Goal: Task Accomplishment & Management: Manage account settings

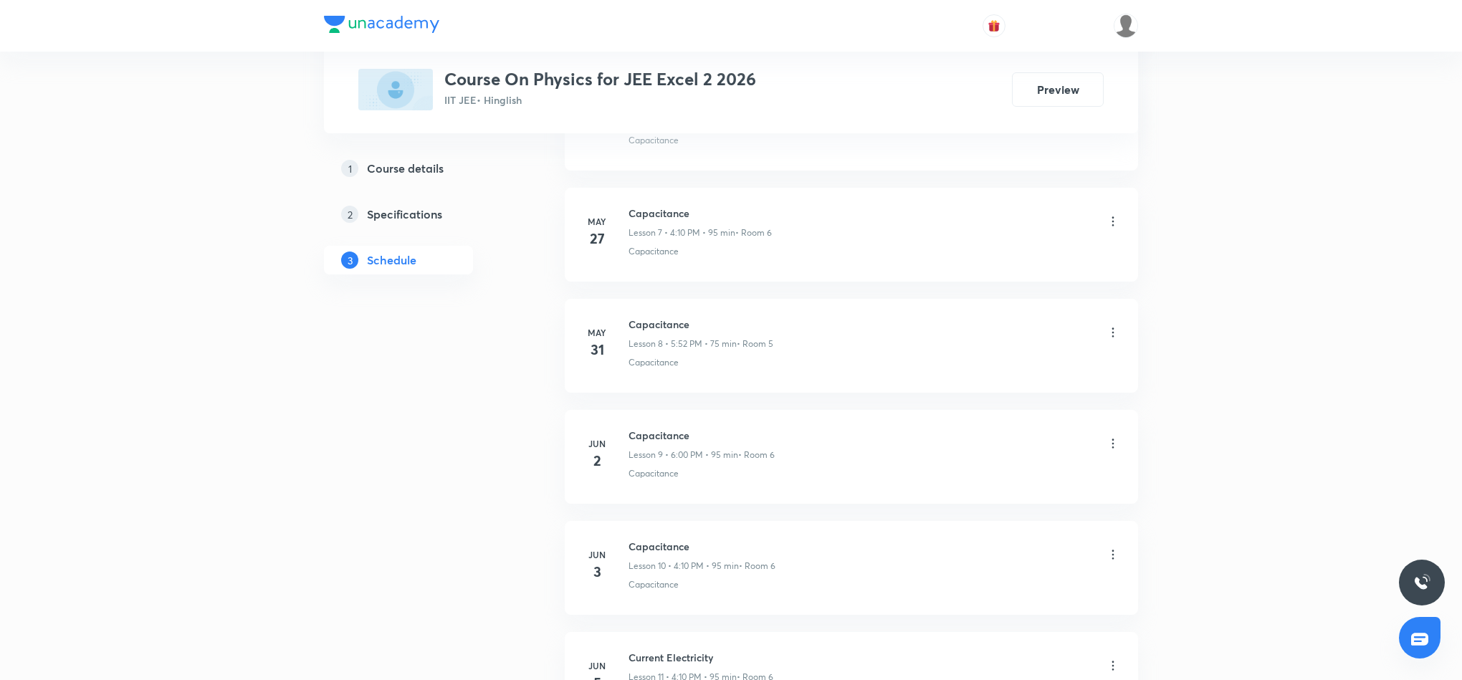
scroll to position [6731, 0]
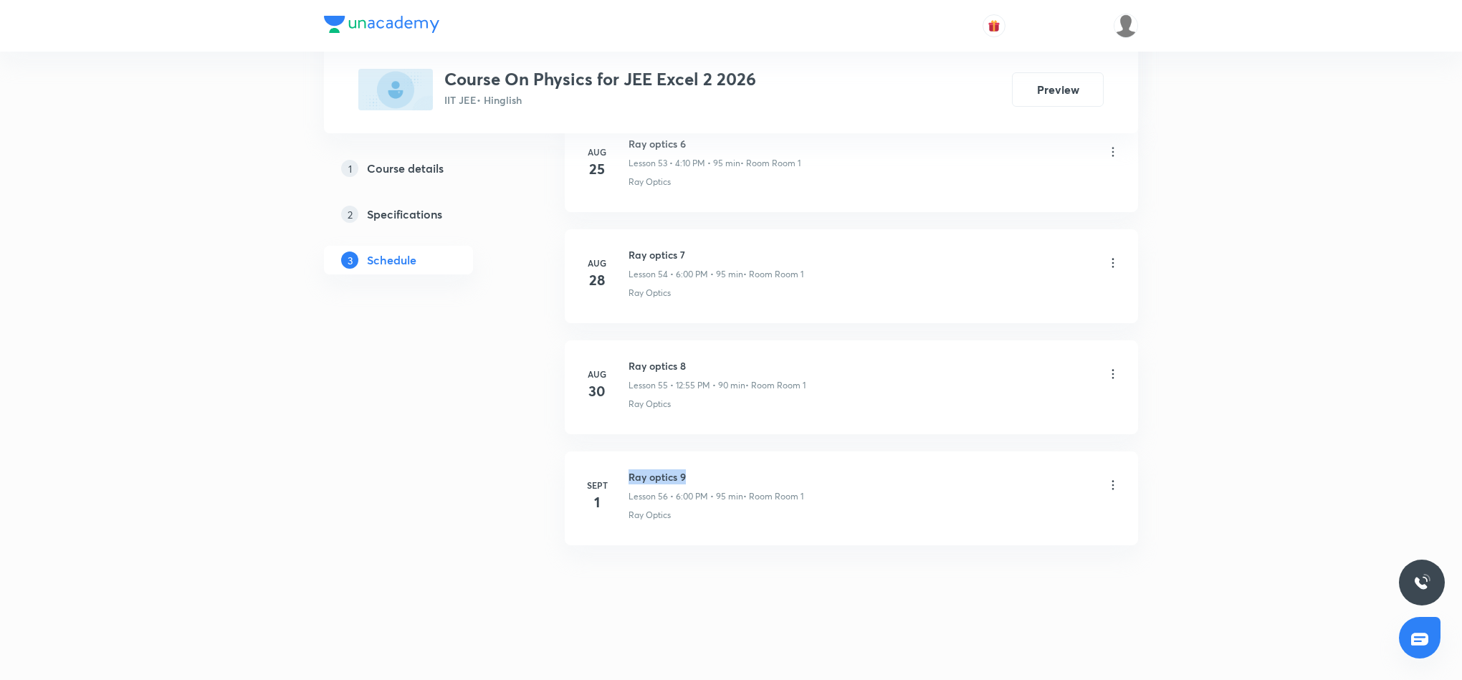
drag, startPoint x: 628, startPoint y: 473, endPoint x: 729, endPoint y: 471, distance: 101.1
click at [729, 471] on h6 "Ray optics 9" at bounding box center [715, 476] width 175 height 15
copy h6 "Ray optics 9"
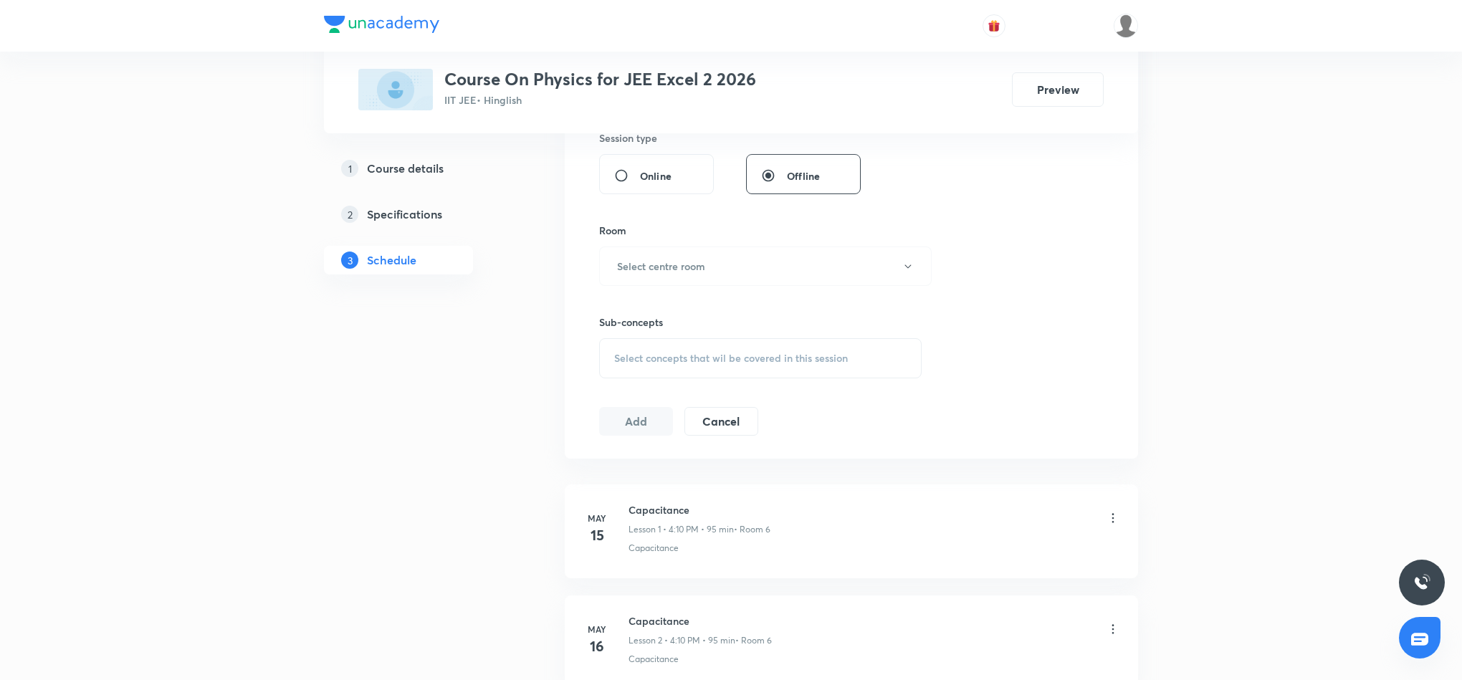
scroll to position [0, 0]
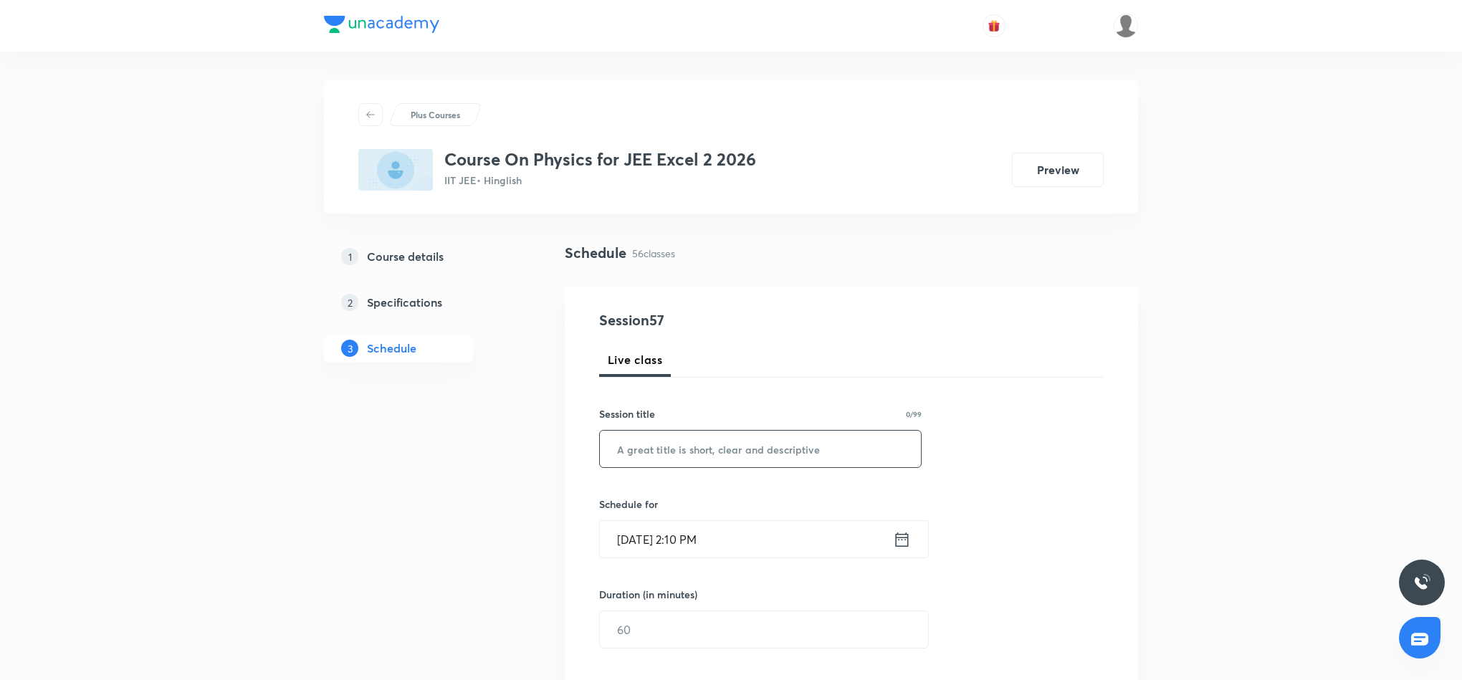
click at [678, 446] on input "text" at bounding box center [760, 449] width 321 height 37
paste input "Ray optics 9"
type input "Ray optics 10"
click at [899, 542] on icon at bounding box center [902, 540] width 18 height 20
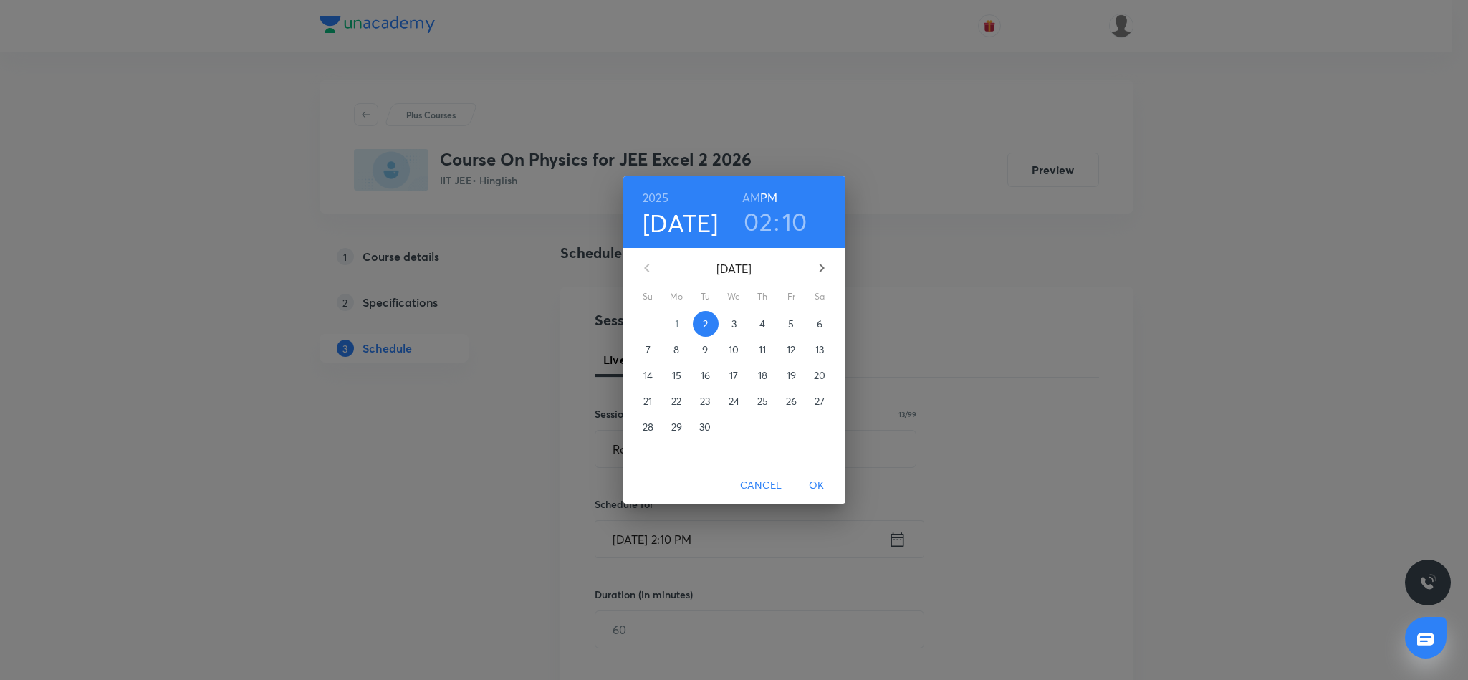
click at [760, 222] on h3 "02" at bounding box center [758, 221] width 29 height 30
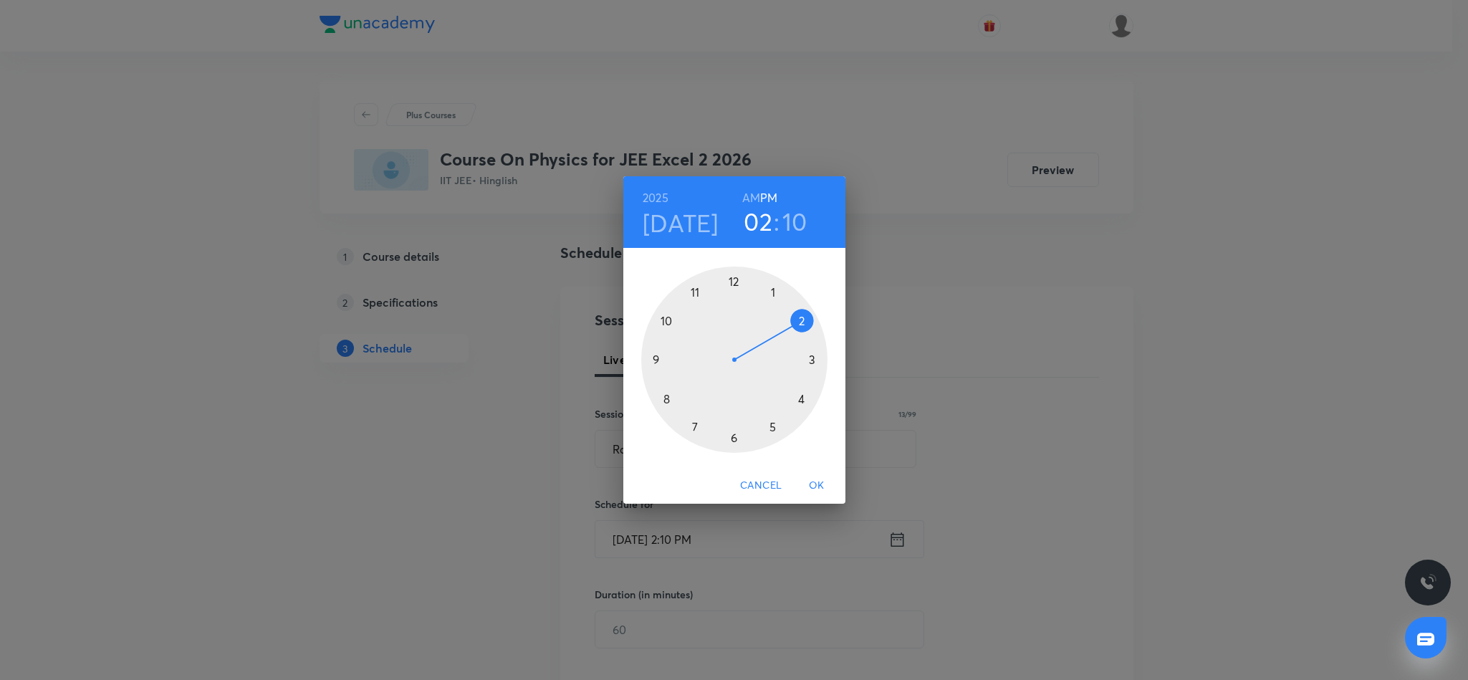
click at [804, 402] on div at bounding box center [734, 360] width 186 height 186
click at [800, 318] on div at bounding box center [734, 360] width 186 height 186
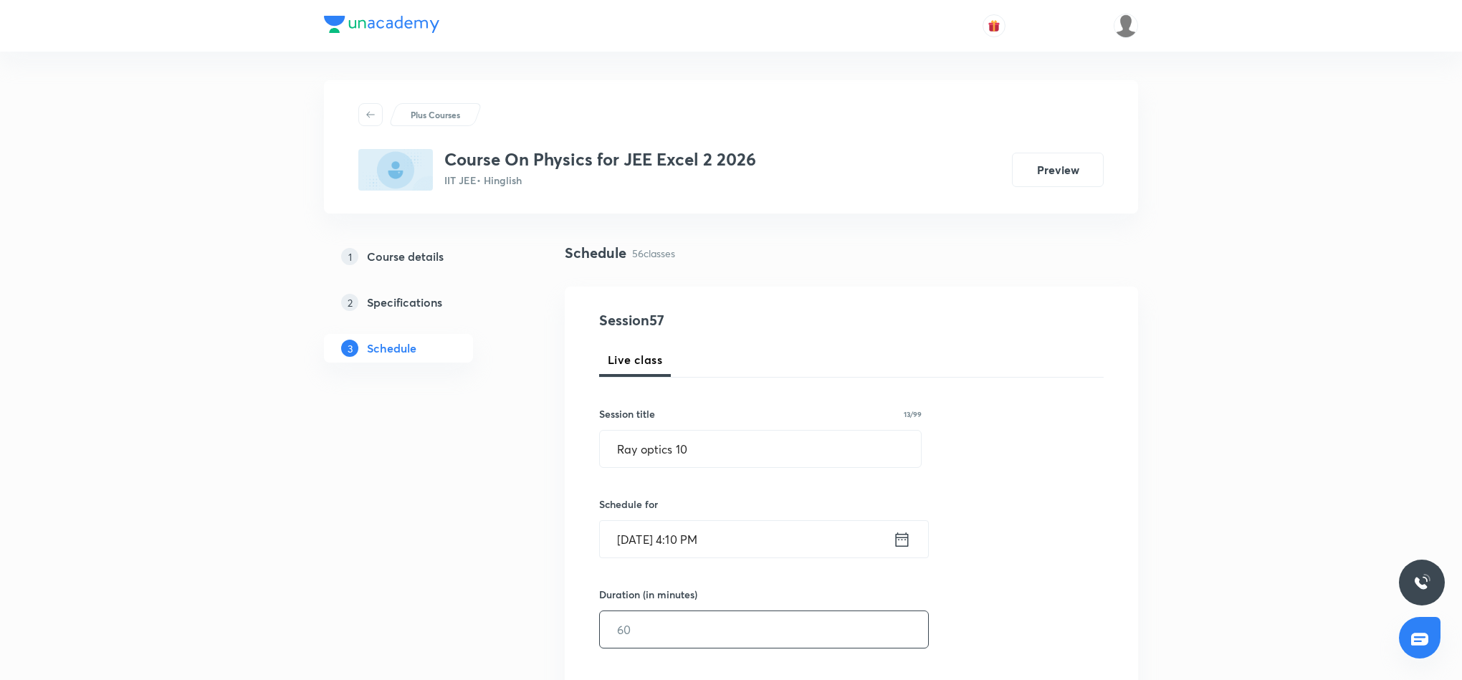
click at [692, 635] on input "text" at bounding box center [764, 629] width 328 height 37
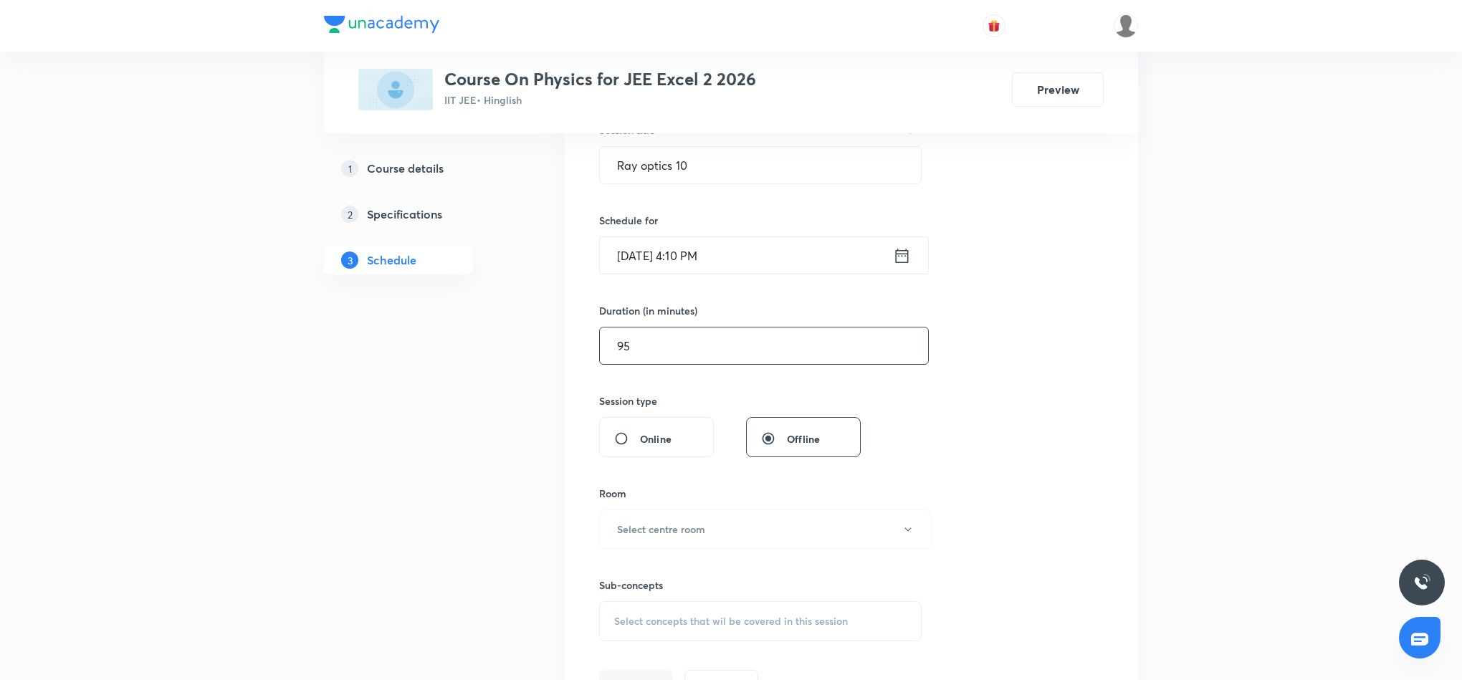
scroll to position [322, 0]
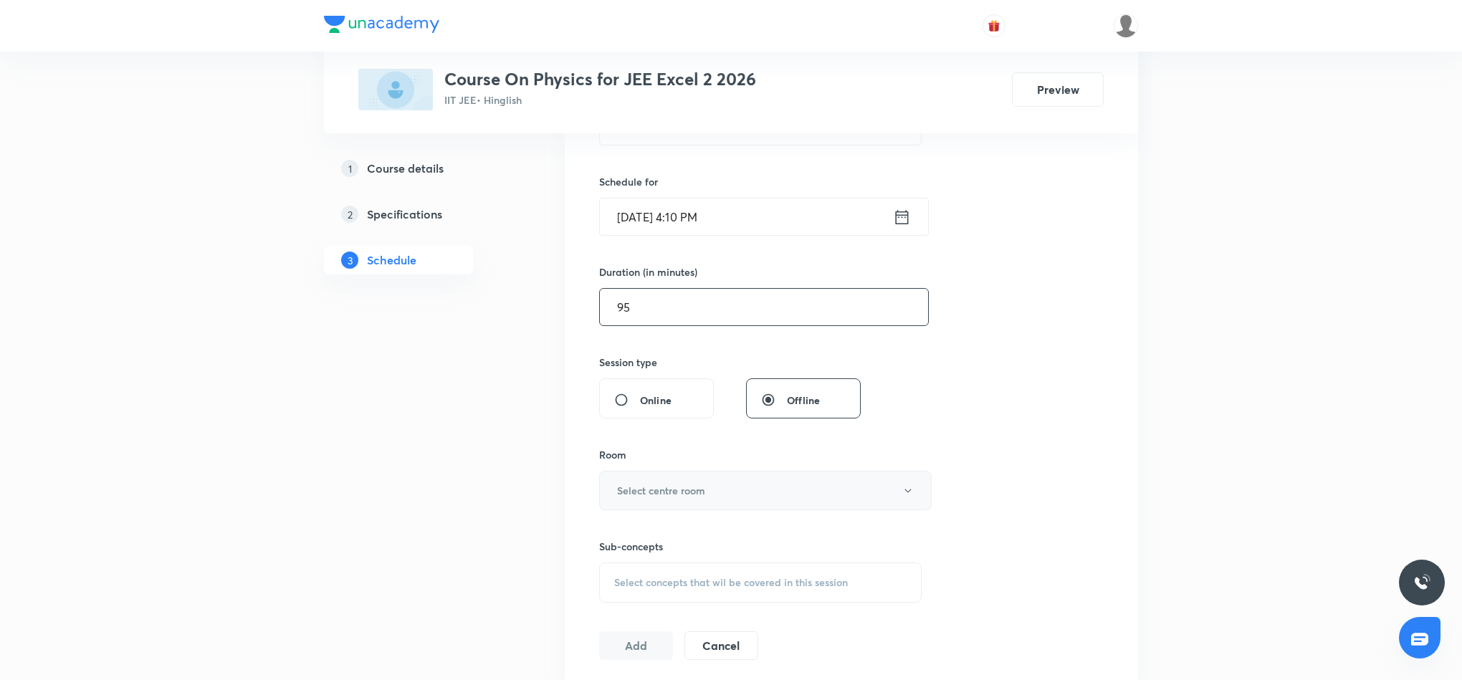
type input "95"
click at [755, 494] on button "Select centre room" at bounding box center [765, 490] width 332 height 39
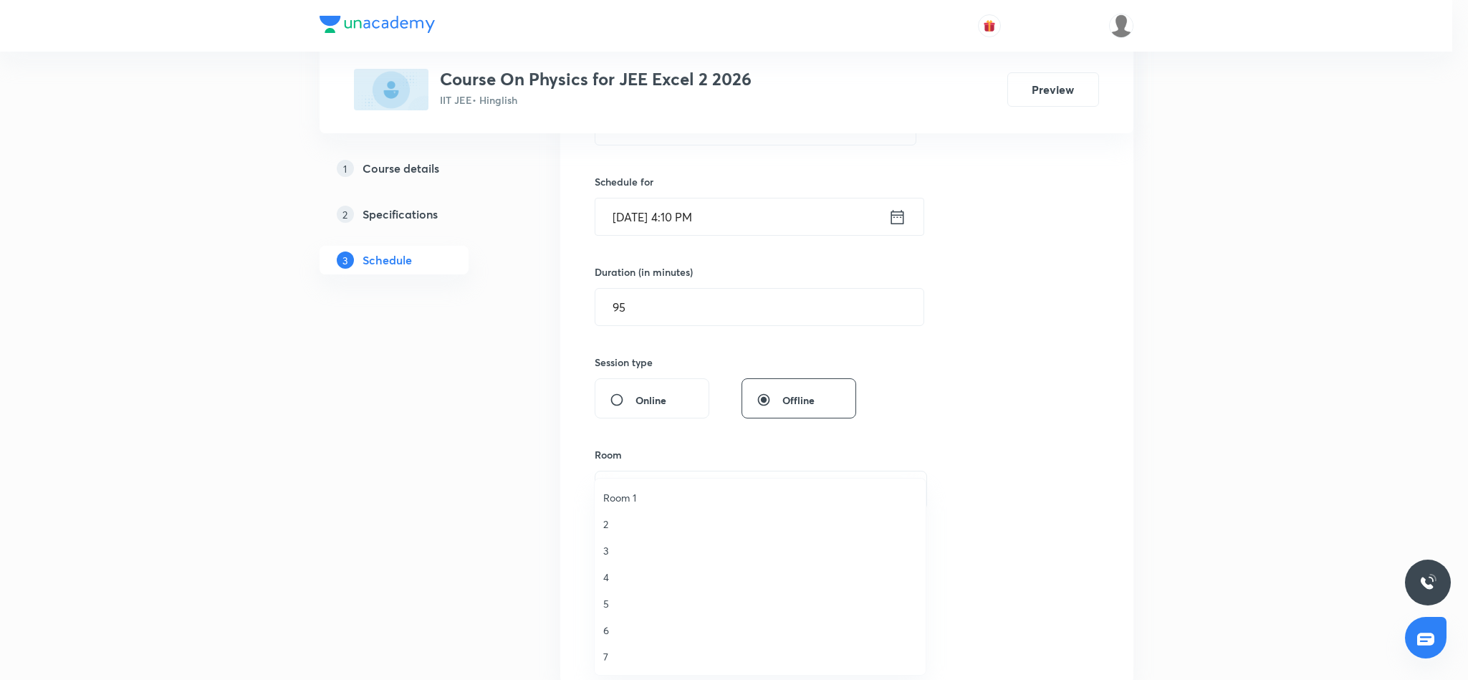
click at [633, 495] on span "Room 1" at bounding box center [760, 497] width 314 height 15
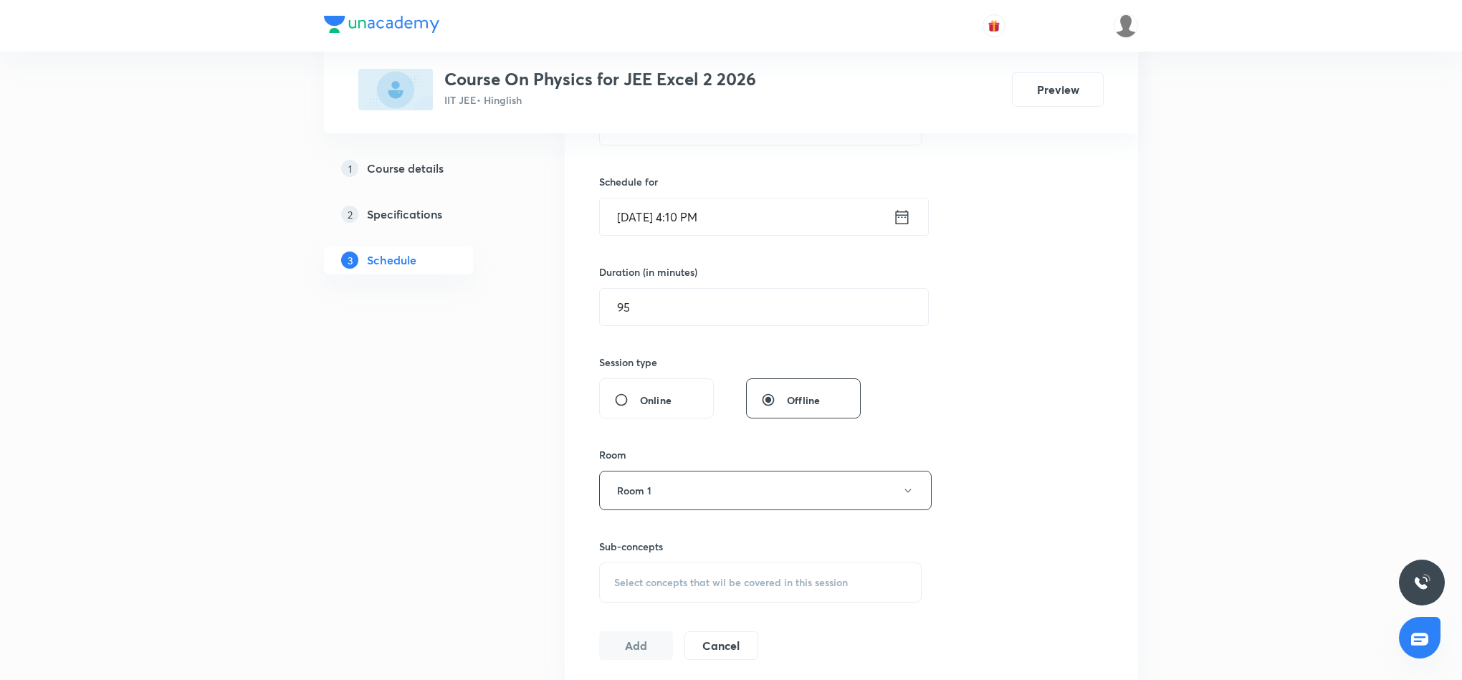
click at [680, 583] on span "Select concepts that wil be covered in this session" at bounding box center [731, 582] width 234 height 11
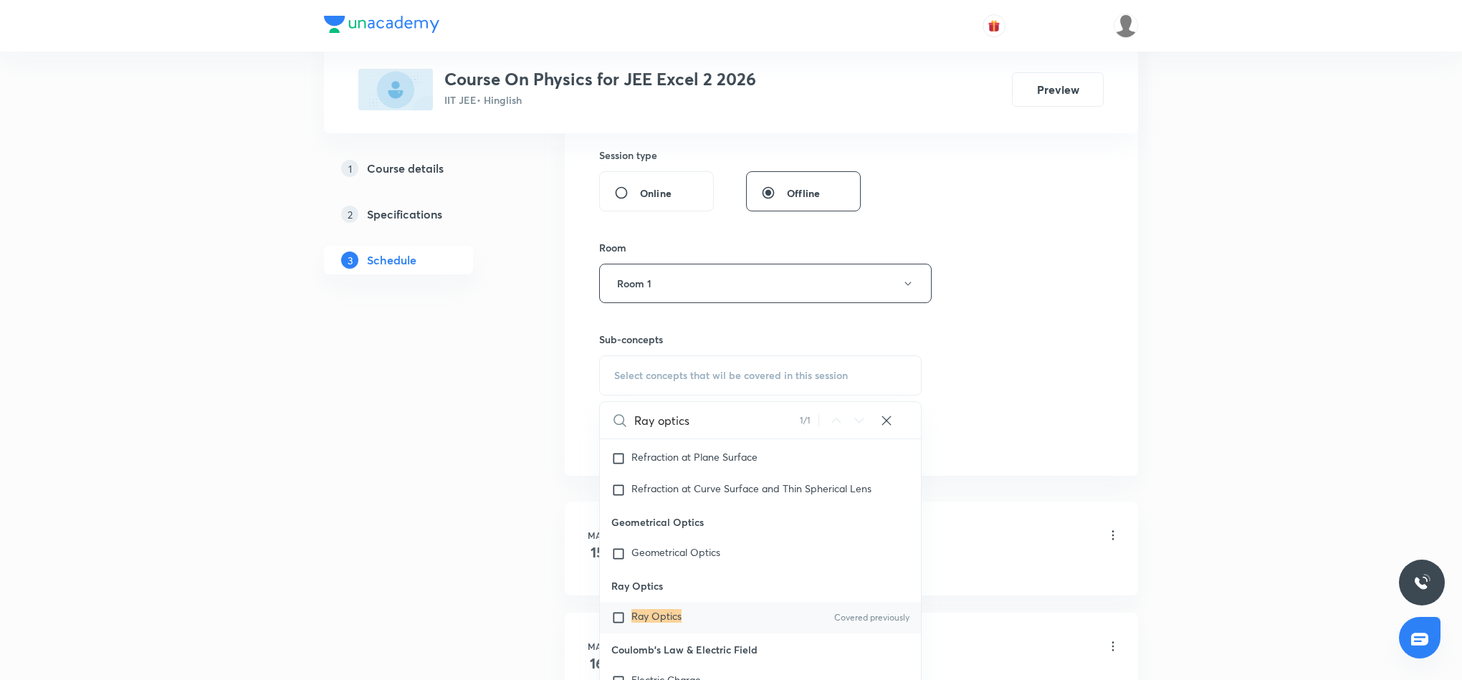
scroll to position [537, 0]
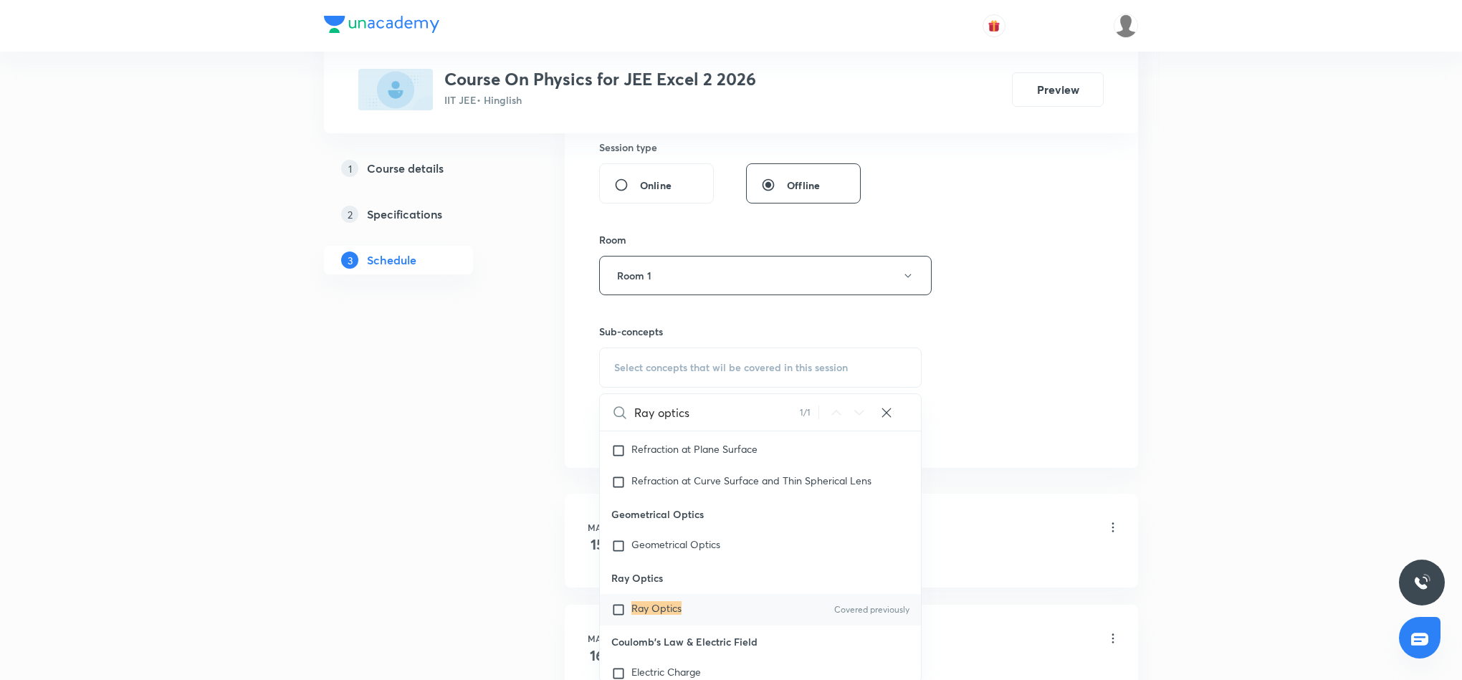
type input "Ray optics"
click at [636, 615] on mark "Ray Optics" at bounding box center [656, 608] width 50 height 14
checkbox input "true"
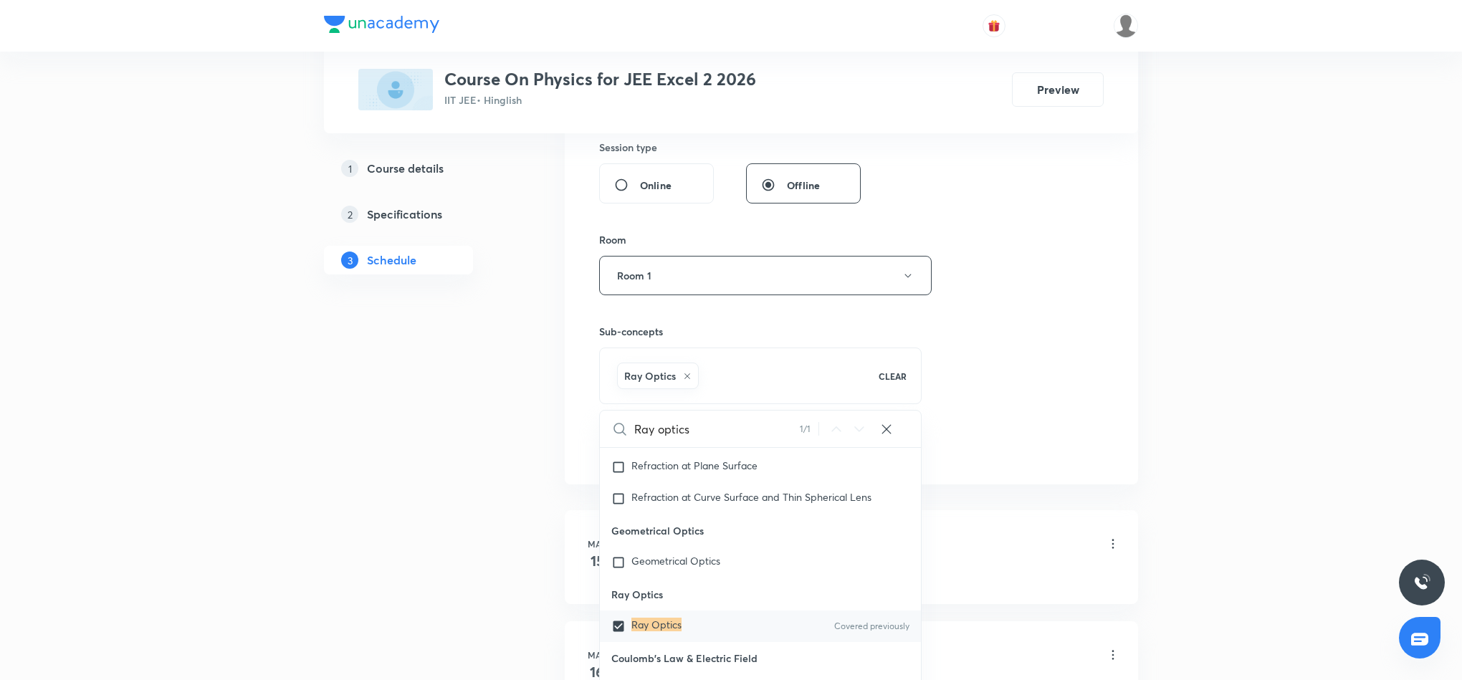
click at [1058, 383] on div "Session 57 Live class Session title 13/99 Ray optics 10 ​ Schedule for Sept 2, …" at bounding box center [851, 116] width 504 height 689
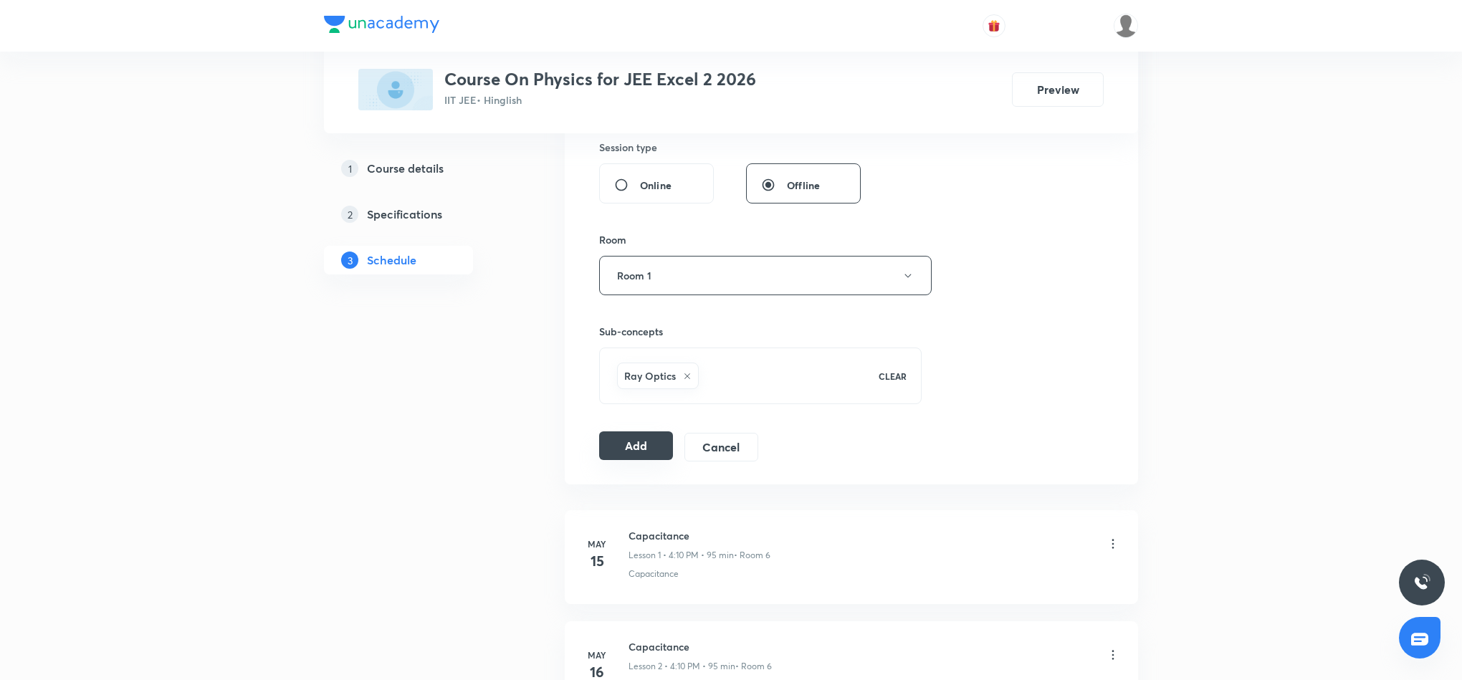
click at [623, 454] on button "Add" at bounding box center [636, 445] width 74 height 29
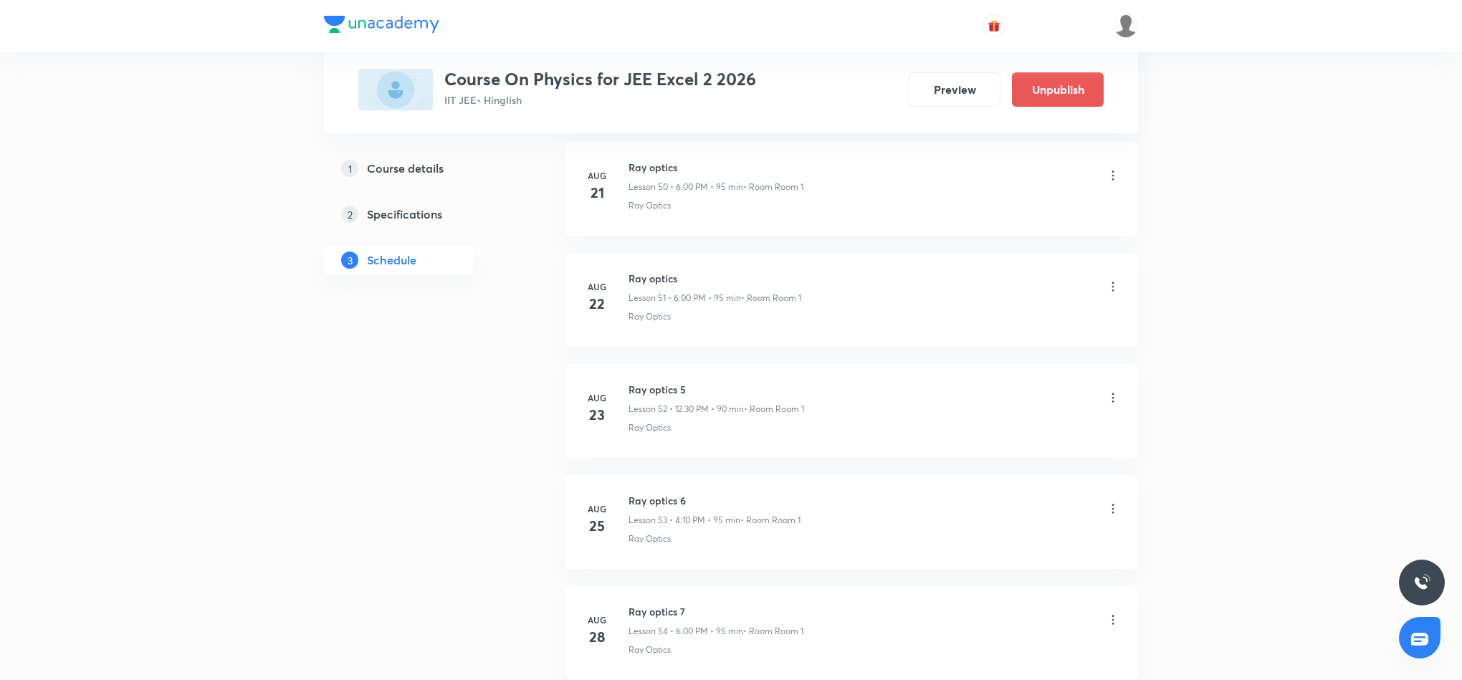
scroll to position [6181, 0]
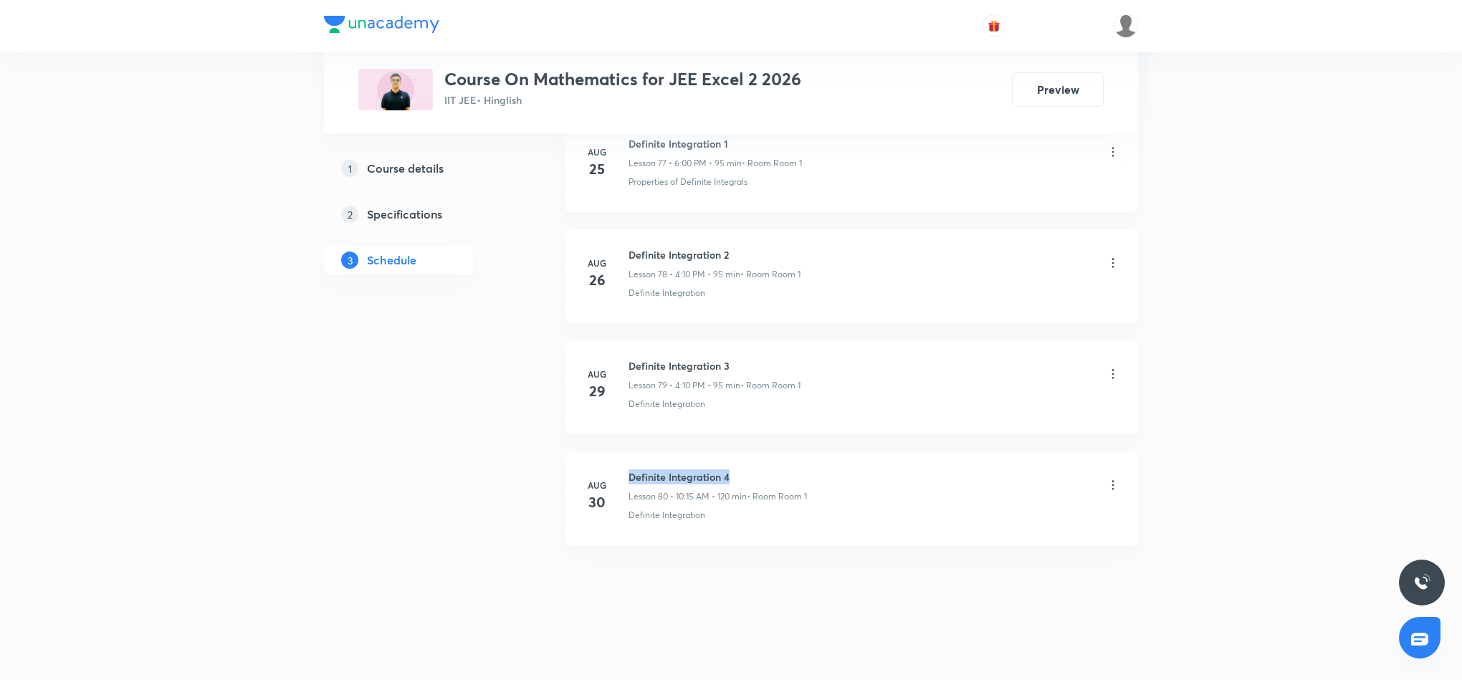
drag, startPoint x: 630, startPoint y: 478, endPoint x: 734, endPoint y: 476, distance: 103.9
click at [734, 476] on h6 "Definite Integration 4" at bounding box center [717, 476] width 178 height 15
copy h6 "Definite Integration 4"
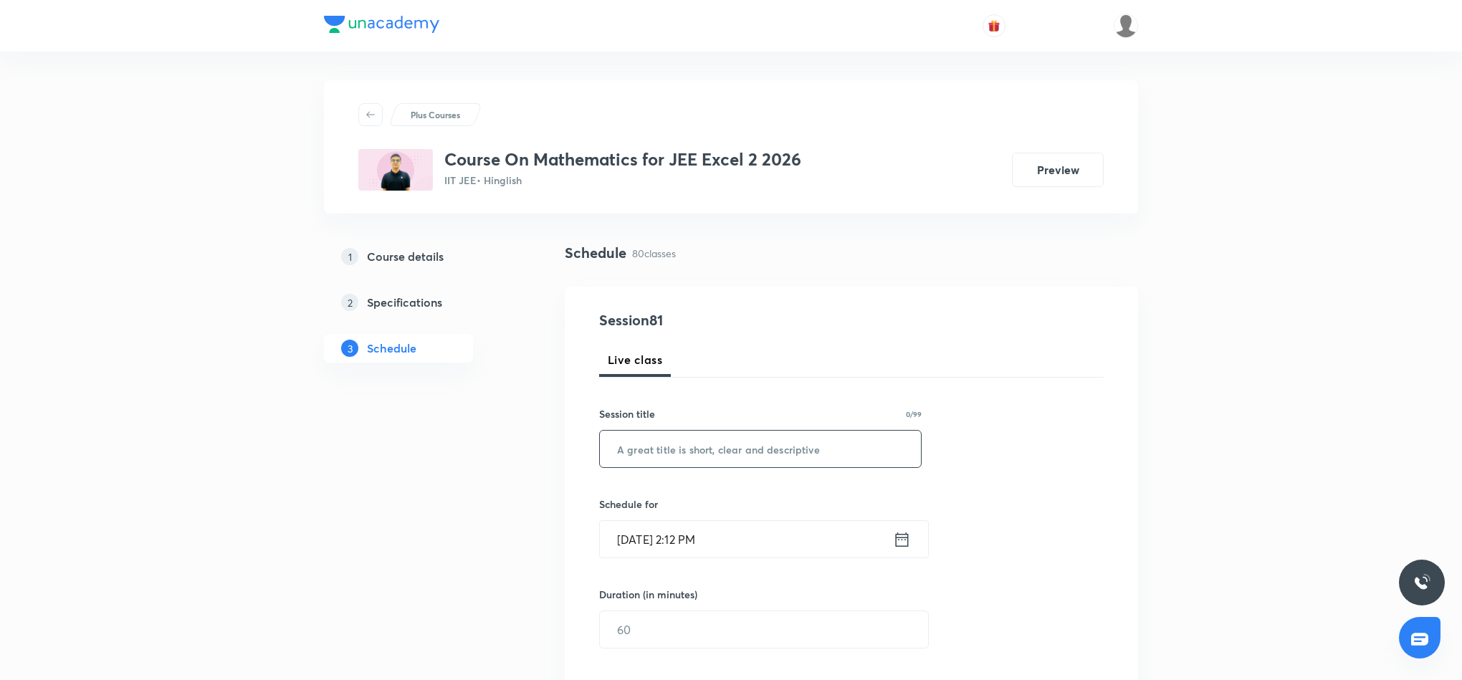
click at [765, 456] on input "text" at bounding box center [760, 449] width 321 height 37
paste input "Definite Integration 4"
type input "Definite Integration 5"
click at [899, 537] on icon at bounding box center [902, 540] width 18 height 20
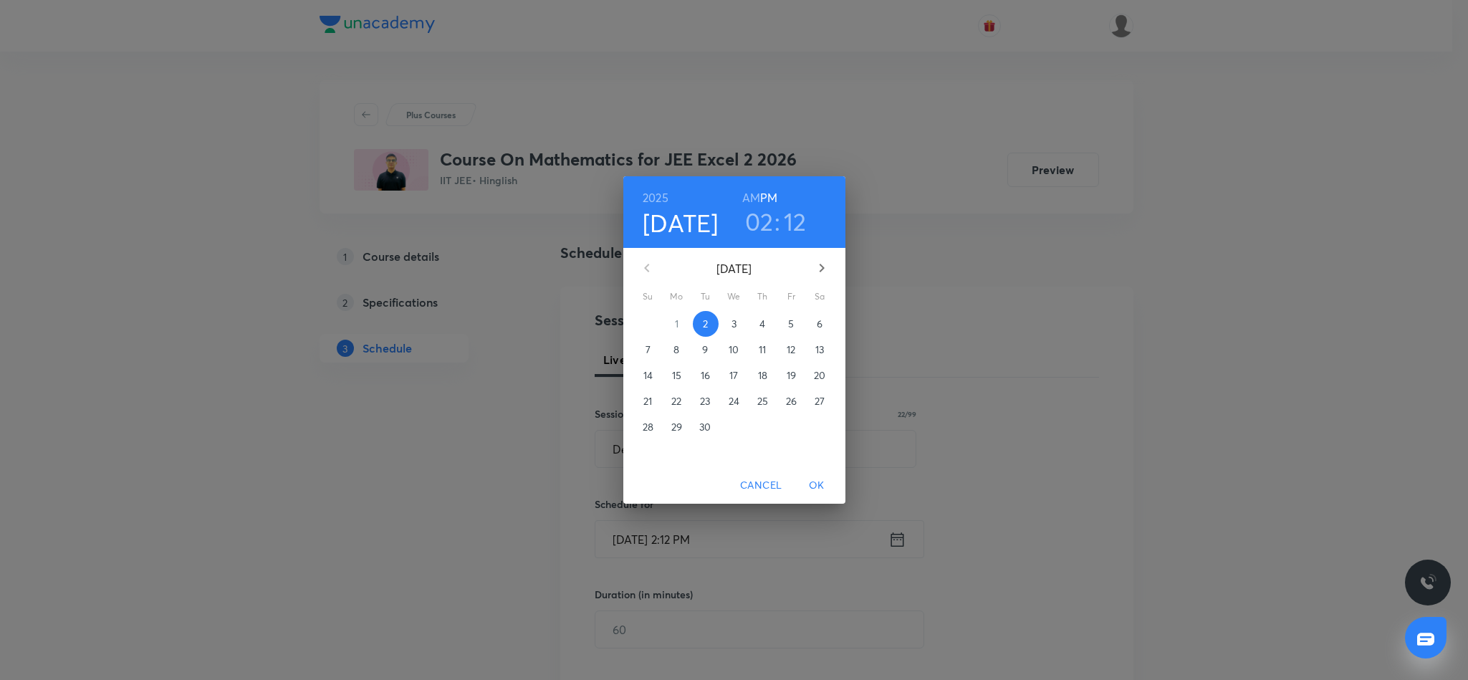
click at [766, 229] on h3 "02" at bounding box center [759, 221] width 29 height 30
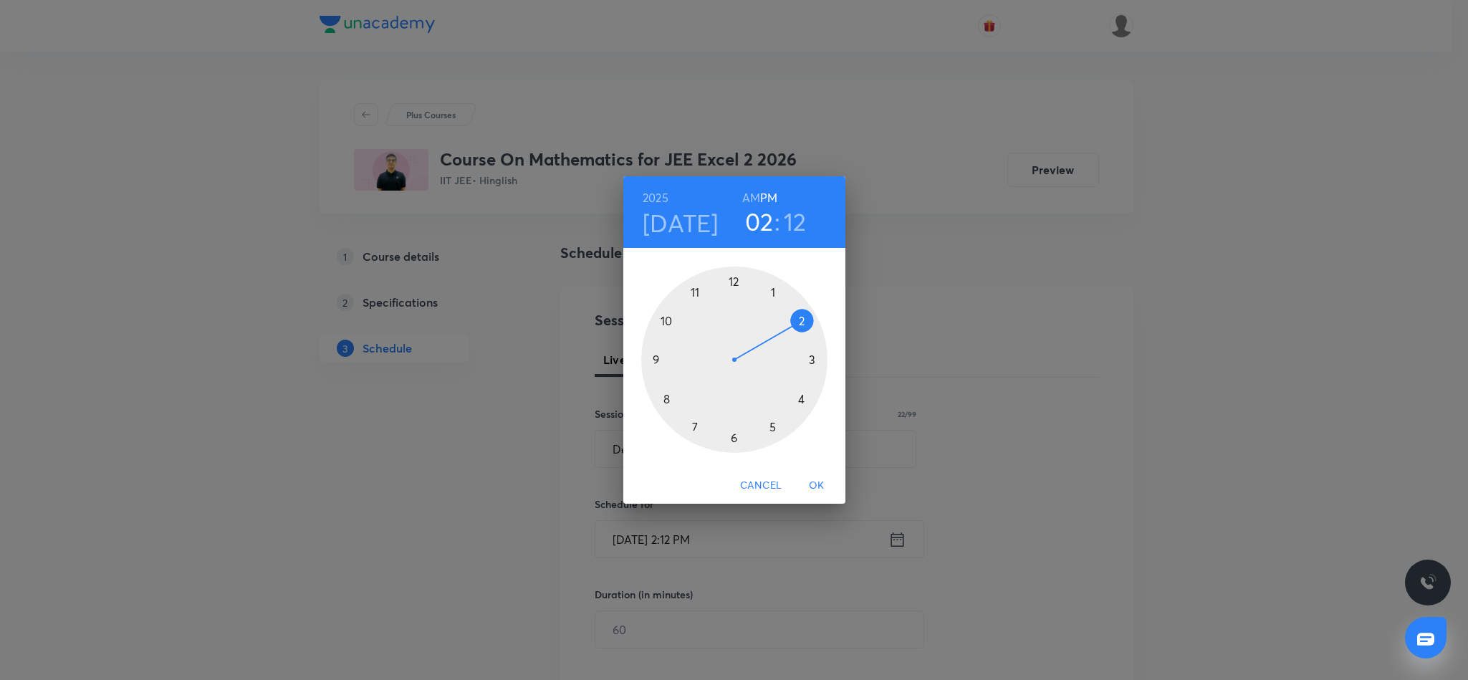
click at [732, 437] on div at bounding box center [734, 360] width 186 height 186
click at [733, 282] on div at bounding box center [734, 360] width 186 height 186
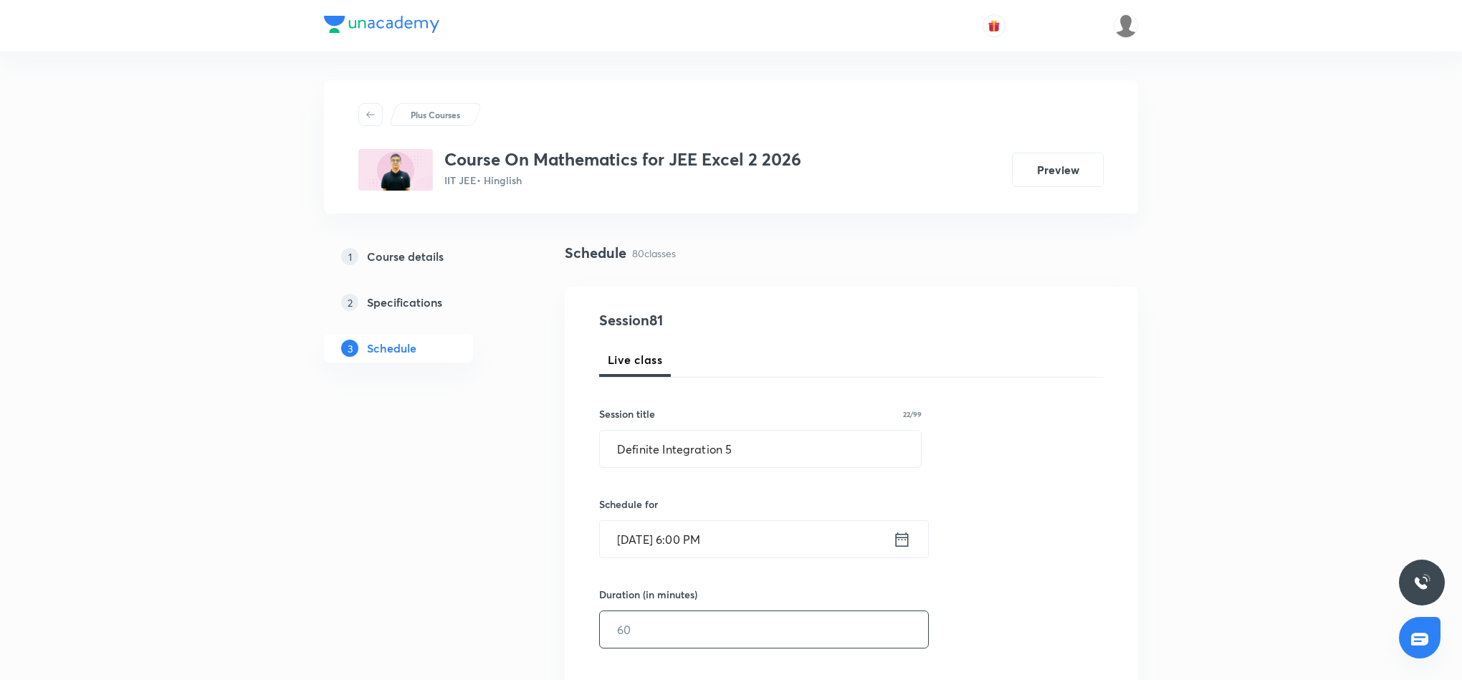
click at [712, 636] on input "text" at bounding box center [764, 629] width 328 height 37
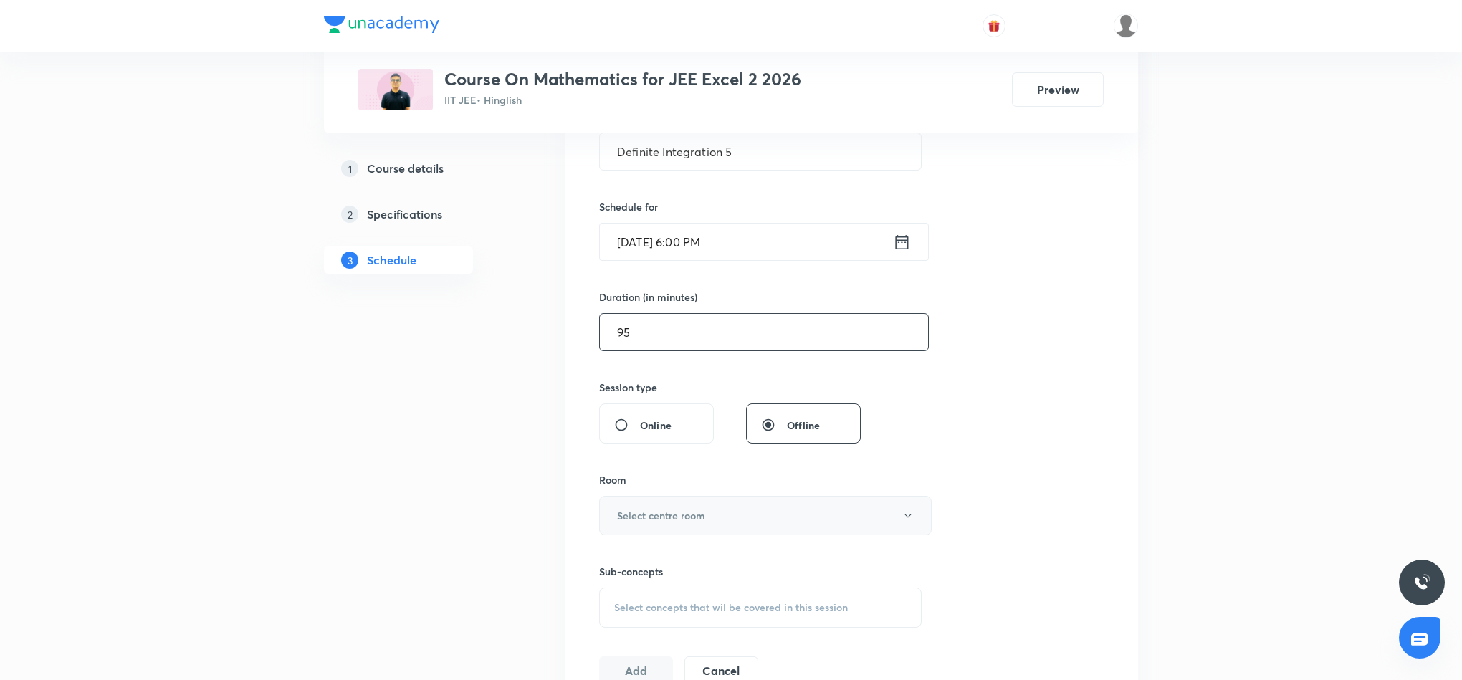
scroll to position [322, 0]
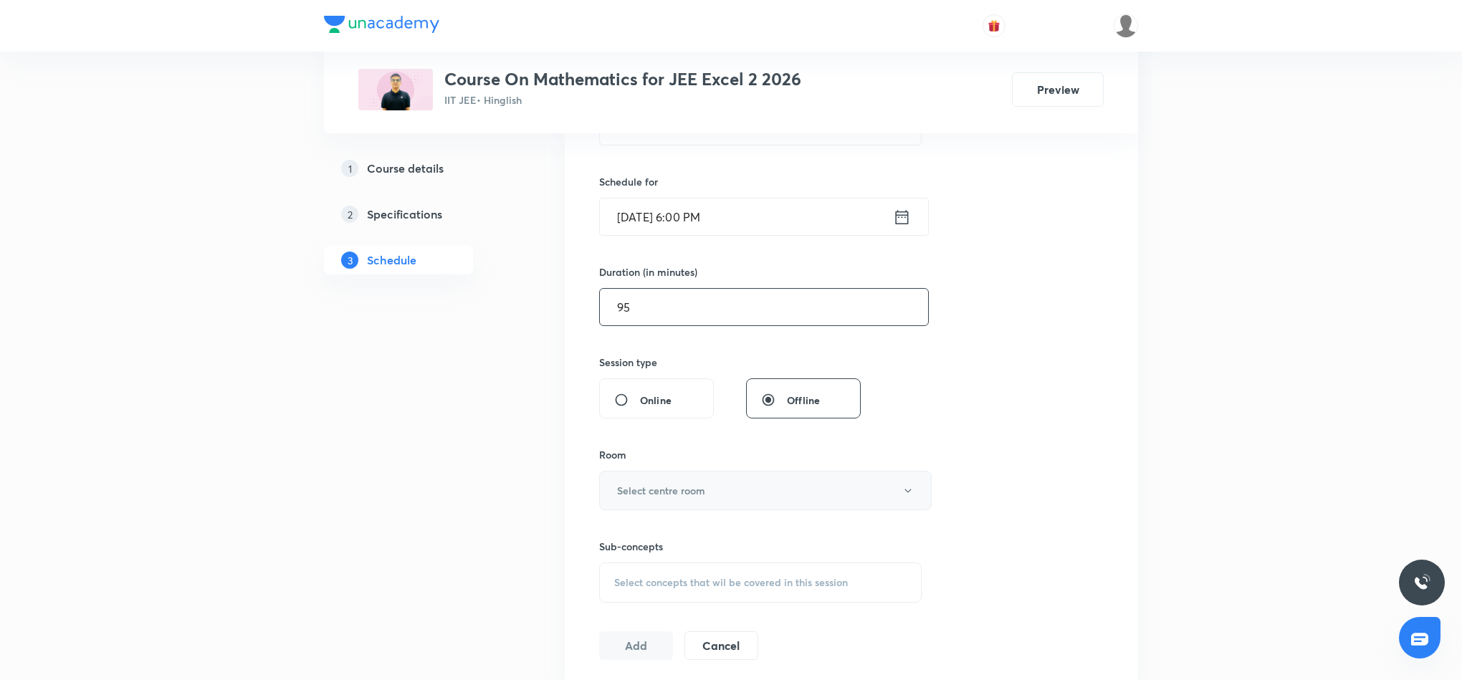
type input "95"
click at [752, 488] on button "Select centre room" at bounding box center [765, 490] width 332 height 39
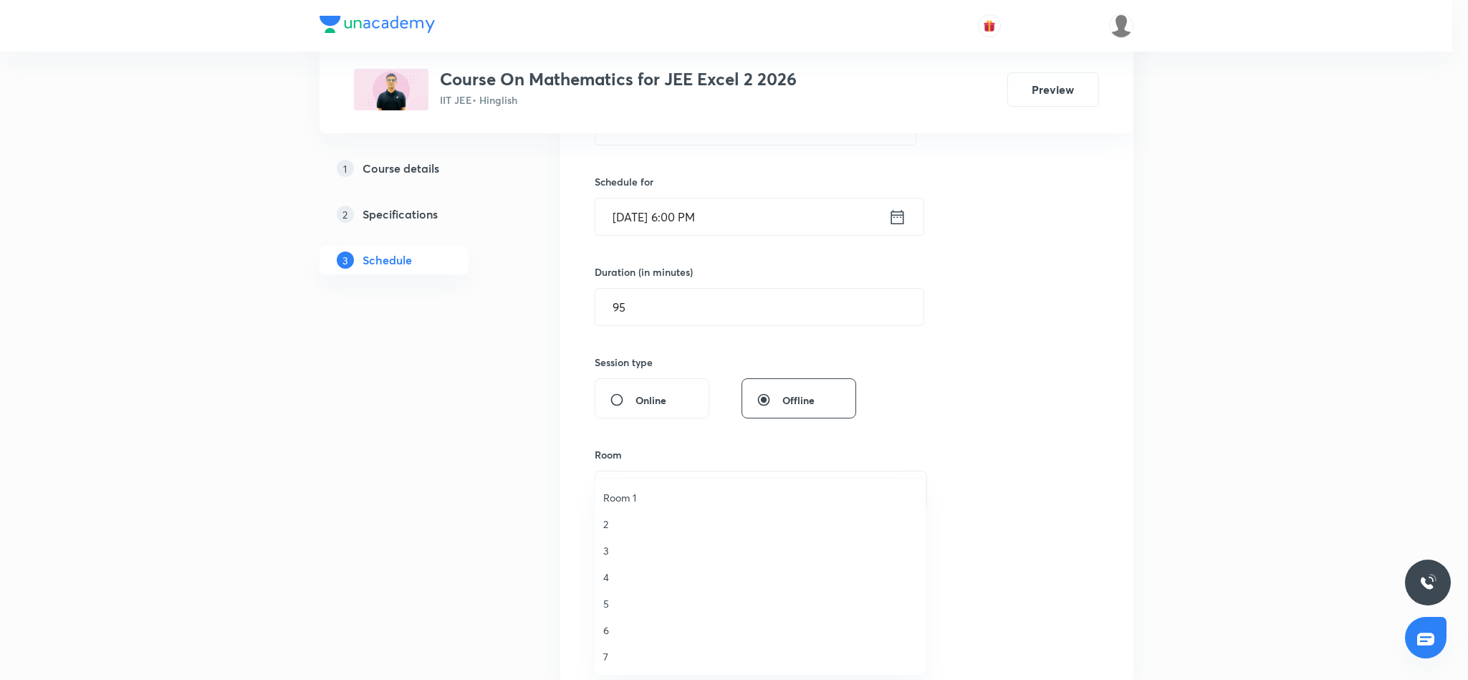
click at [624, 501] on span "Room 1" at bounding box center [760, 497] width 314 height 15
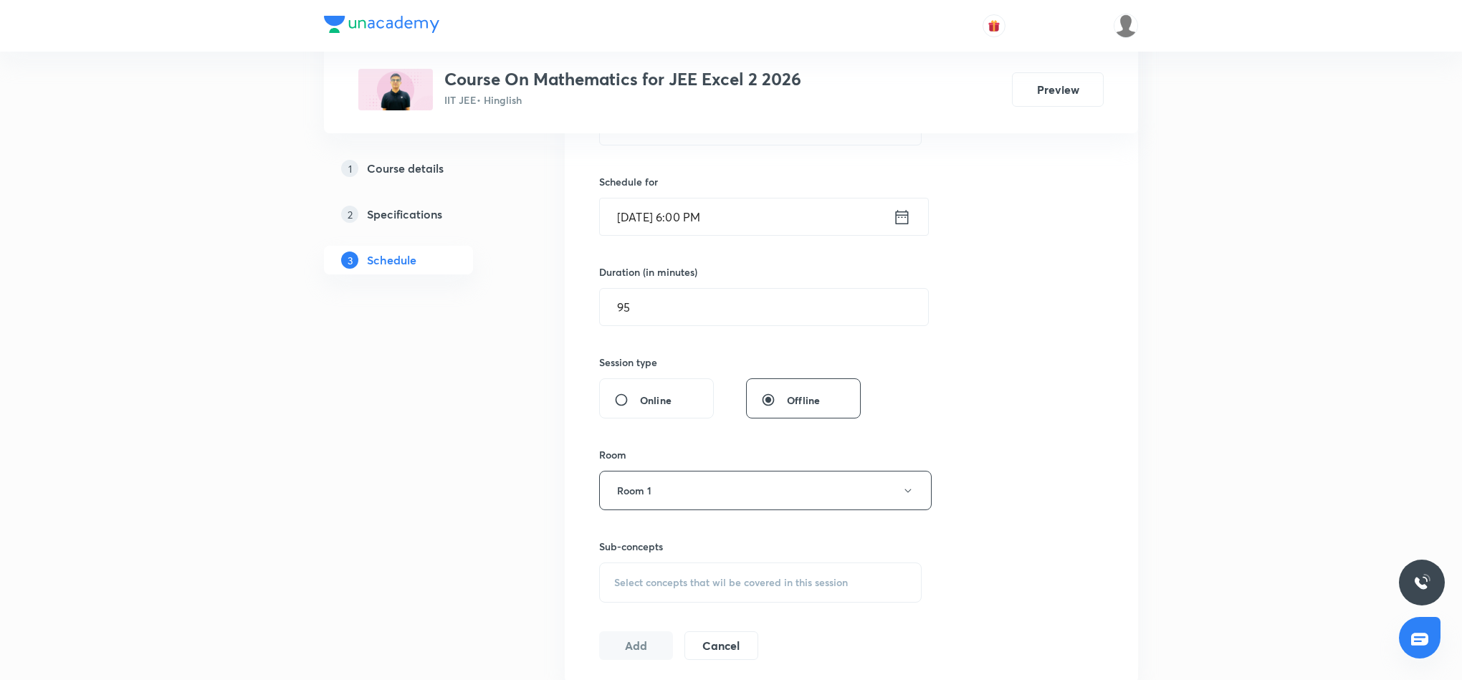
click at [746, 579] on span "Select concepts that wil be covered in this session" at bounding box center [731, 582] width 234 height 11
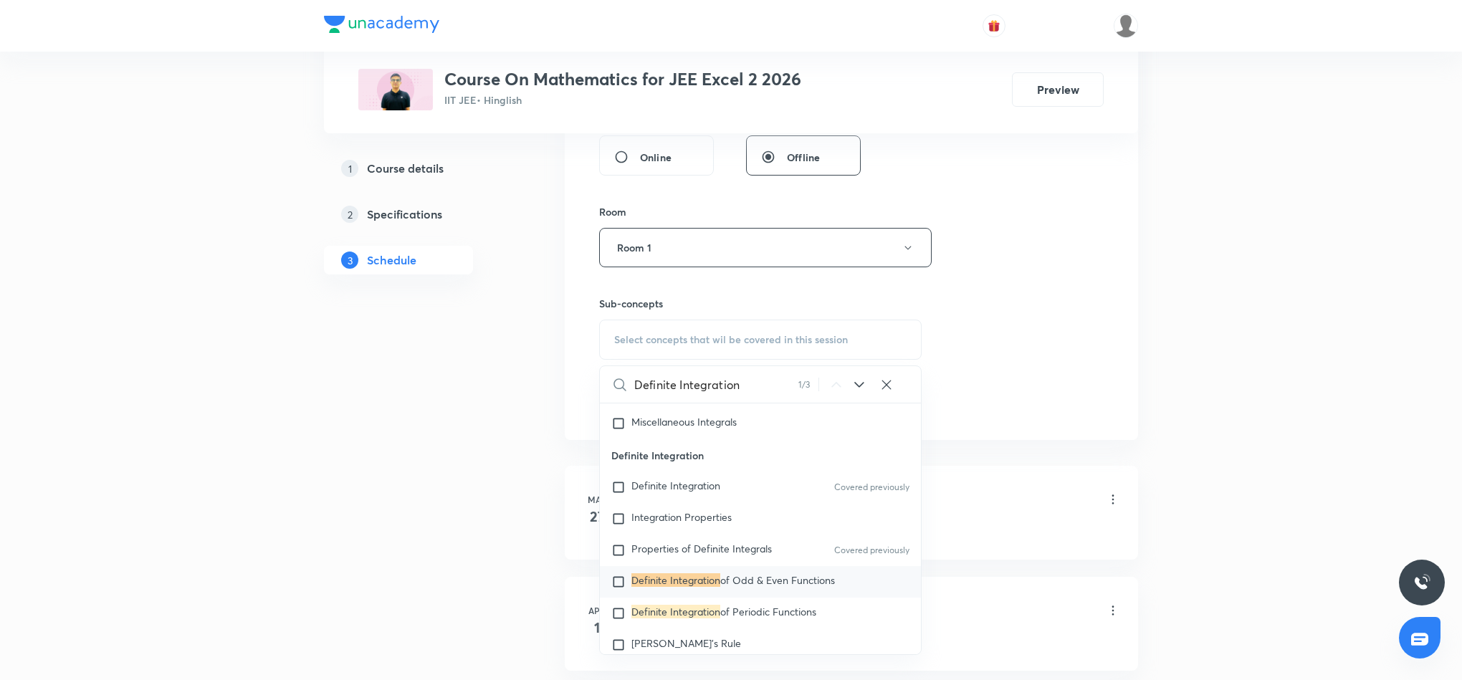
scroll to position [645, 0]
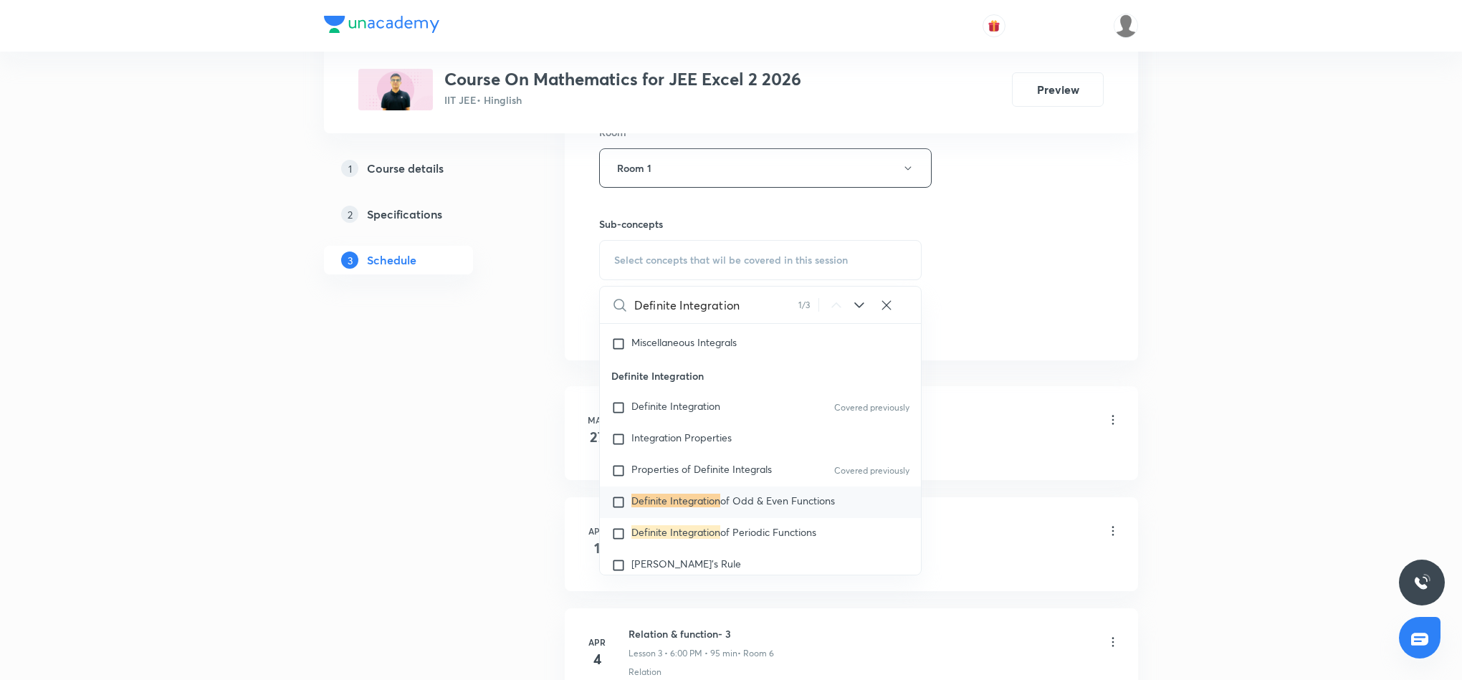
type input "Definite Integration"
click at [724, 497] on div "Definite Integration of Odd & Even Functions" at bounding box center [760, 503] width 321 height 32
checkbox input "true"
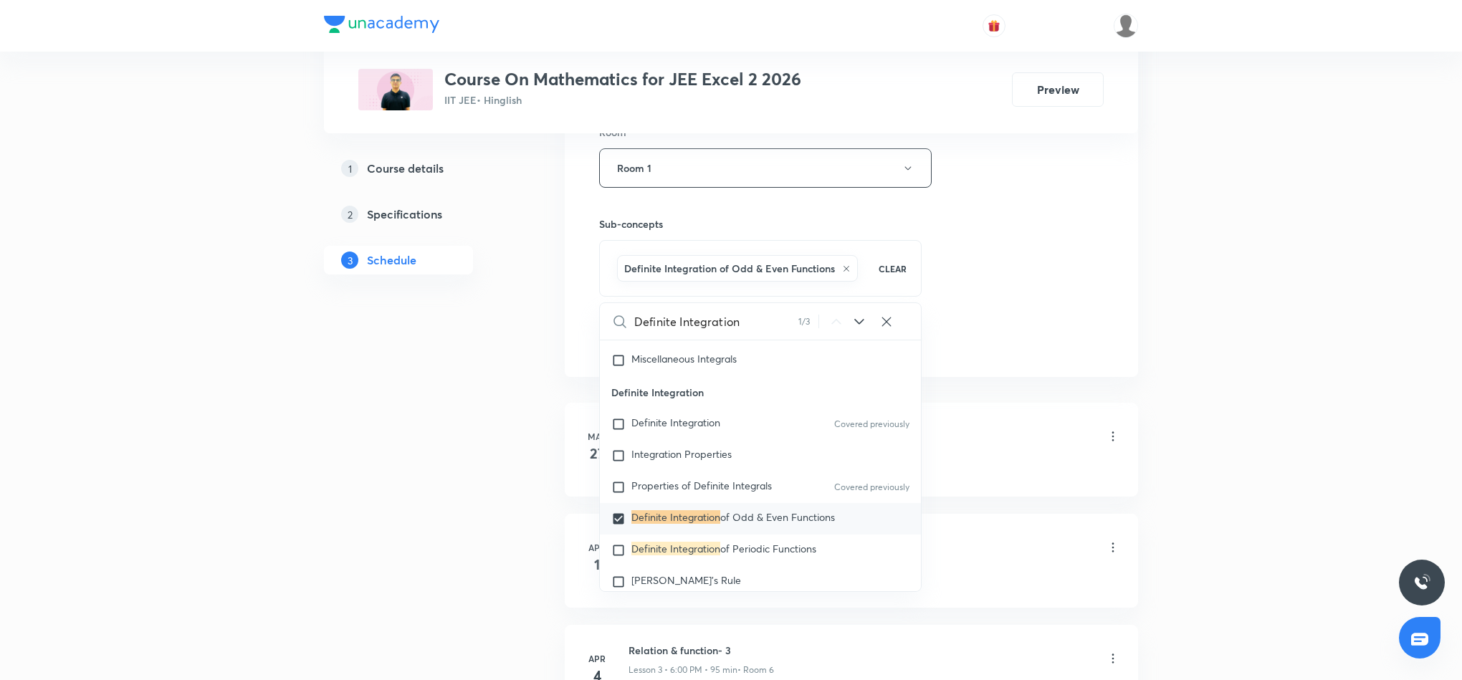
click at [1008, 282] on div "Session 81 Live class Session title 22/99 Definite Integration 5 ​ Schedule for…" at bounding box center [851, 9] width 504 height 689
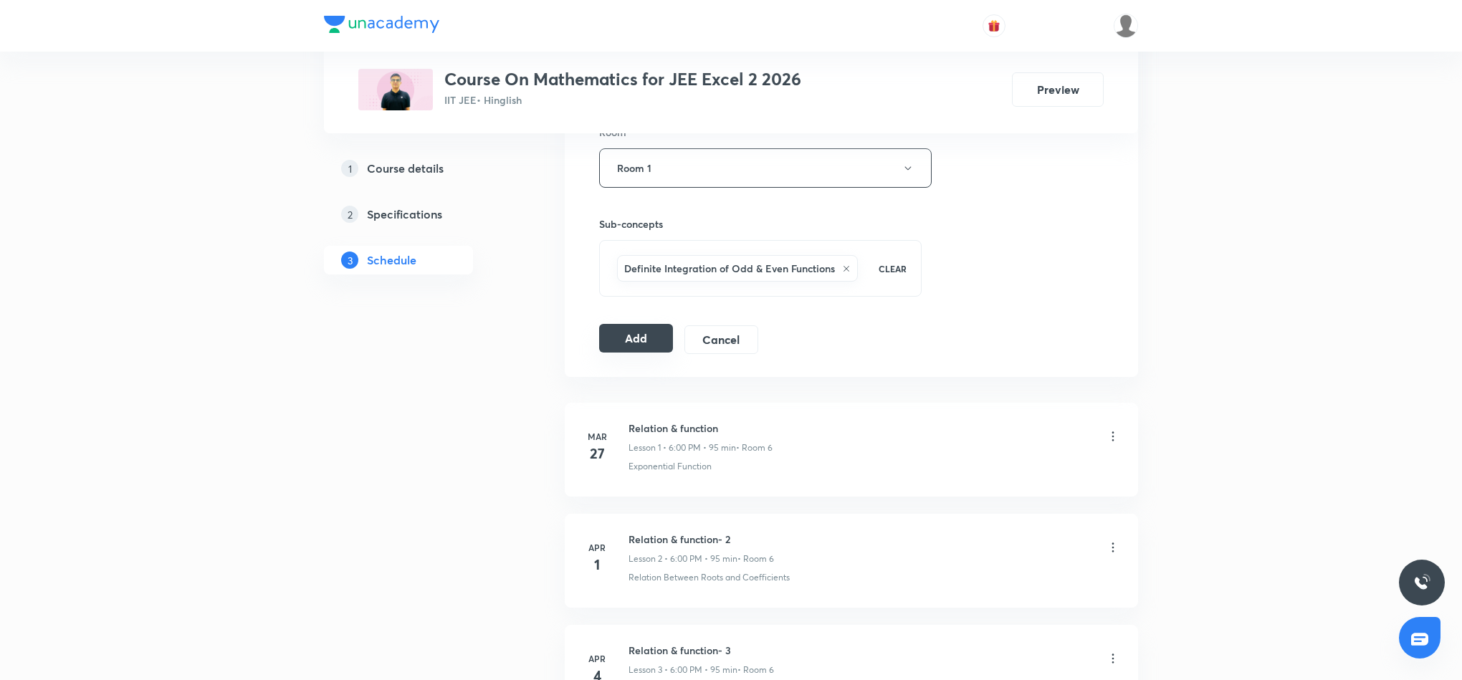
click at [634, 334] on button "Add" at bounding box center [636, 338] width 74 height 29
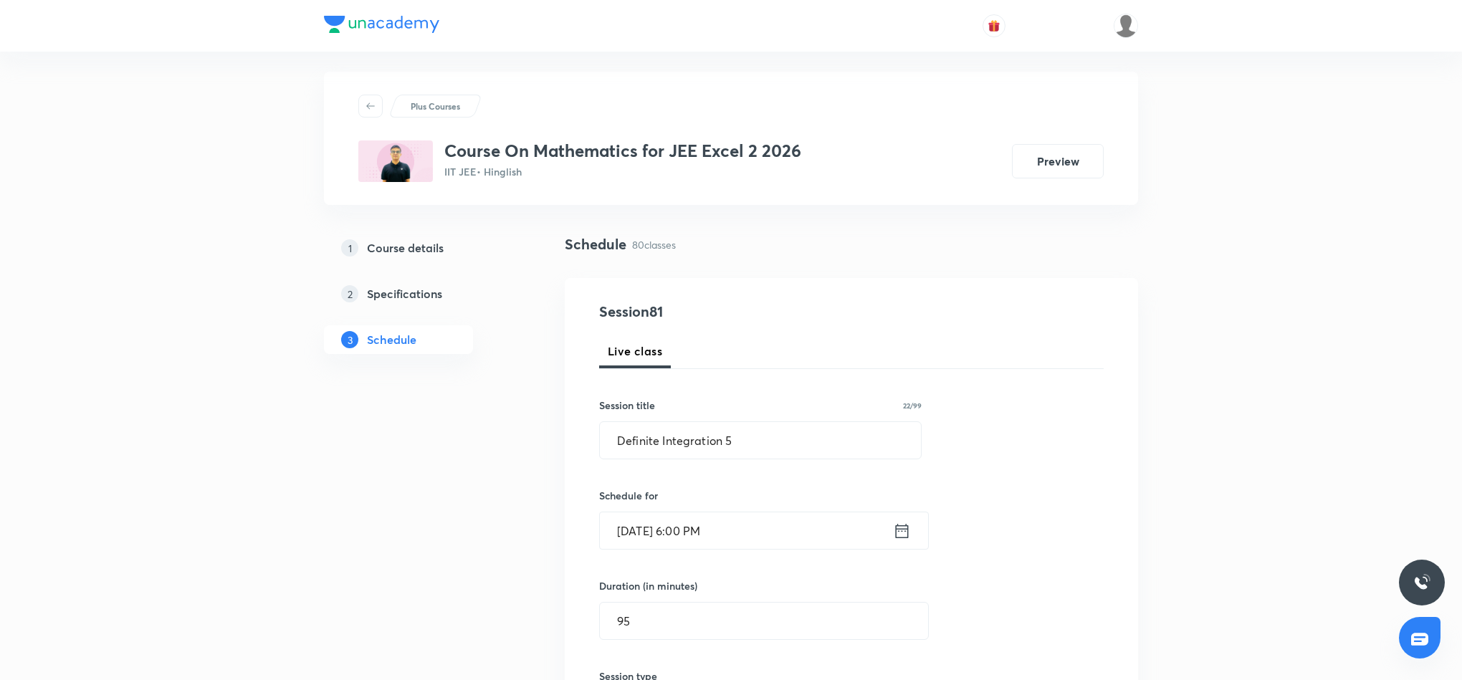
scroll to position [0, 0]
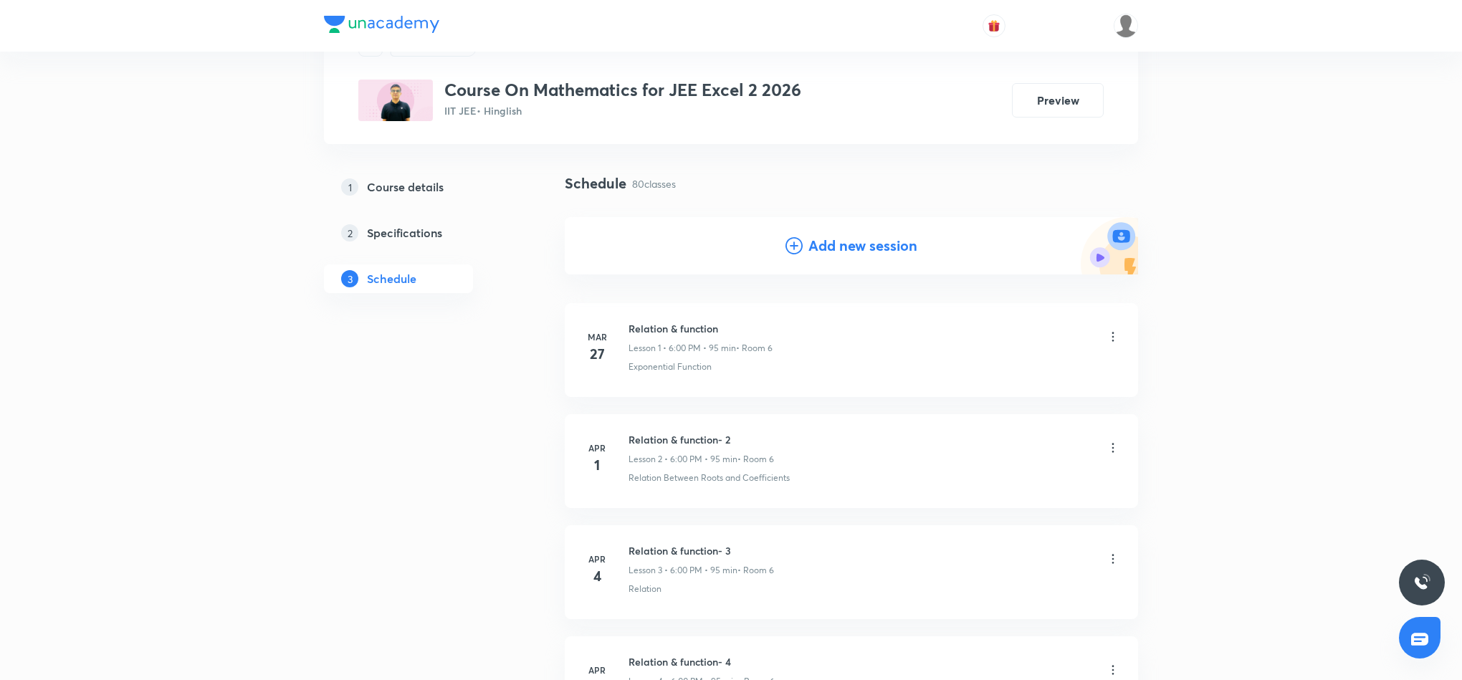
scroll to position [107, 0]
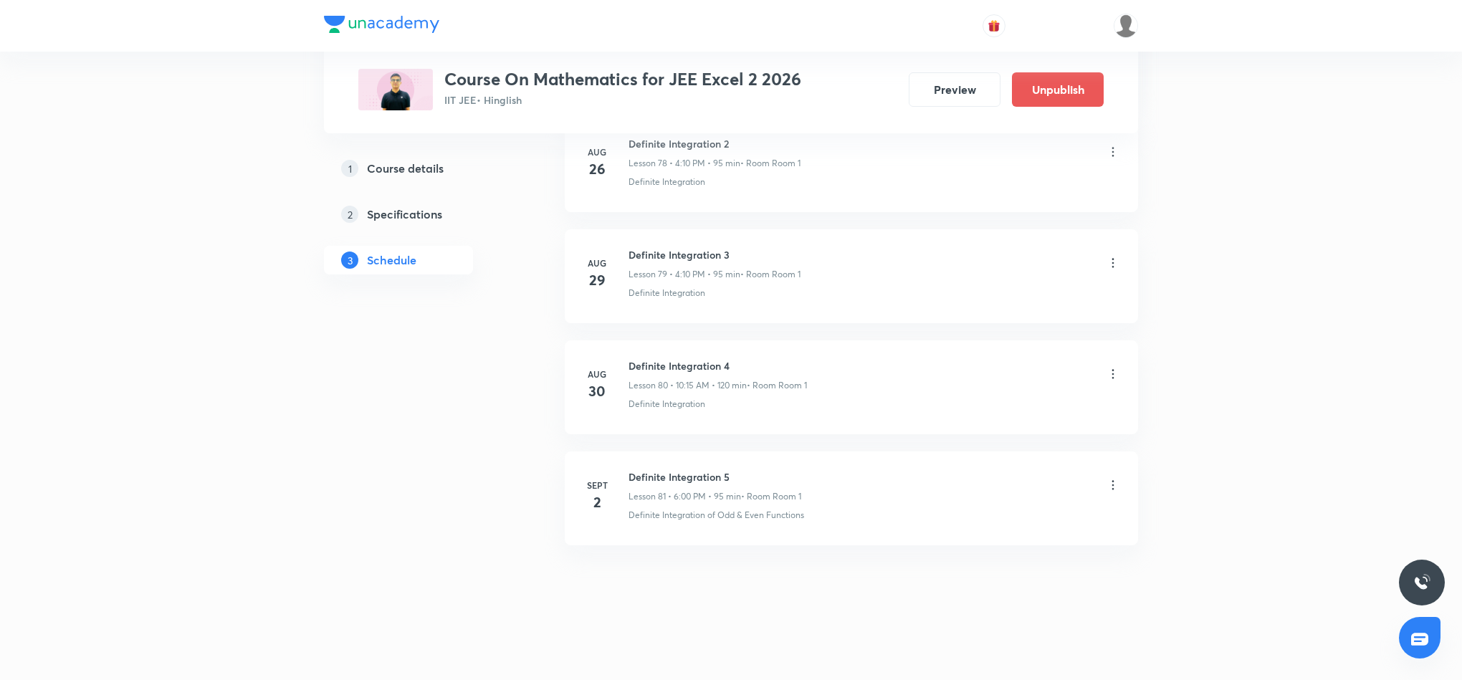
scroll to position [9558, 0]
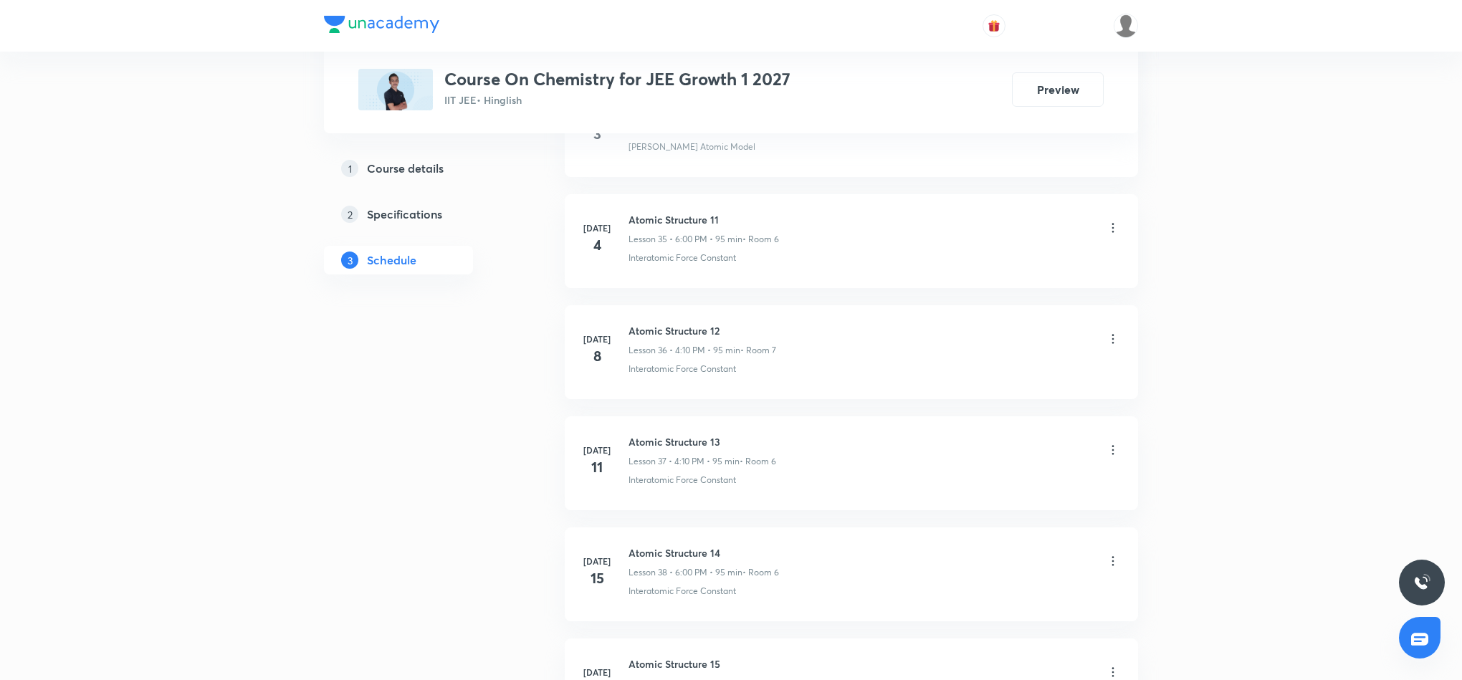
scroll to position [6729, 0]
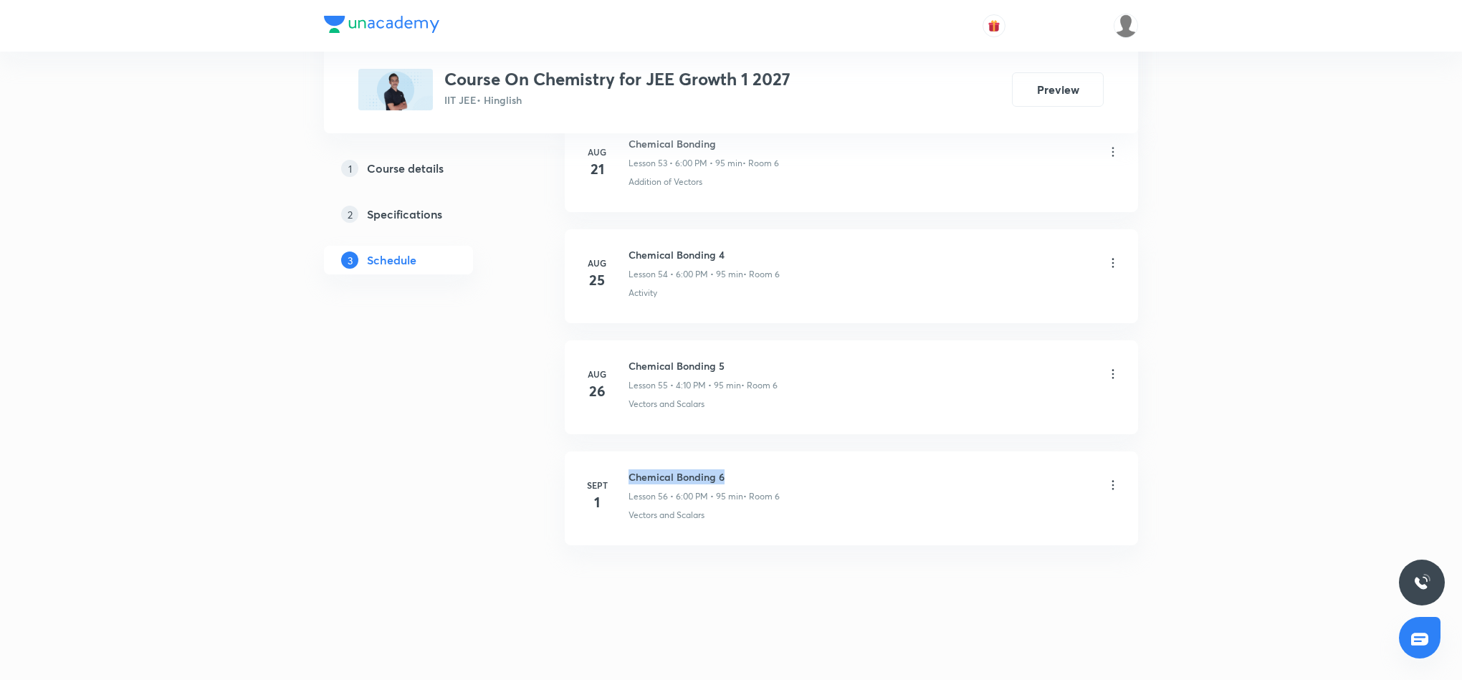
drag, startPoint x: 630, startPoint y: 477, endPoint x: 762, endPoint y: 476, distance: 131.9
click at [762, 476] on h6 "Chemical Bonding 6" at bounding box center [703, 476] width 151 height 15
copy h6 "Chemical Bonding 6"
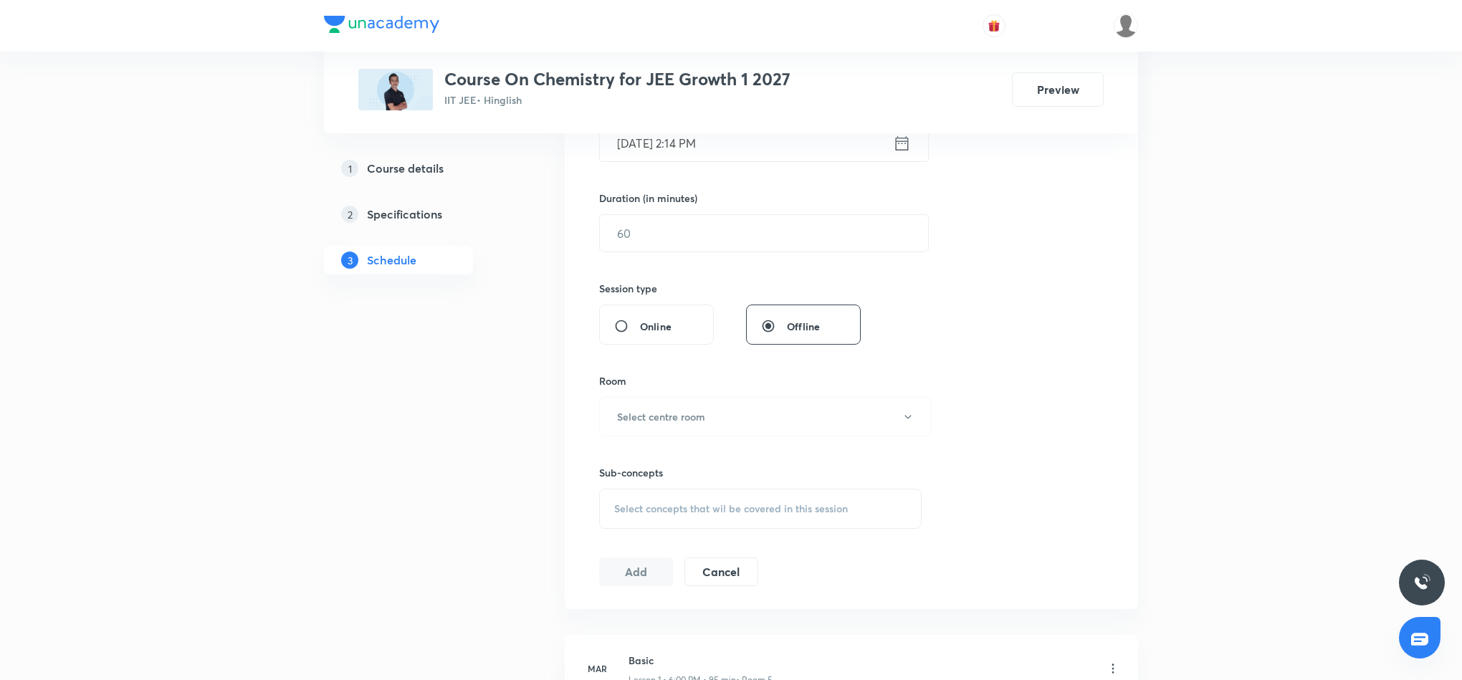
scroll to position [0, 0]
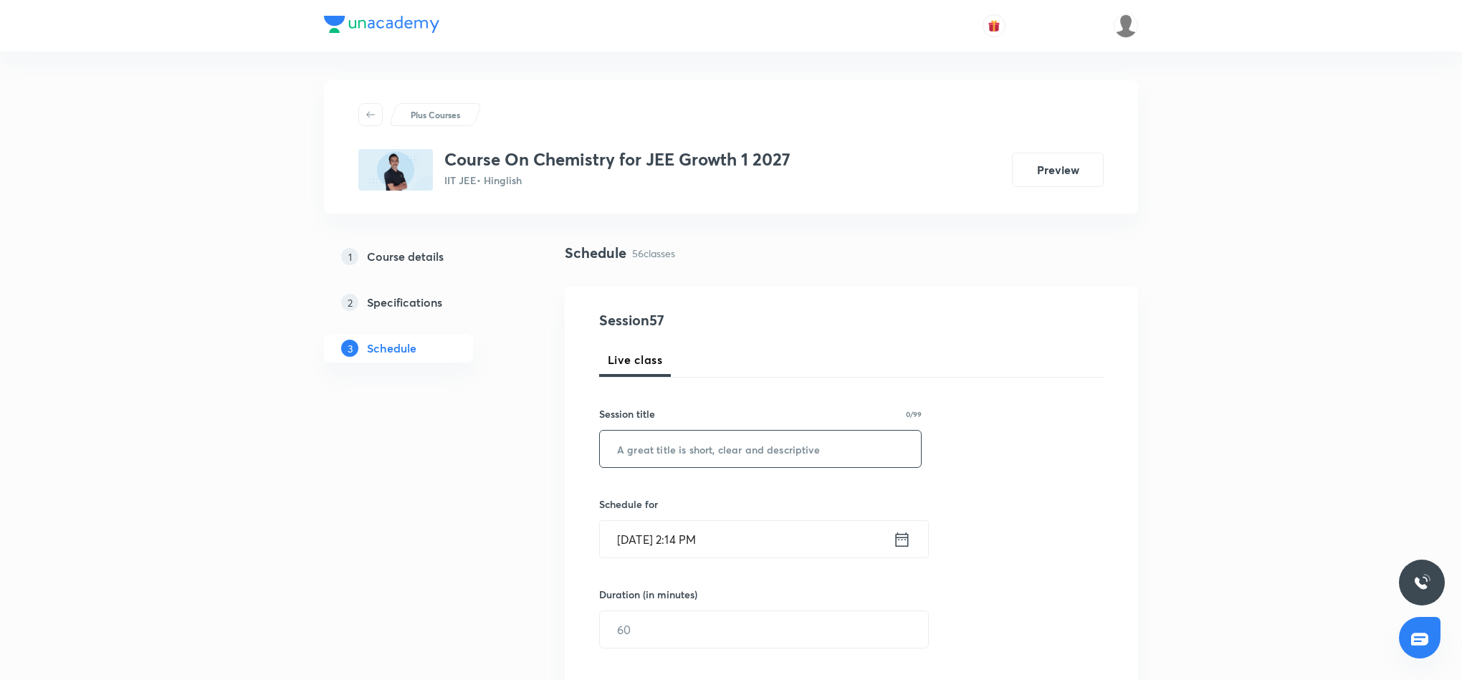
click at [749, 445] on input "text" at bounding box center [760, 449] width 321 height 37
paste input "Chemical Bonding 6"
type input "Chemical Bonding 7"
click at [901, 535] on icon at bounding box center [902, 539] width 13 height 14
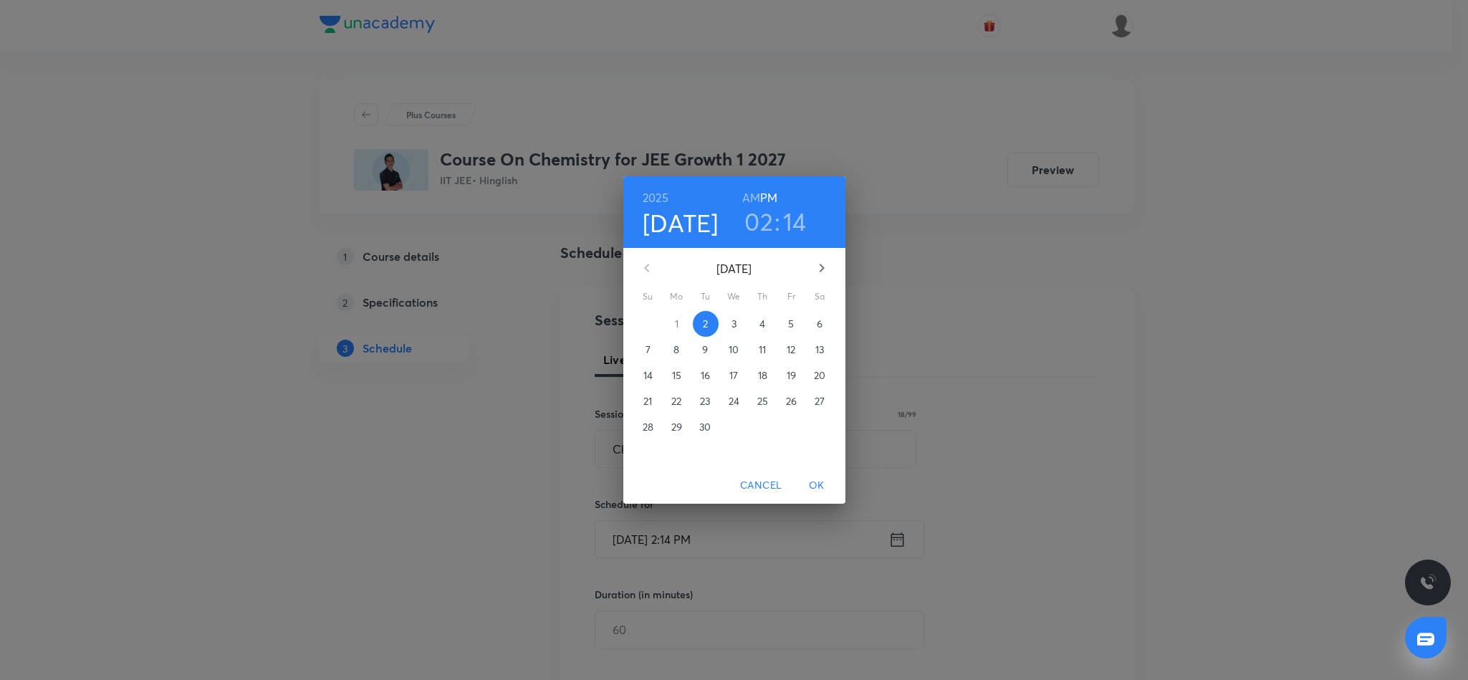
click at [763, 226] on h3 "02" at bounding box center [759, 221] width 29 height 30
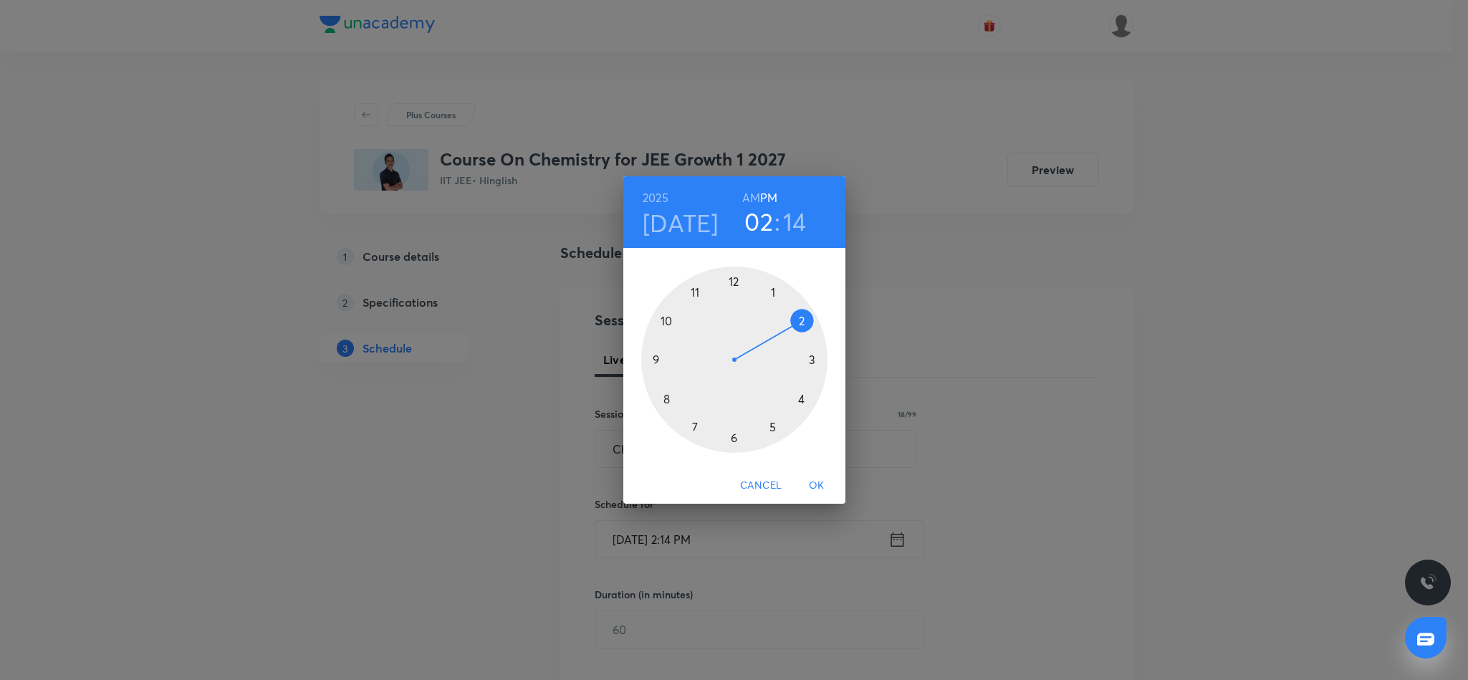
click at [800, 394] on div at bounding box center [734, 360] width 186 height 186
click at [802, 316] on div at bounding box center [734, 360] width 186 height 186
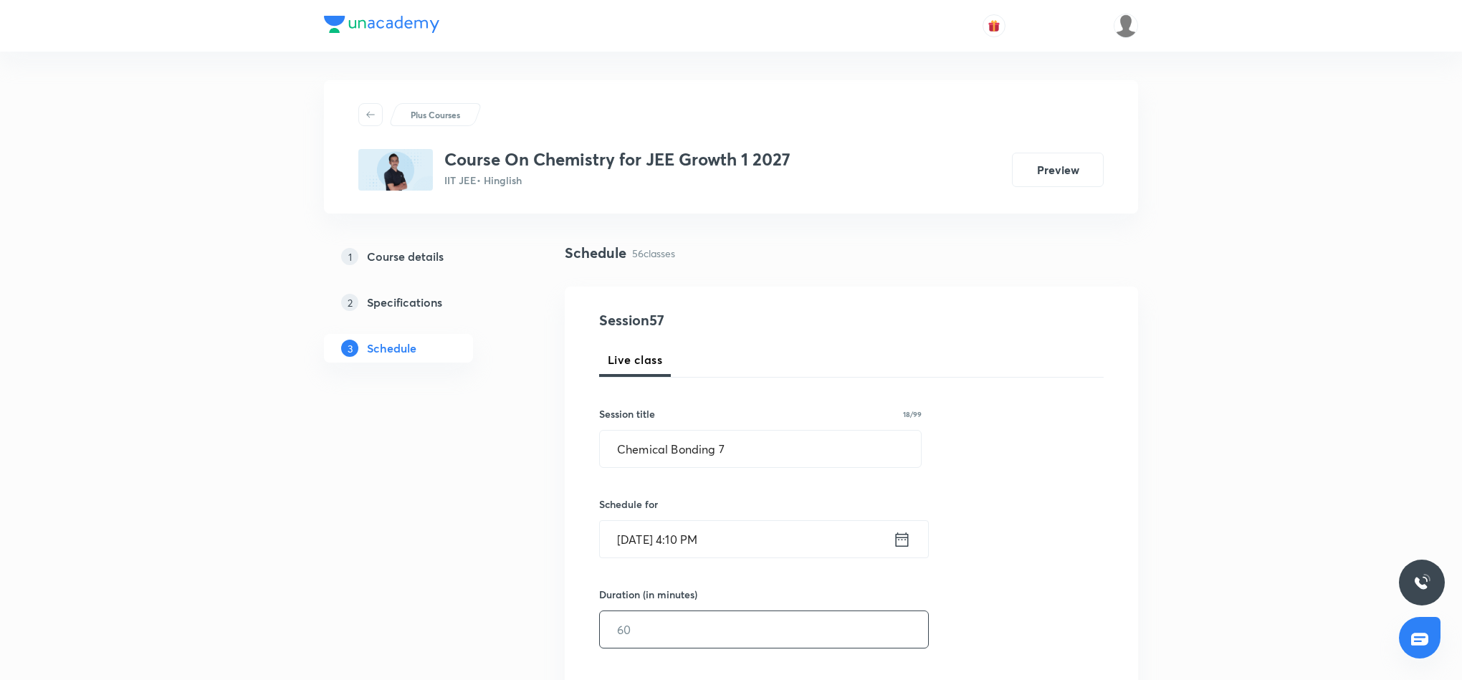
click at [736, 633] on input "text" at bounding box center [764, 629] width 328 height 37
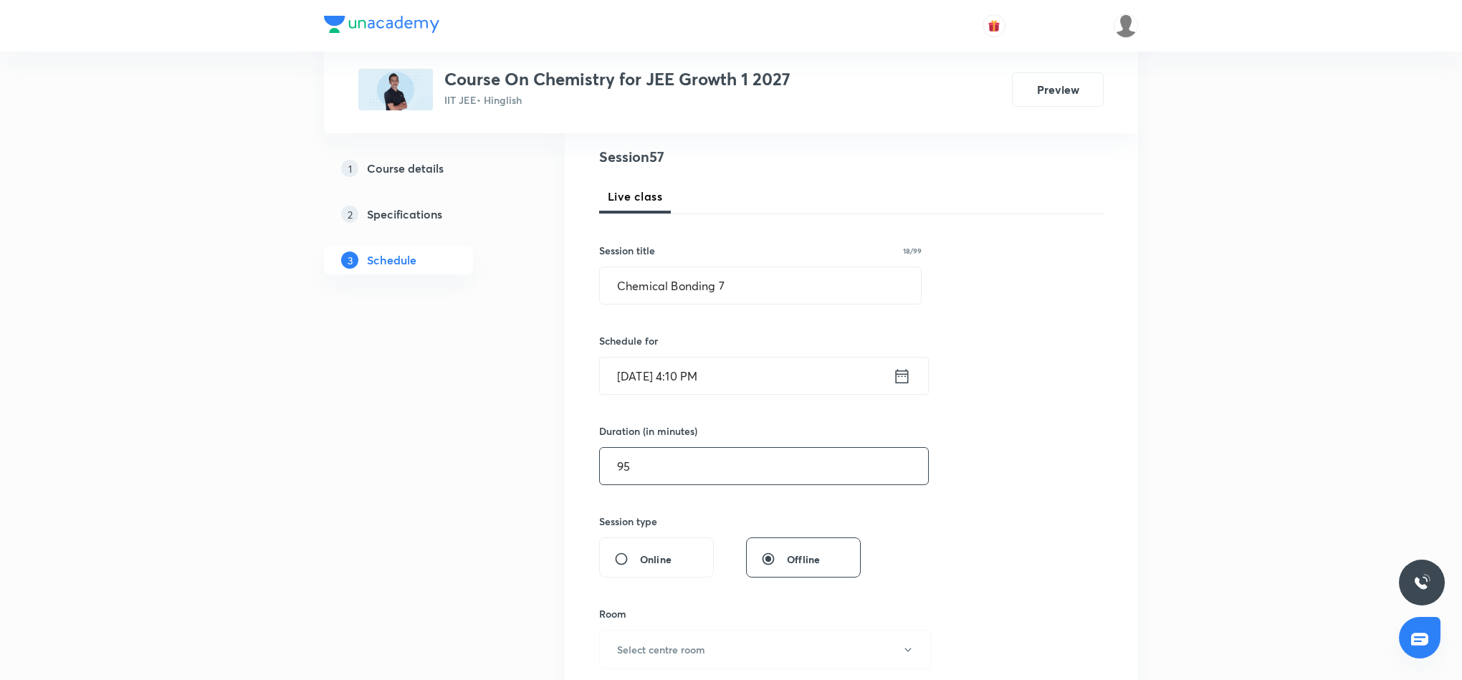
scroll to position [215, 0]
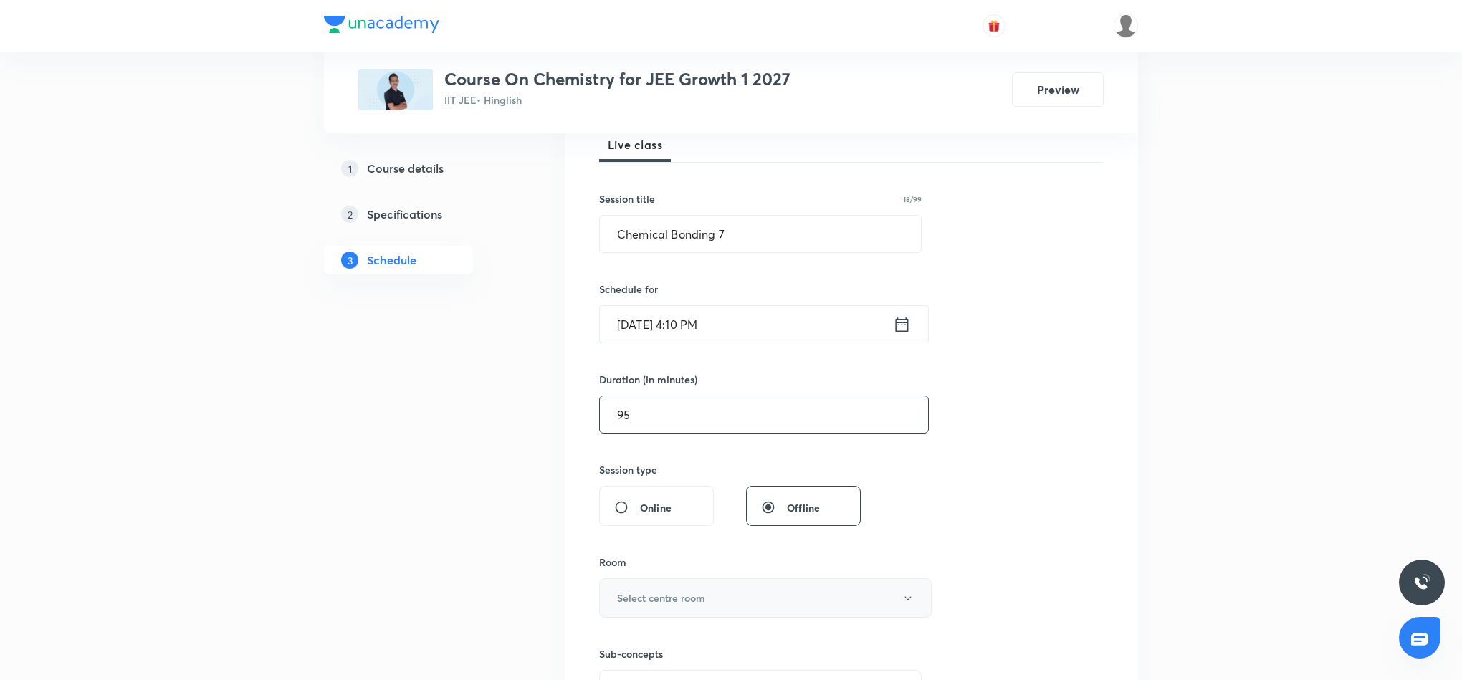
type input "95"
click at [738, 602] on button "Select centre room" at bounding box center [765, 597] width 332 height 39
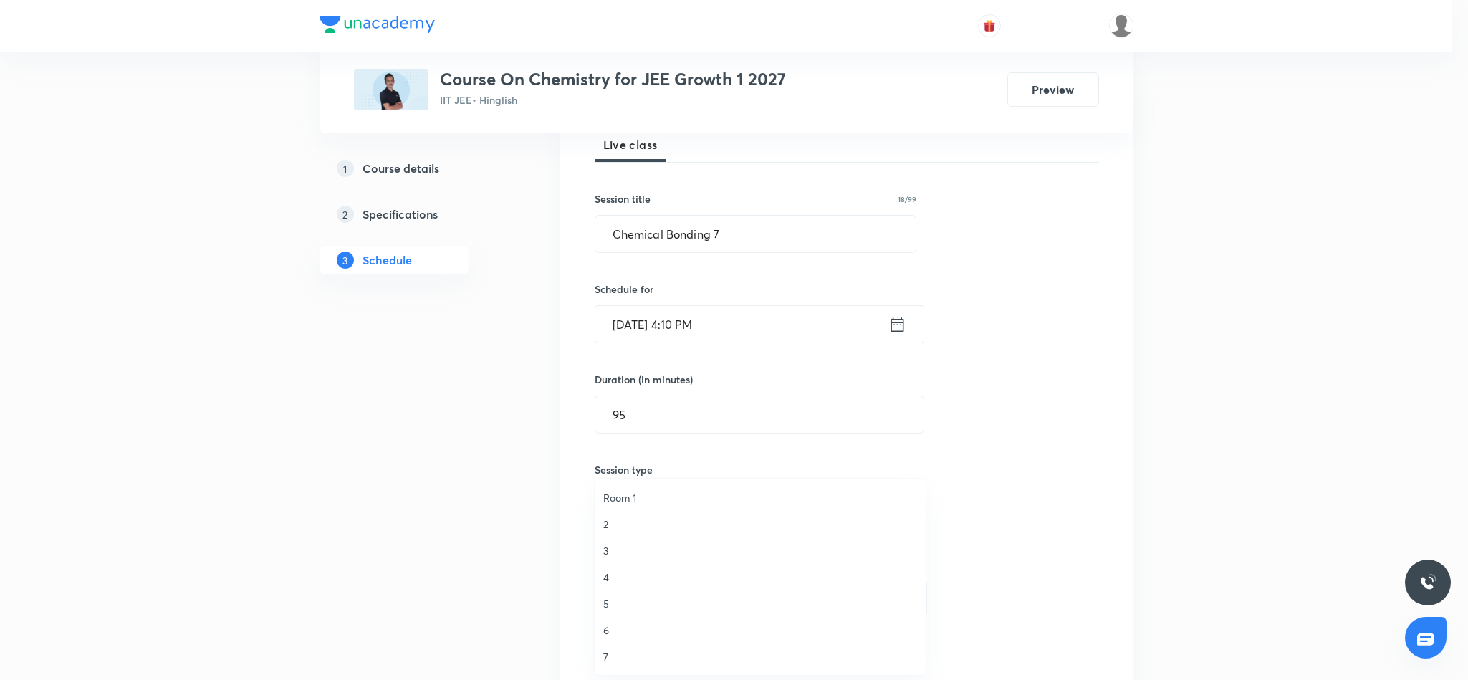
click at [607, 630] on span "6" at bounding box center [760, 630] width 314 height 15
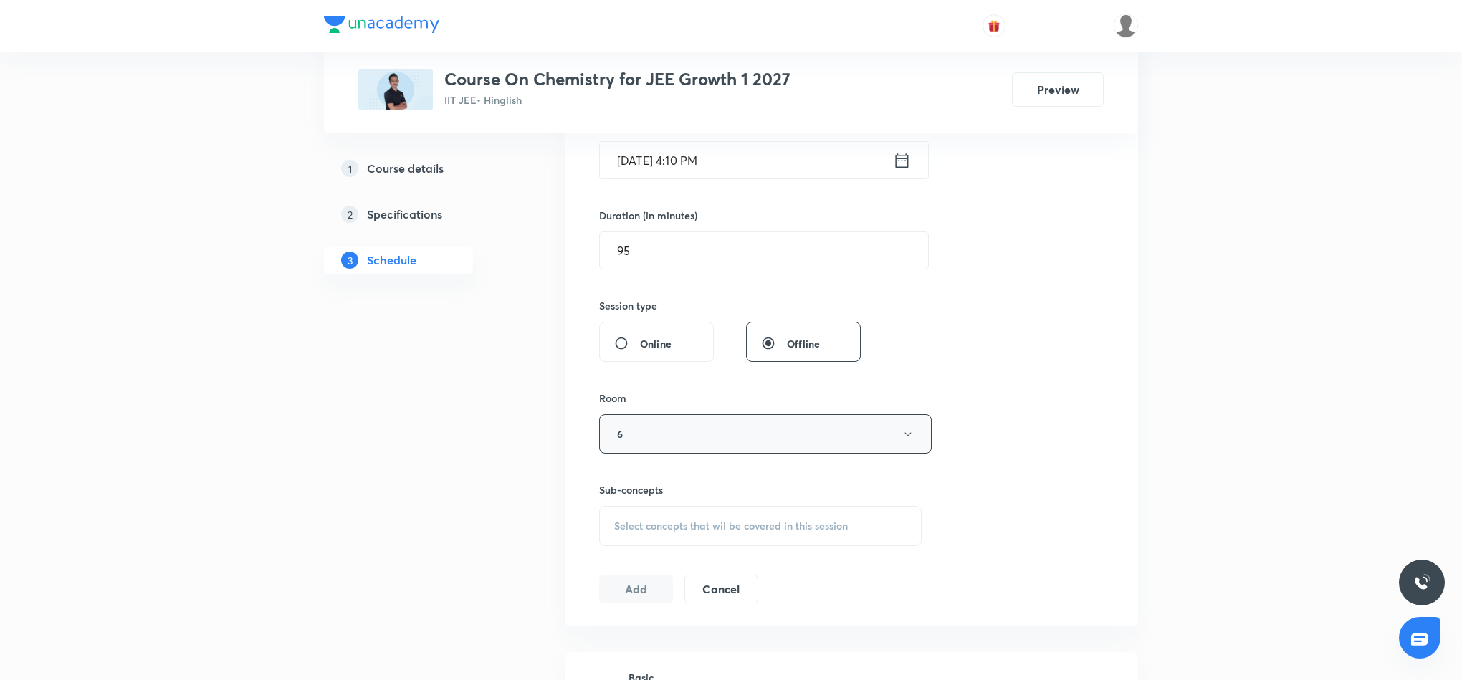
scroll to position [430, 0]
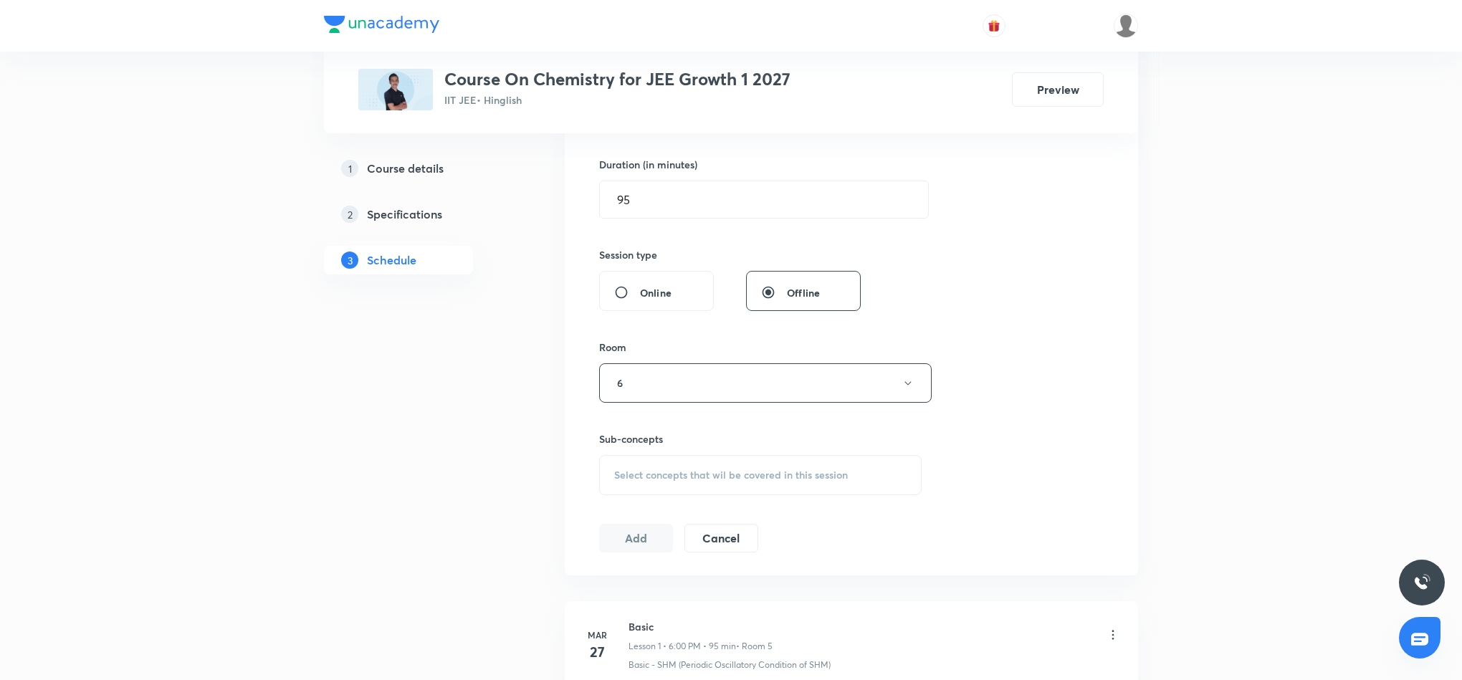
click at [677, 465] on div "Select concepts that wil be covered in this session" at bounding box center [760, 475] width 322 height 40
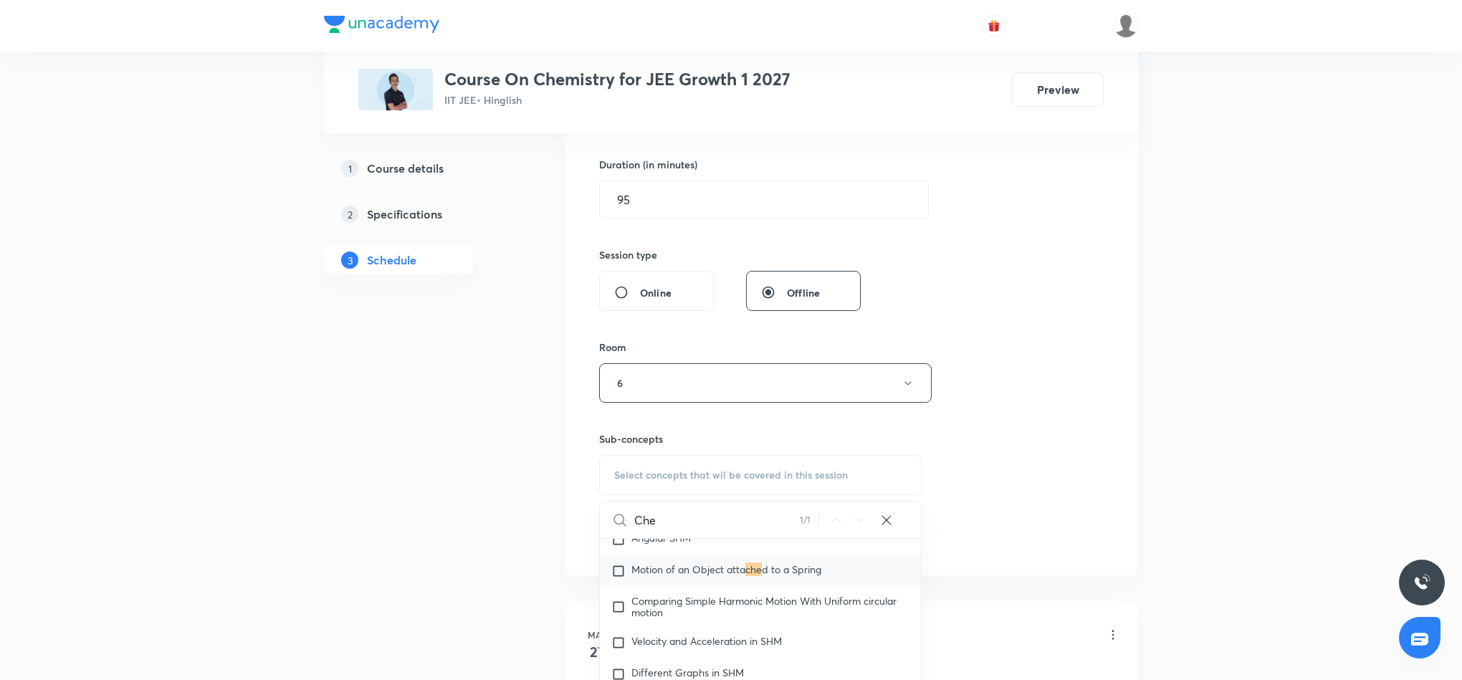
scroll to position [6267, 0]
type input "Che"
click at [695, 611] on span "Motion of an Object atta" at bounding box center [688, 607] width 114 height 14
checkbox input "true"
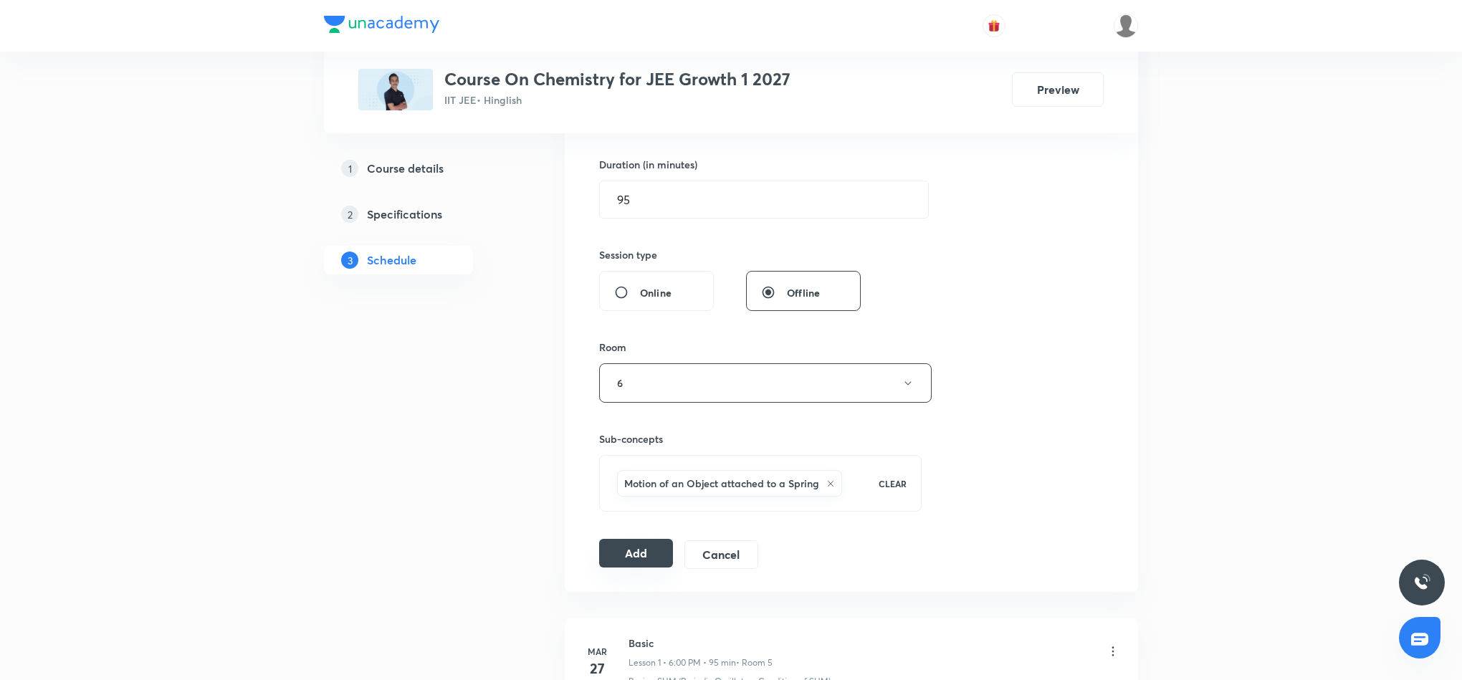
click at [624, 557] on button "Add" at bounding box center [636, 553] width 74 height 29
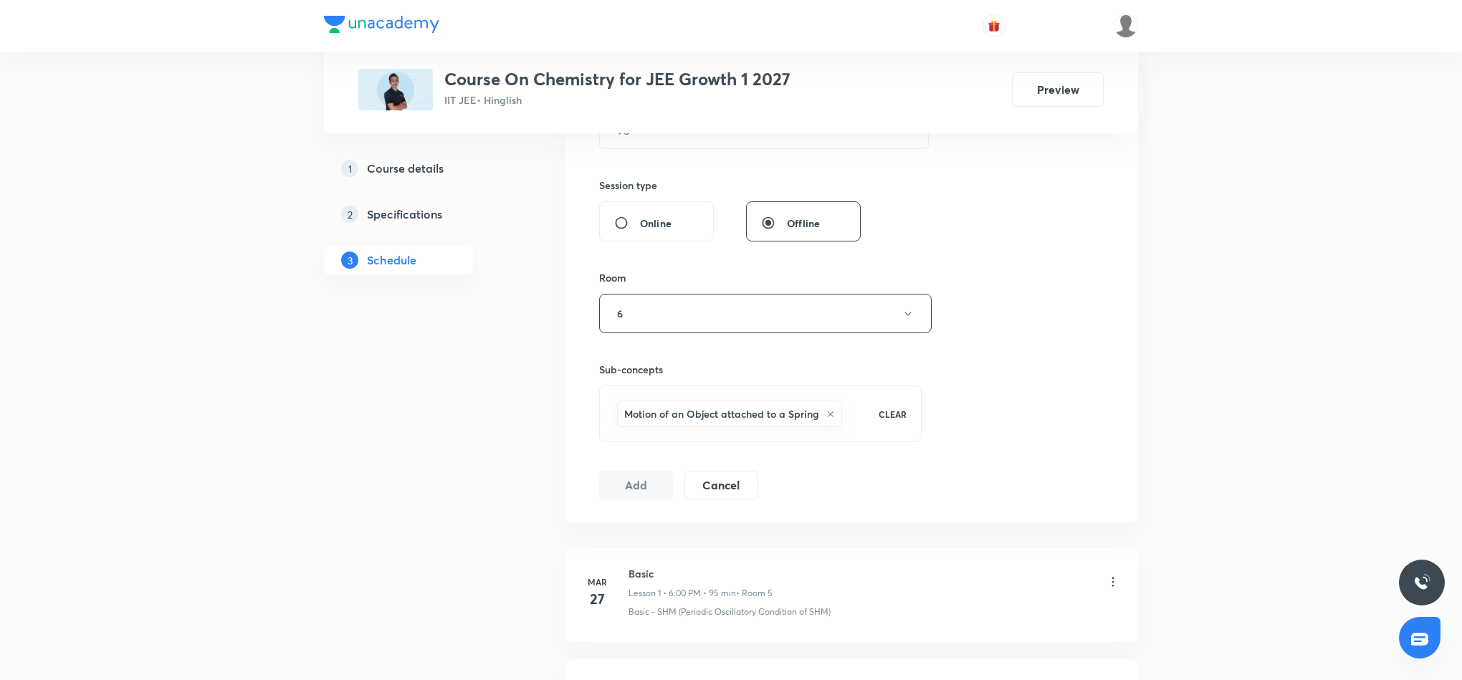
scroll to position [537, 0]
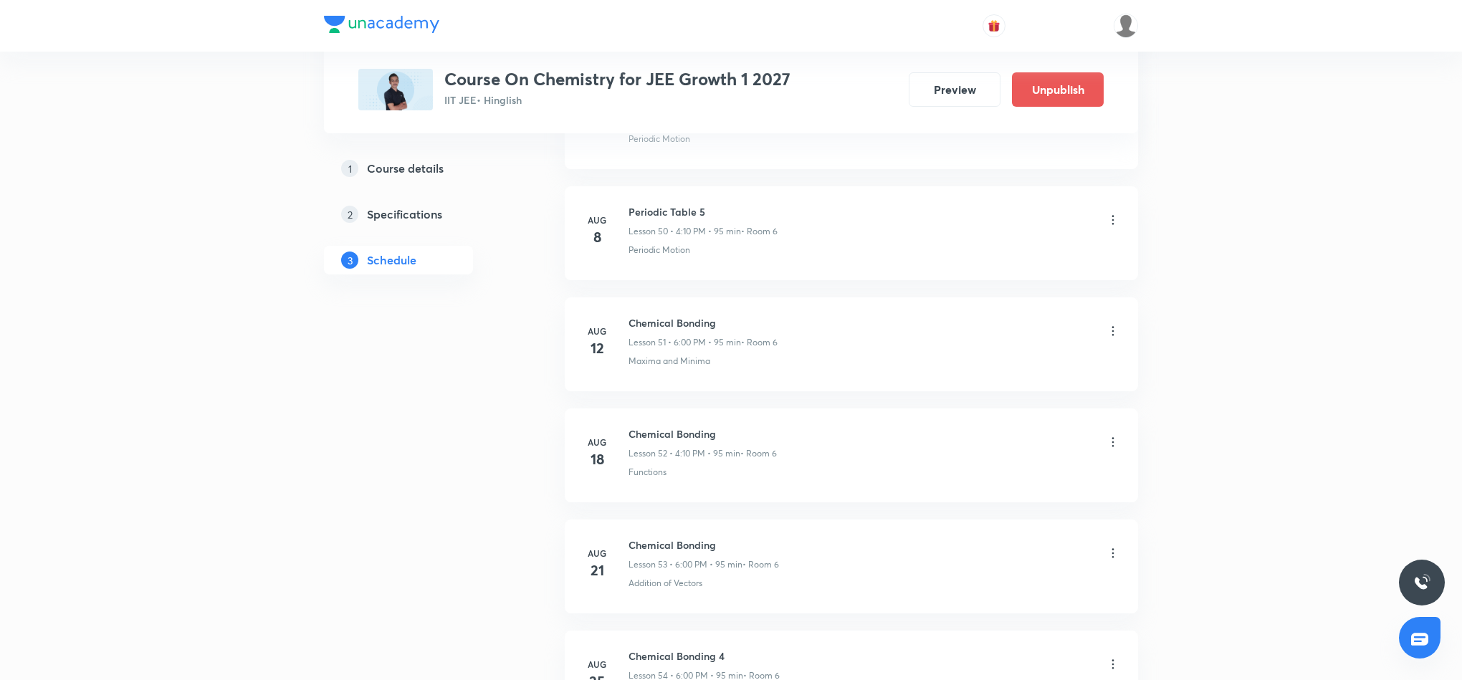
scroll to position [6181, 0]
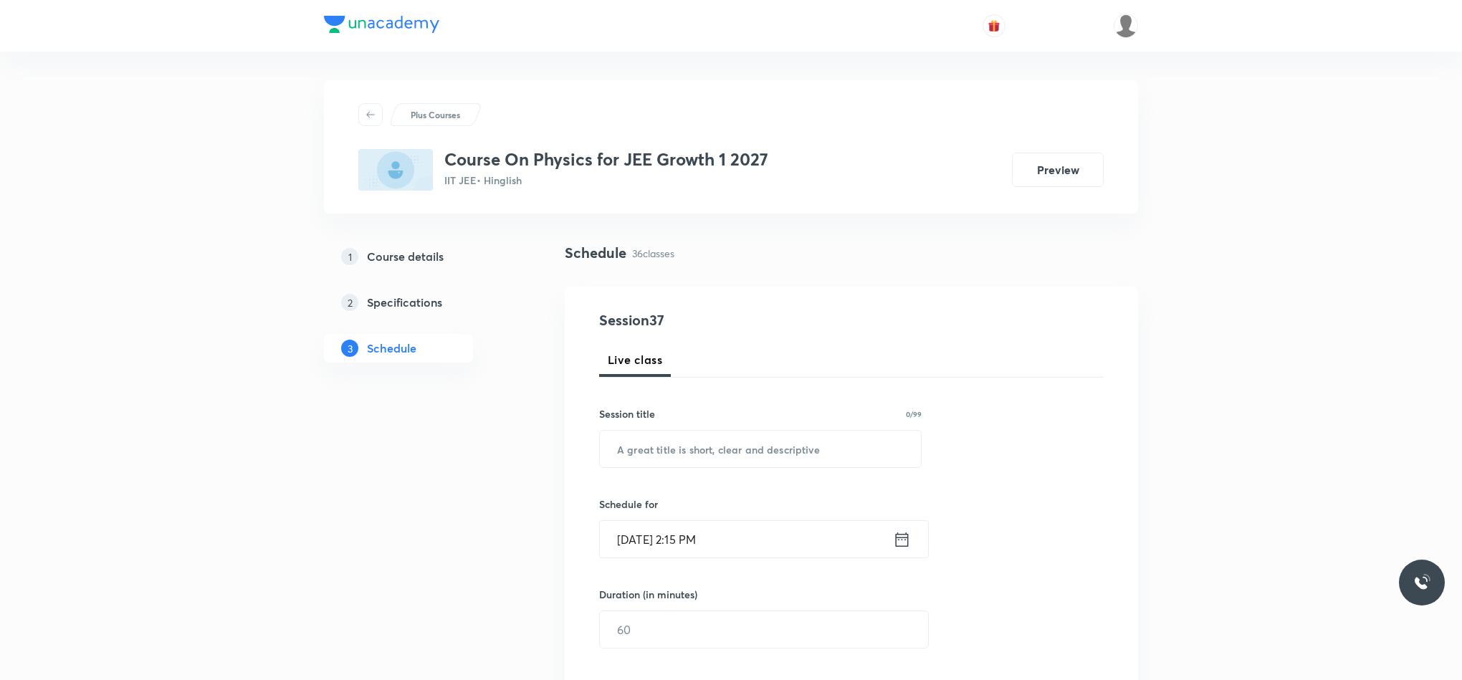
click at [734, 456] on input "text" at bounding box center [760, 449] width 321 height 37
paste input "Work energy and power"
type input "Work Energy and Power"
click at [901, 544] on icon at bounding box center [902, 540] width 18 height 20
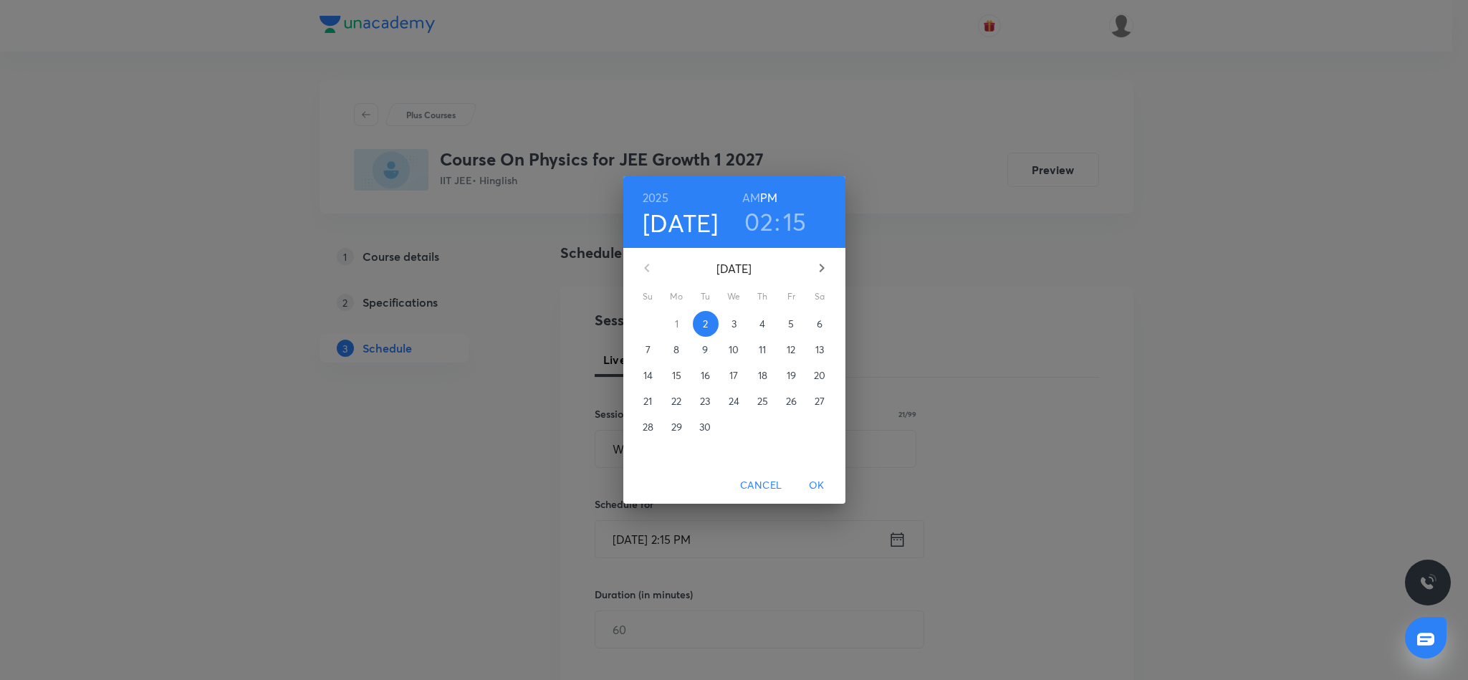
click at [765, 219] on h3 "02" at bounding box center [759, 221] width 29 height 30
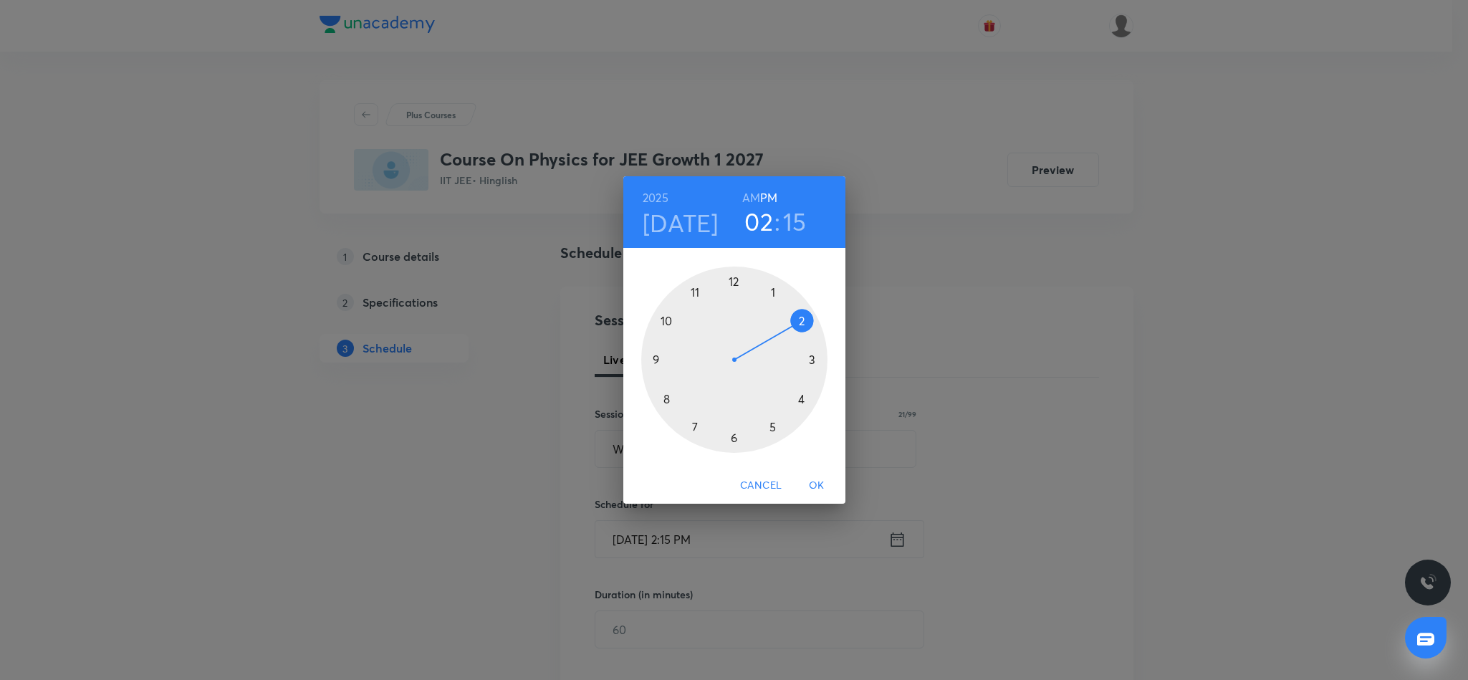
click at [732, 441] on div at bounding box center [734, 360] width 186 height 186
click at [732, 280] on div at bounding box center [734, 360] width 186 height 186
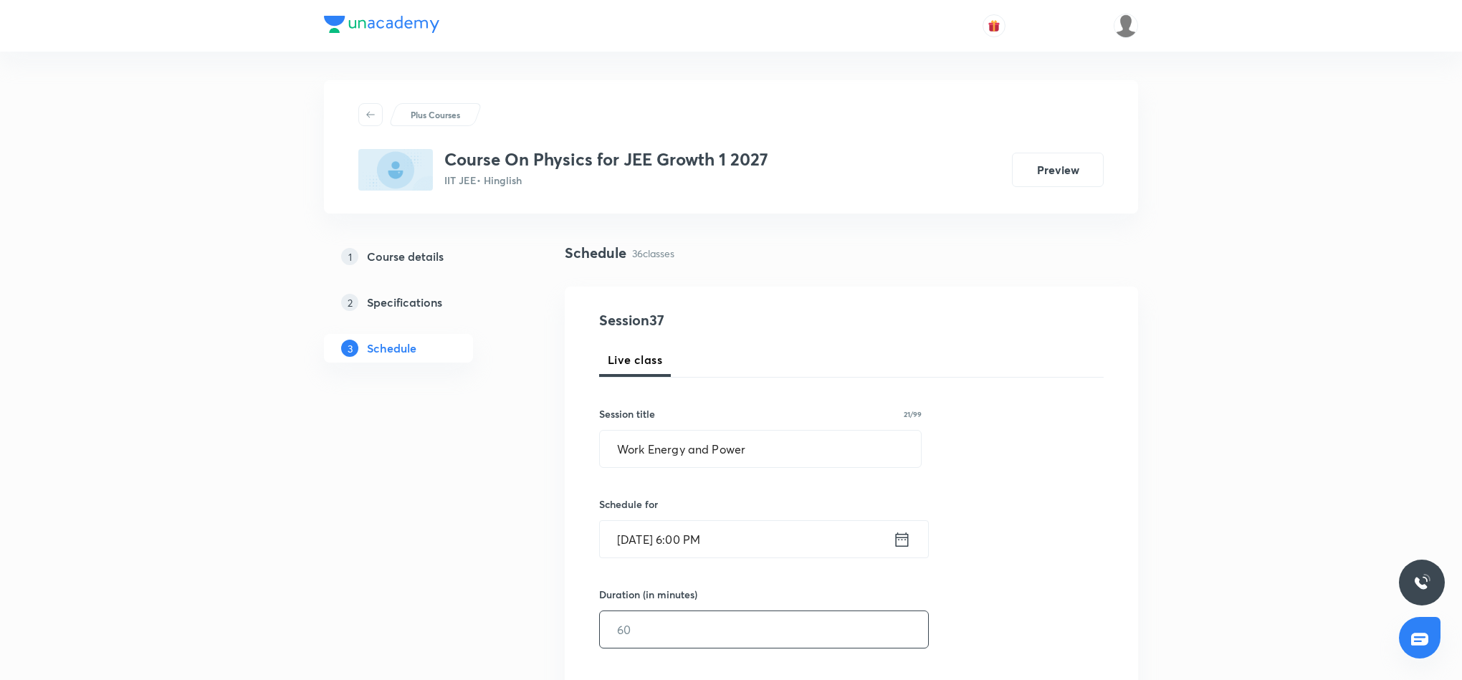
click at [722, 631] on input "text" at bounding box center [764, 629] width 328 height 37
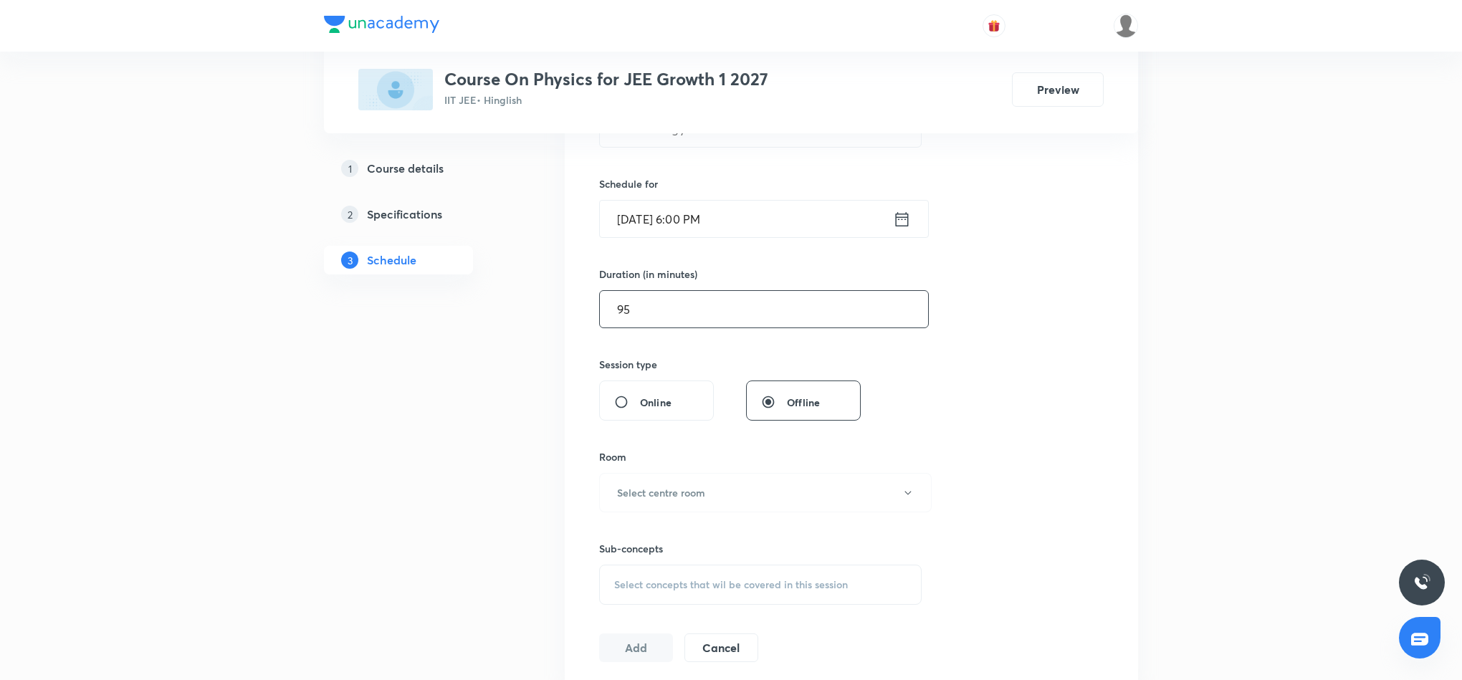
scroll to position [322, 0]
type input "95"
click at [707, 488] on button "Select centre room" at bounding box center [765, 490] width 332 height 39
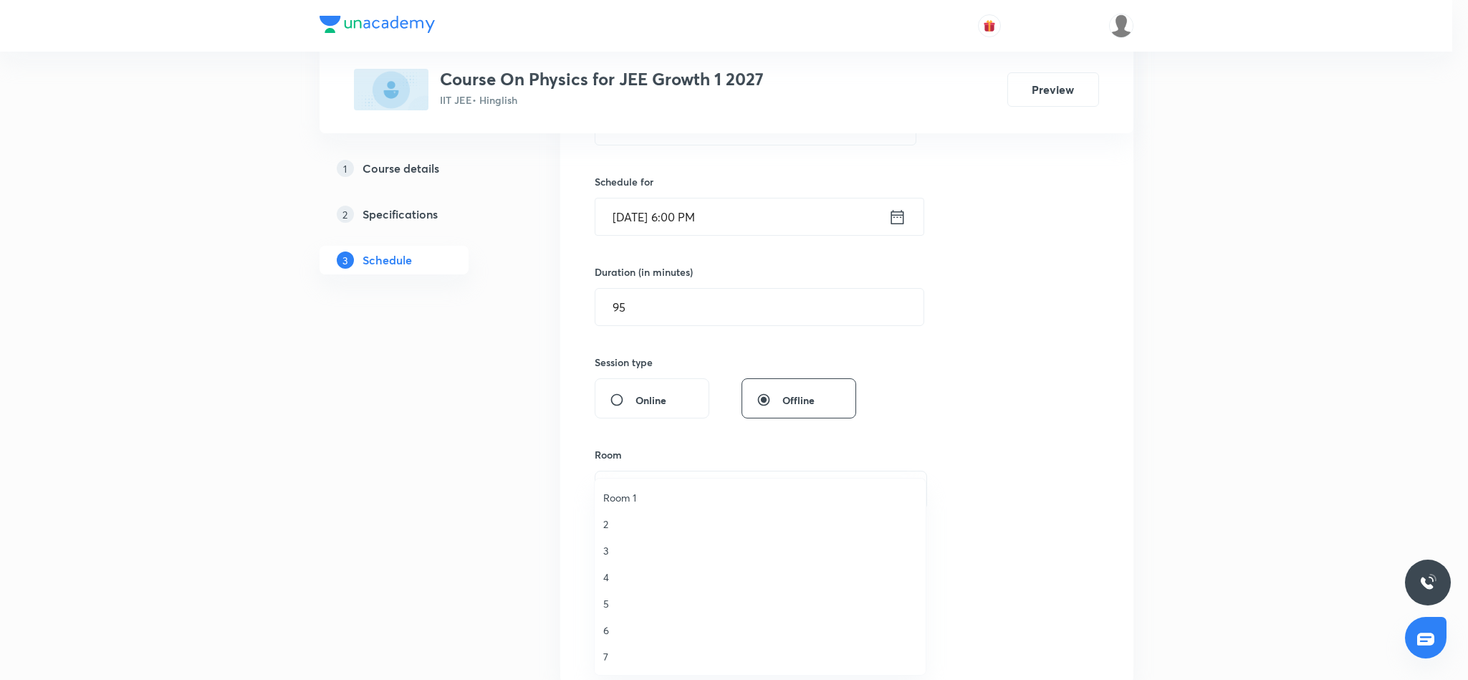
click at [606, 630] on span "6" at bounding box center [760, 630] width 314 height 15
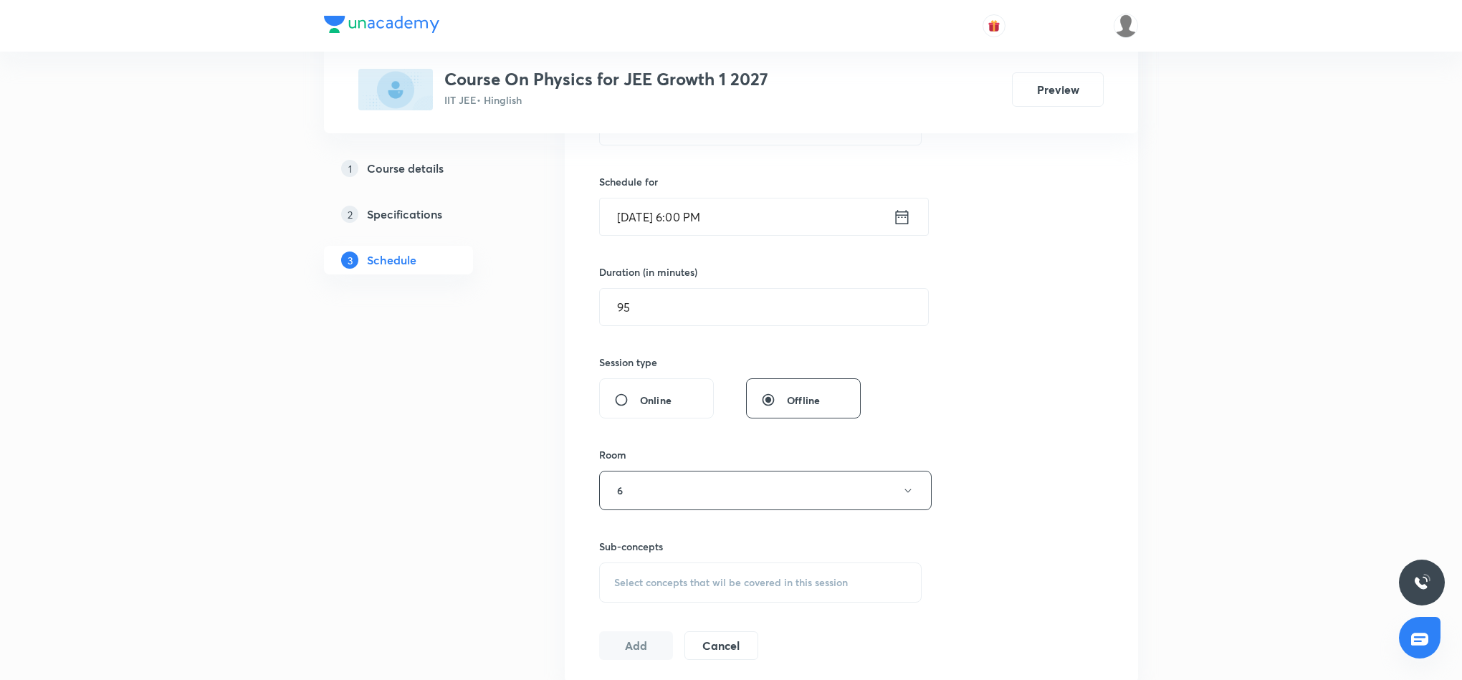
click at [661, 583] on span "Select concepts that wil be covered in this session" at bounding box center [731, 582] width 234 height 11
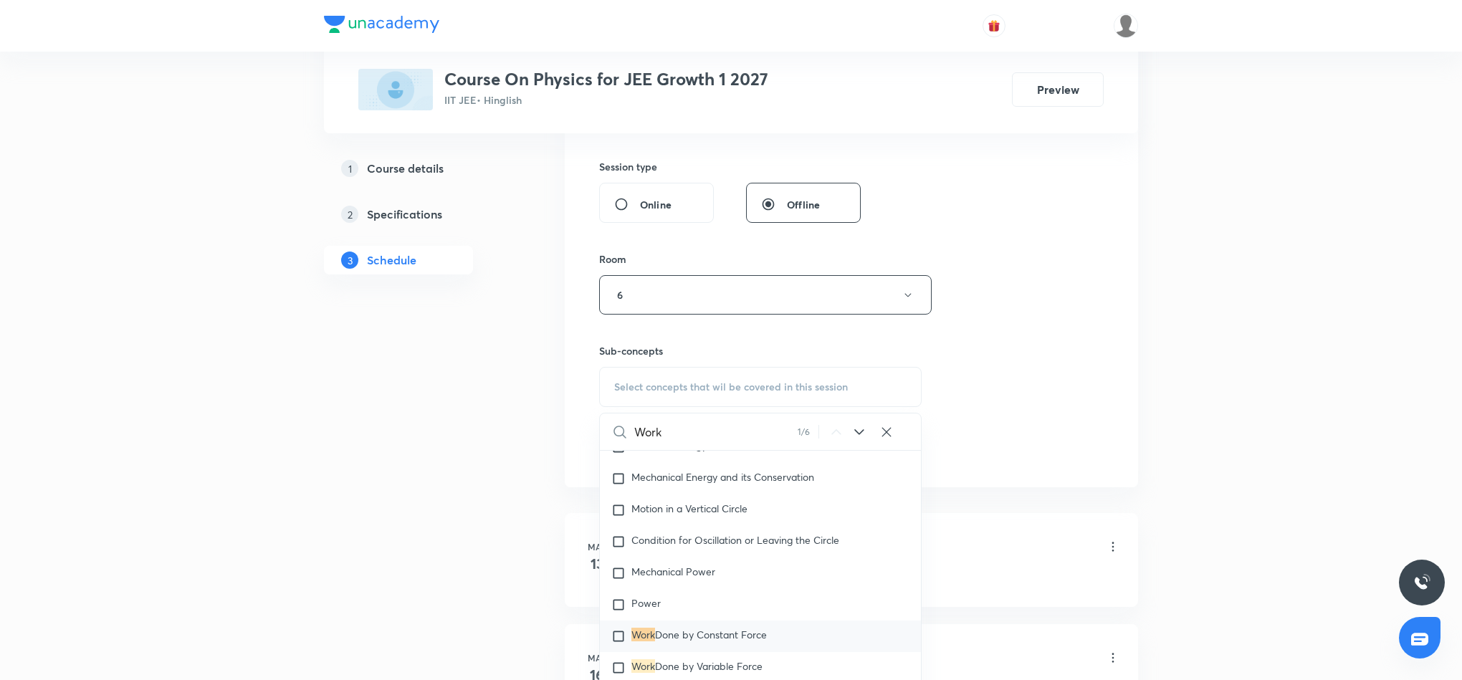
scroll to position [537, 0]
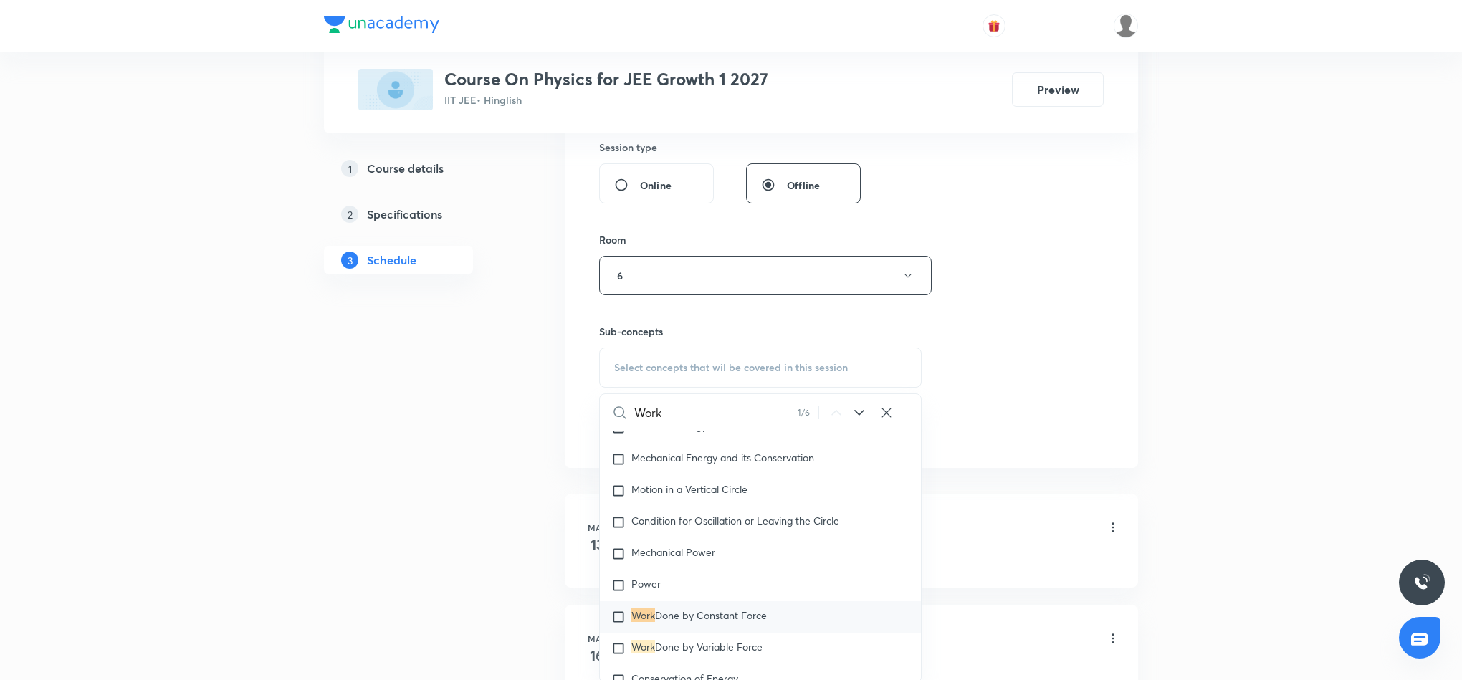
type input "Work"
click at [721, 616] on span "Done by Constant Force" at bounding box center [711, 615] width 112 height 14
checkbox input "true"
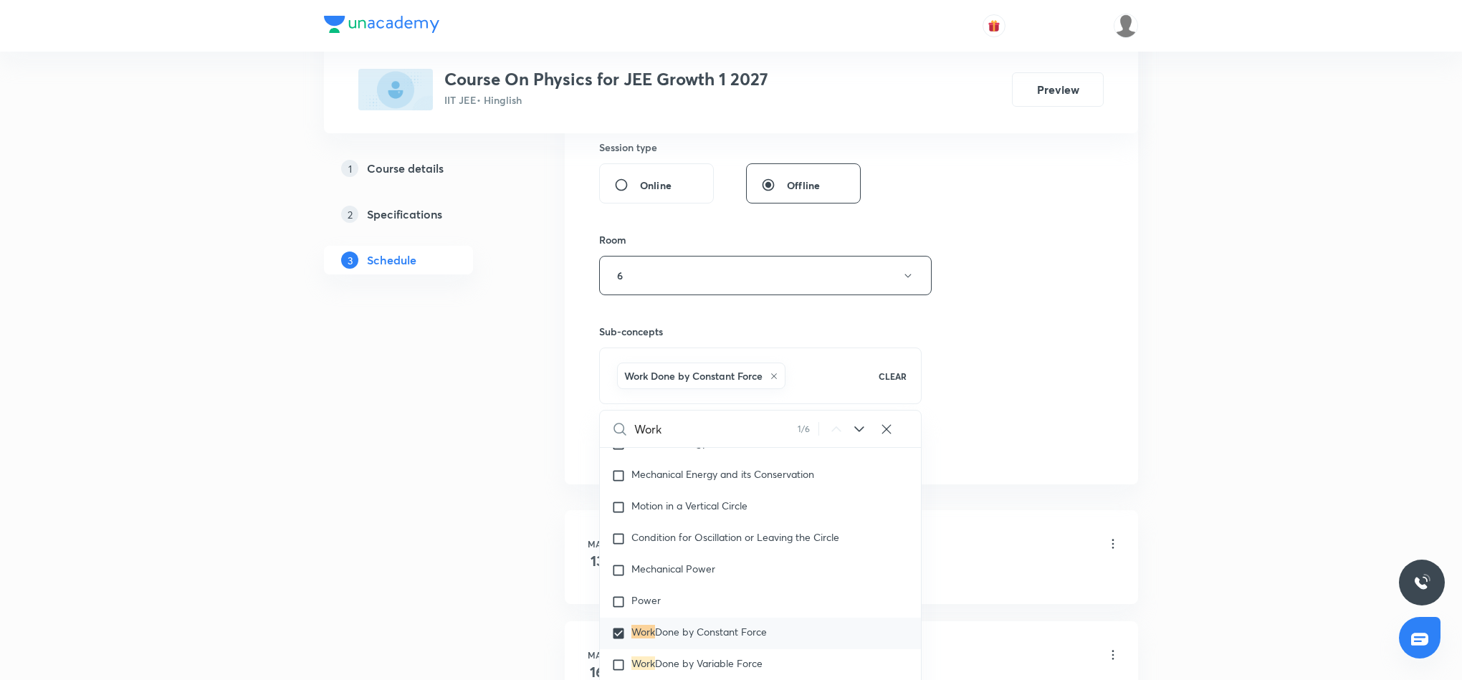
click at [977, 383] on div "Session 37 Live class Session title 21/99 Work Energy and Power ​ Schedule for …" at bounding box center [851, 116] width 504 height 689
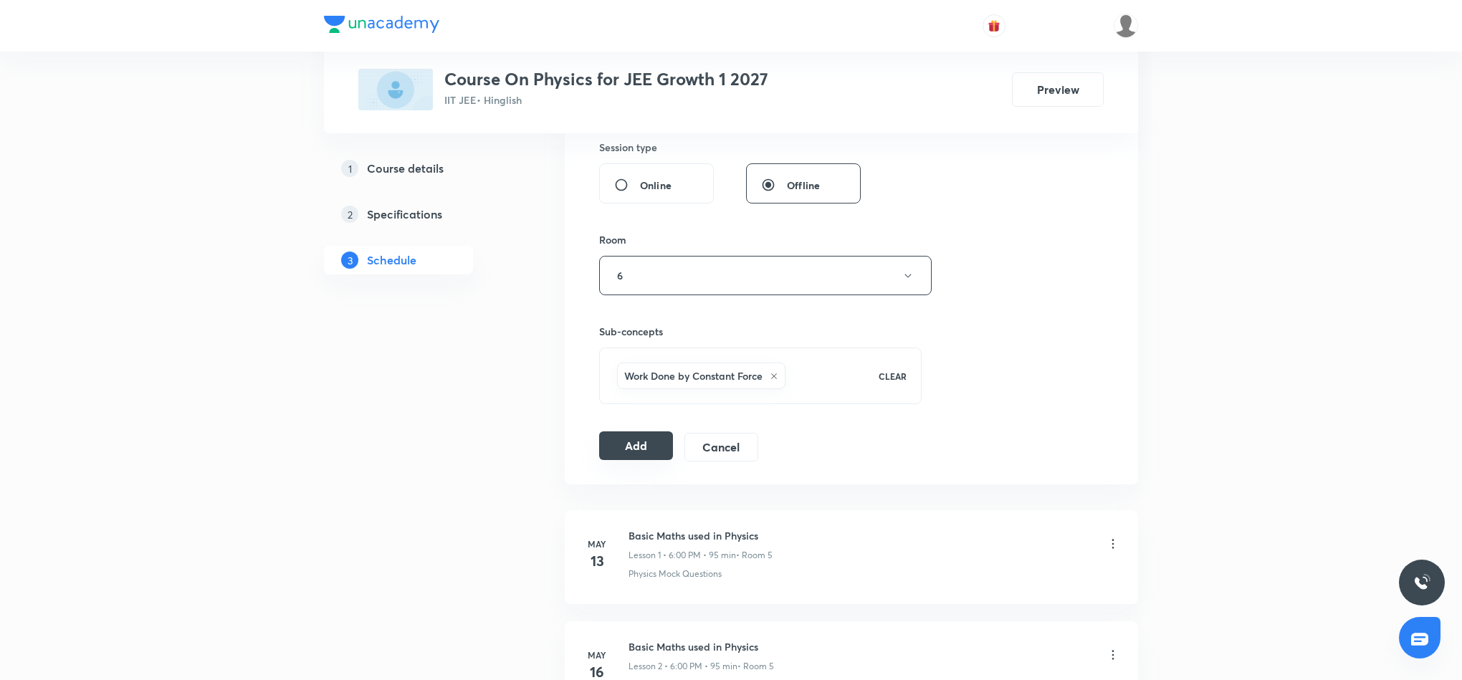
click at [651, 443] on button "Add" at bounding box center [636, 445] width 74 height 29
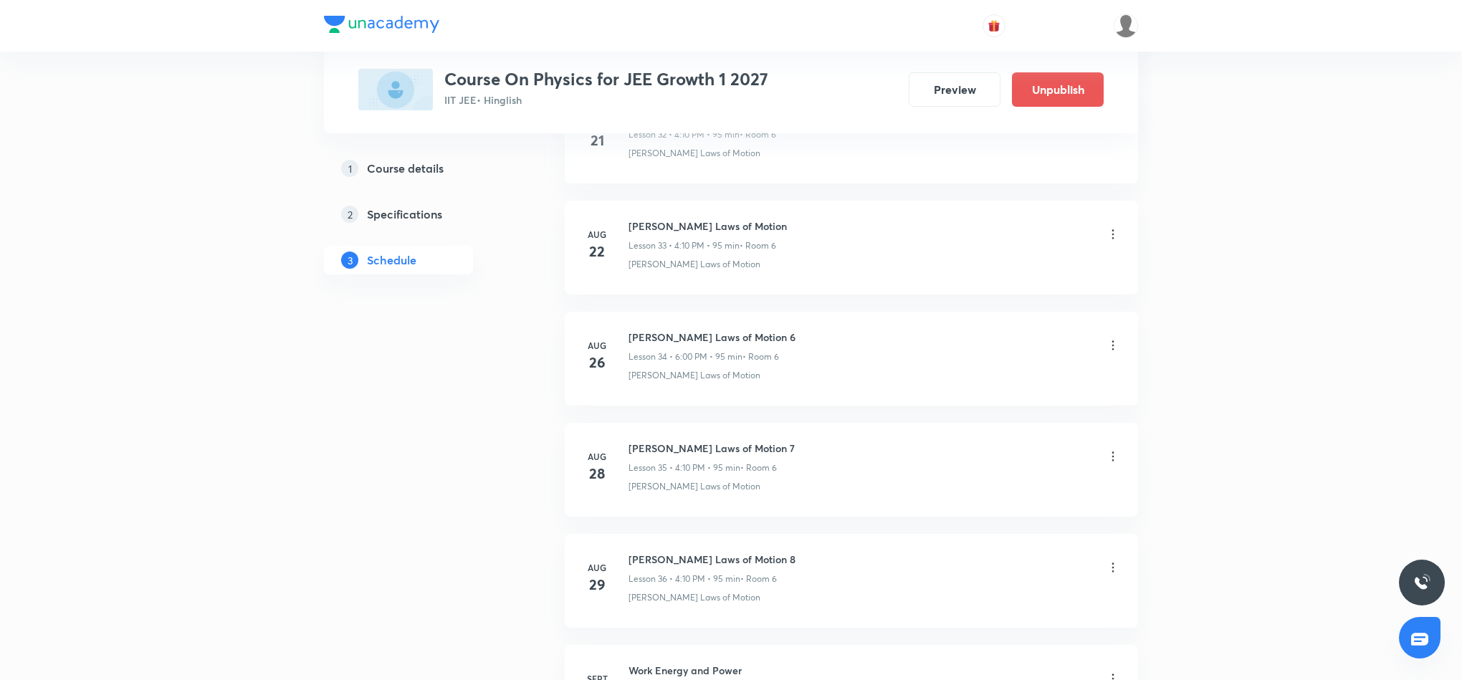
scroll to position [3945, 0]
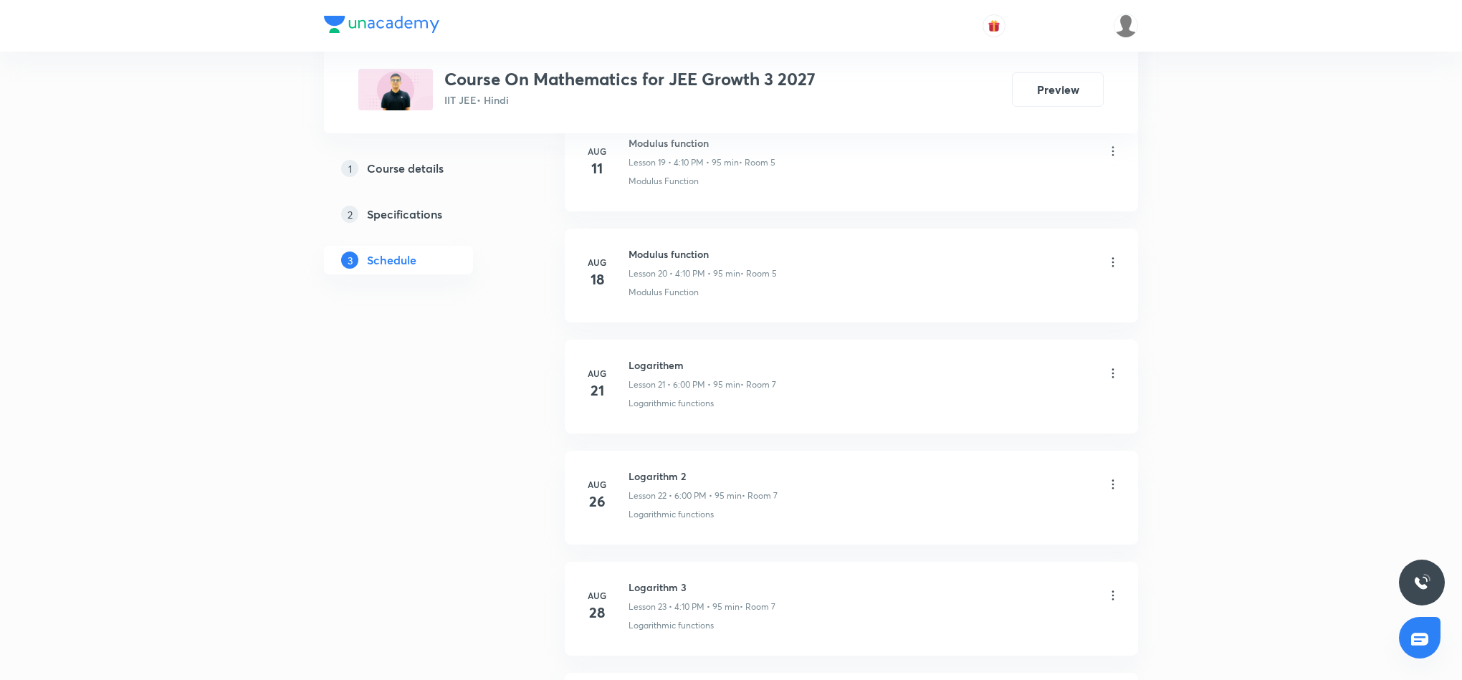
scroll to position [3154, 0]
drag, startPoint x: 626, startPoint y: 473, endPoint x: 731, endPoint y: 467, distance: 105.5
click at [731, 467] on li "[DATE] Logarithm 3 Lesson 24 • 6:00 PM • 95 min • Room 7 Logarithmic functions" at bounding box center [851, 498] width 573 height 94
copy h6 "Logarithm 3"
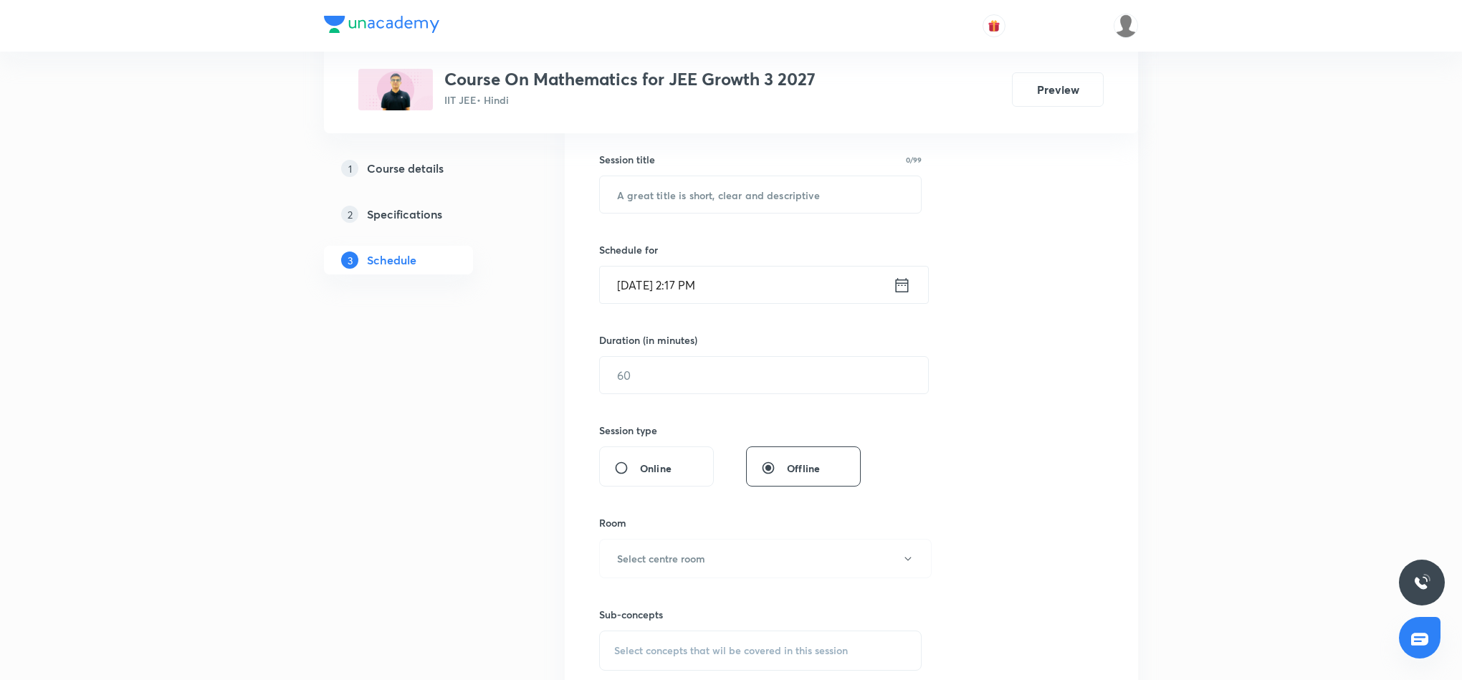
scroll to position [0, 0]
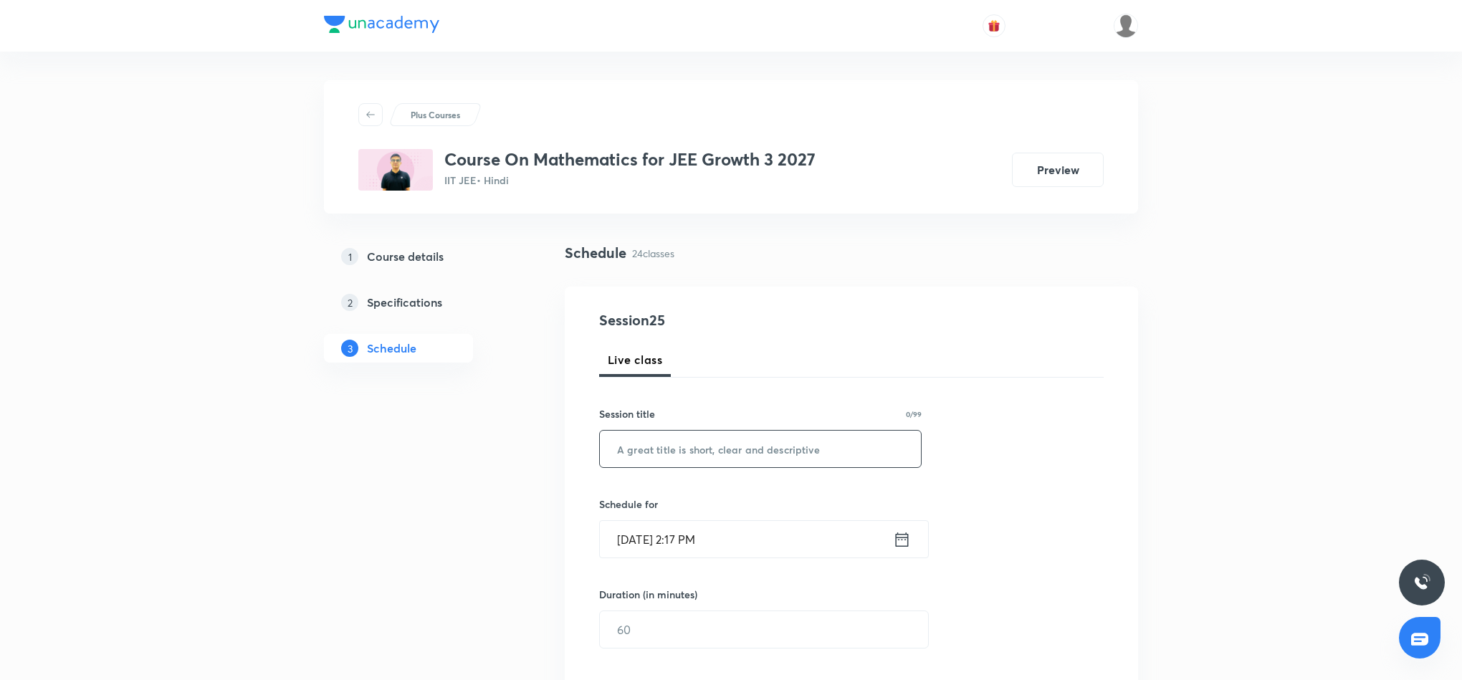
click at [708, 446] on input "text" at bounding box center [760, 449] width 321 height 37
paste input "Logarithm 3"
type input "Logarithm 4"
click at [899, 542] on icon at bounding box center [902, 540] width 18 height 20
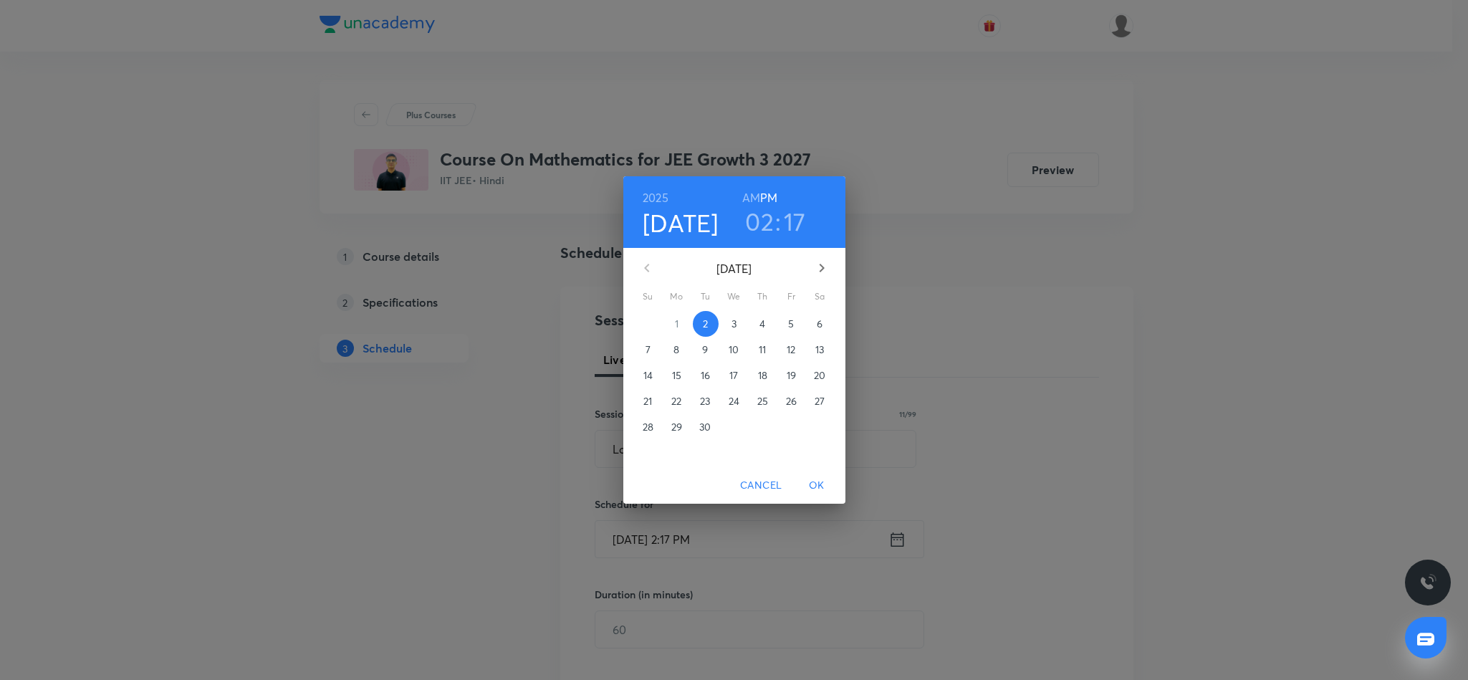
click at [757, 222] on h3 "02" at bounding box center [759, 221] width 29 height 30
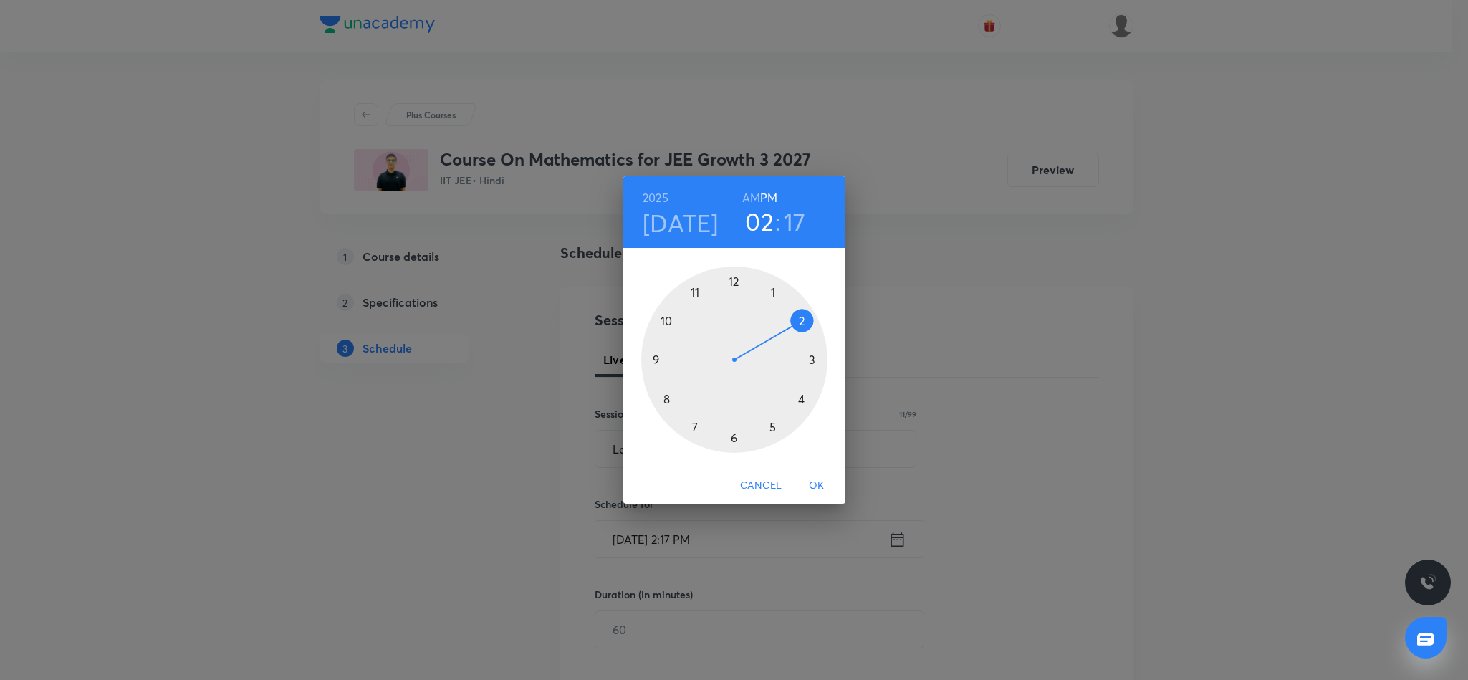
click at [803, 402] on div at bounding box center [734, 360] width 186 height 186
click at [803, 319] on div at bounding box center [734, 360] width 186 height 186
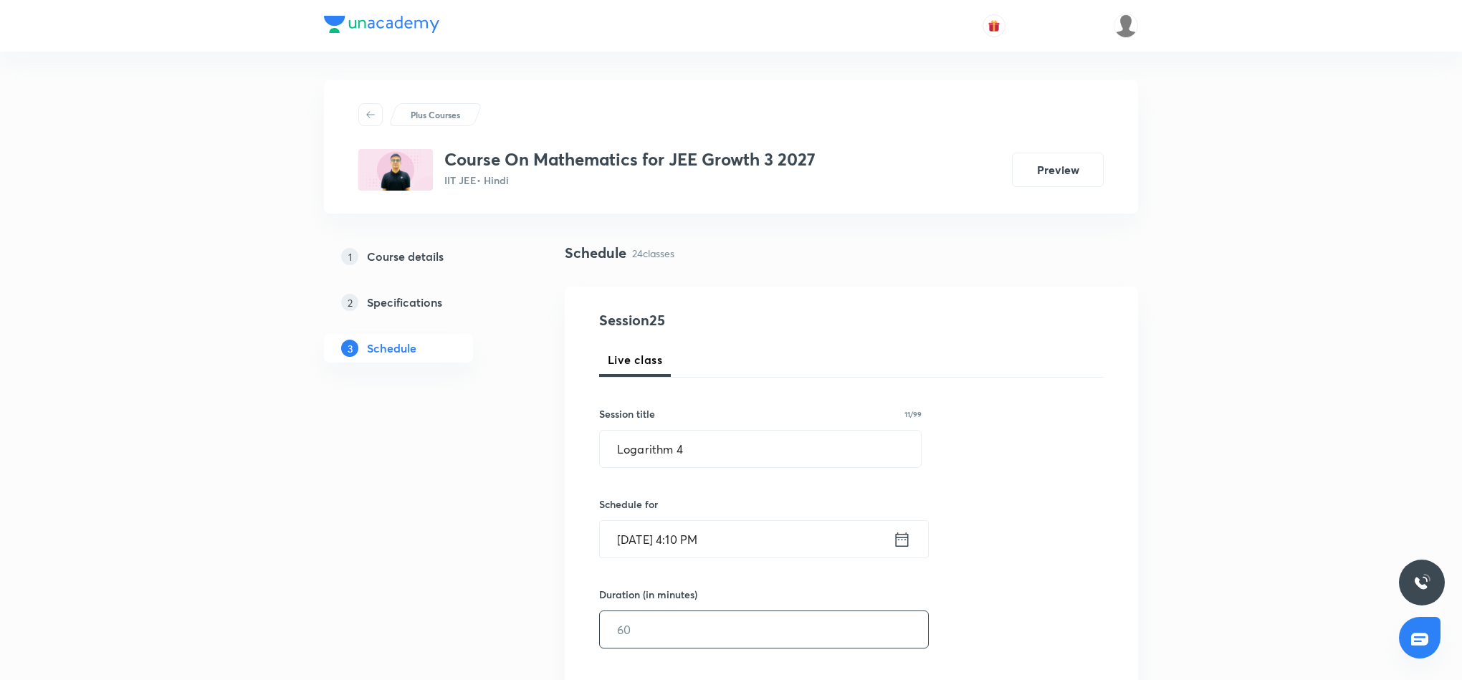
click at [684, 637] on input "text" at bounding box center [764, 629] width 328 height 37
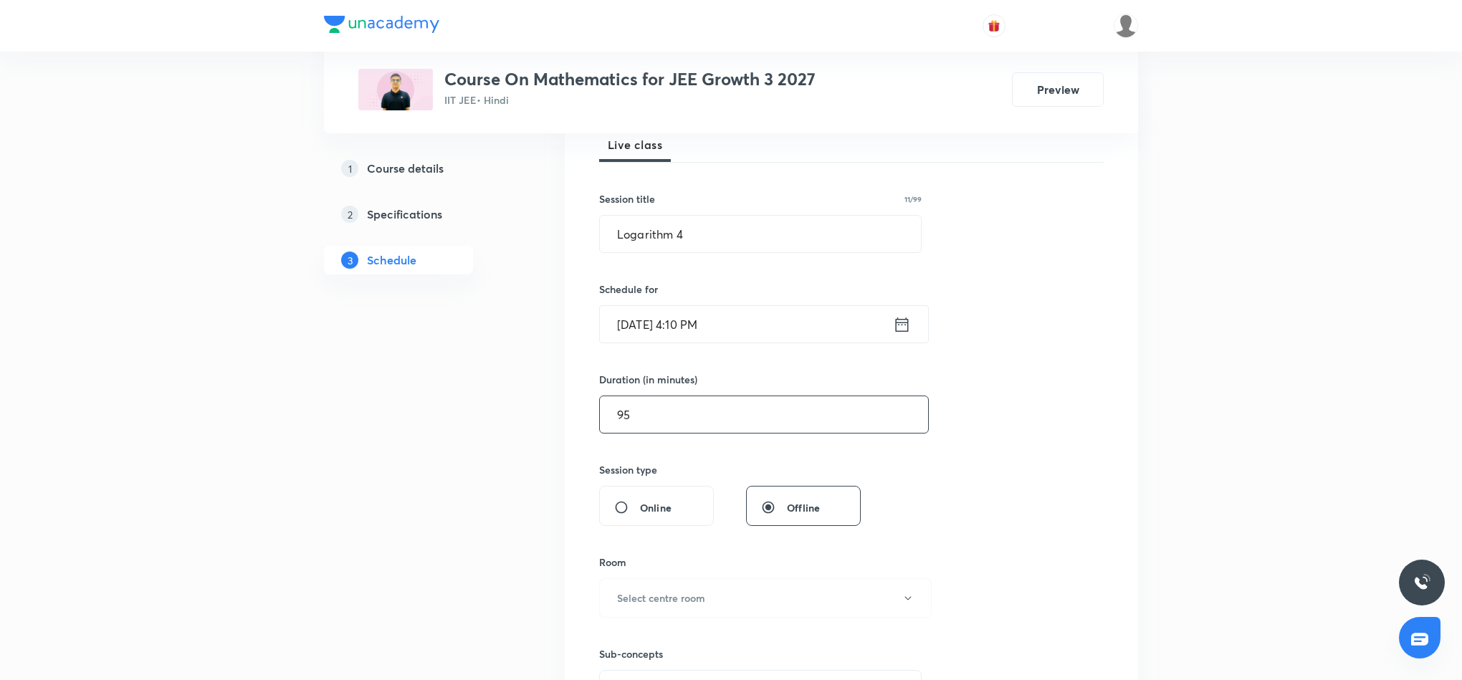
scroll to position [322, 0]
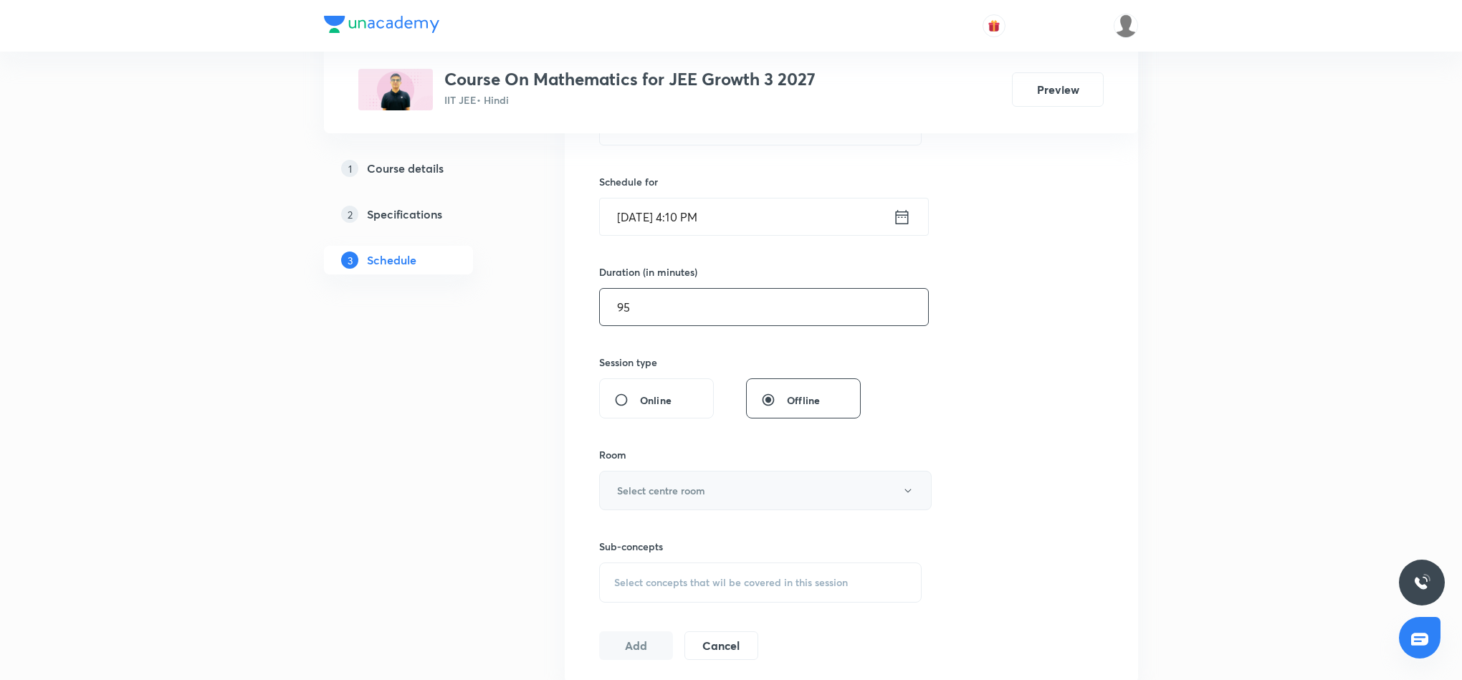
type input "95"
click at [699, 486] on h6 "Select centre room" at bounding box center [661, 490] width 88 height 15
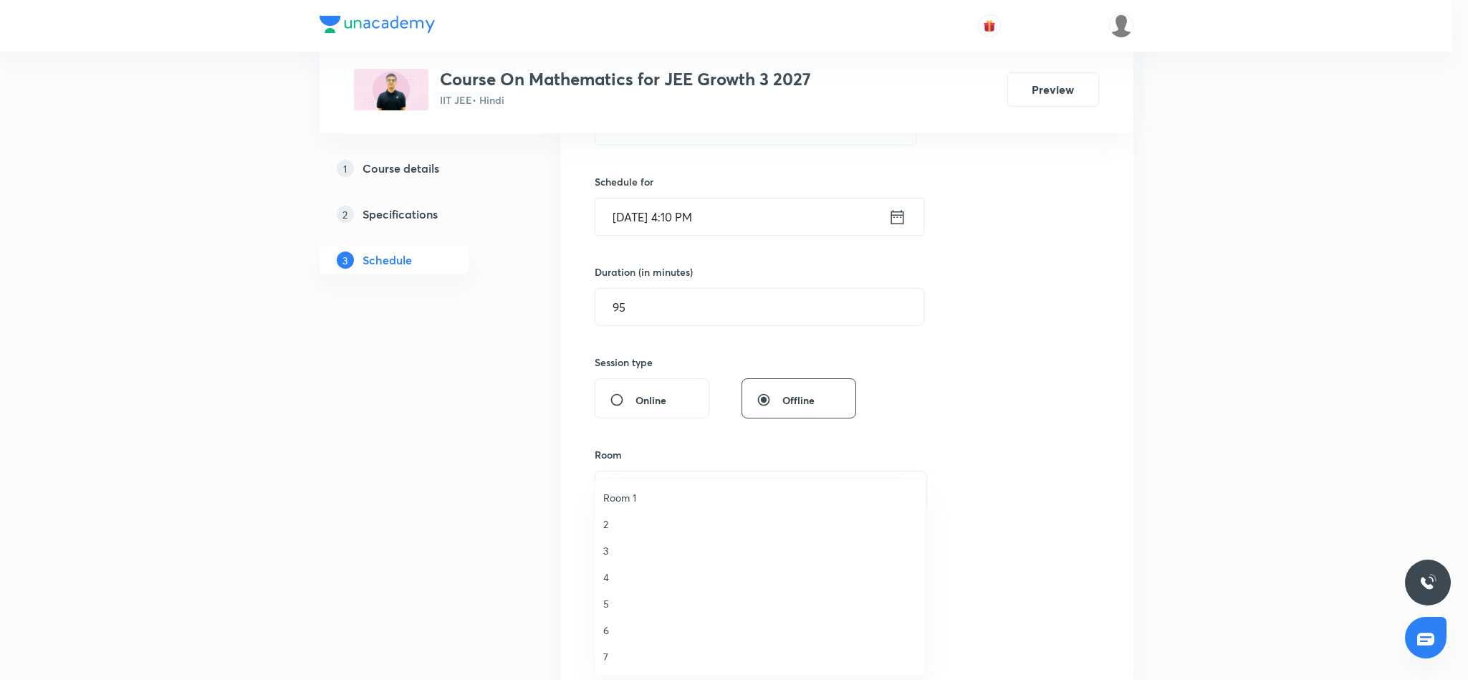
click at [600, 656] on li "7" at bounding box center [760, 656] width 331 height 27
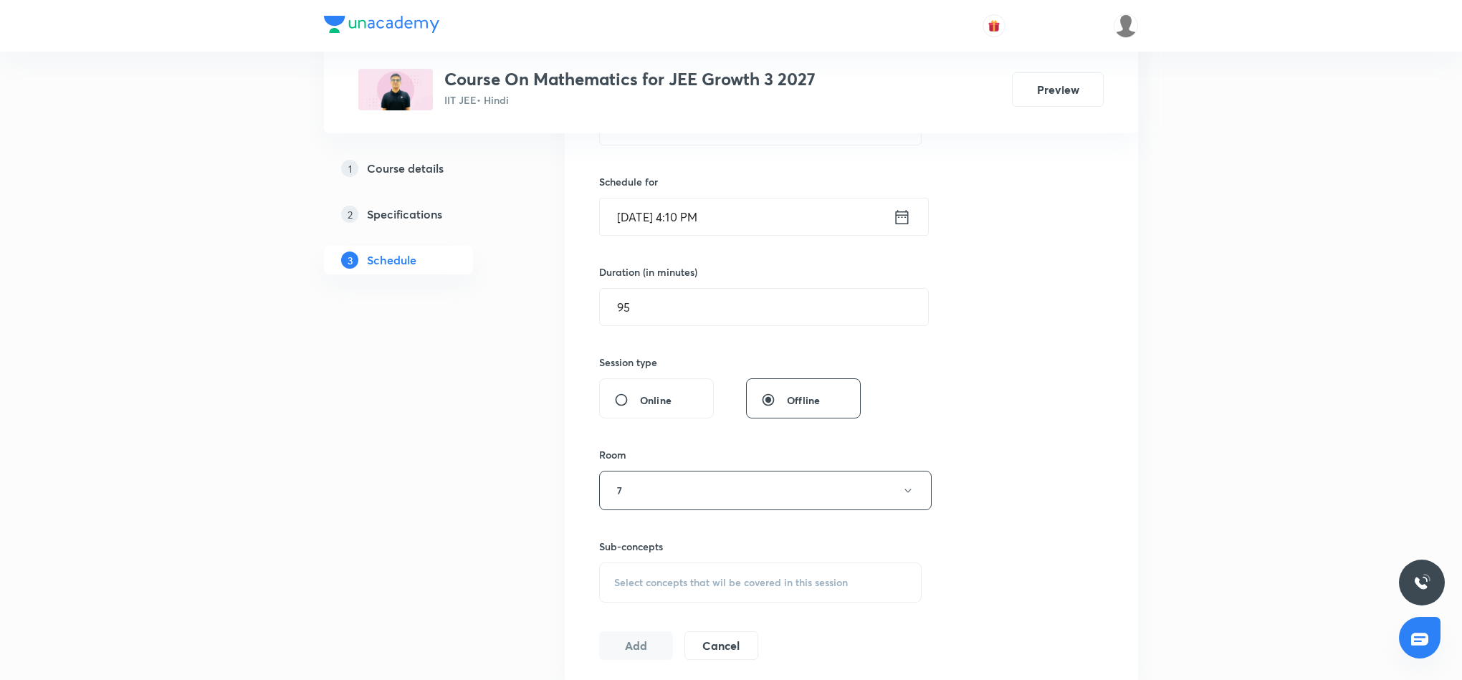
click at [742, 579] on span "Select concepts that wil be covered in this session" at bounding box center [731, 582] width 234 height 11
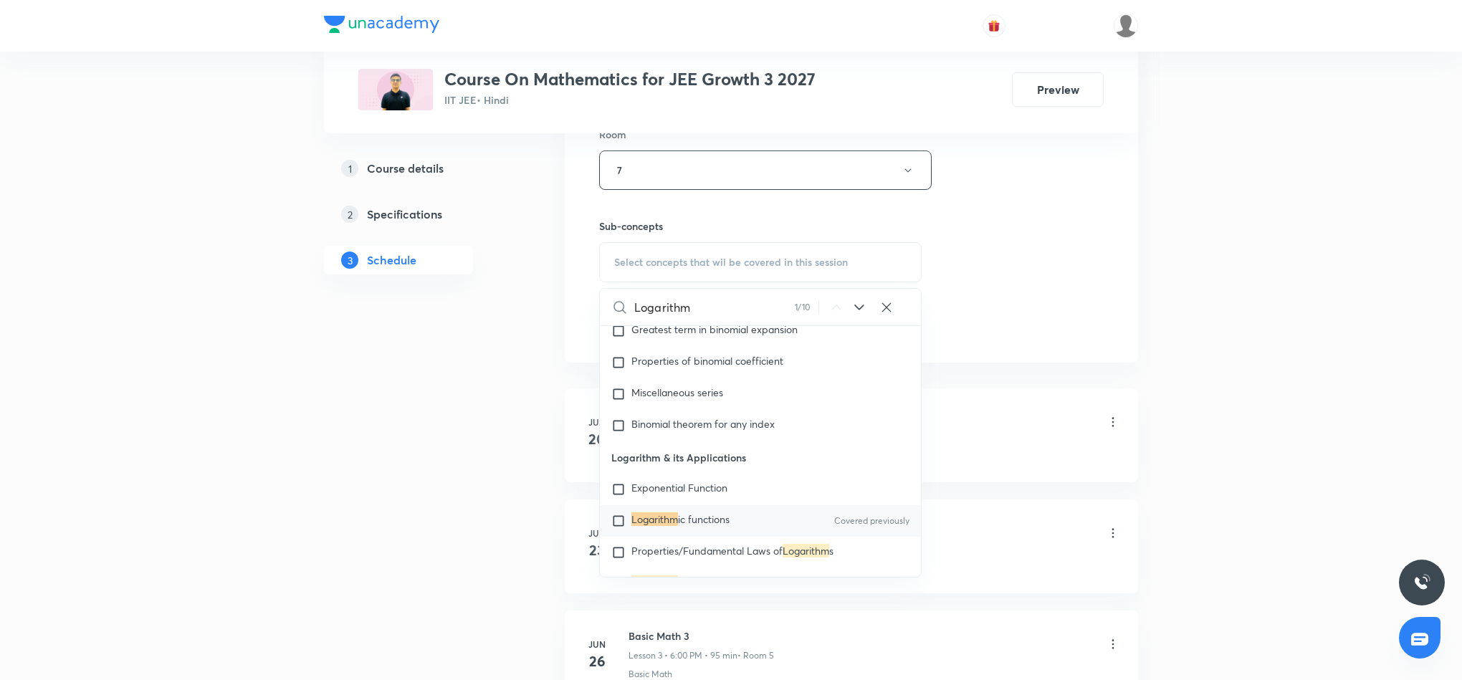
scroll to position [645, 0]
type input "Logarithm"
click at [699, 510] on span "ic functions" at bounding box center [704, 517] width 52 height 14
checkbox input "true"
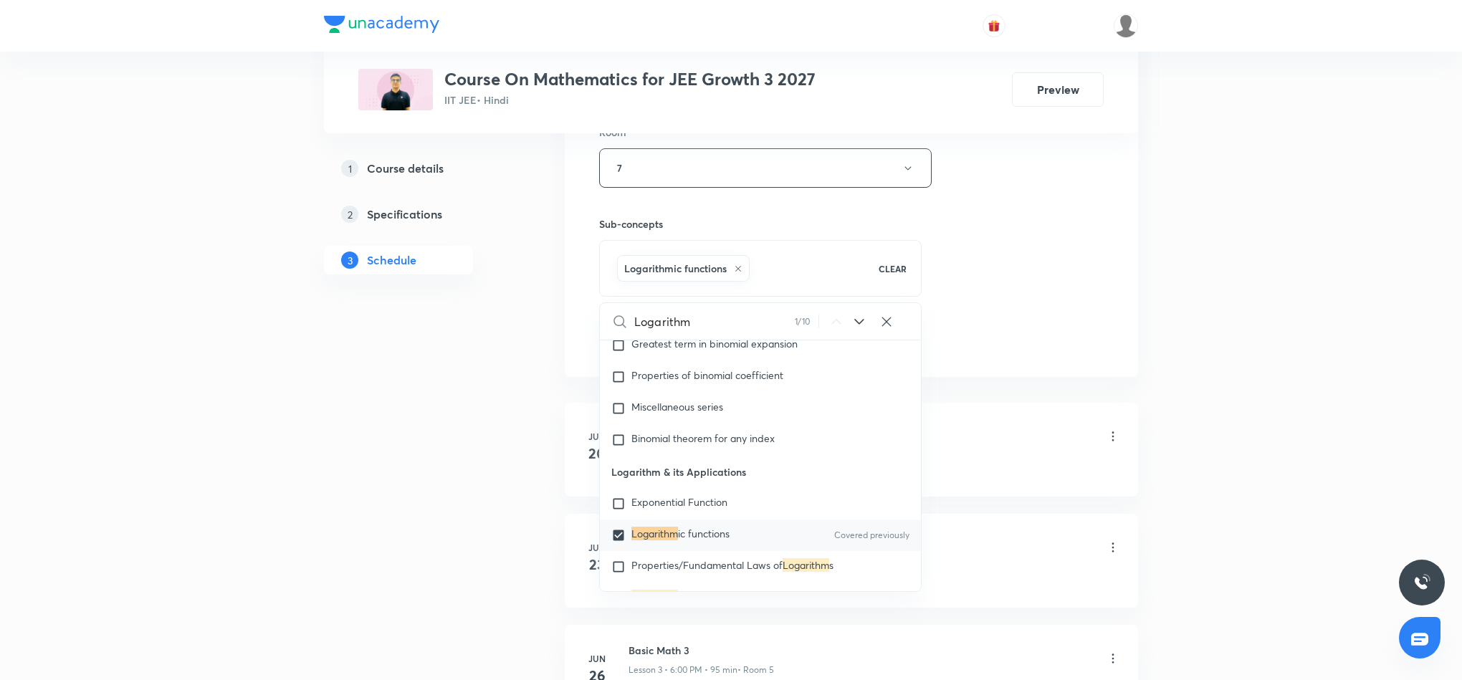
click at [1011, 303] on div "Session 25 Live class Session title 11/99 Logarithm 4 ​ Schedule for Sept 2, 20…" at bounding box center [851, 9] width 504 height 689
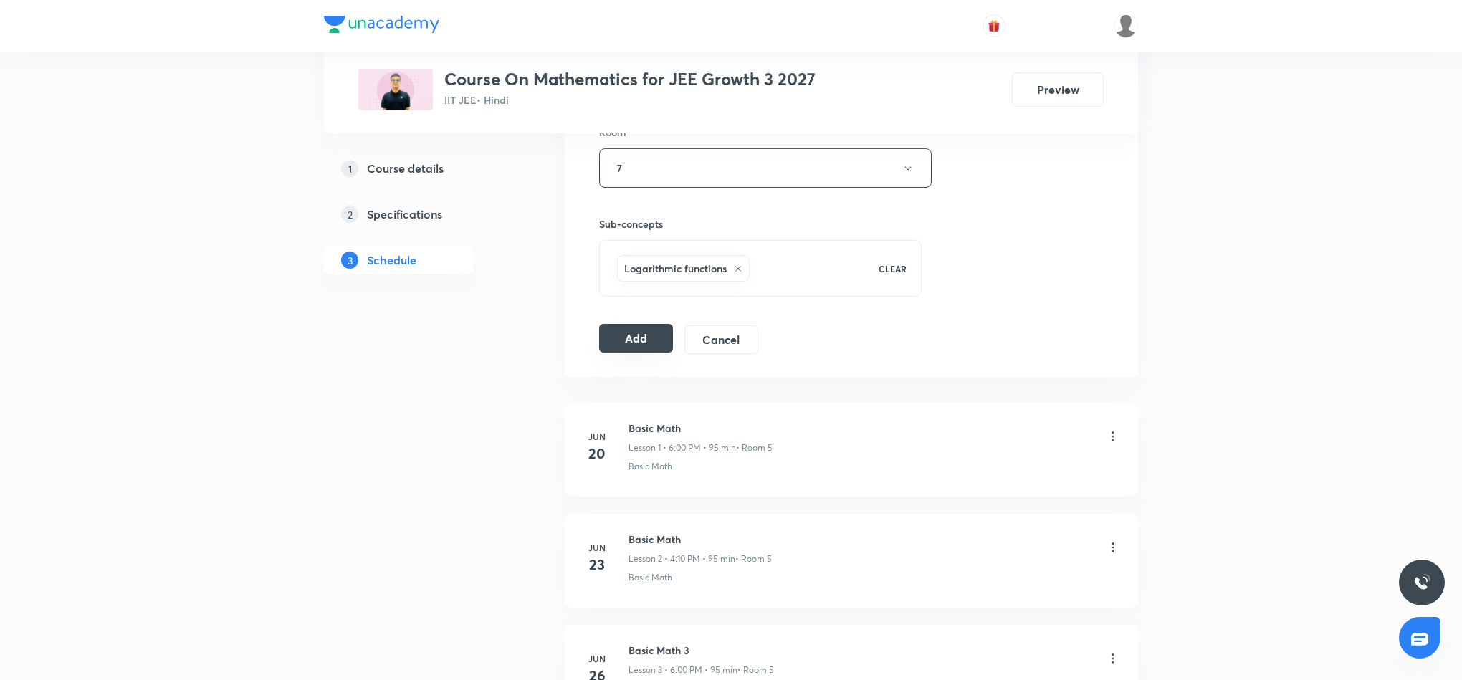
click at [621, 344] on button "Add" at bounding box center [636, 338] width 74 height 29
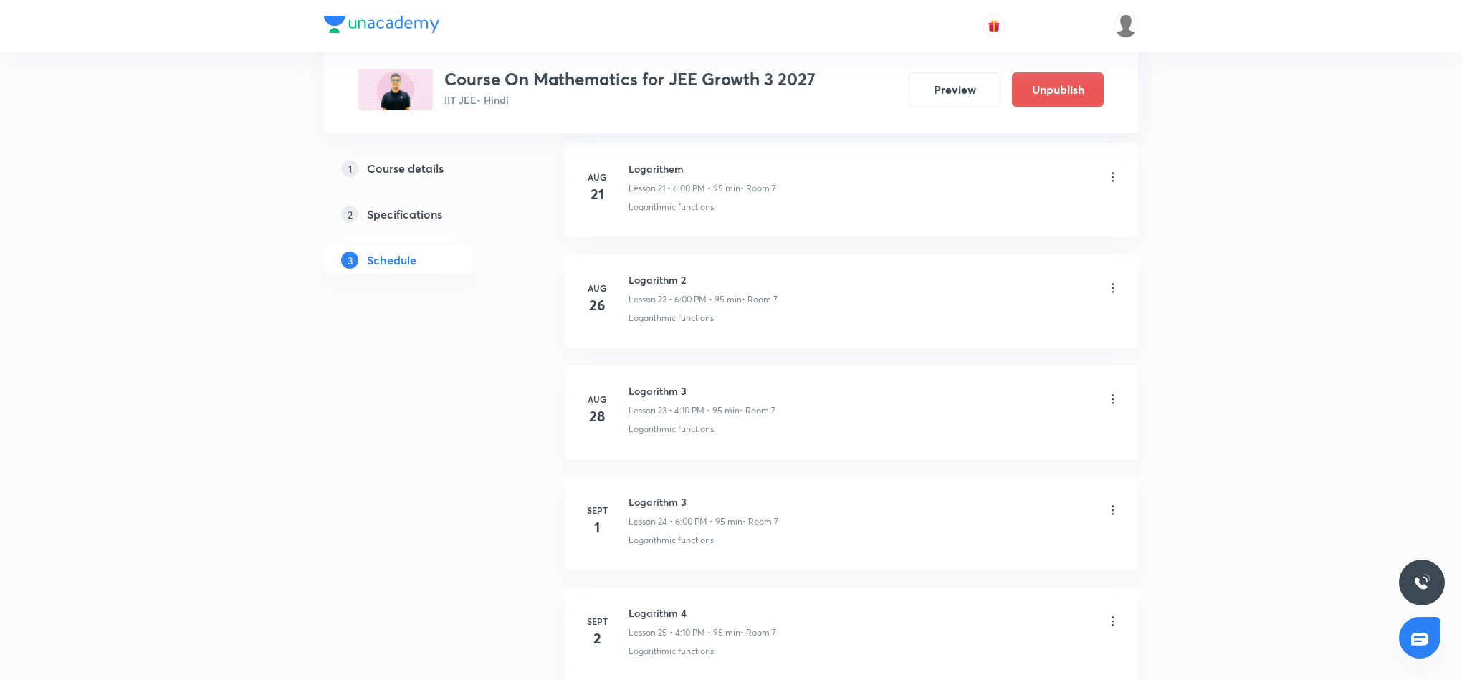
scroll to position [2604, 0]
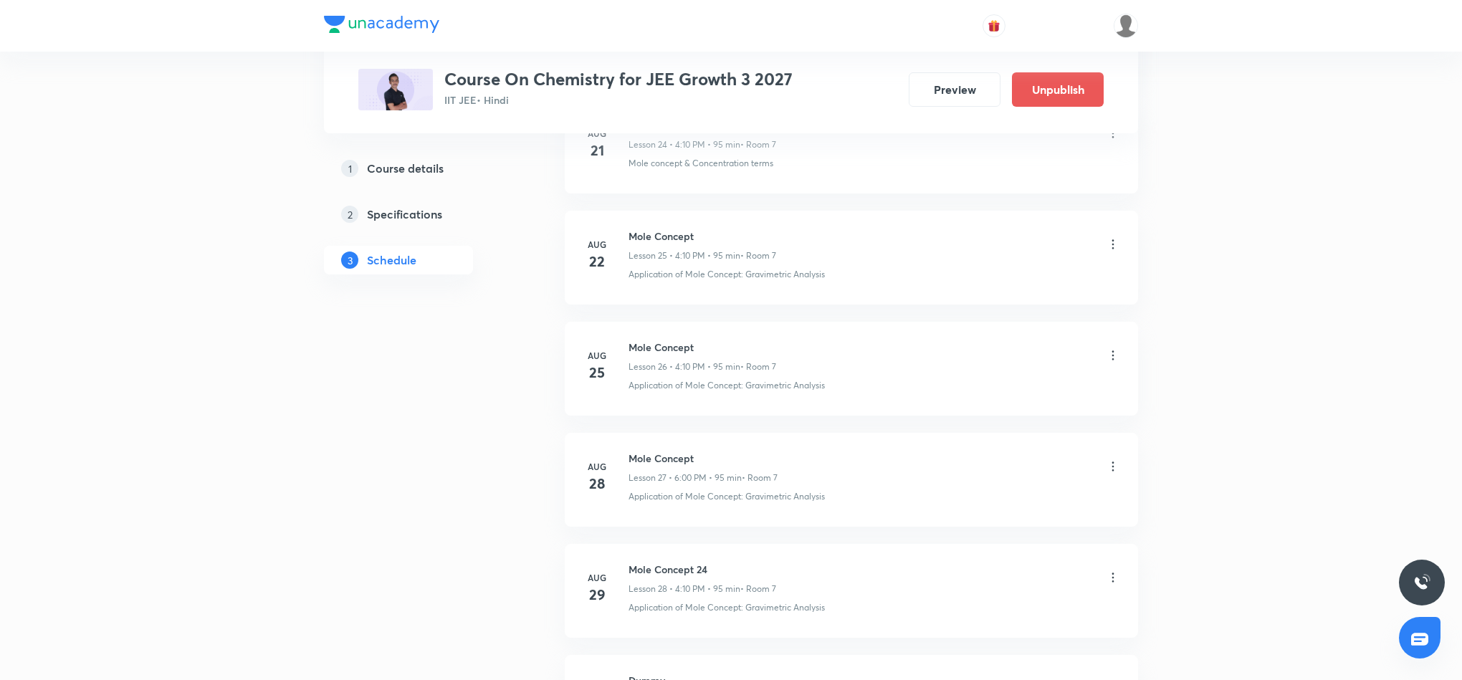
scroll to position [3590, 0]
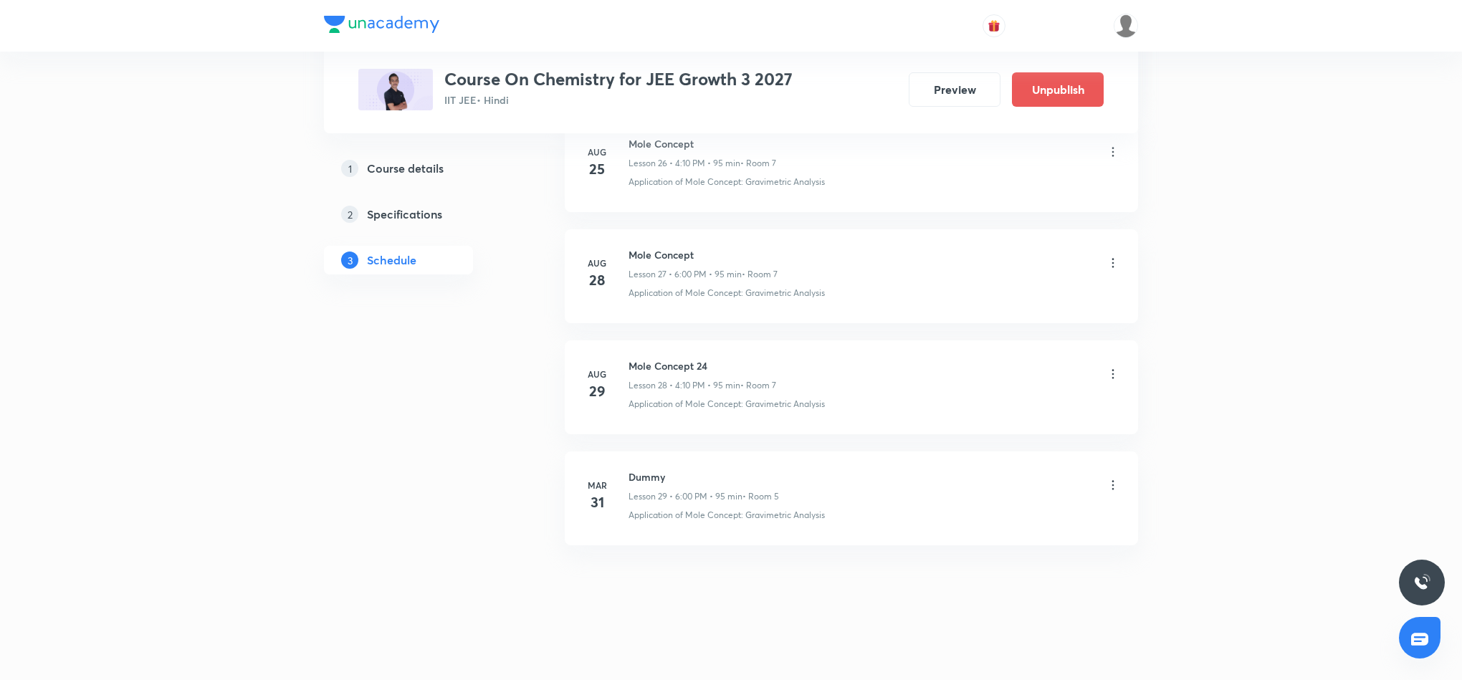
scroll to position [3805, 0]
drag, startPoint x: 630, startPoint y: 362, endPoint x: 735, endPoint y: 361, distance: 105.3
click at [735, 361] on h6 "Mole Concept 24" at bounding box center [702, 365] width 148 height 15
copy h6 "Mole Concept 24"
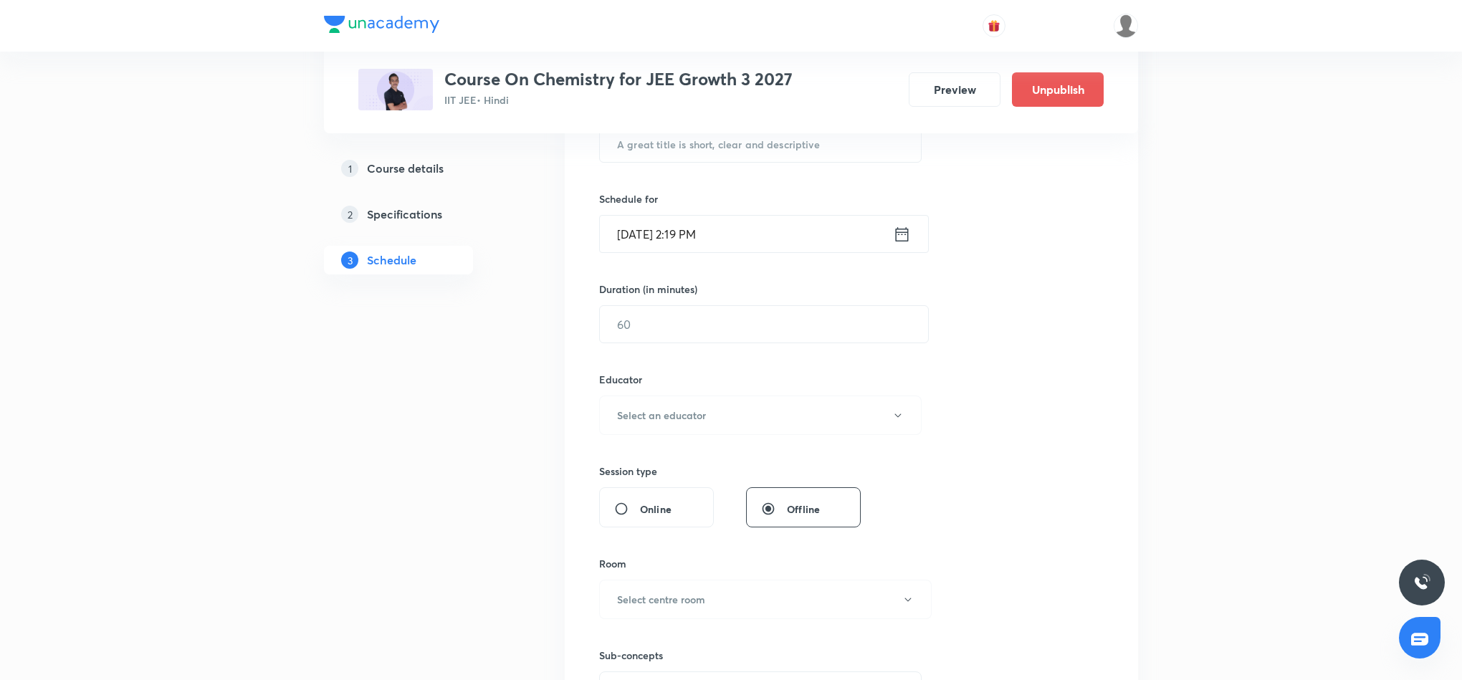
scroll to position [0, 0]
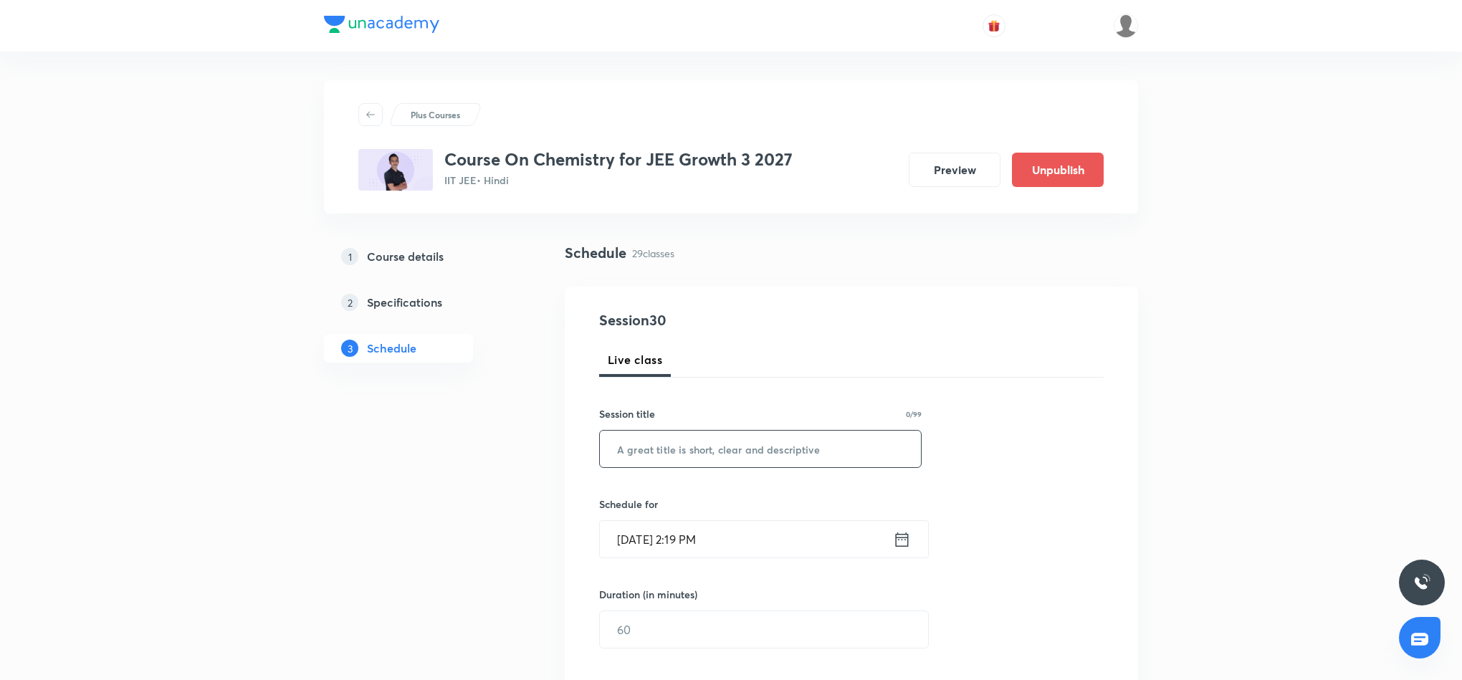
click at [768, 446] on input "text" at bounding box center [760, 449] width 321 height 37
paste input "Mole Concept 24"
type input "Mole Concept"
click at [899, 540] on icon at bounding box center [902, 540] width 18 height 20
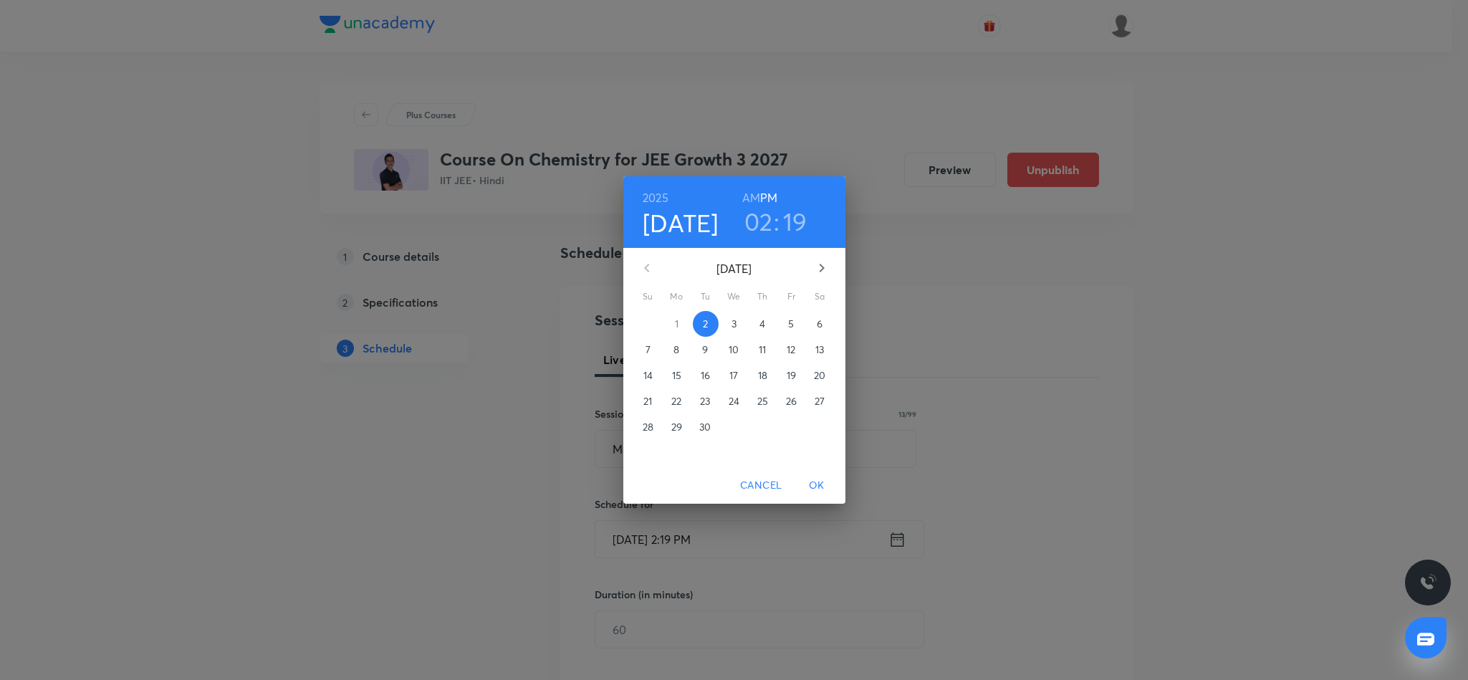
click at [764, 220] on h3 "02" at bounding box center [759, 221] width 29 height 30
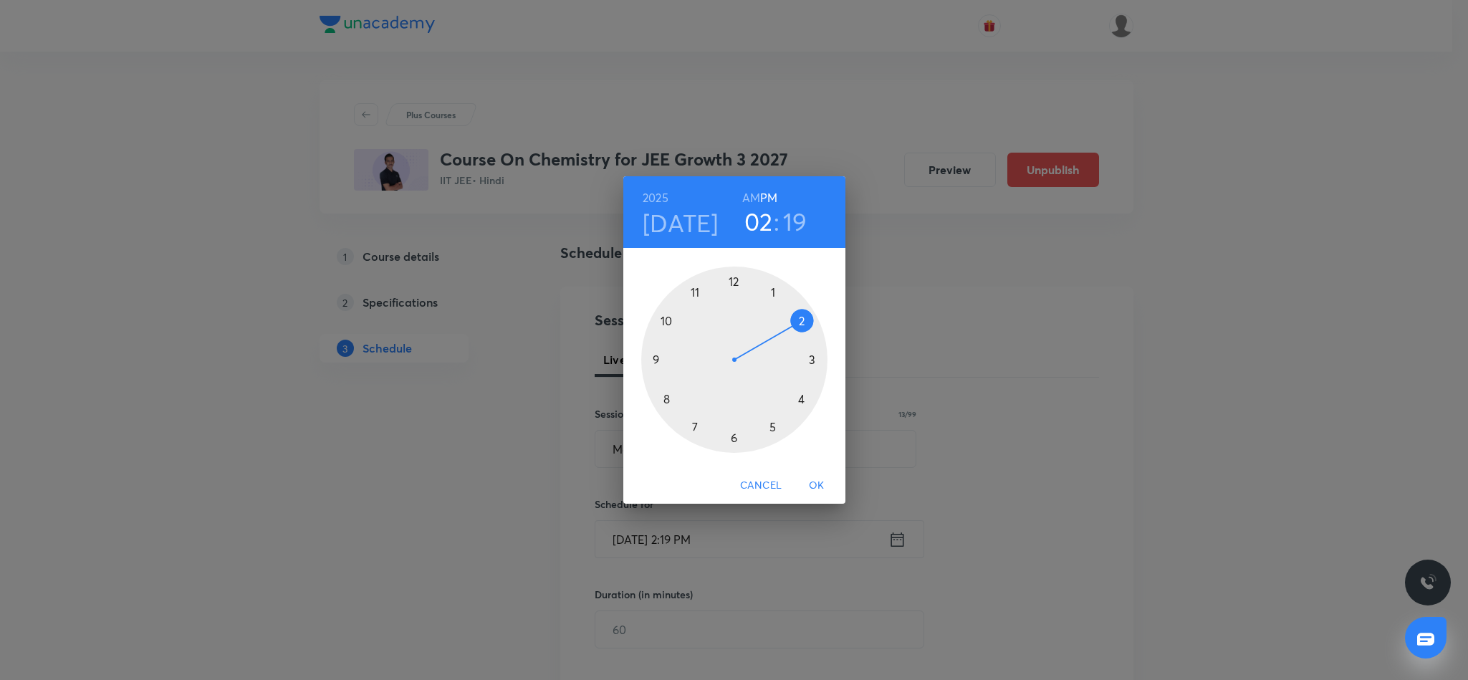
click at [731, 439] on div at bounding box center [734, 360] width 186 height 186
click at [734, 279] on div at bounding box center [734, 360] width 186 height 186
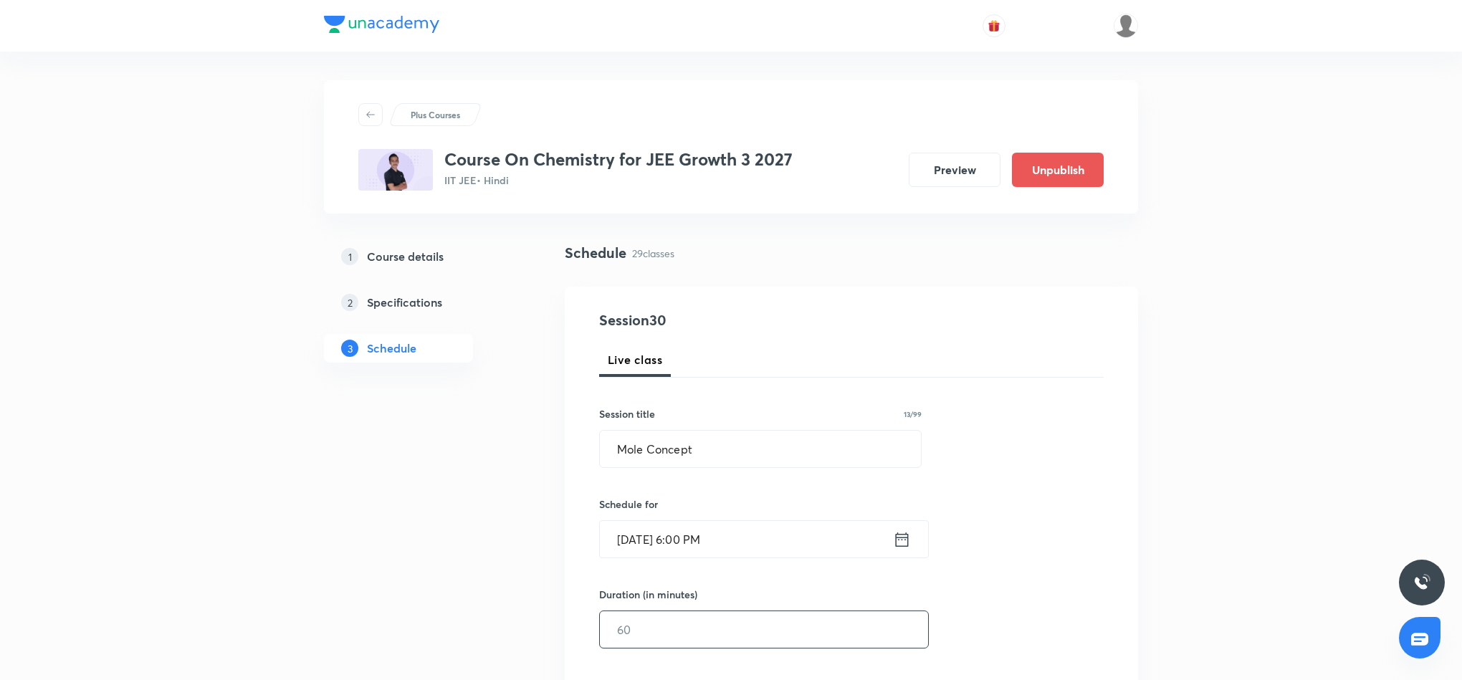
click at [745, 636] on input "text" at bounding box center [764, 629] width 328 height 37
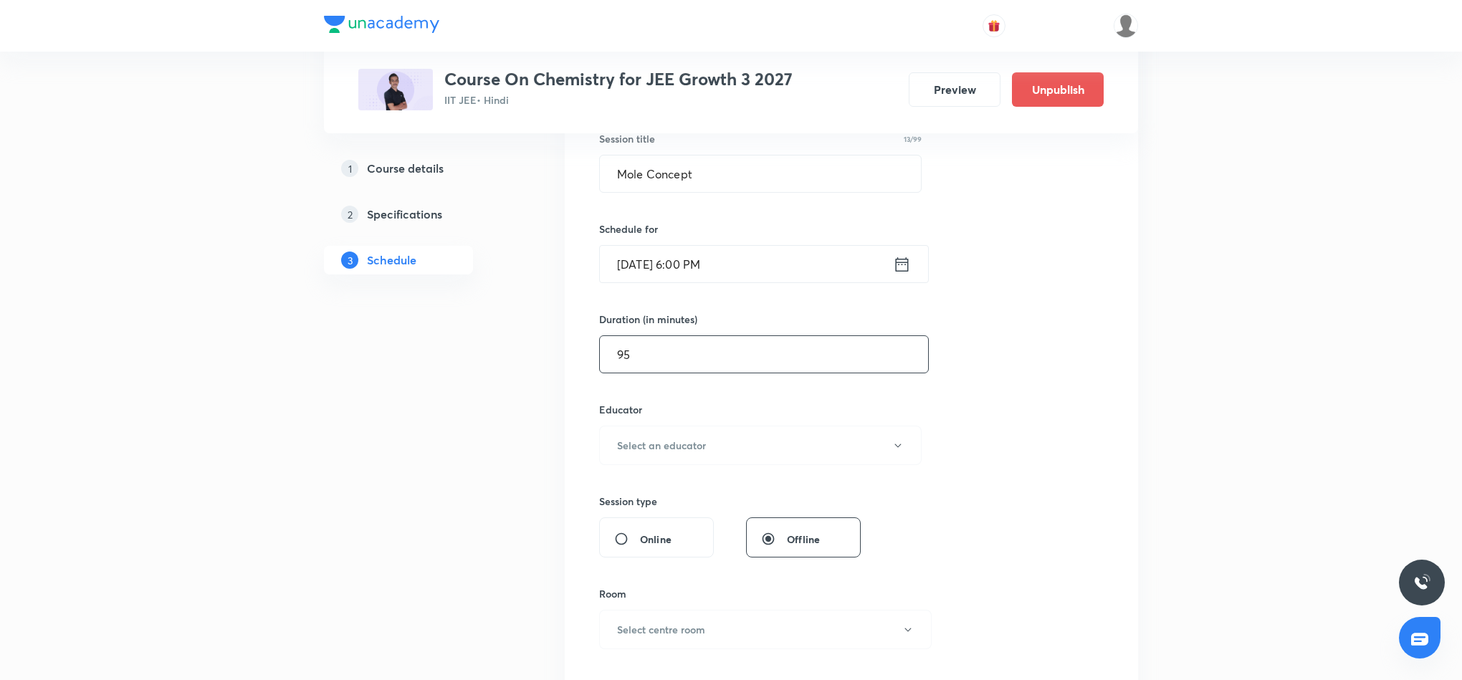
scroll to position [322, 0]
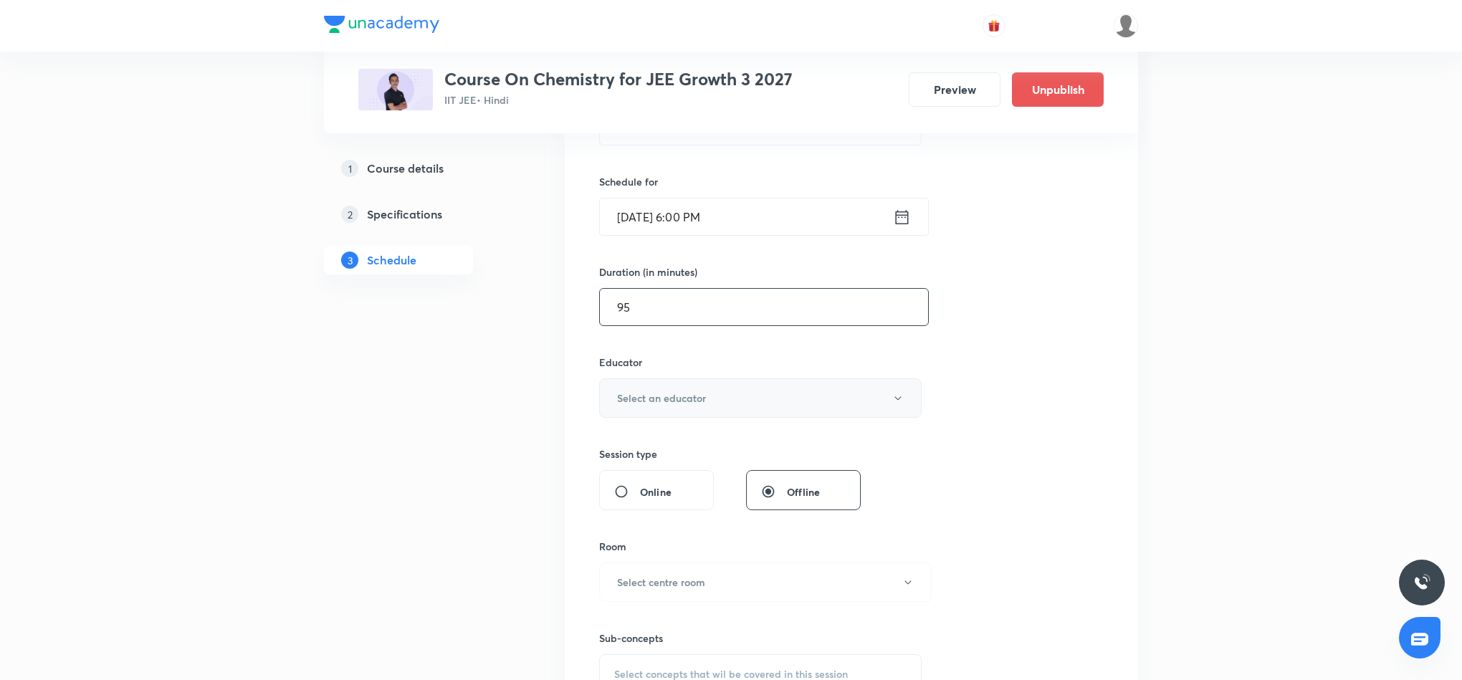
type input "95"
click at [750, 411] on button "Select an educator" at bounding box center [760, 397] width 322 height 39
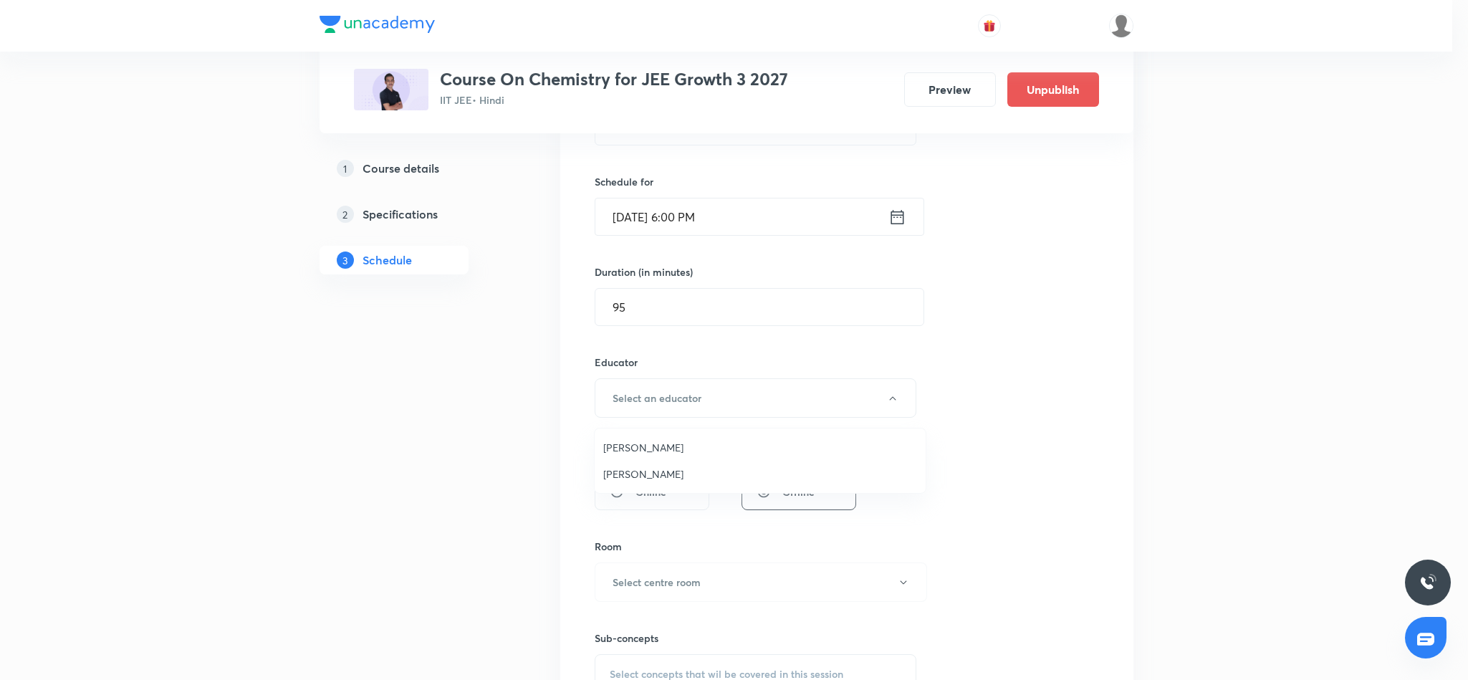
click at [654, 444] on span "Sarvesh Kumar" at bounding box center [760, 447] width 314 height 15
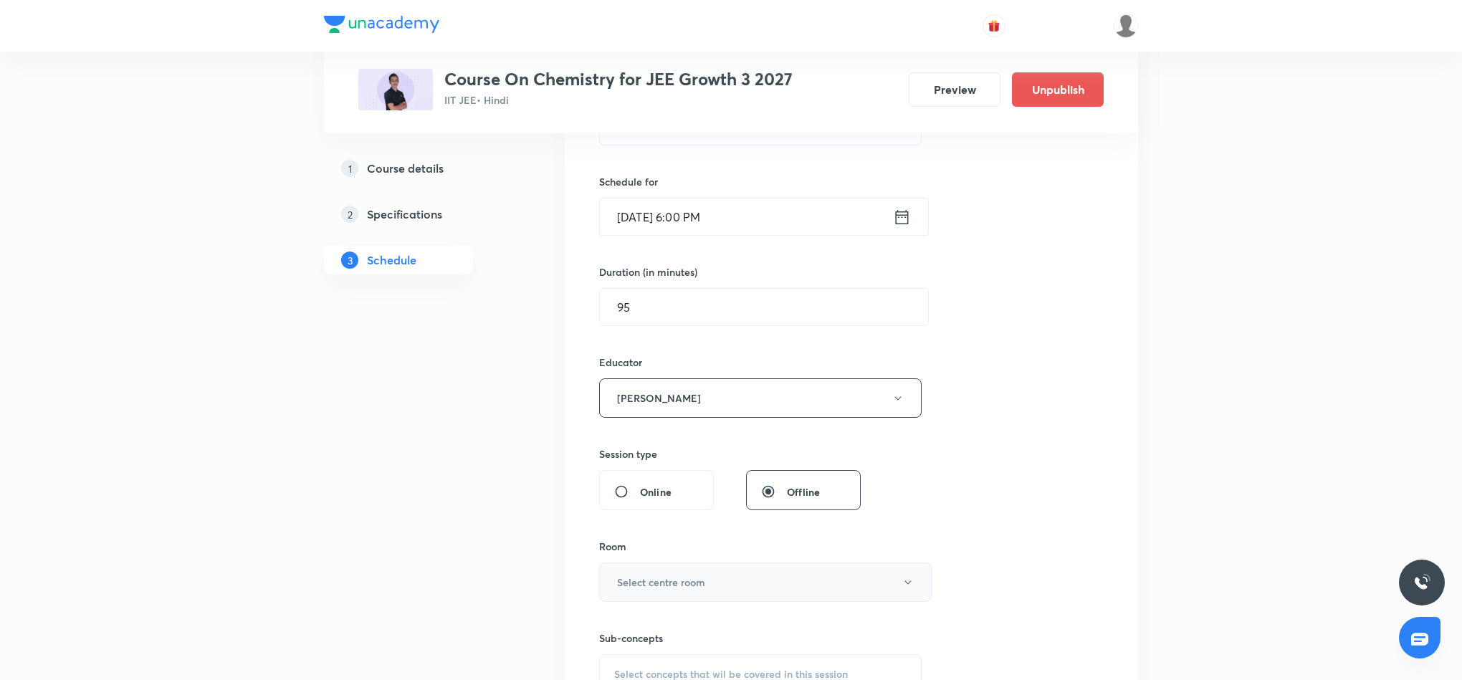
click at [675, 581] on h6 "Select centre room" at bounding box center [661, 582] width 88 height 15
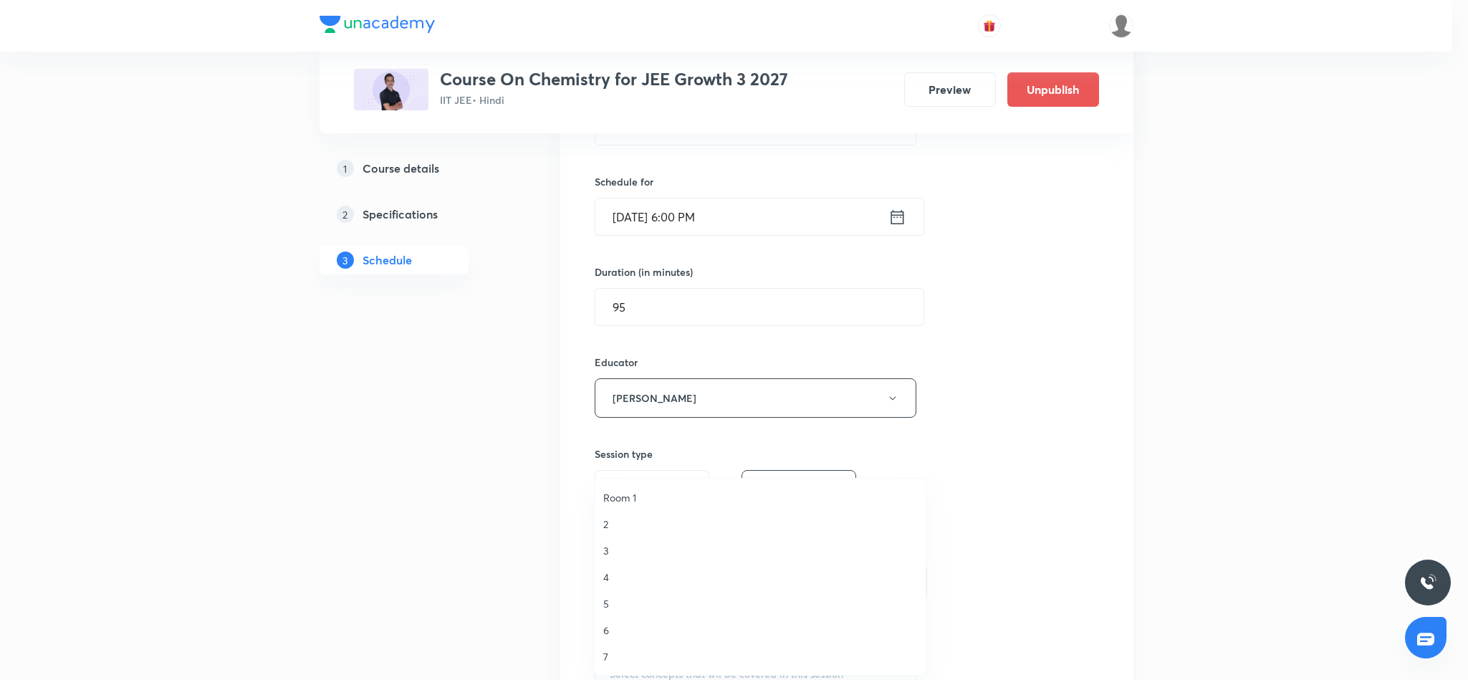
click at [604, 651] on span "7" at bounding box center [760, 656] width 314 height 15
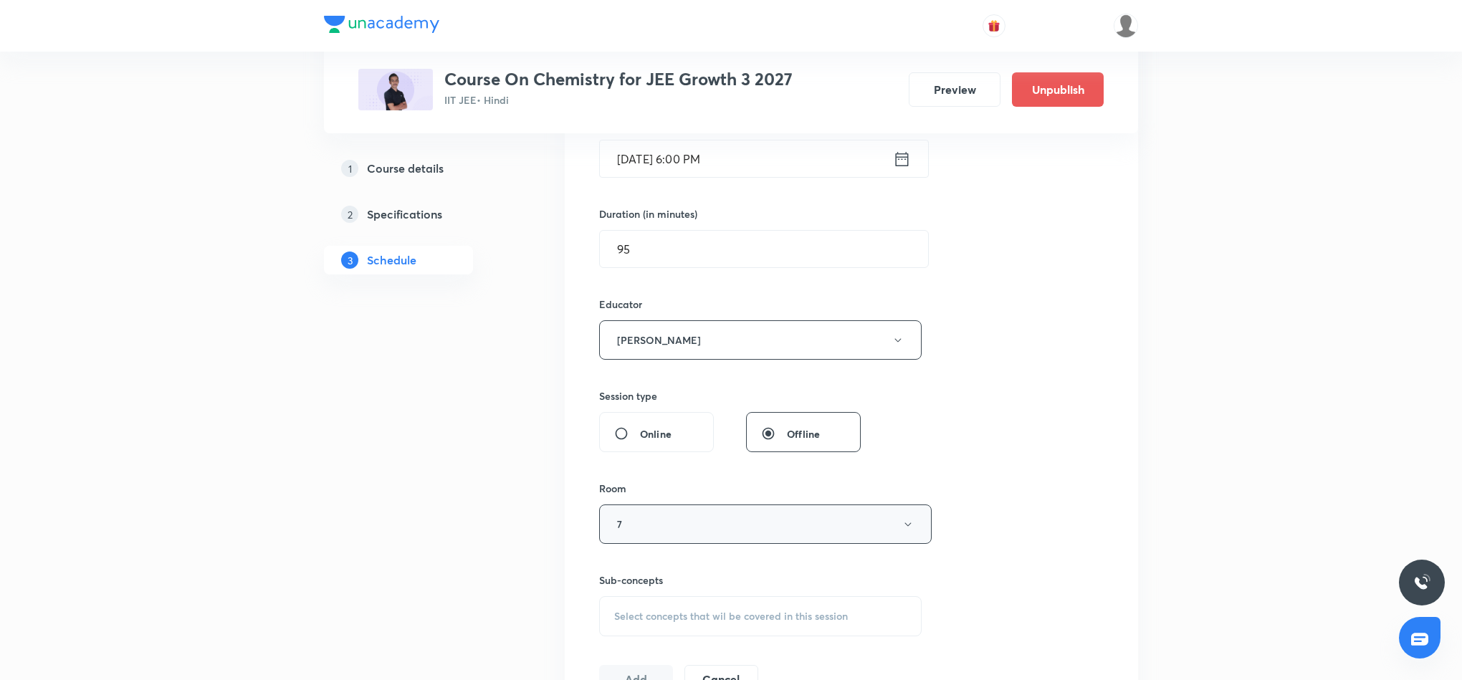
scroll to position [430, 0]
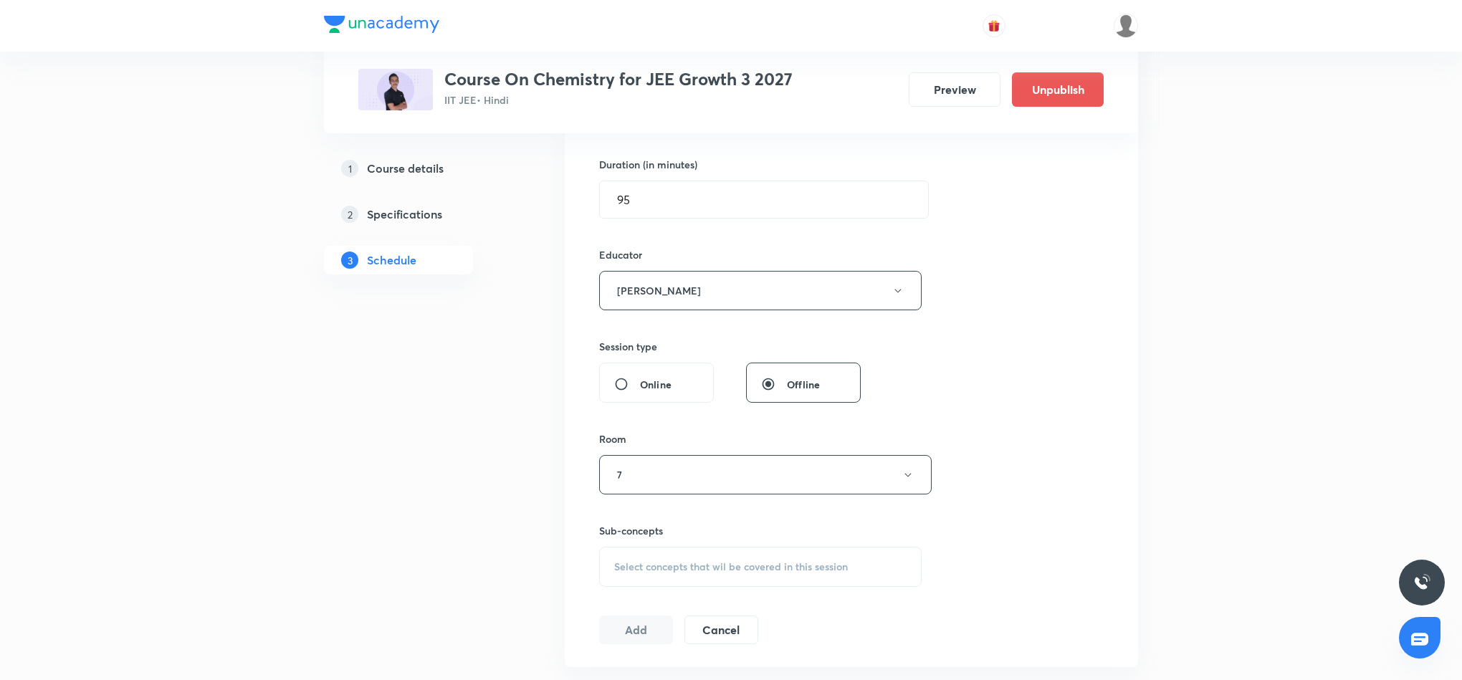
click at [669, 563] on span "Select concepts that wil be covered in this session" at bounding box center [731, 566] width 234 height 11
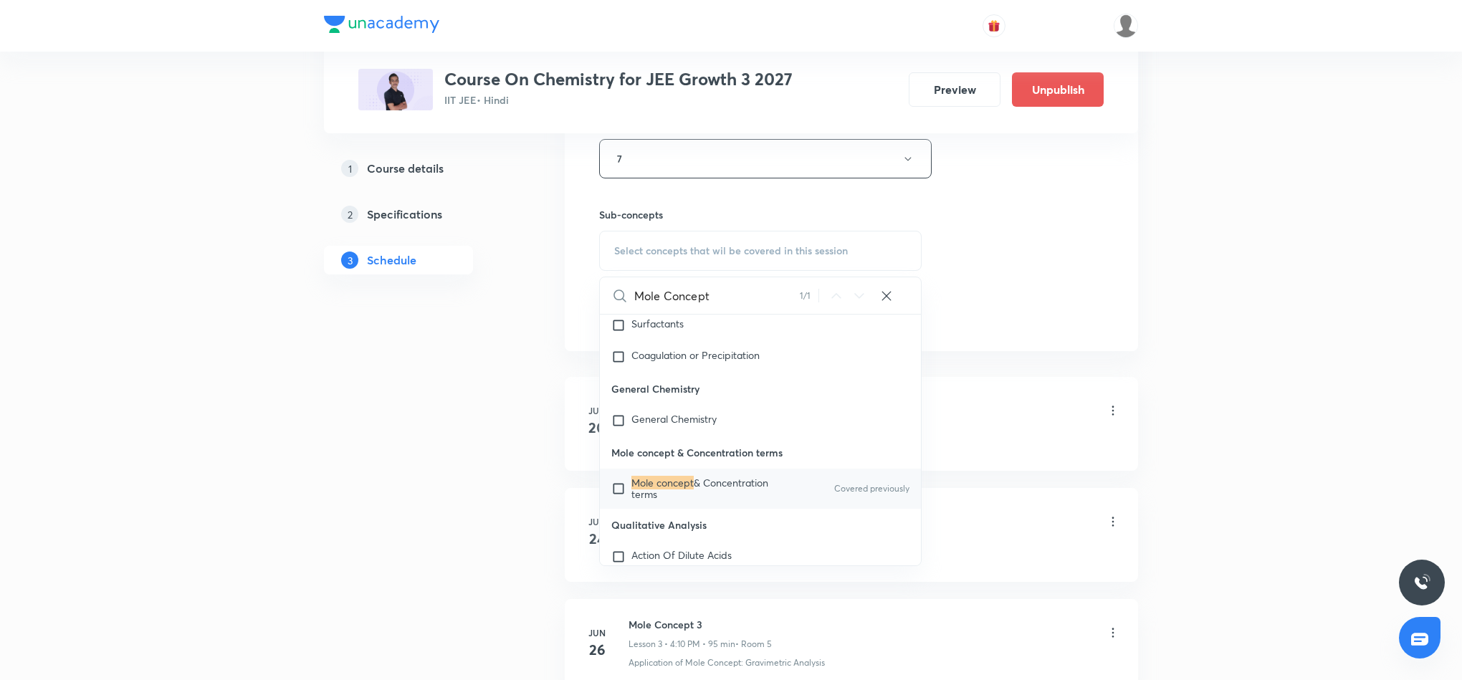
scroll to position [752, 0]
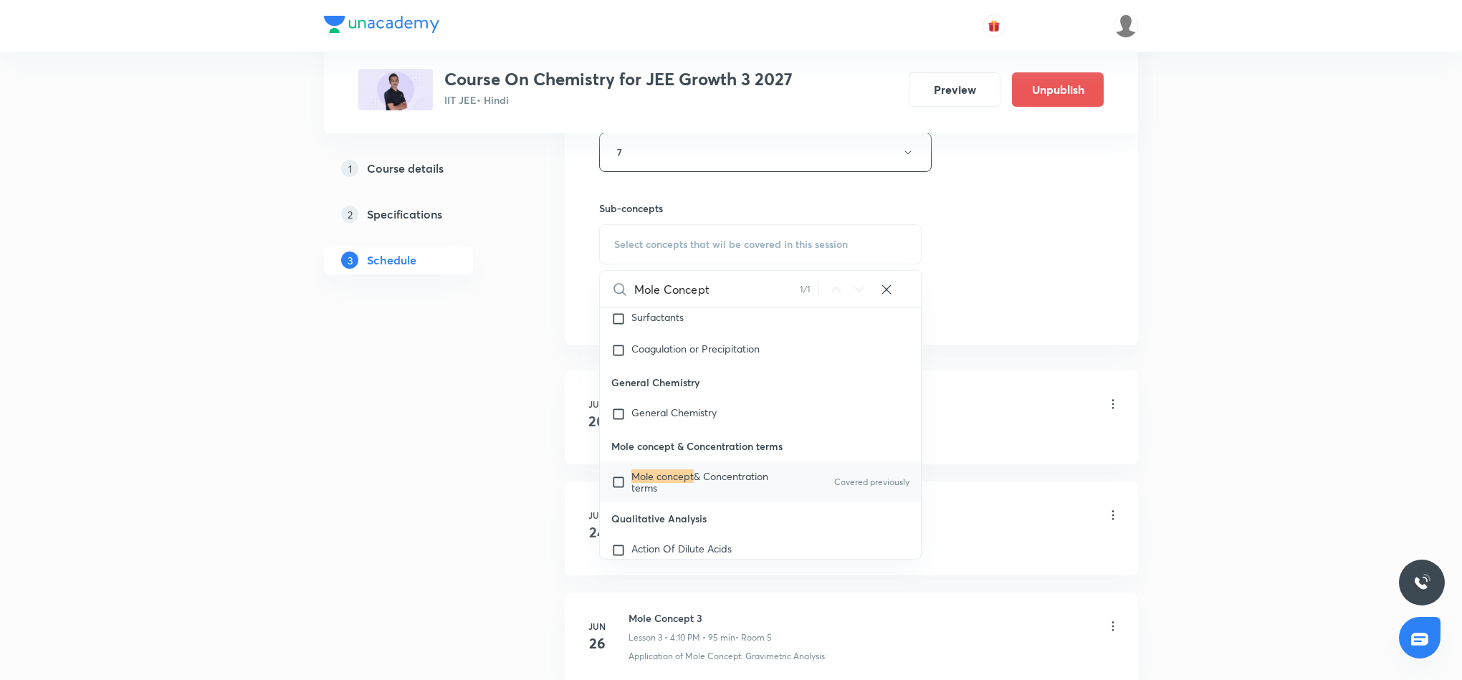
type input "Mole Concept"
click at [733, 494] on span "& Concentration terms" at bounding box center [699, 481] width 137 height 25
checkbox input "true"
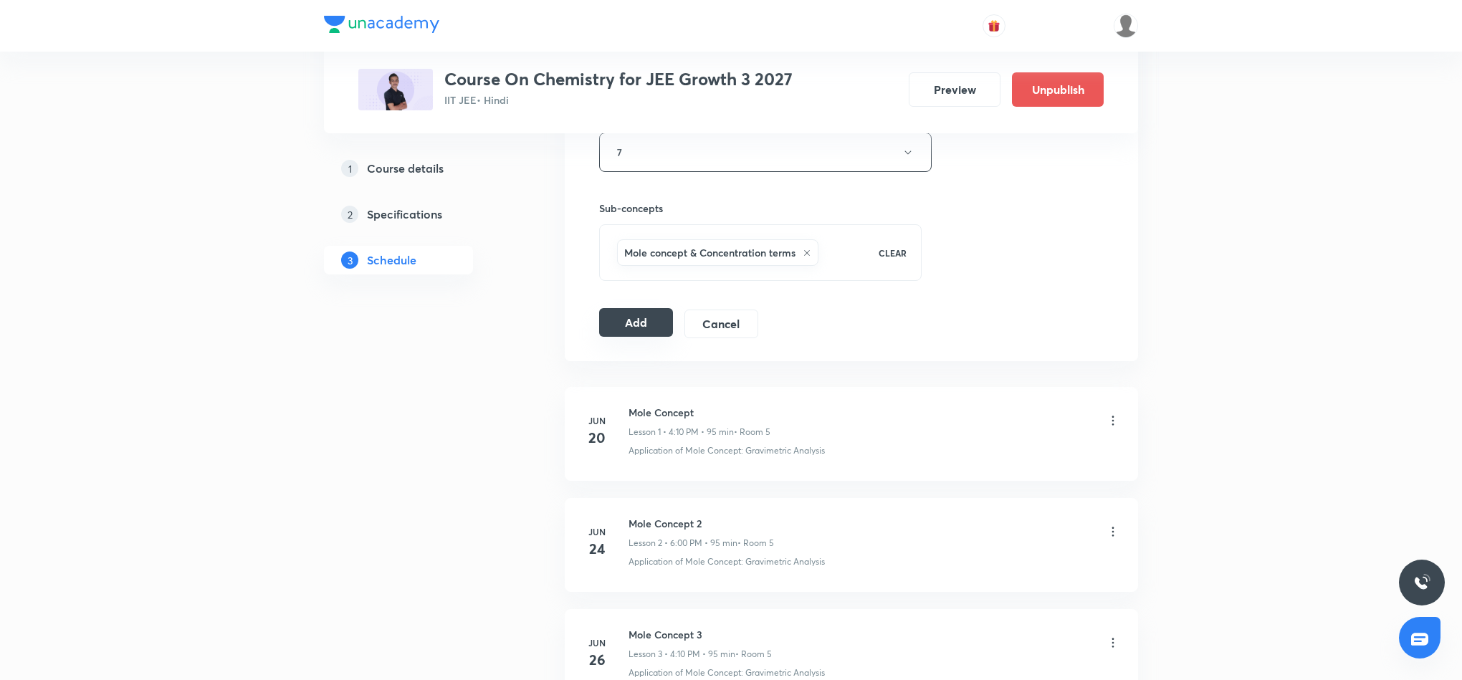
click at [636, 322] on button "Add" at bounding box center [636, 322] width 74 height 29
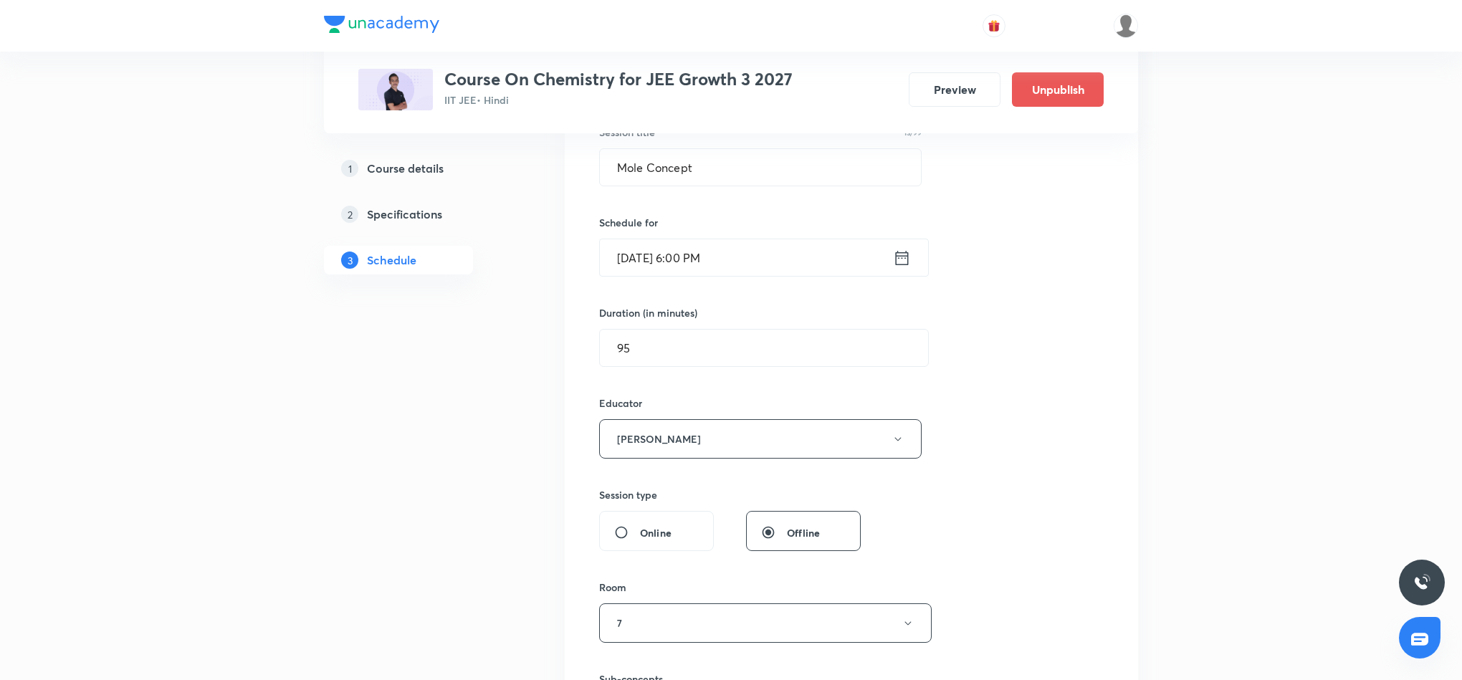
scroll to position [215, 0]
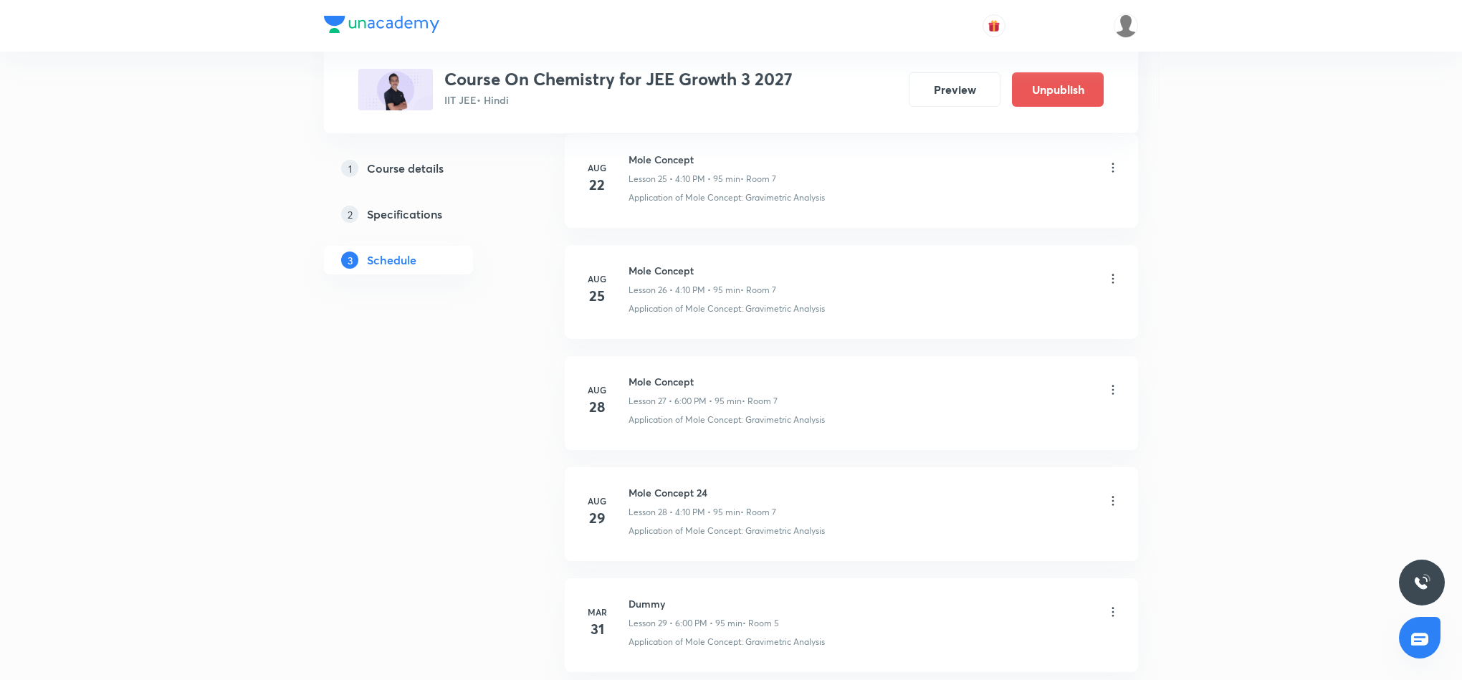
scroll to position [3162, 0]
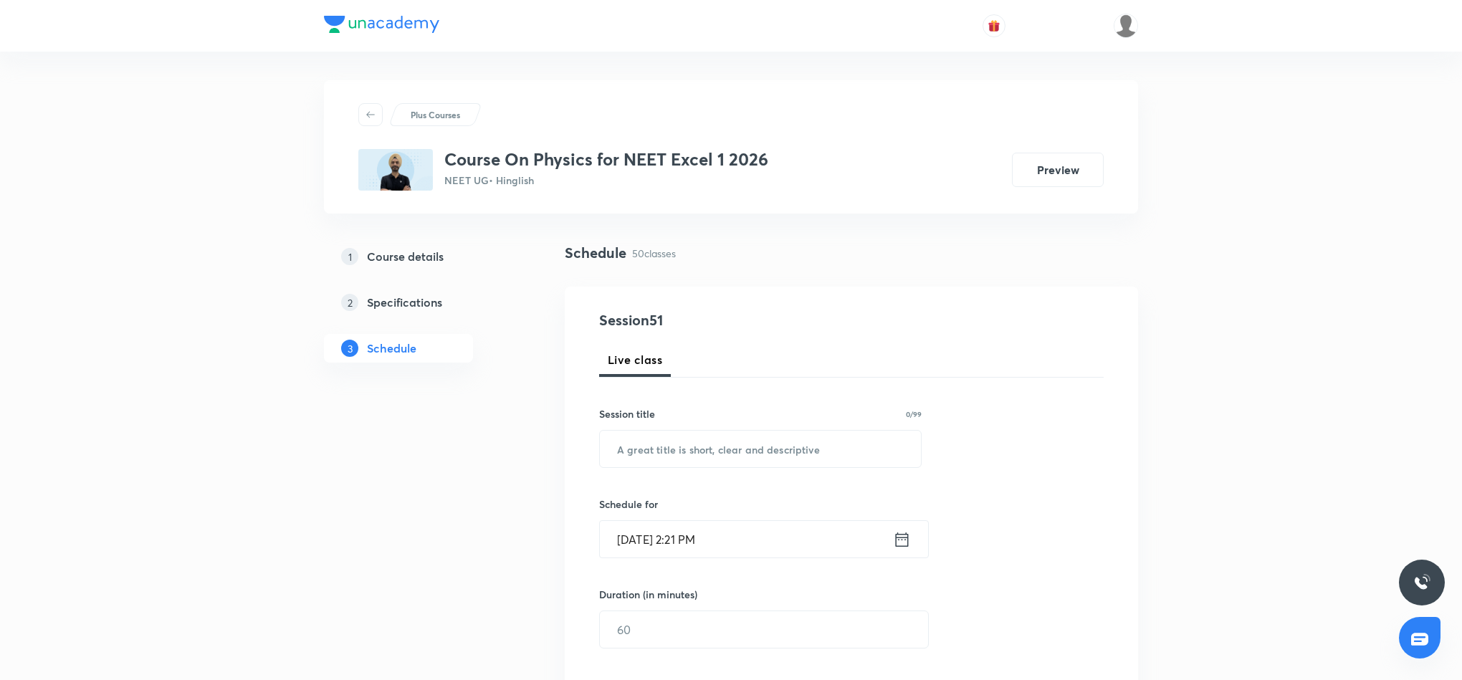
drag, startPoint x: 1230, startPoint y: 308, endPoint x: 1239, endPoint y: 306, distance: 8.9
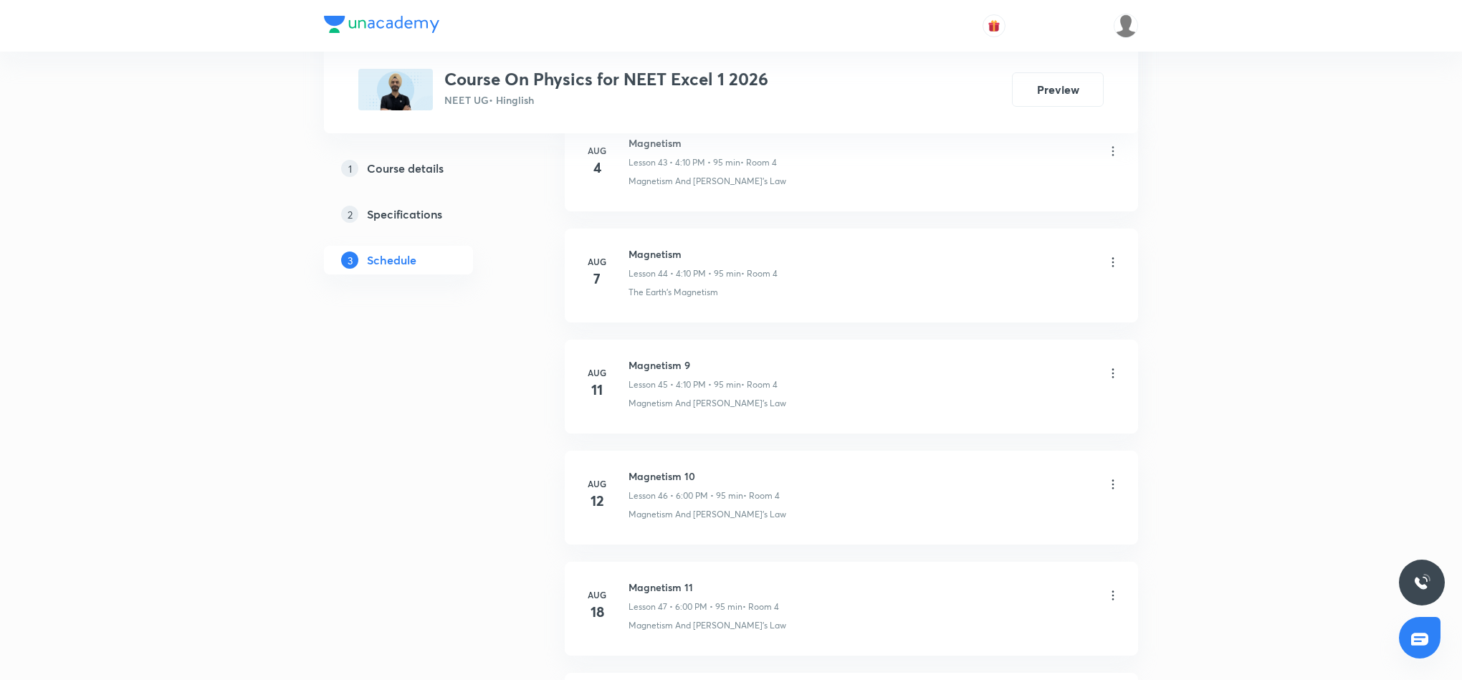
scroll to position [6060, 0]
drag, startPoint x: 630, startPoint y: 474, endPoint x: 697, endPoint y: 472, distance: 66.7
click at [697, 472] on h6 "Magnetism 14" at bounding box center [702, 476] width 149 height 15
copy h6 "Magnetism 14"
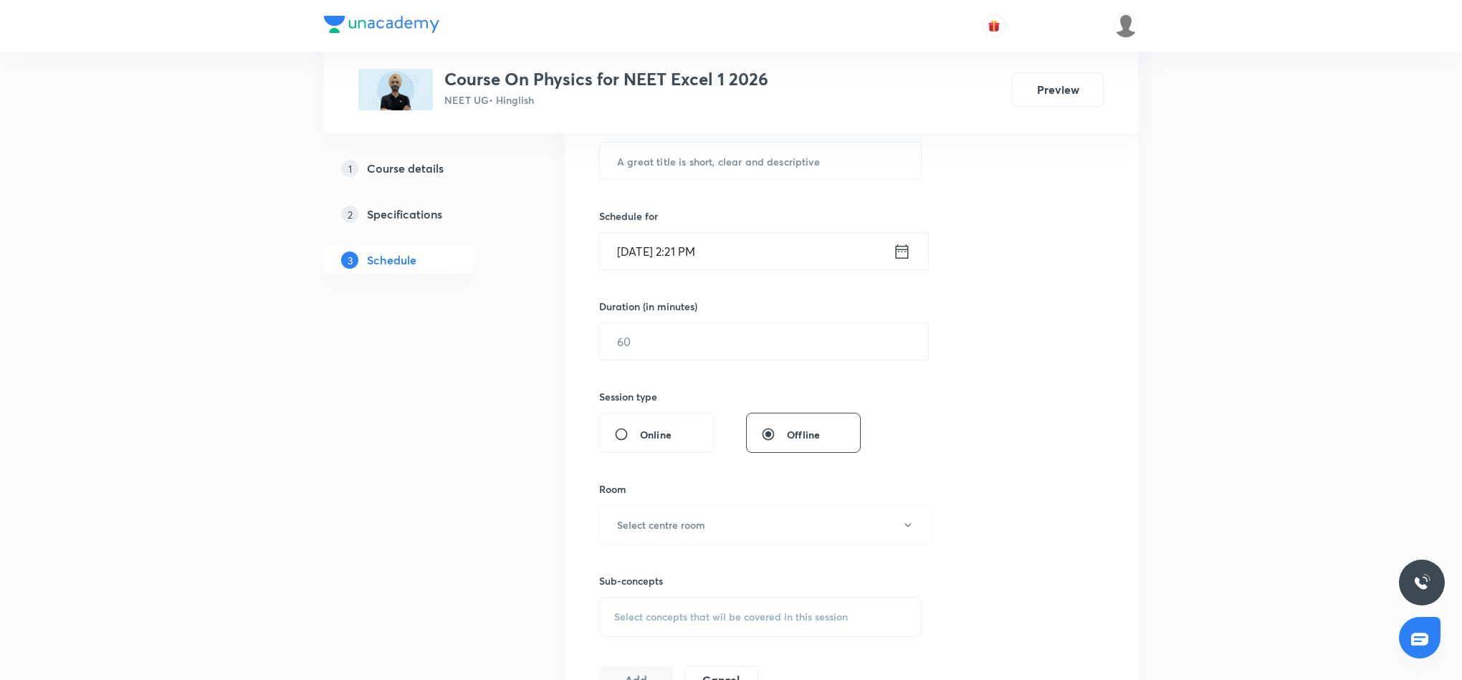
scroll to position [0, 0]
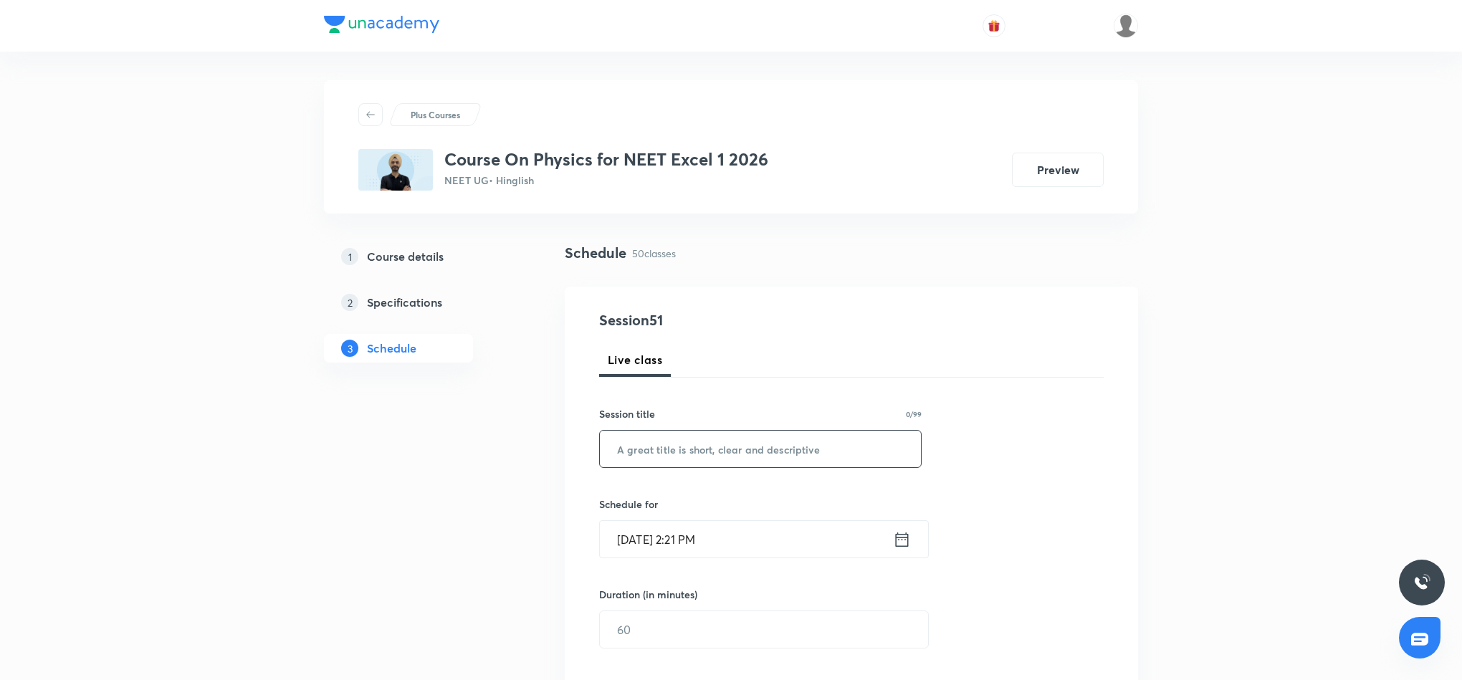
click at [770, 441] on input "text" at bounding box center [760, 449] width 321 height 37
paste input "Magnetism 14"
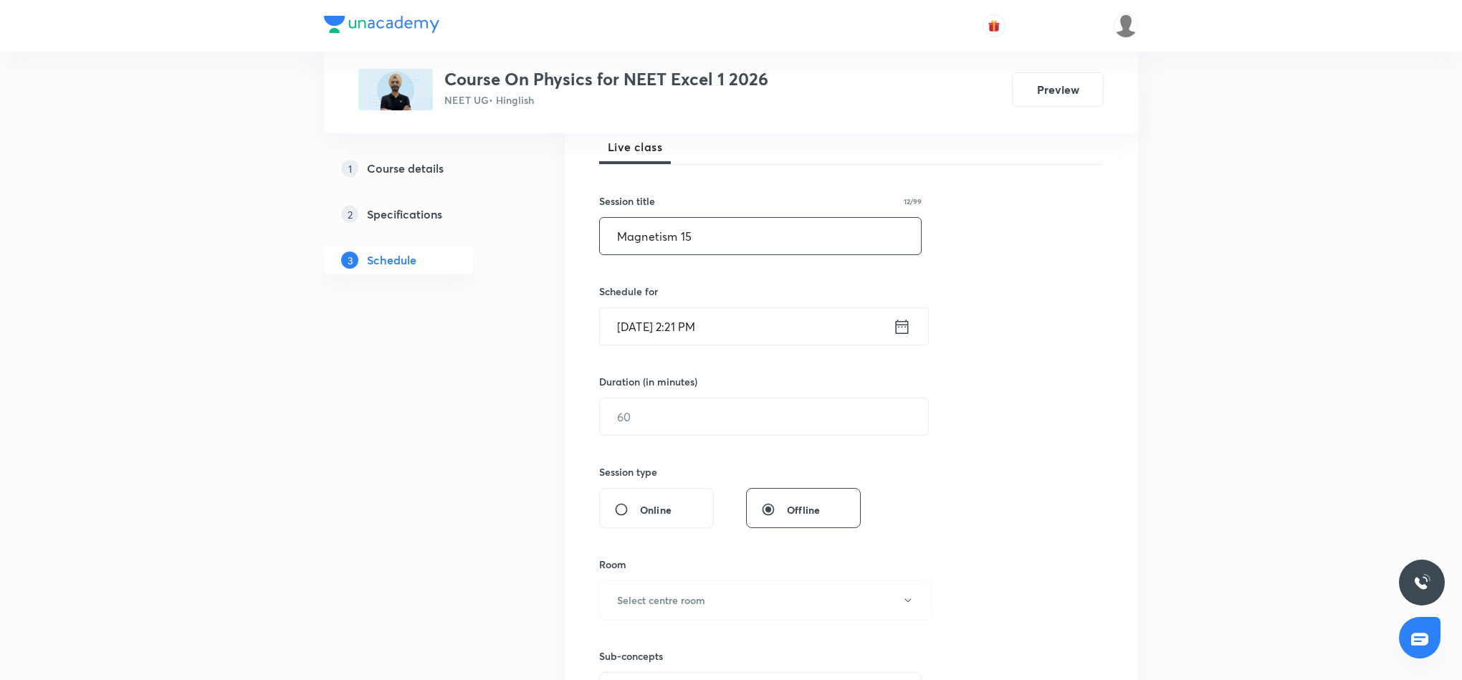
scroll to position [215, 0]
type input "Magnetism 15"
click at [894, 323] on icon at bounding box center [902, 325] width 18 height 20
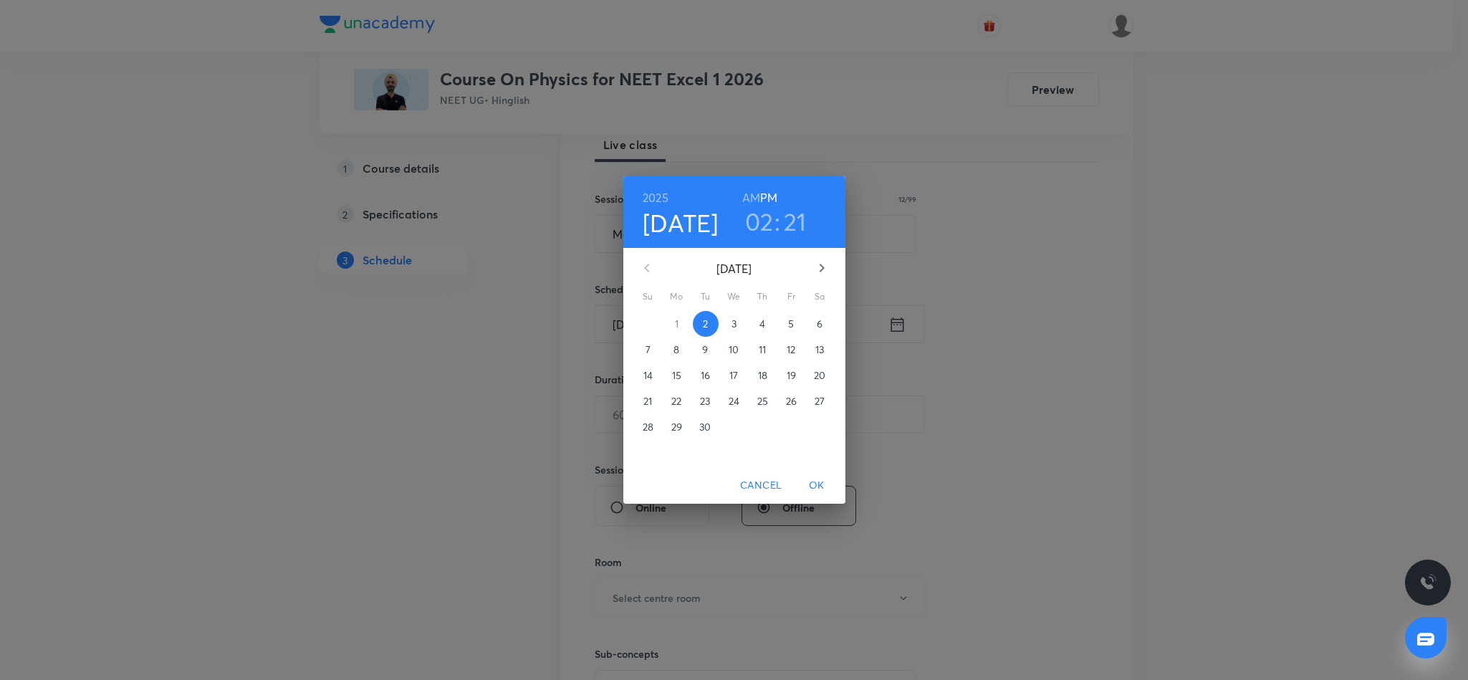
click at [755, 220] on h3 "02" at bounding box center [759, 221] width 29 height 30
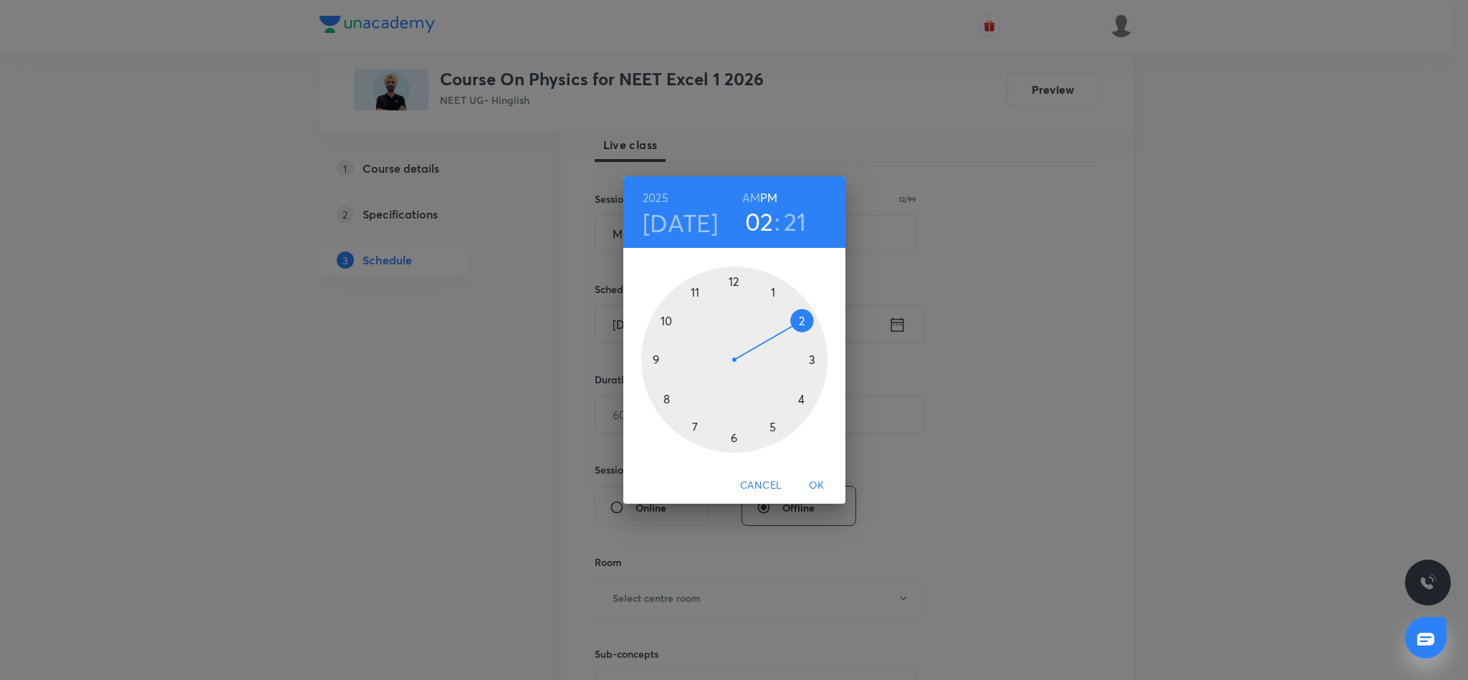
click at [802, 398] on div at bounding box center [734, 360] width 186 height 186
click at [800, 316] on div at bounding box center [734, 360] width 186 height 186
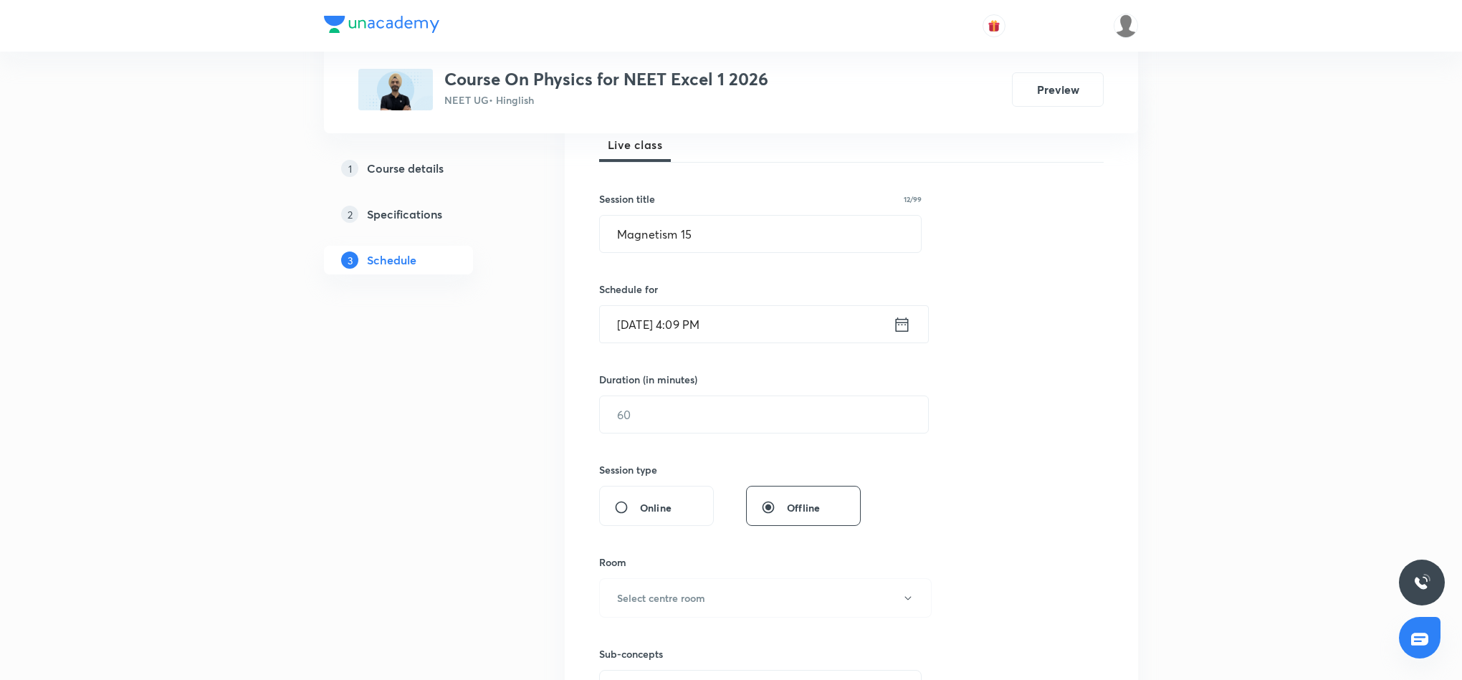
click at [899, 320] on icon at bounding box center [902, 324] width 13 height 14
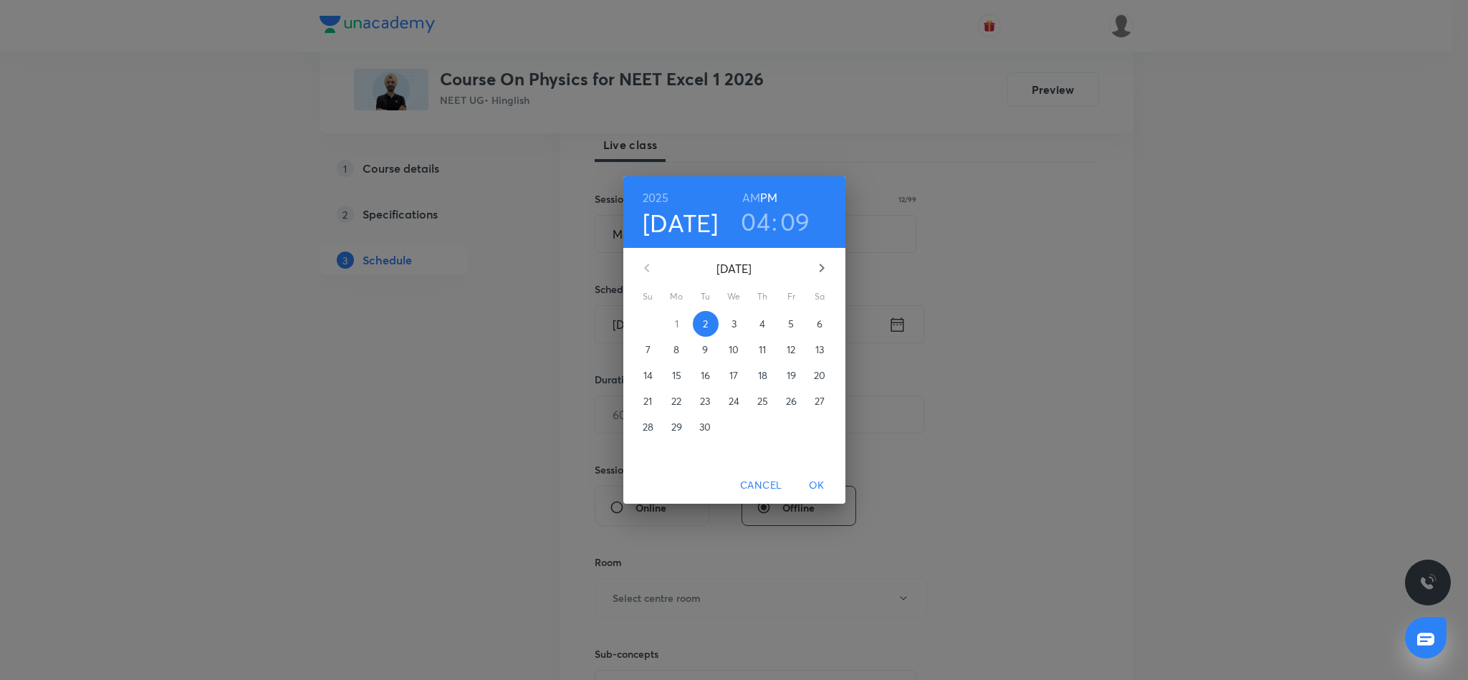
click at [800, 215] on h3 "09" at bounding box center [795, 221] width 30 height 30
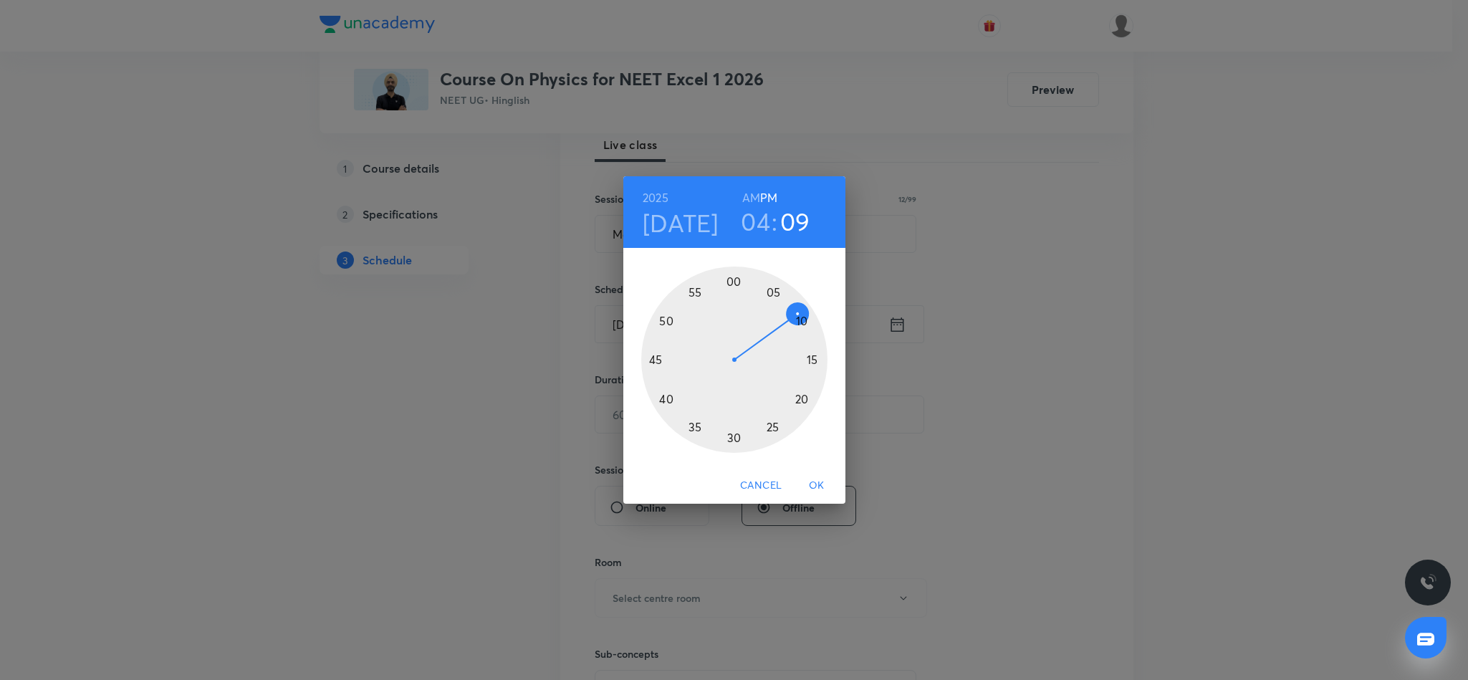
click at [800, 317] on div at bounding box center [734, 360] width 186 height 186
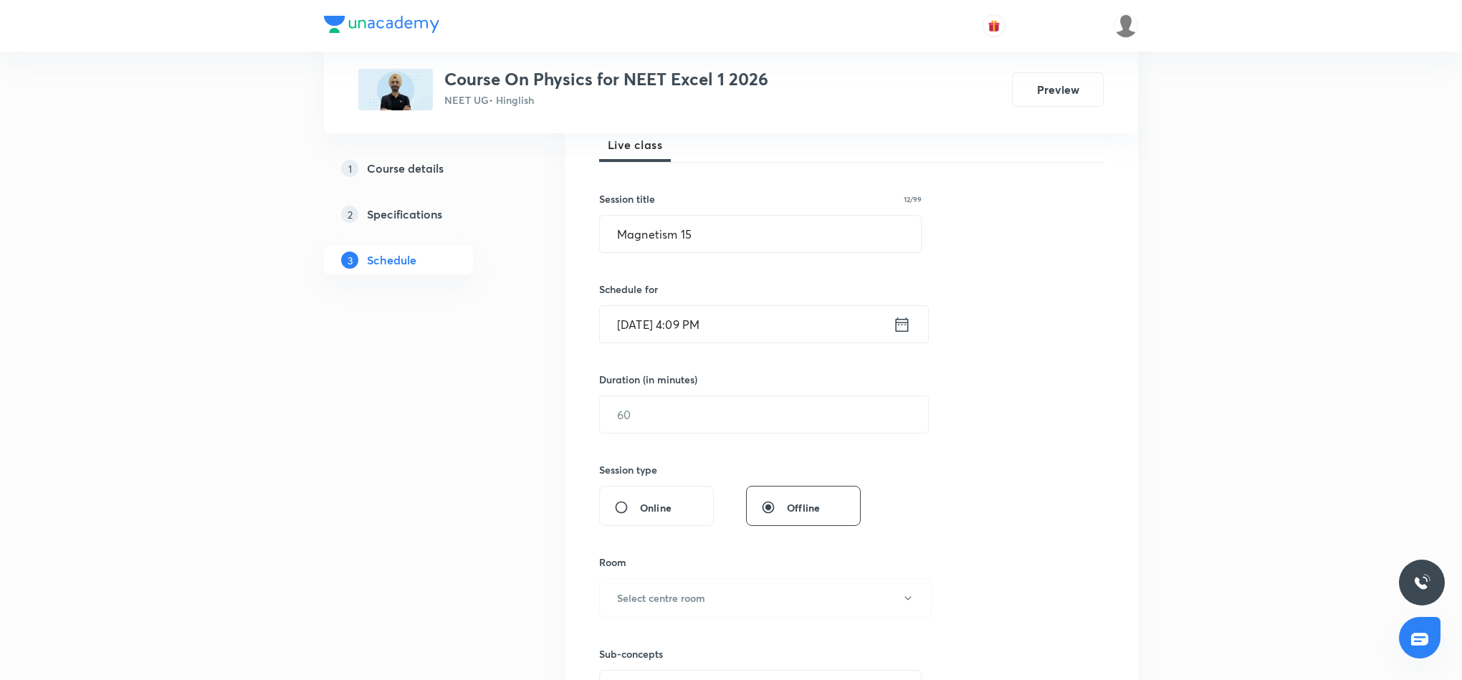
click at [899, 327] on icon at bounding box center [902, 325] width 18 height 20
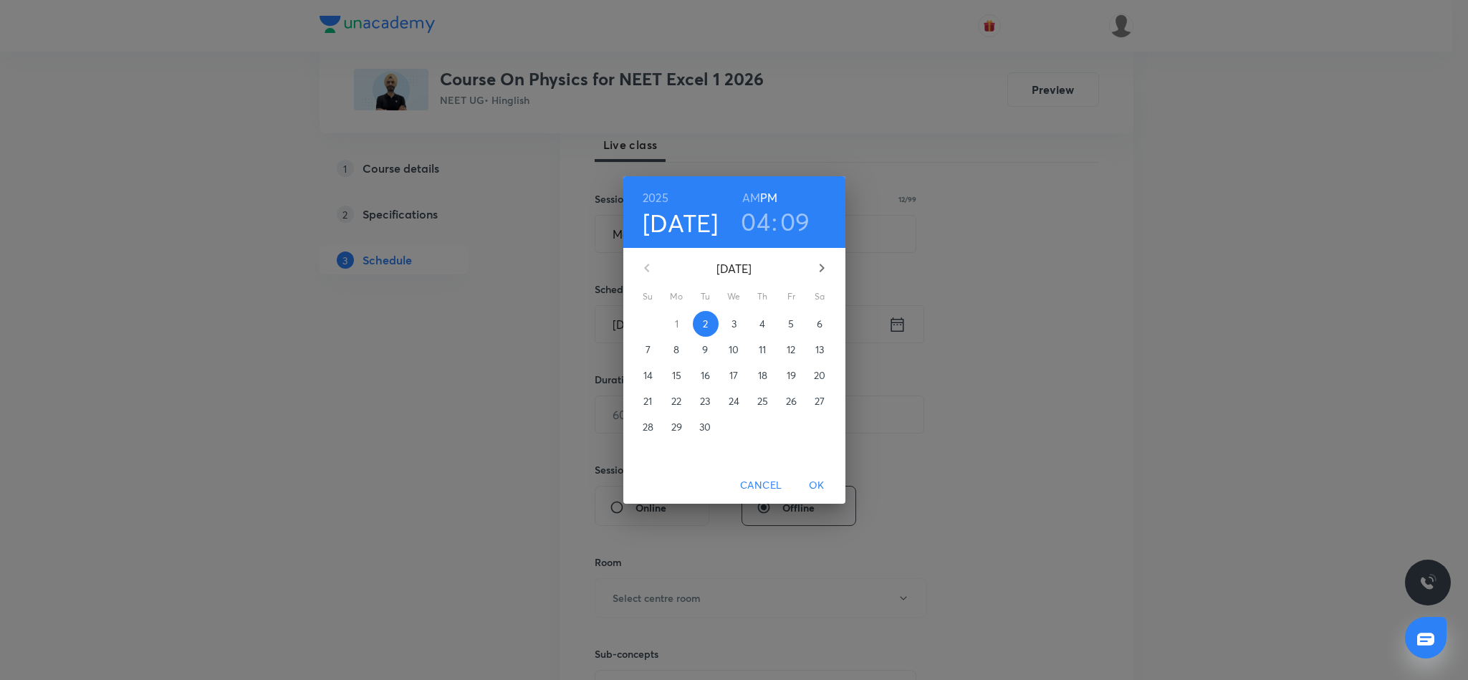
click at [803, 226] on h3 "09" at bounding box center [795, 221] width 30 height 30
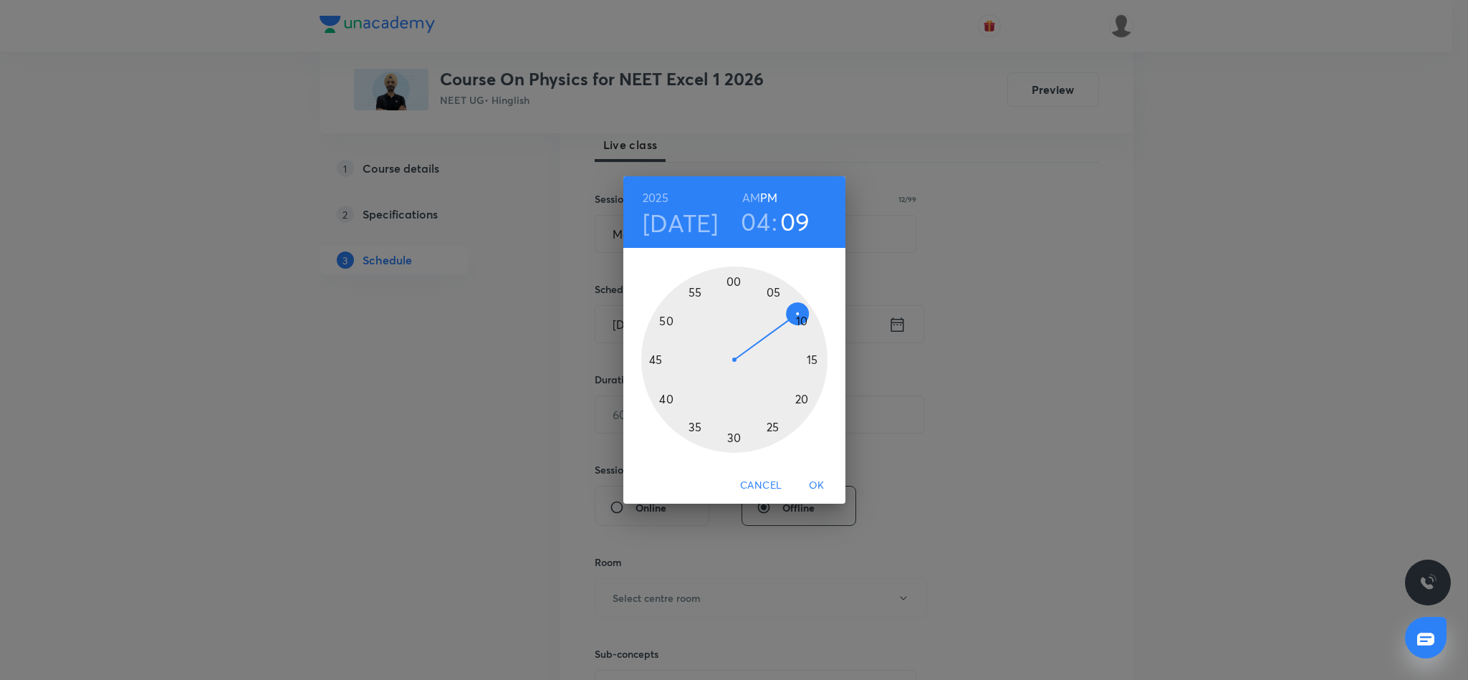
click at [800, 316] on div at bounding box center [734, 360] width 186 height 186
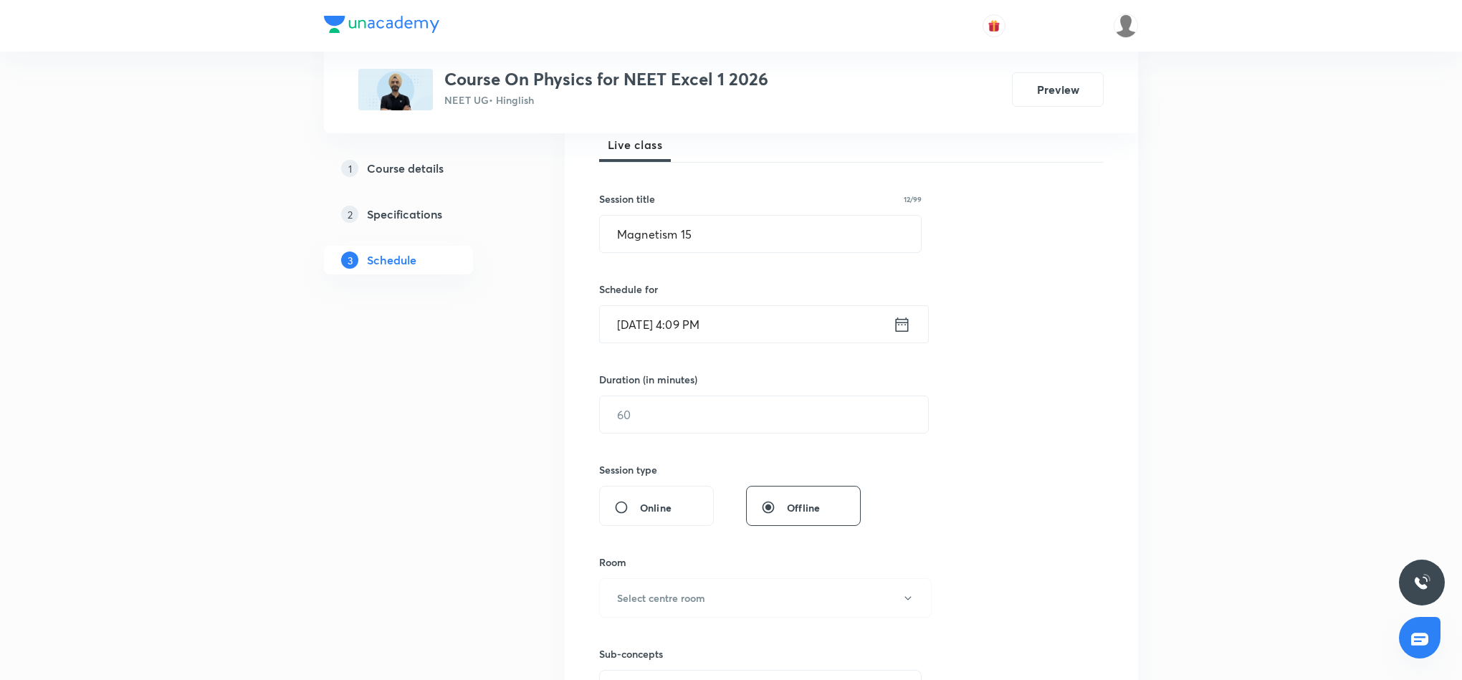
click at [901, 320] on icon at bounding box center [902, 324] width 13 height 14
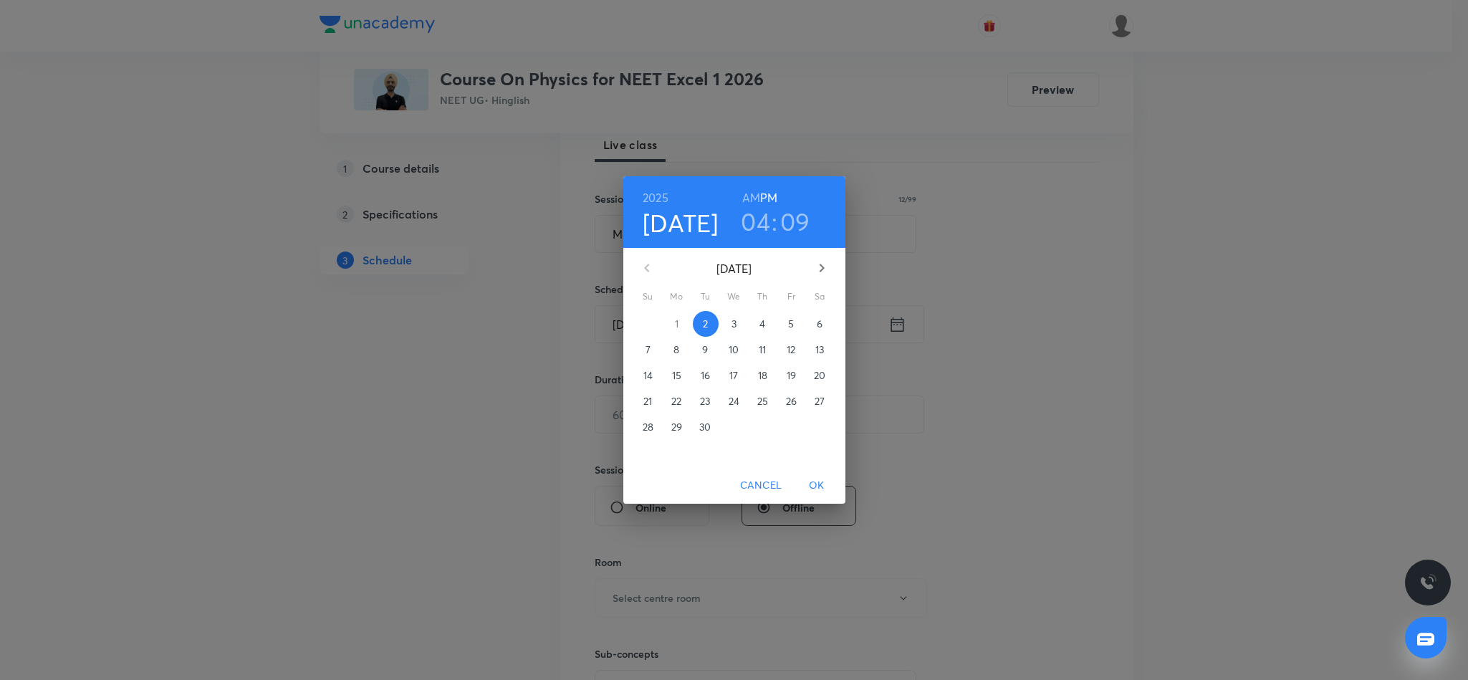
click at [804, 221] on h3 "09" at bounding box center [795, 221] width 30 height 30
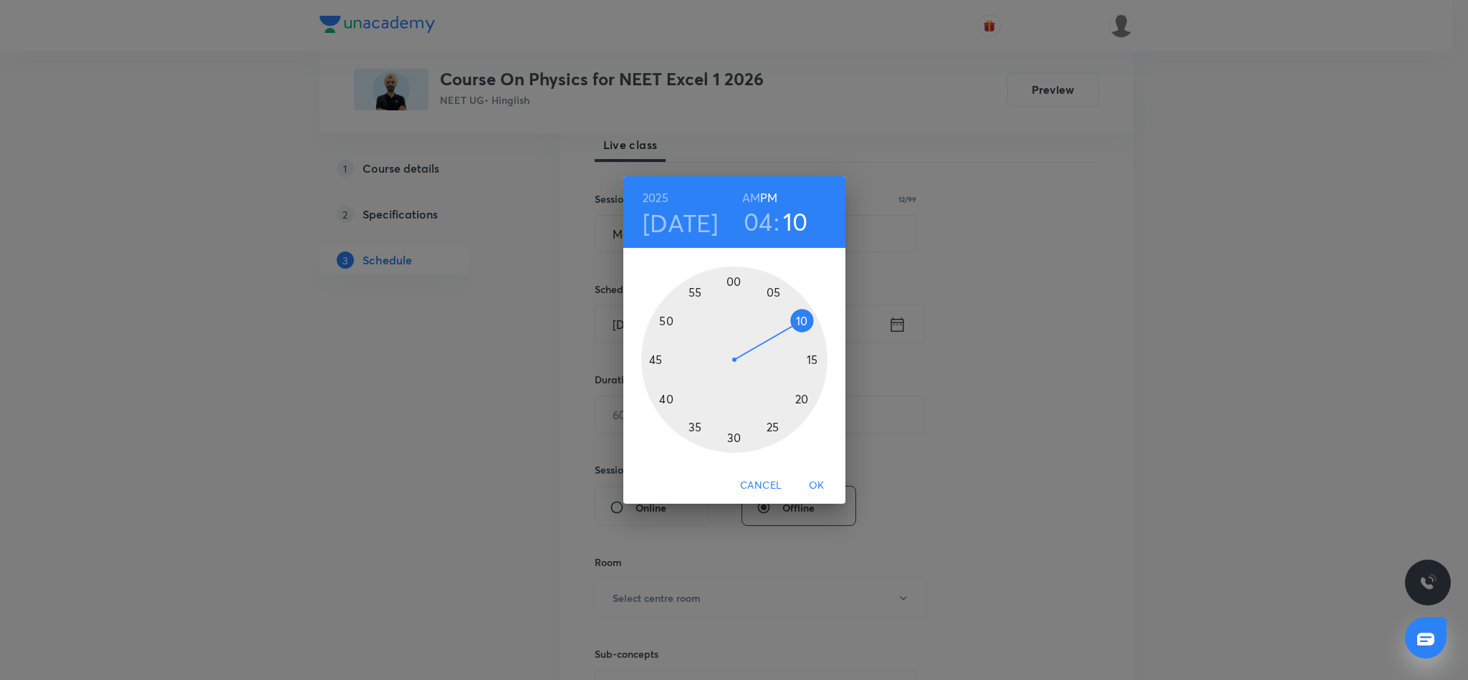
drag, startPoint x: 795, startPoint y: 310, endPoint x: 803, endPoint y: 320, distance: 12.3
click at [803, 320] on div at bounding box center [734, 360] width 186 height 186
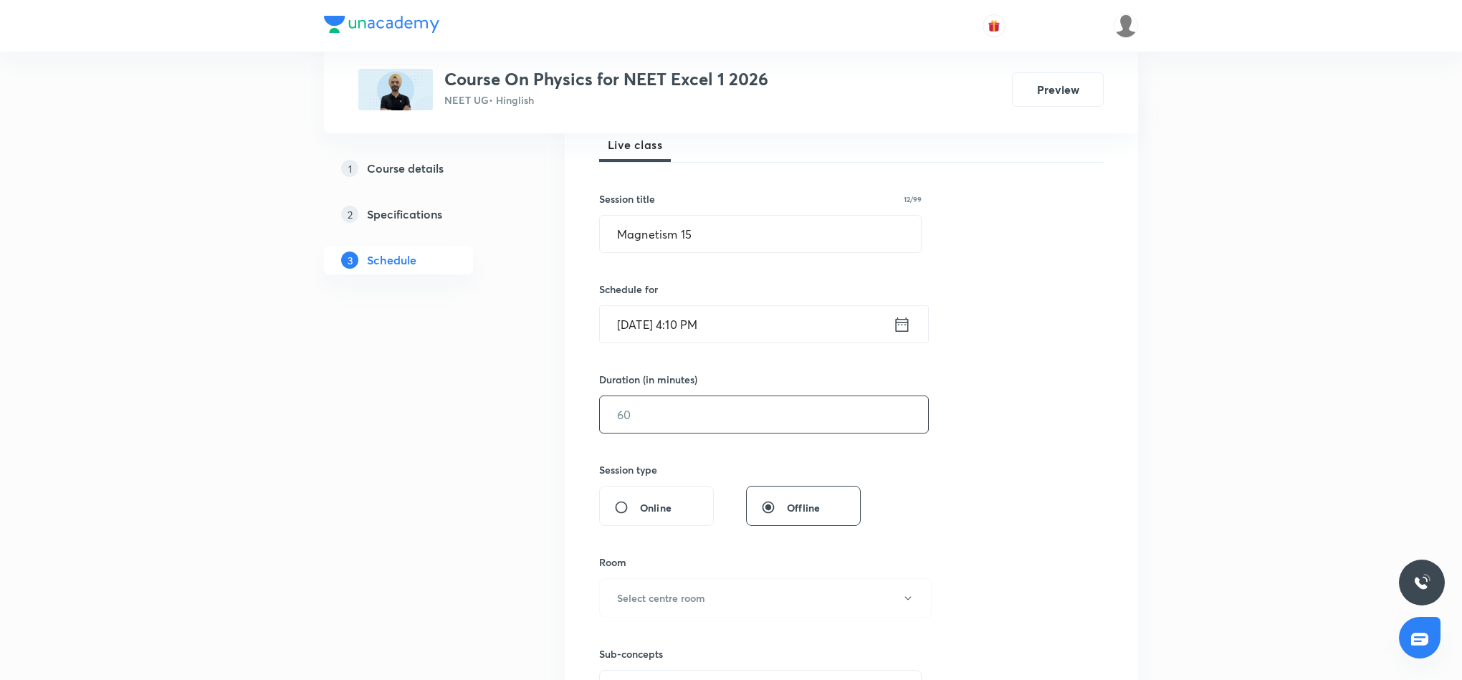
click at [699, 416] on input "text" at bounding box center [764, 414] width 328 height 37
type input "95"
click at [706, 603] on button "Select centre room" at bounding box center [765, 597] width 332 height 39
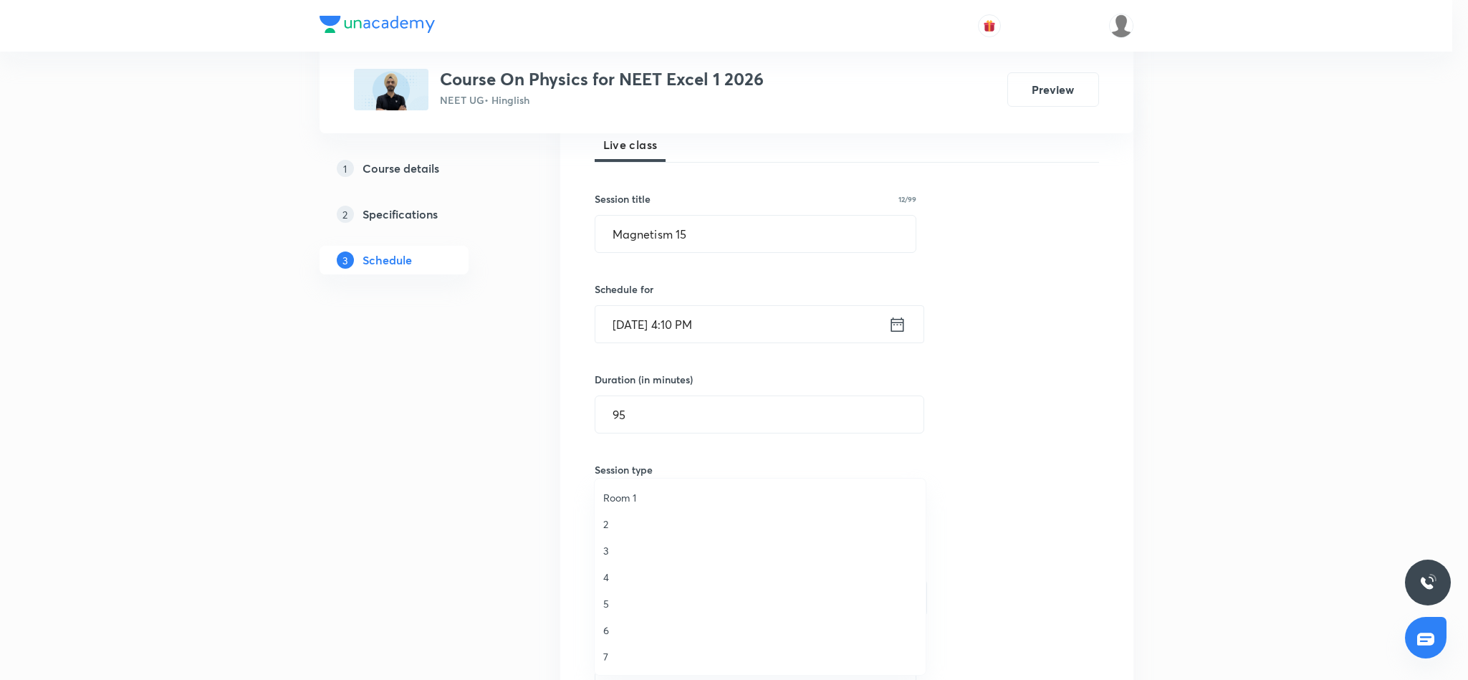
click at [607, 572] on span "4" at bounding box center [760, 577] width 314 height 15
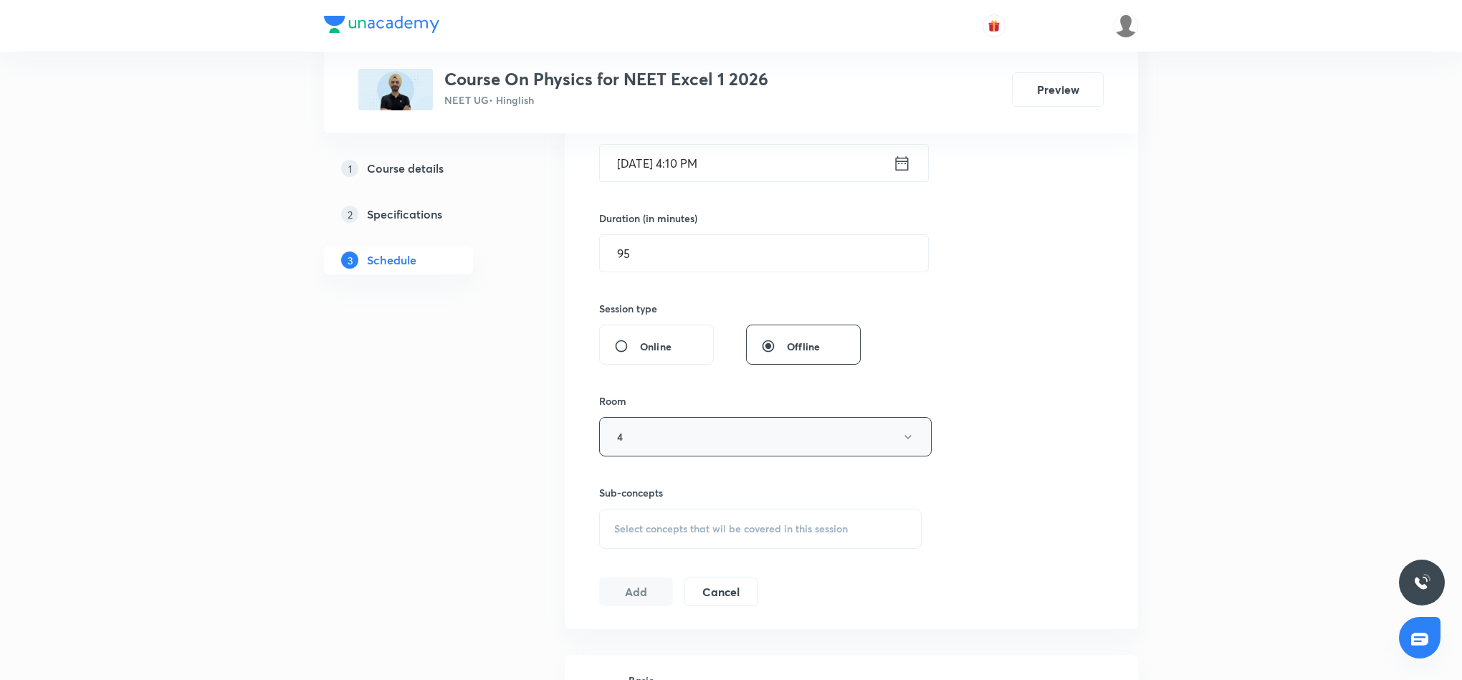
scroll to position [430, 0]
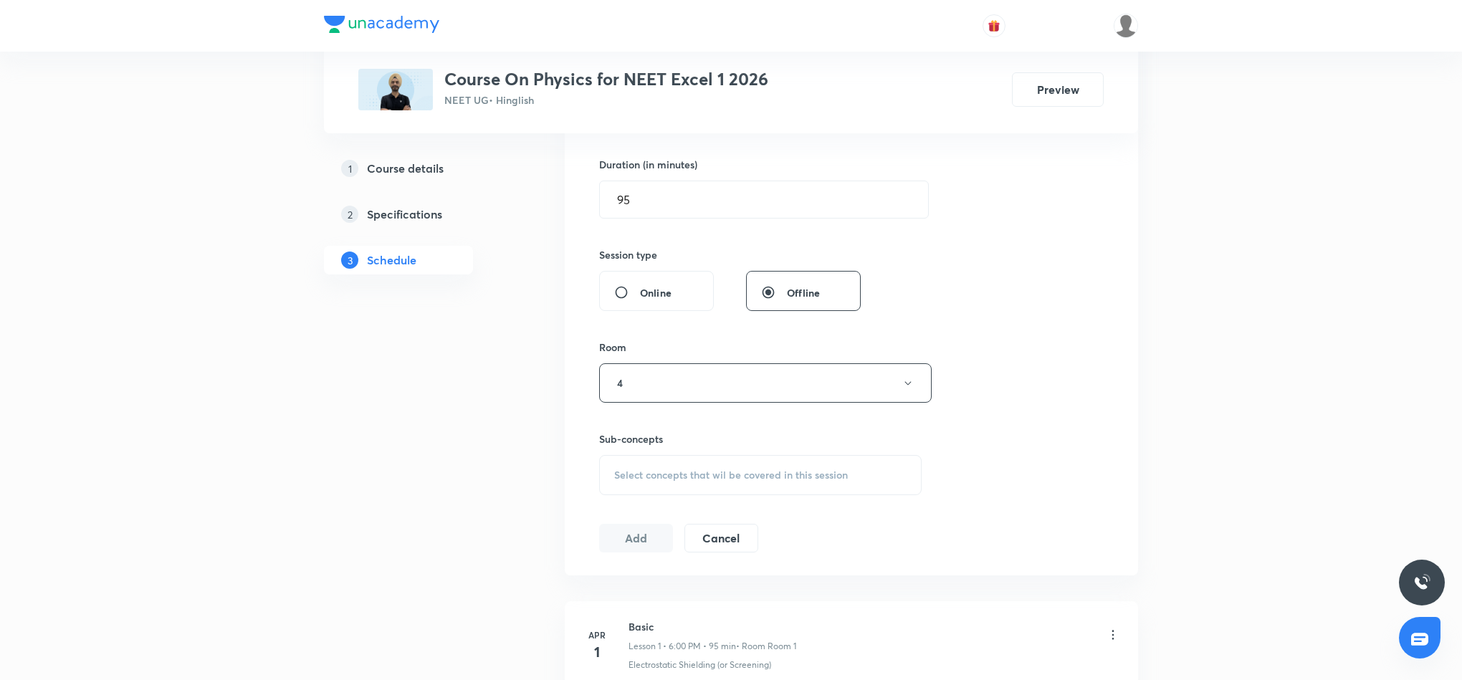
click at [723, 463] on div "Select concepts that wil be covered in this session" at bounding box center [760, 475] width 322 height 40
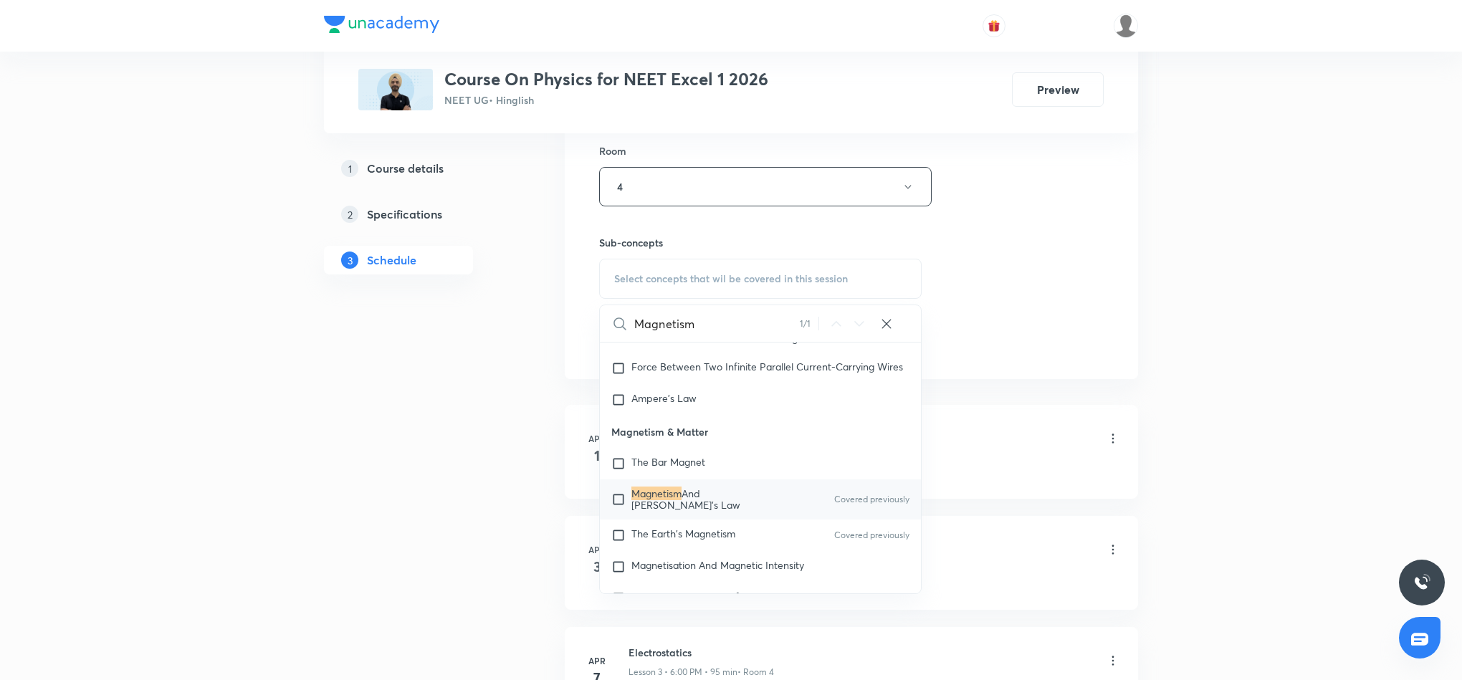
scroll to position [645, 0]
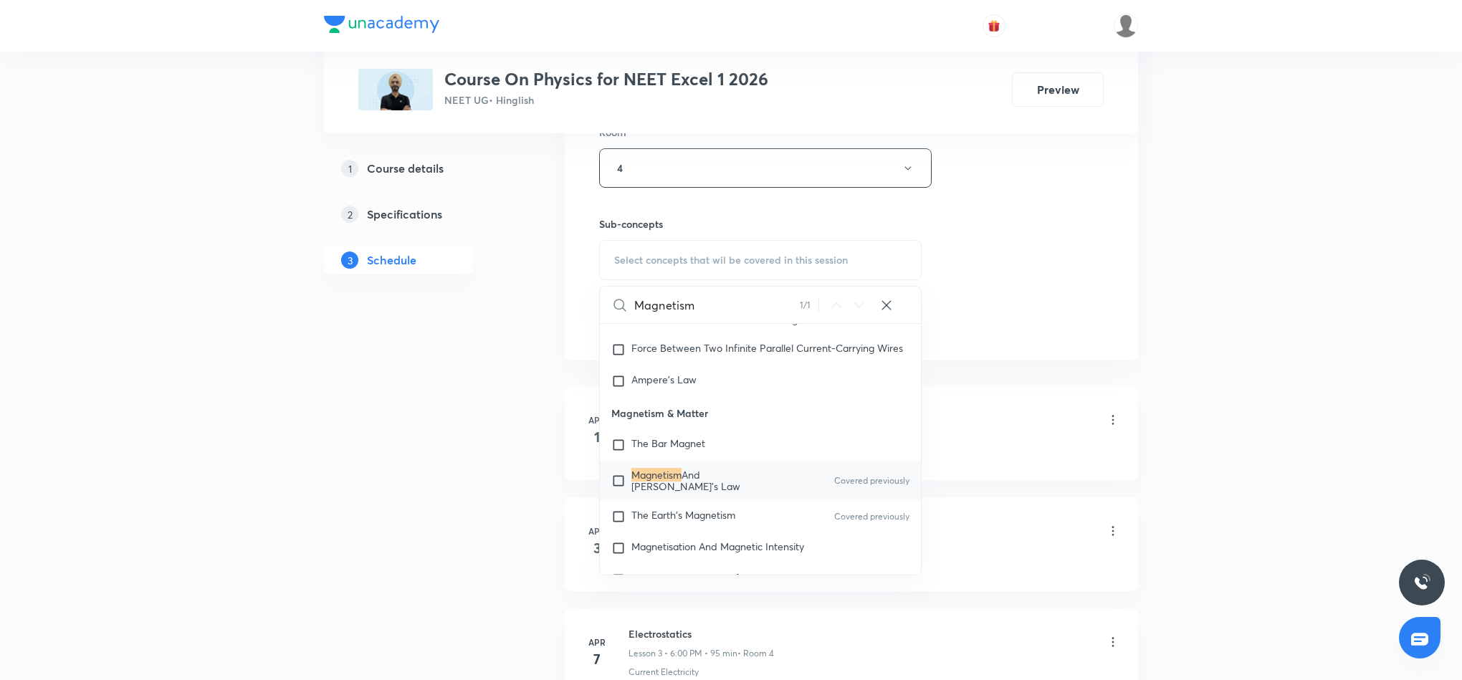
type input "Magnetism"
click at [719, 493] on span "And Gauss's Law" at bounding box center [685, 480] width 109 height 25
checkbox input "true"
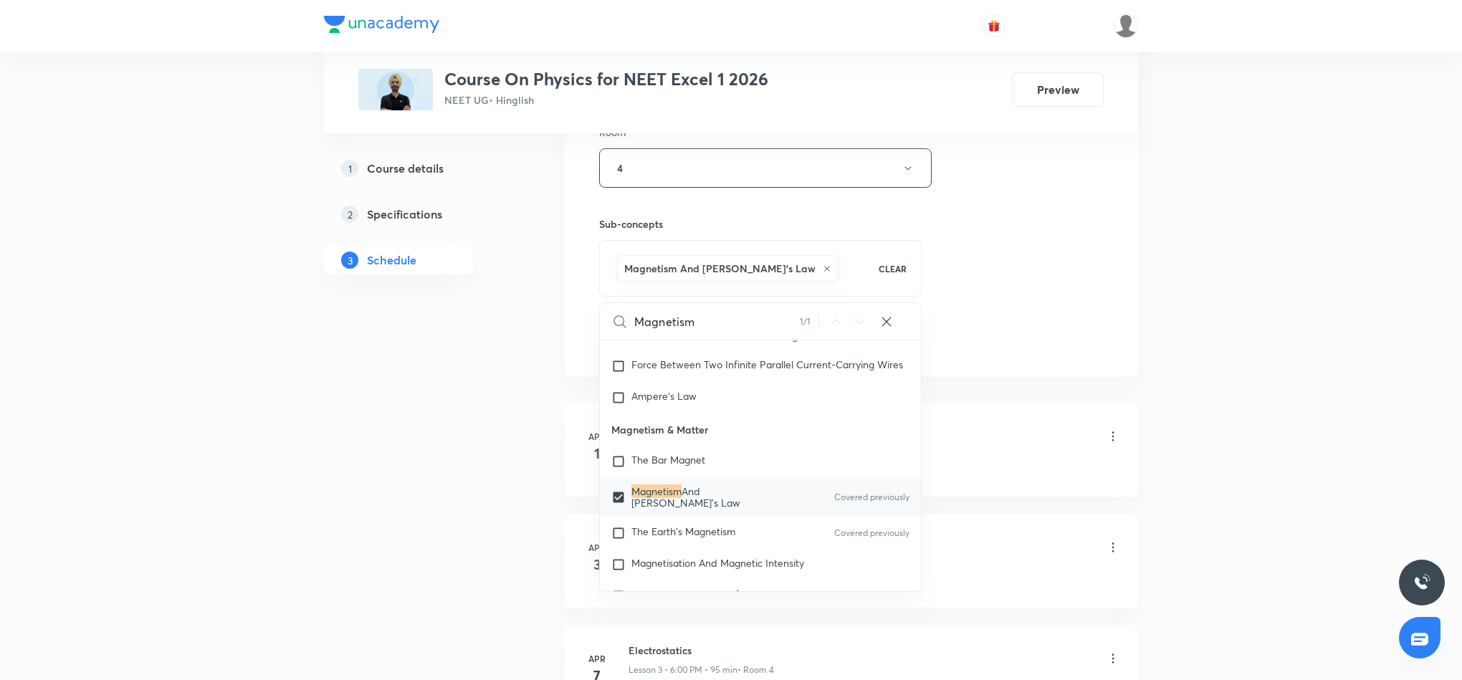
click at [985, 295] on div "Session 51 Live class Session title 12/99 Magnetism 15 ​ Schedule for Sept 2, 2…" at bounding box center [851, 9] width 504 height 689
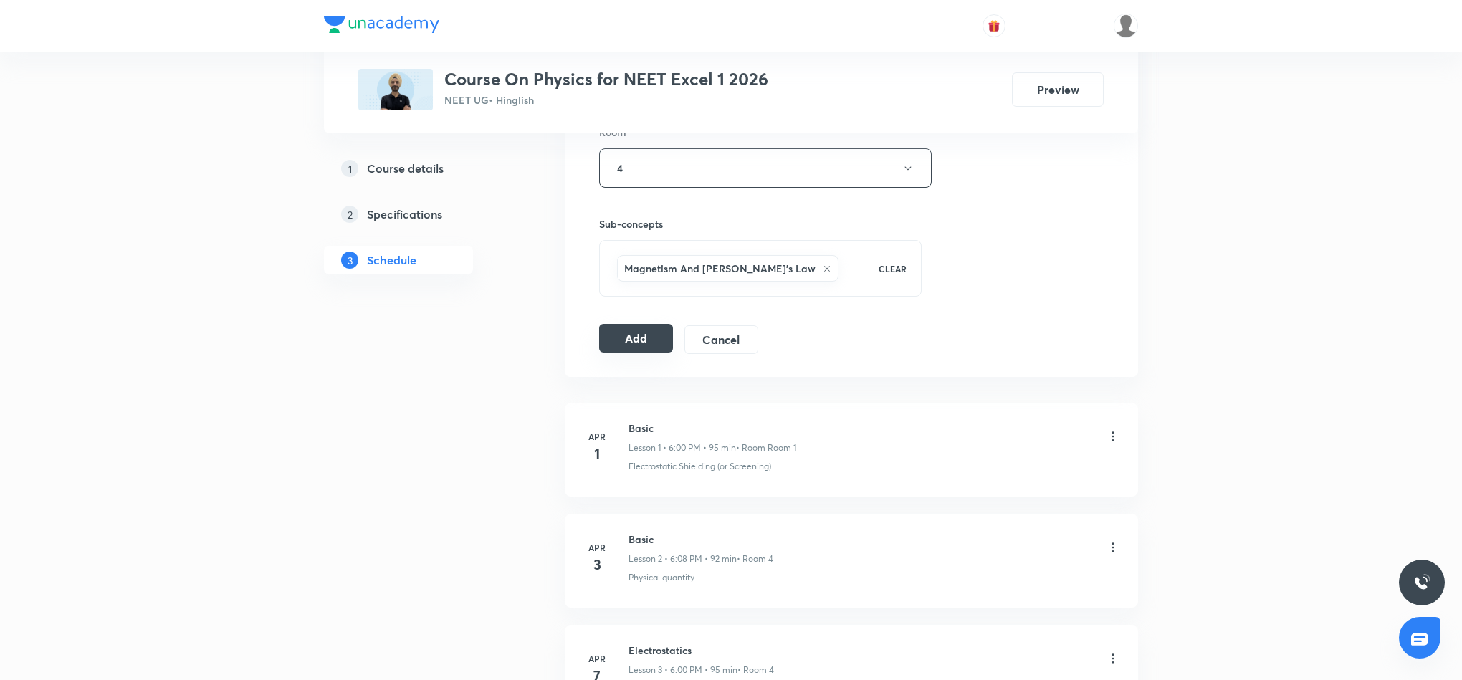
click at [608, 350] on button "Add" at bounding box center [636, 338] width 74 height 29
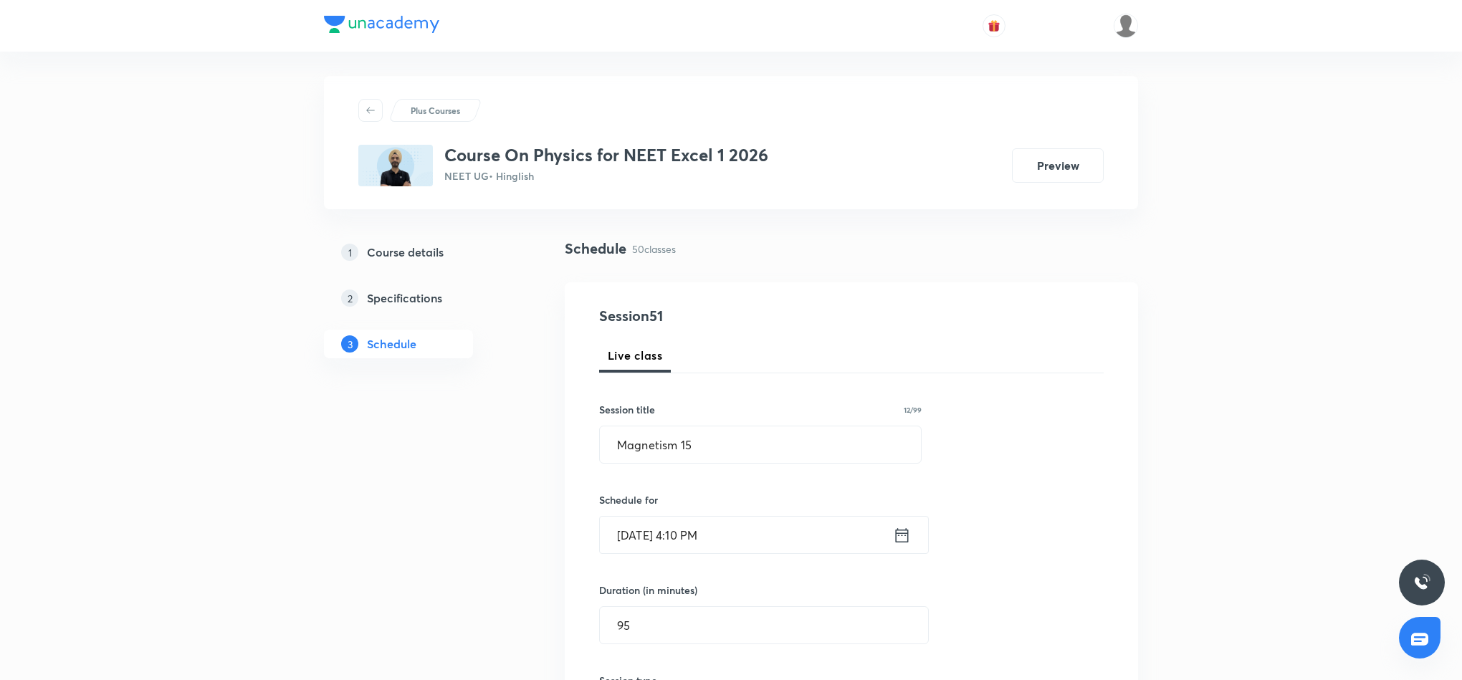
scroll to position [0, 0]
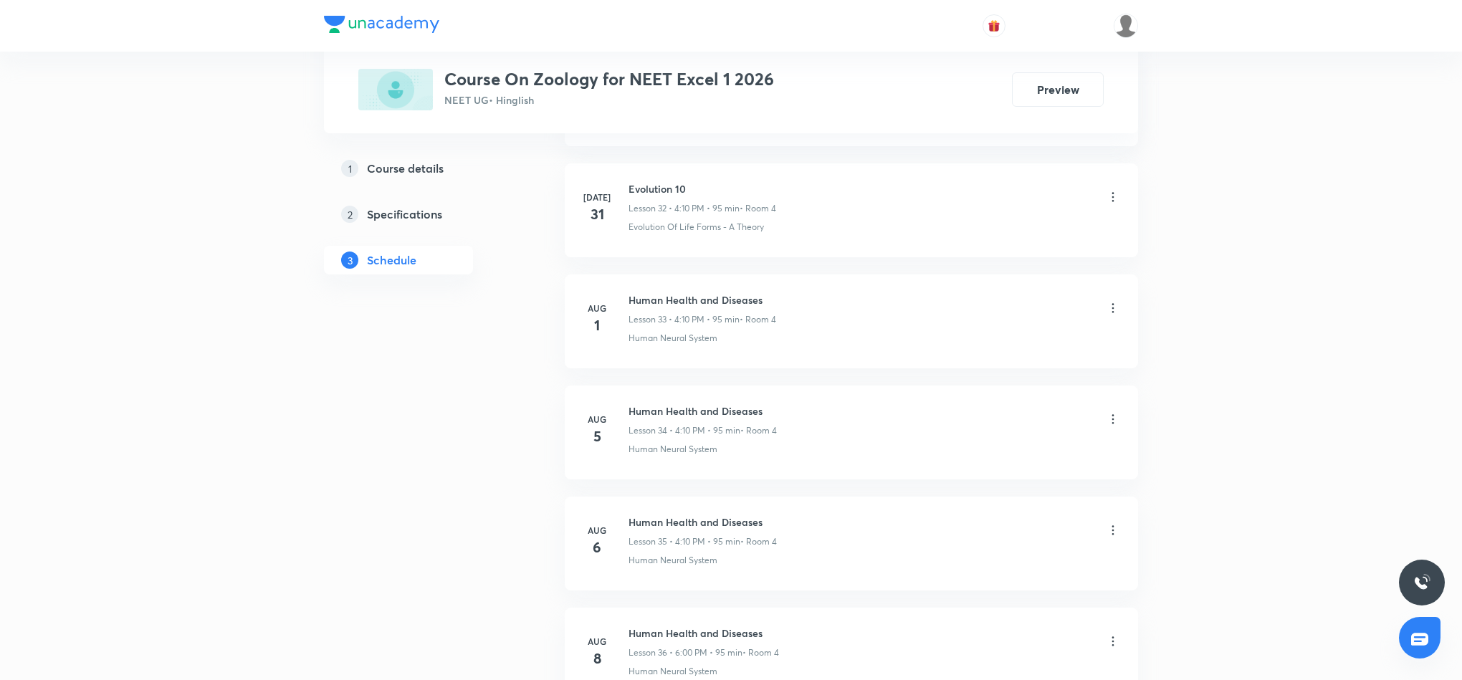
scroll to position [4394, 0]
drag, startPoint x: 628, startPoint y: 555, endPoint x: 779, endPoint y: 558, distance: 151.2
click at [772, 453] on h6 "Human Health and Diseases" at bounding box center [702, 530] width 148 height 15
copy h6 "Human Health and Diseases"
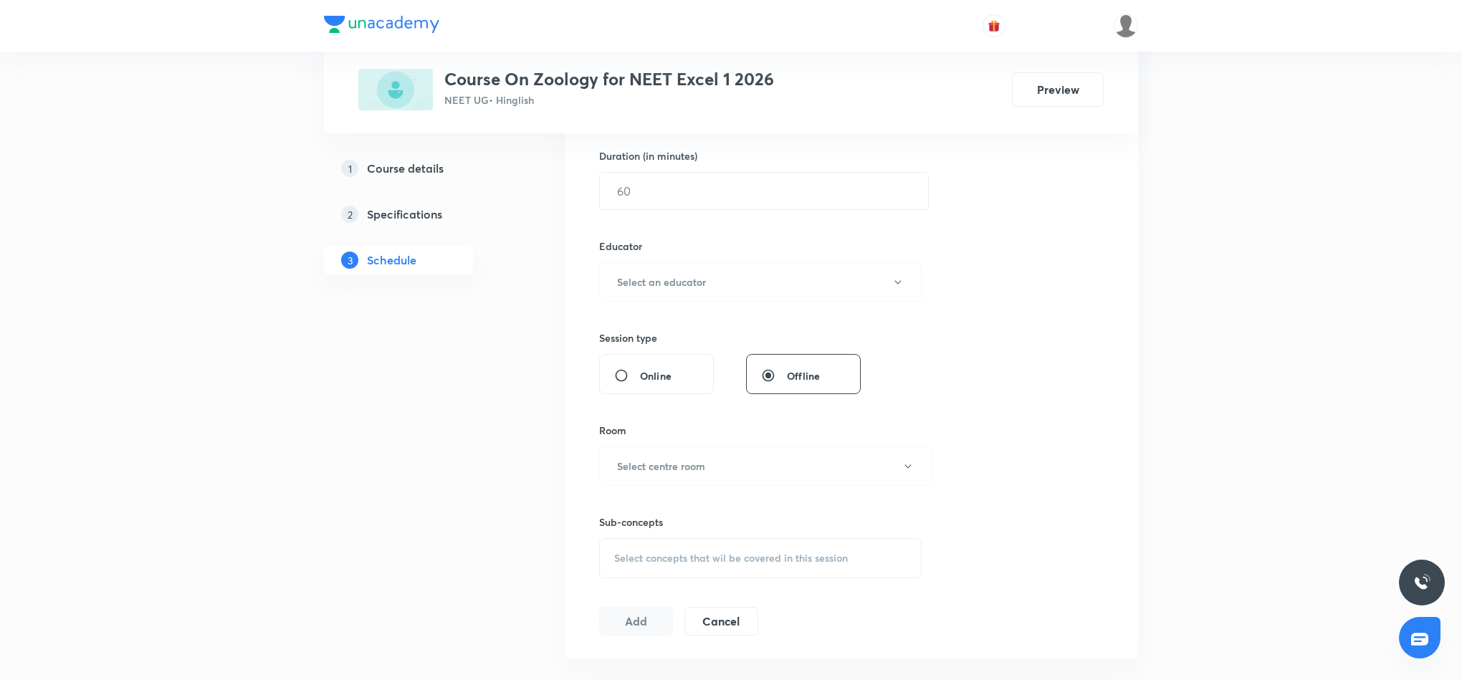
scroll to position [0, 0]
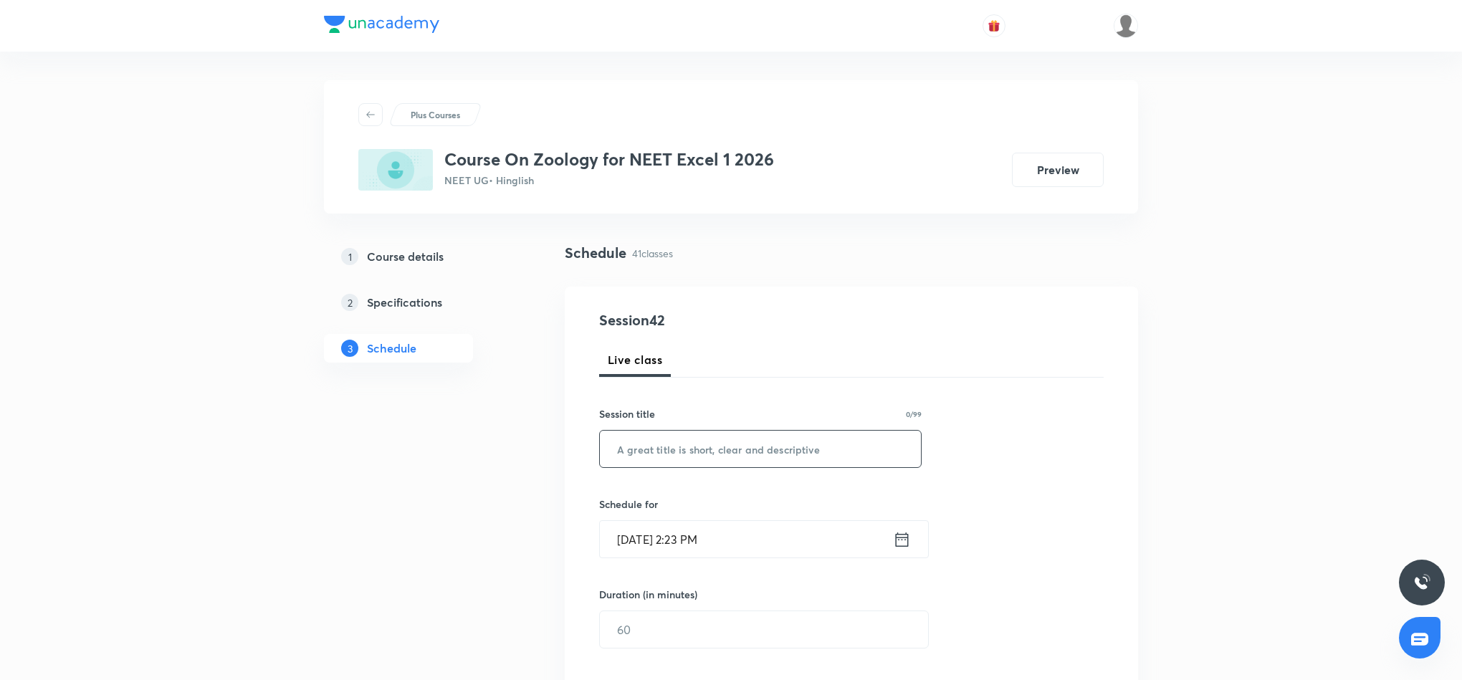
click at [652, 453] on input "text" at bounding box center [760, 449] width 321 height 37
paste input "Human Health and Diseases"
type input "Human Health and Diseases"
click at [901, 453] on icon at bounding box center [902, 540] width 18 height 20
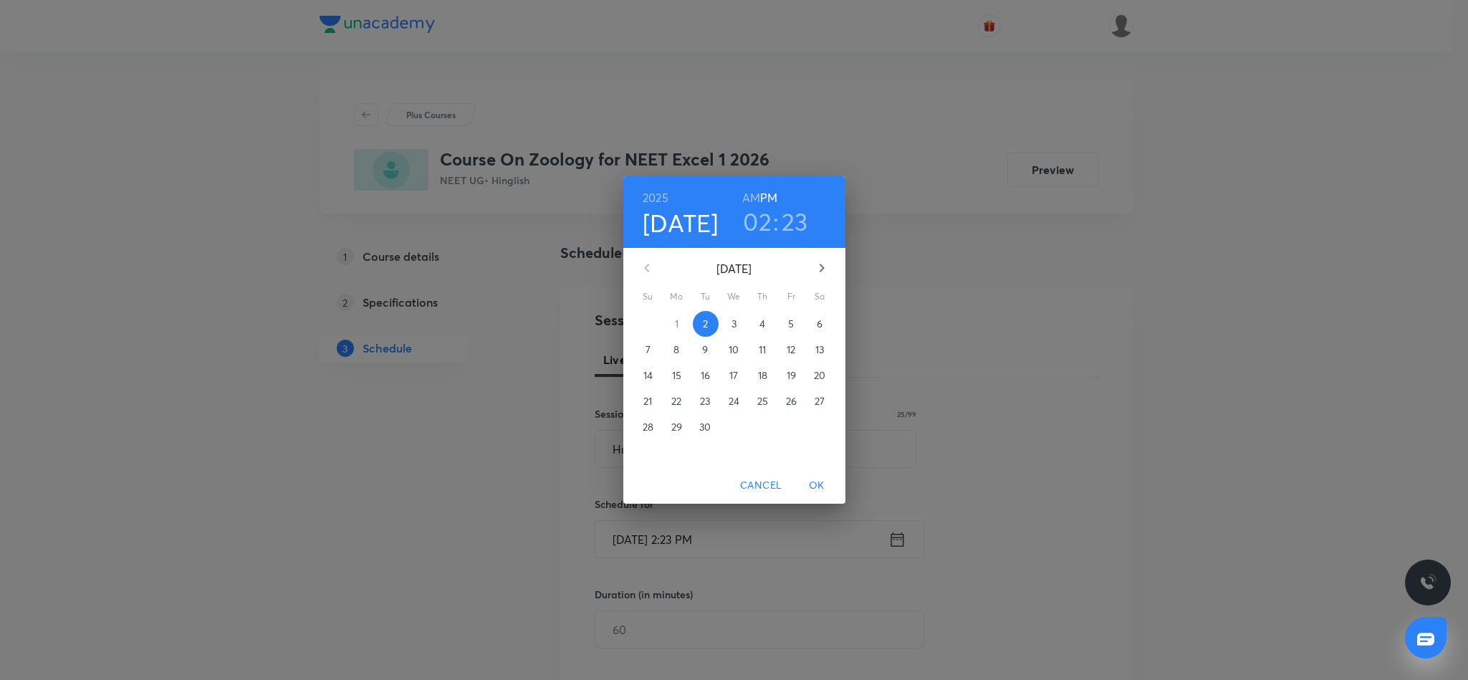
click at [761, 222] on h3 "02" at bounding box center [757, 221] width 29 height 30
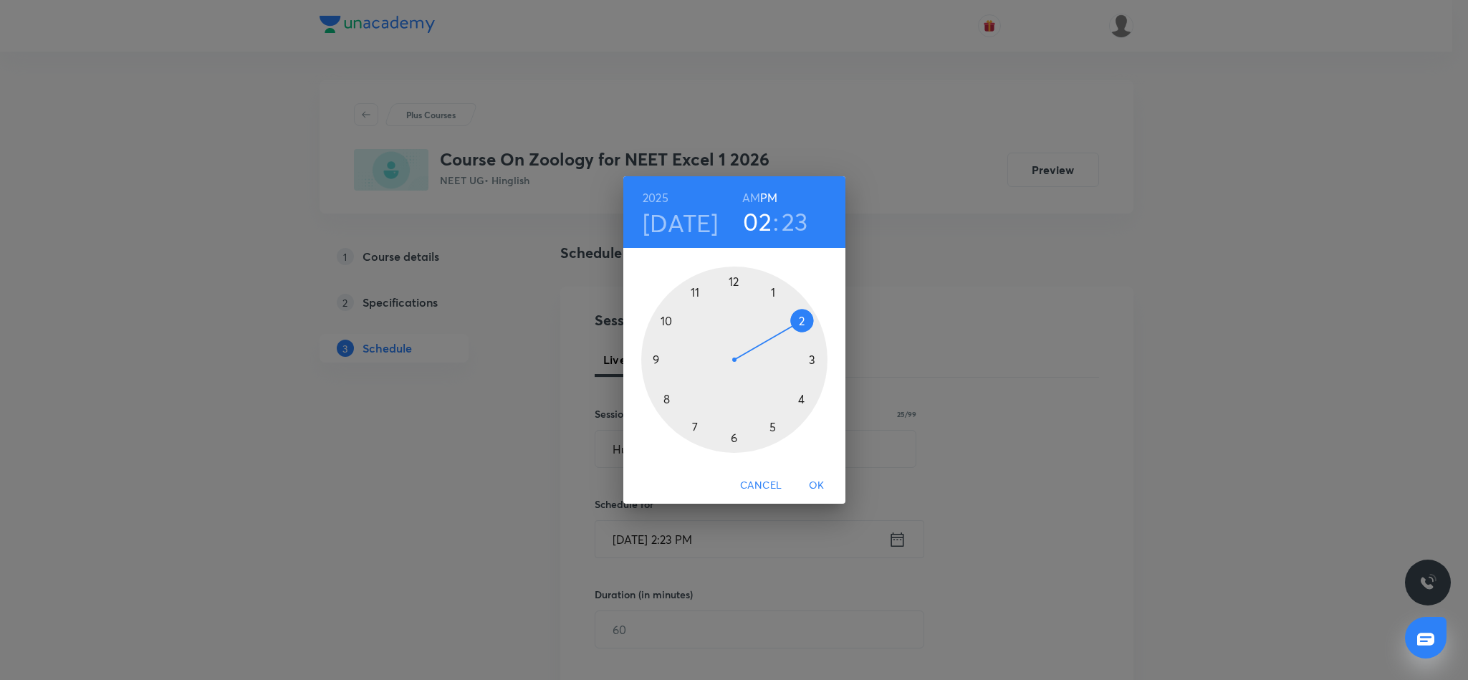
click at [733, 439] on div at bounding box center [734, 360] width 186 height 186
click at [733, 282] on div at bounding box center [734, 360] width 186 height 186
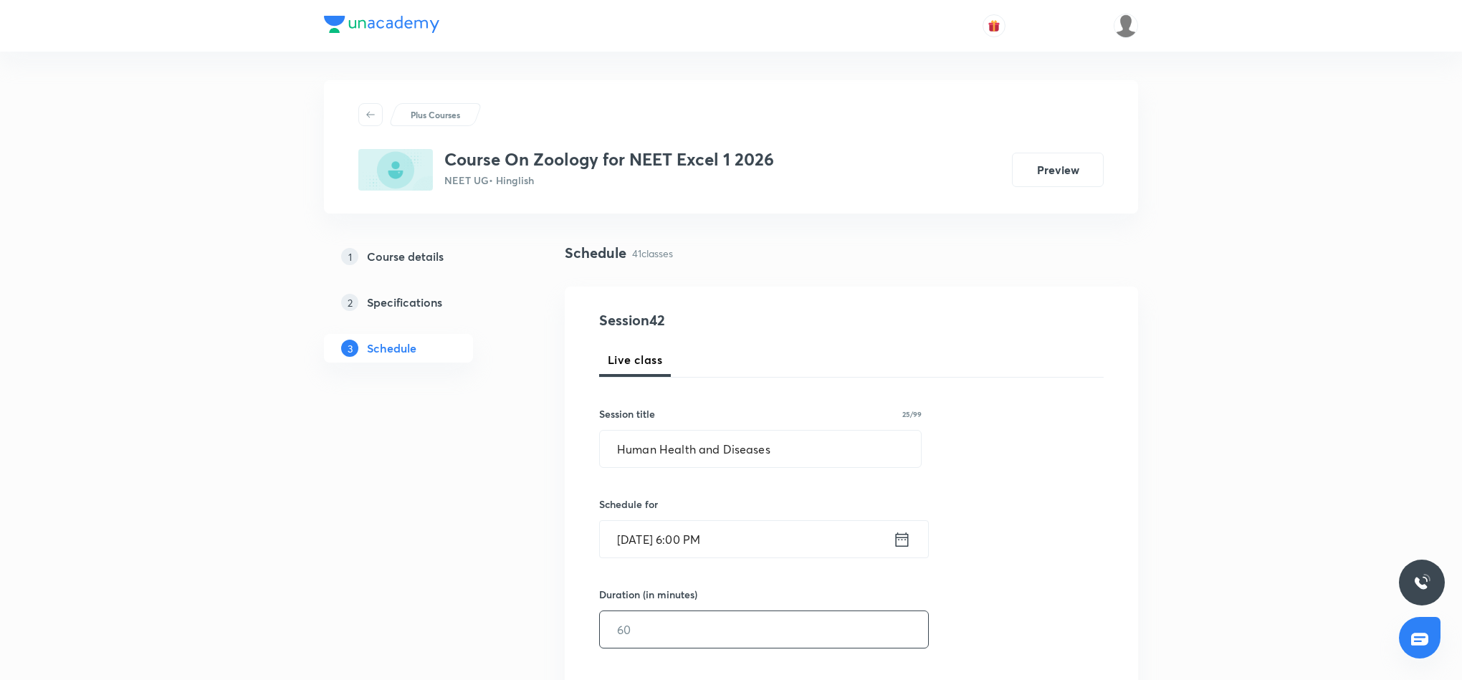
click at [742, 453] on input "text" at bounding box center [764, 629] width 328 height 37
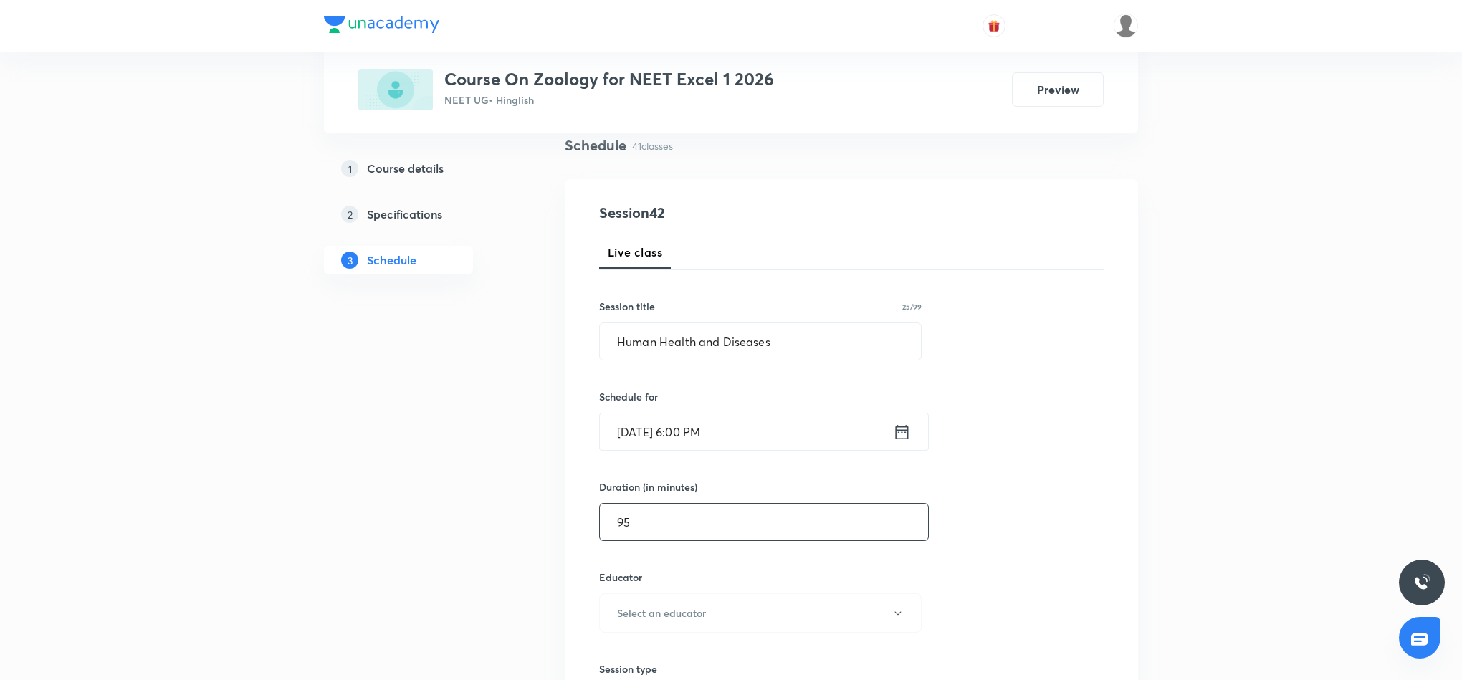
scroll to position [215, 0]
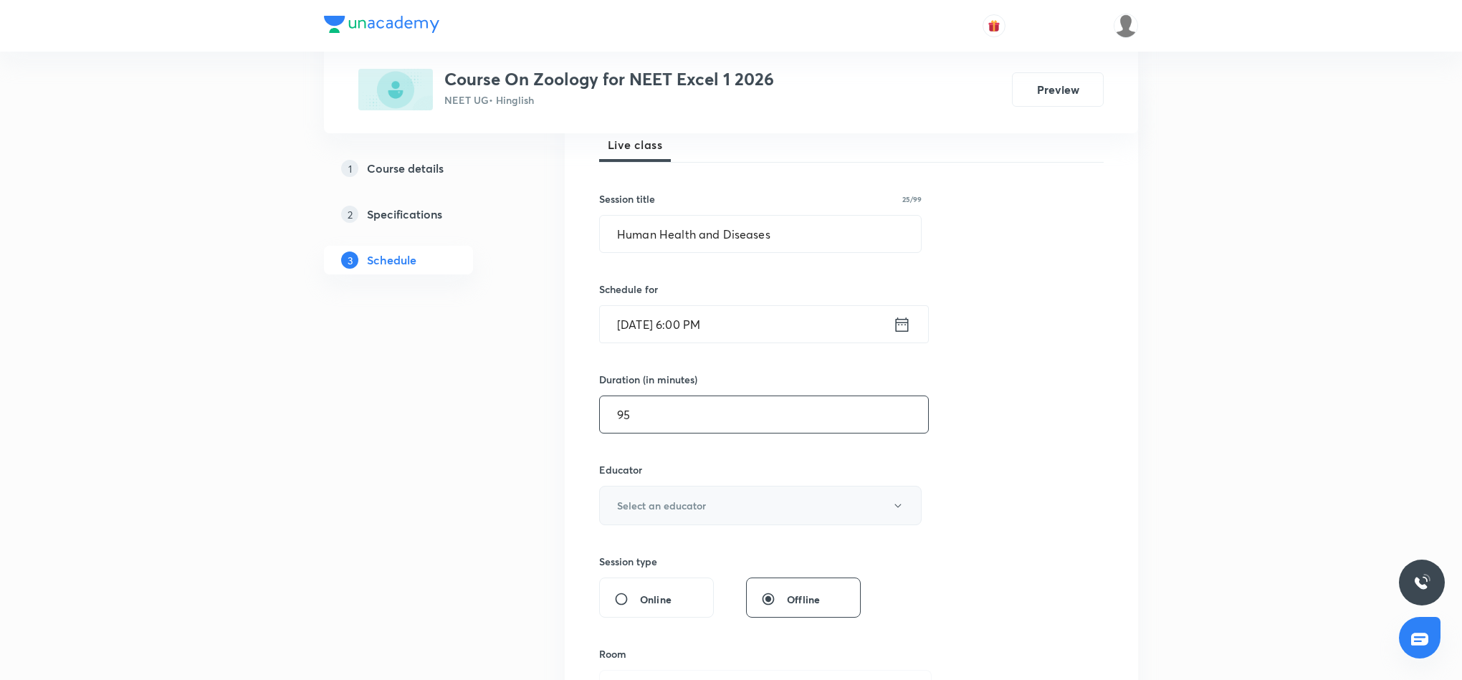
type input "95"
click at [791, 453] on button "Select an educator" at bounding box center [760, 505] width 322 height 39
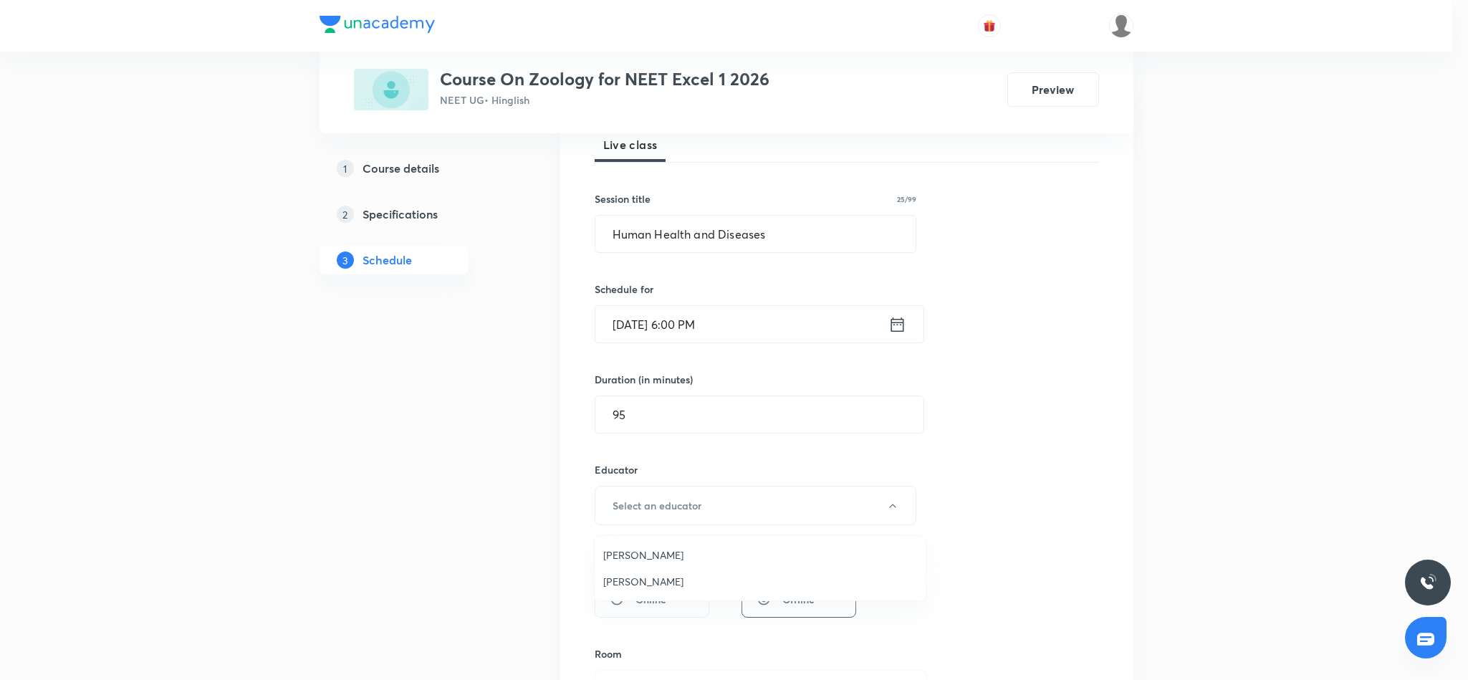
click at [639, 453] on span "Surbhi Mishra" at bounding box center [760, 554] width 314 height 15
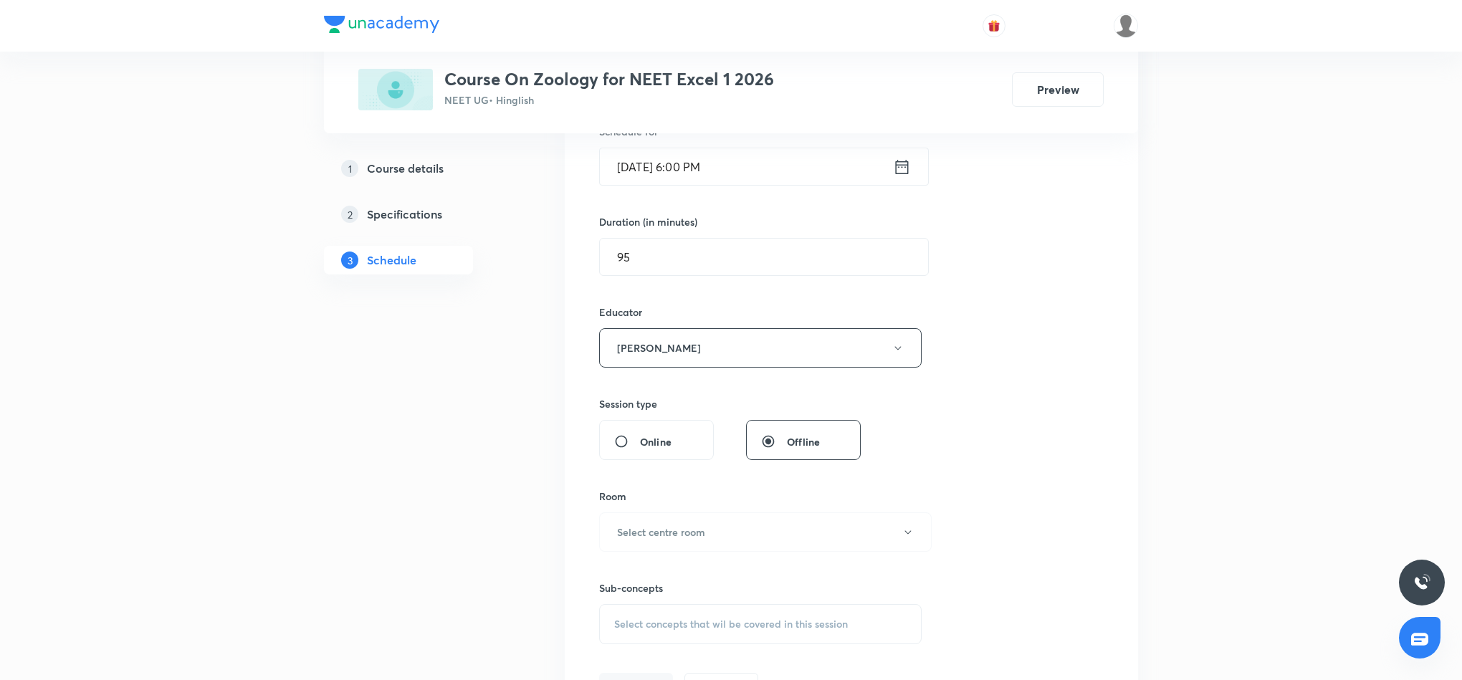
scroll to position [430, 0]
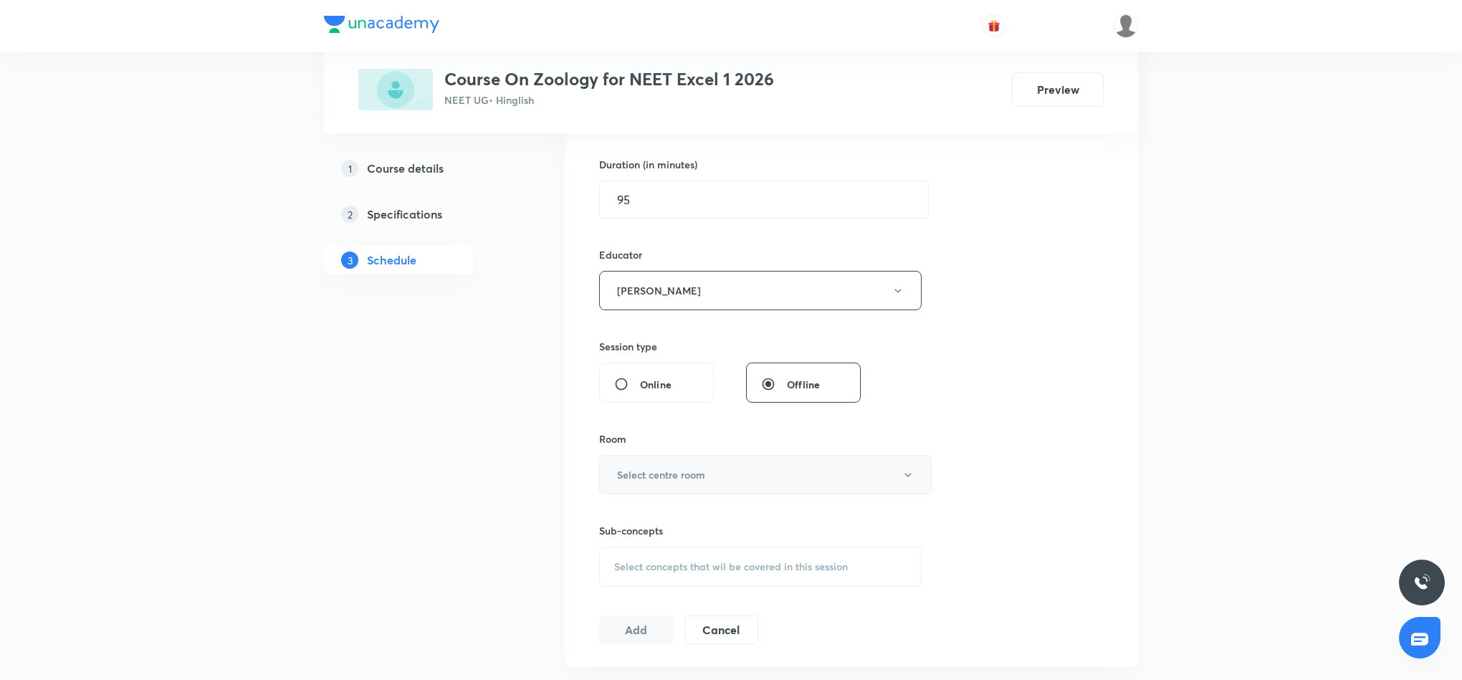
click at [740, 453] on button "Select centre room" at bounding box center [765, 474] width 332 height 39
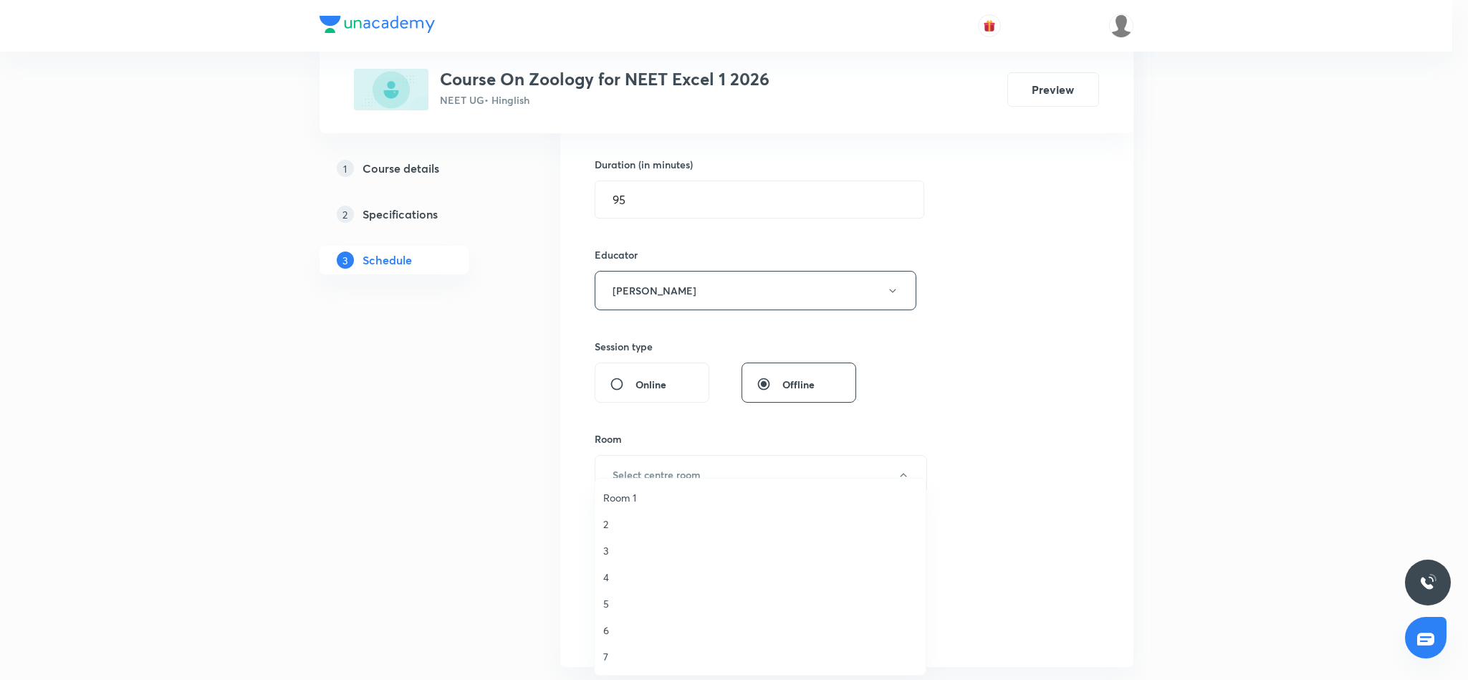
click at [611, 453] on span "4" at bounding box center [760, 577] width 314 height 15
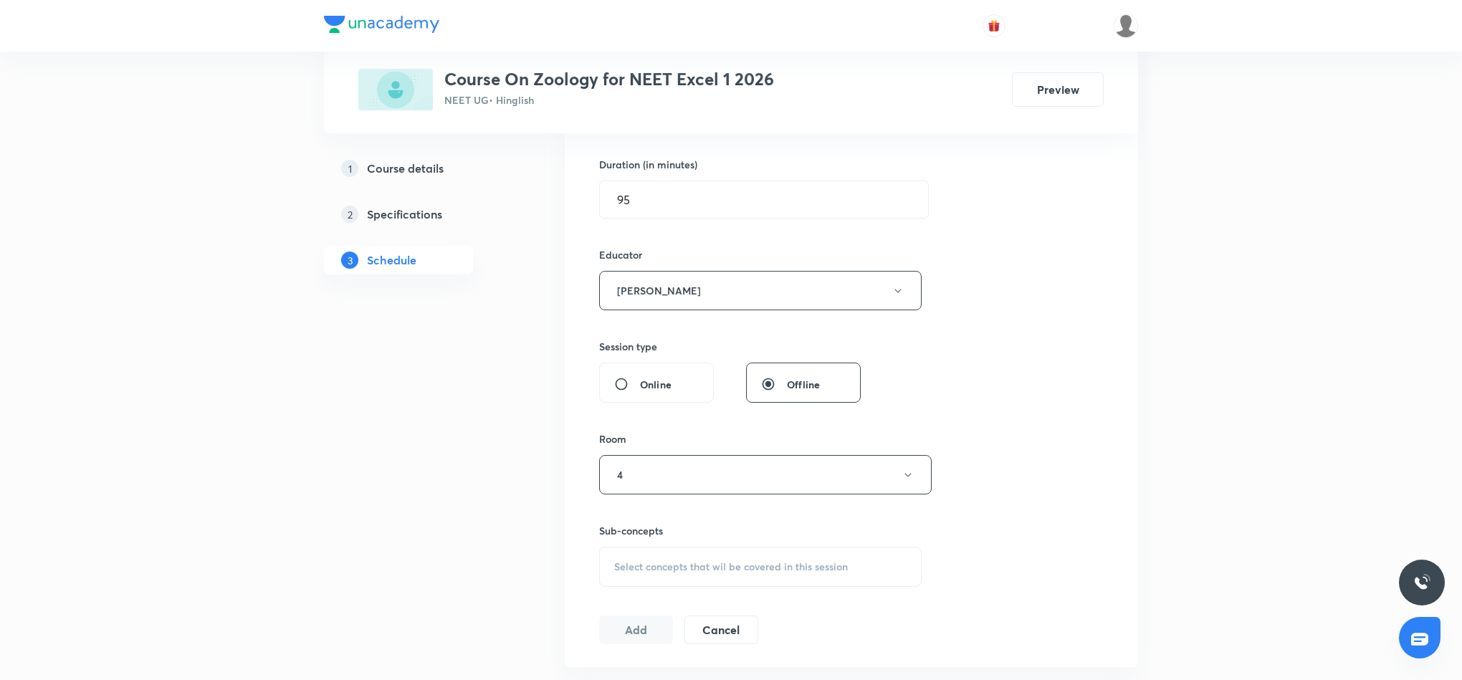
click at [807, 453] on span "Select concepts that wil be covered in this session" at bounding box center [731, 566] width 234 height 11
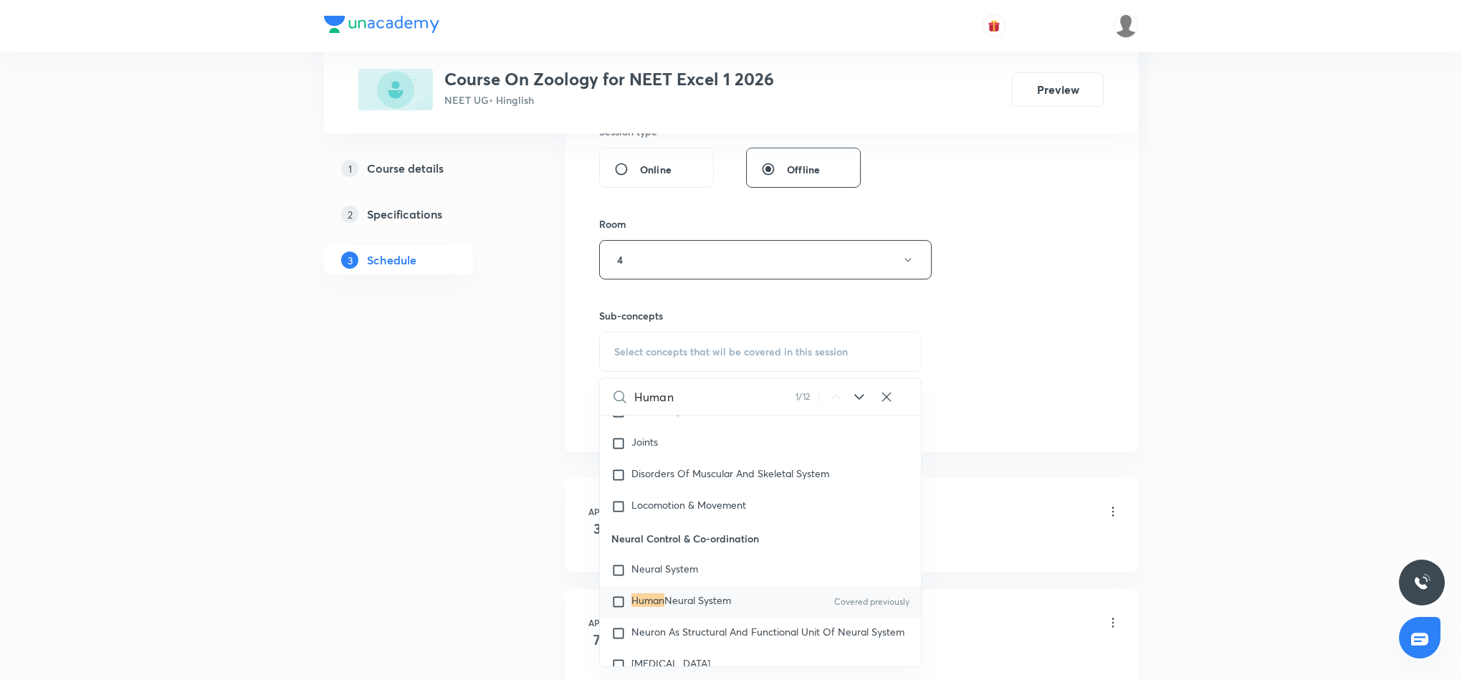
type input "Human"
click at [684, 453] on span "Neural System" at bounding box center [697, 600] width 67 height 14
click at [971, 388] on div "Session 42 Live class Session title 25/99 Human Health and Diseases ​ Schedule …" at bounding box center [851, 47] width 504 height 765
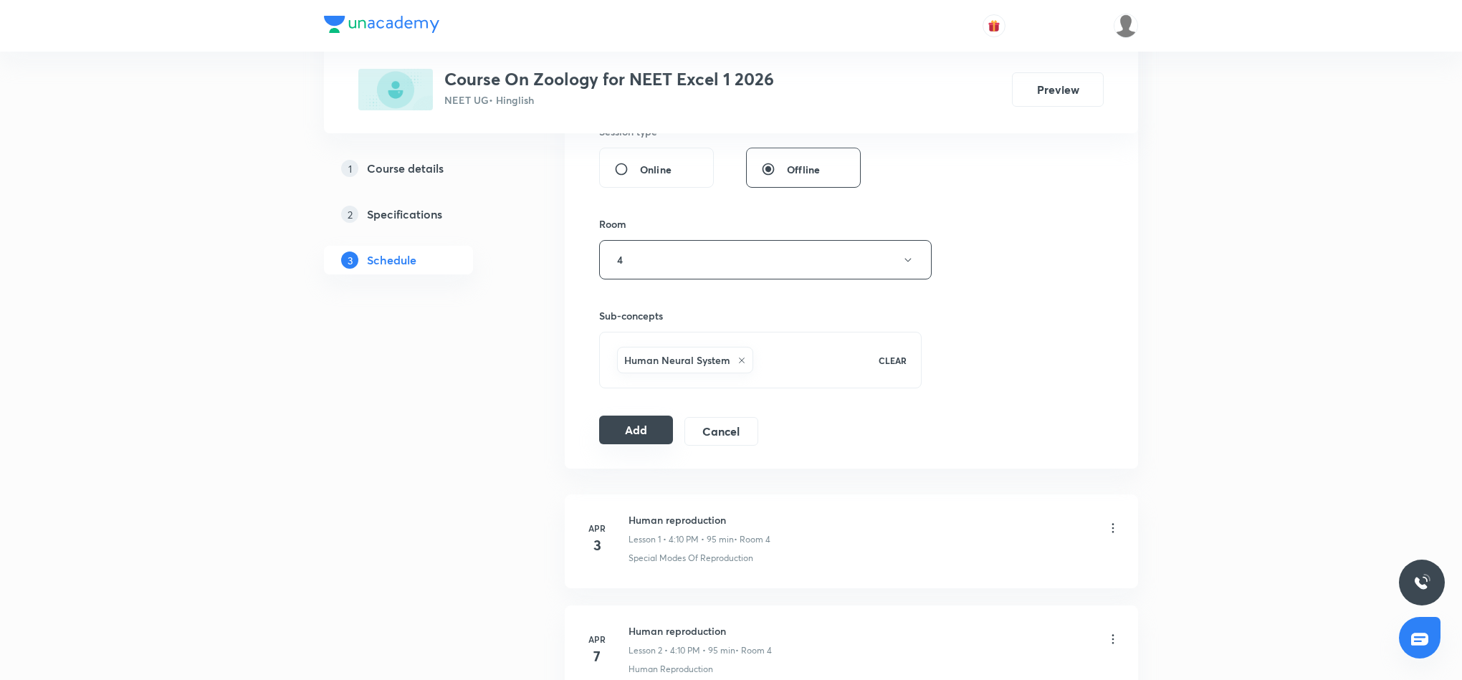
click at [669, 434] on button "Add" at bounding box center [636, 430] width 74 height 29
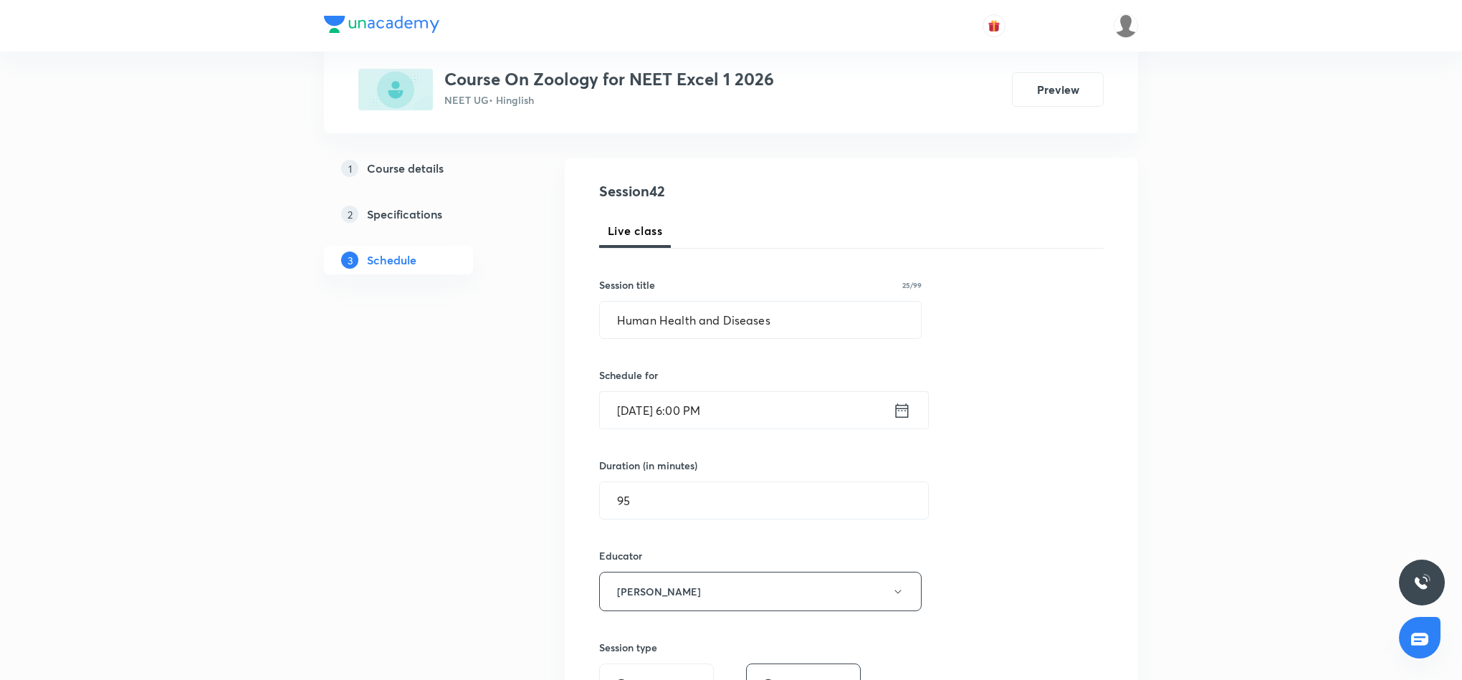
scroll to position [107, 0]
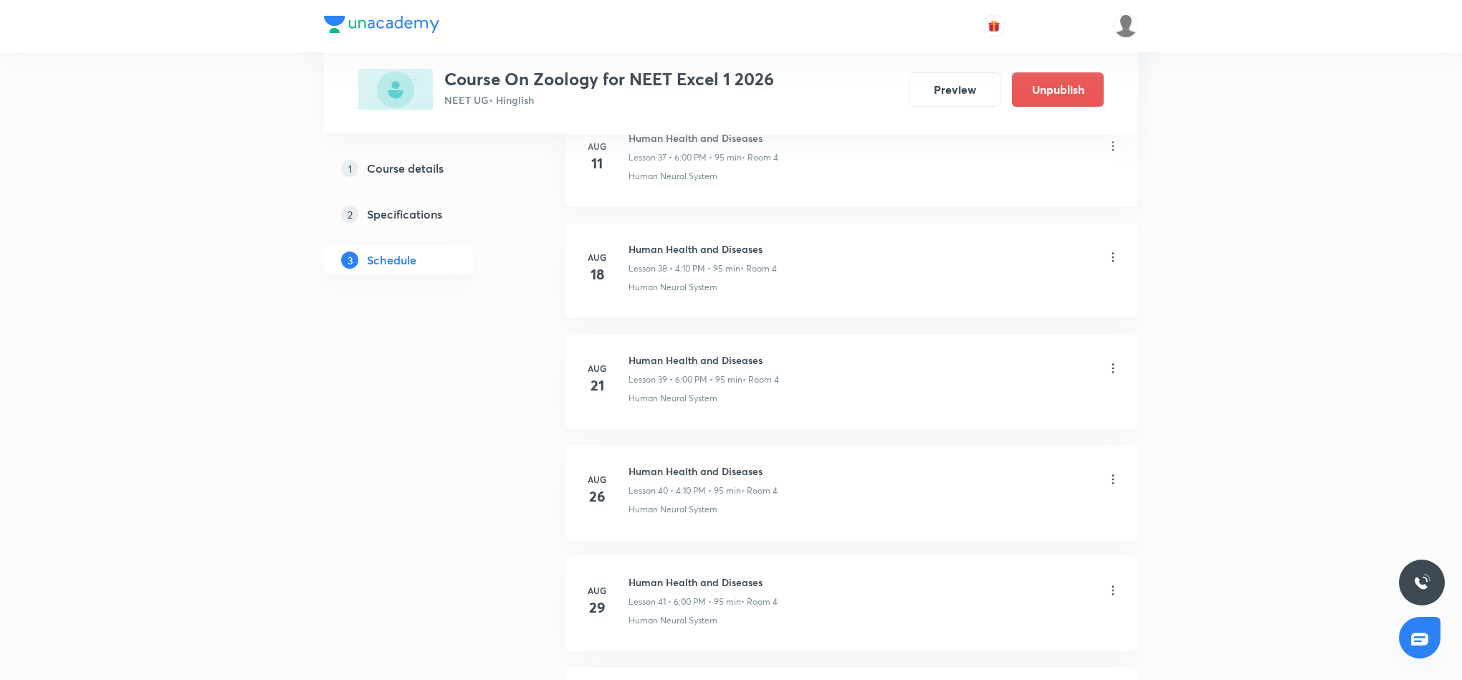
scroll to position [4504, 0]
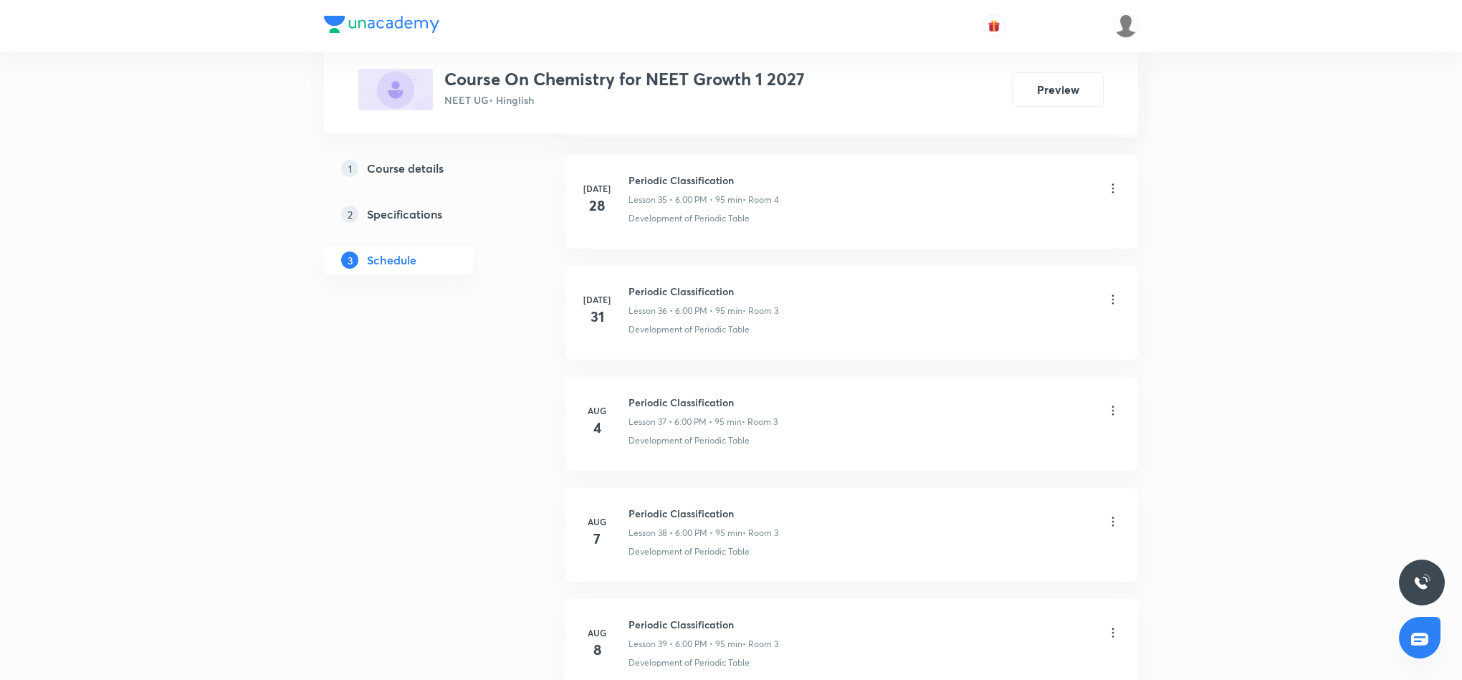
scroll to position [5166, 0]
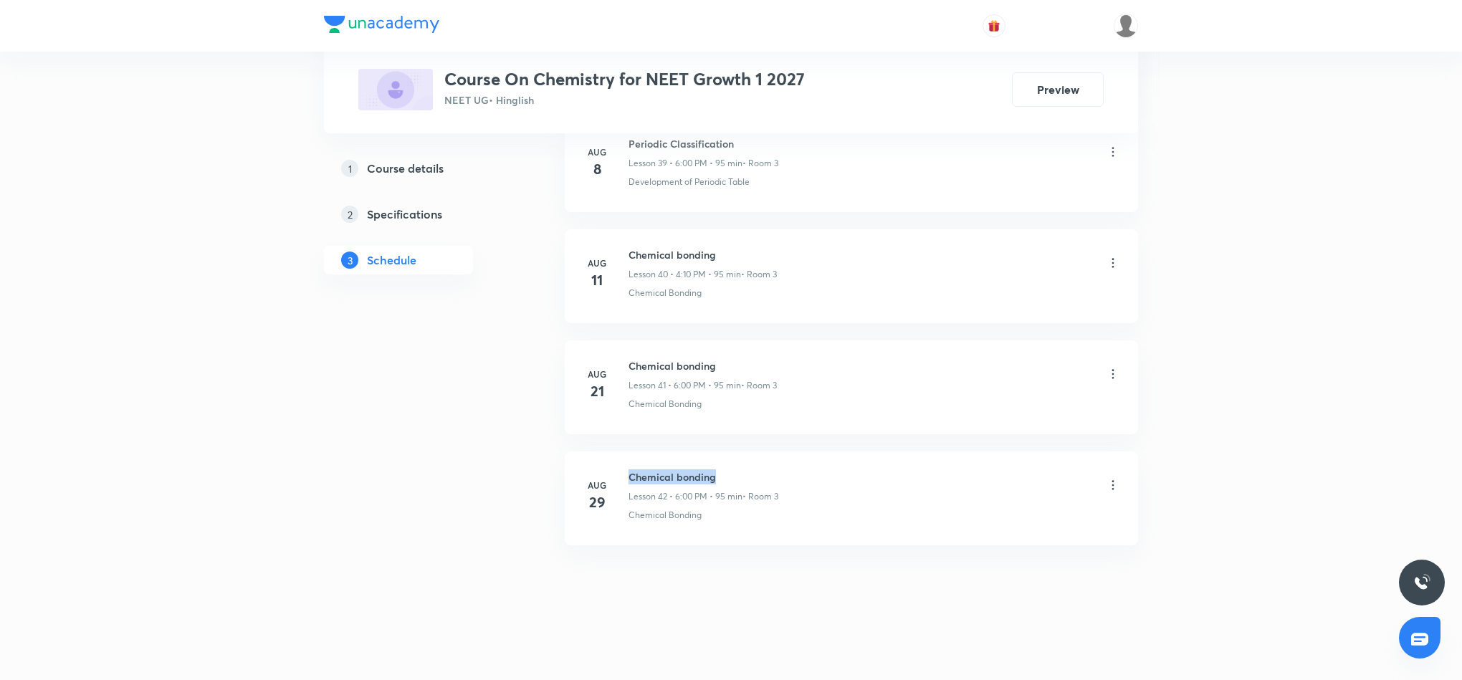
drag, startPoint x: 628, startPoint y: 474, endPoint x: 729, endPoint y: 472, distance: 100.3
click at [729, 472] on h6 "Chemical bonding" at bounding box center [703, 476] width 150 height 15
copy h6 "Chemical bonding"
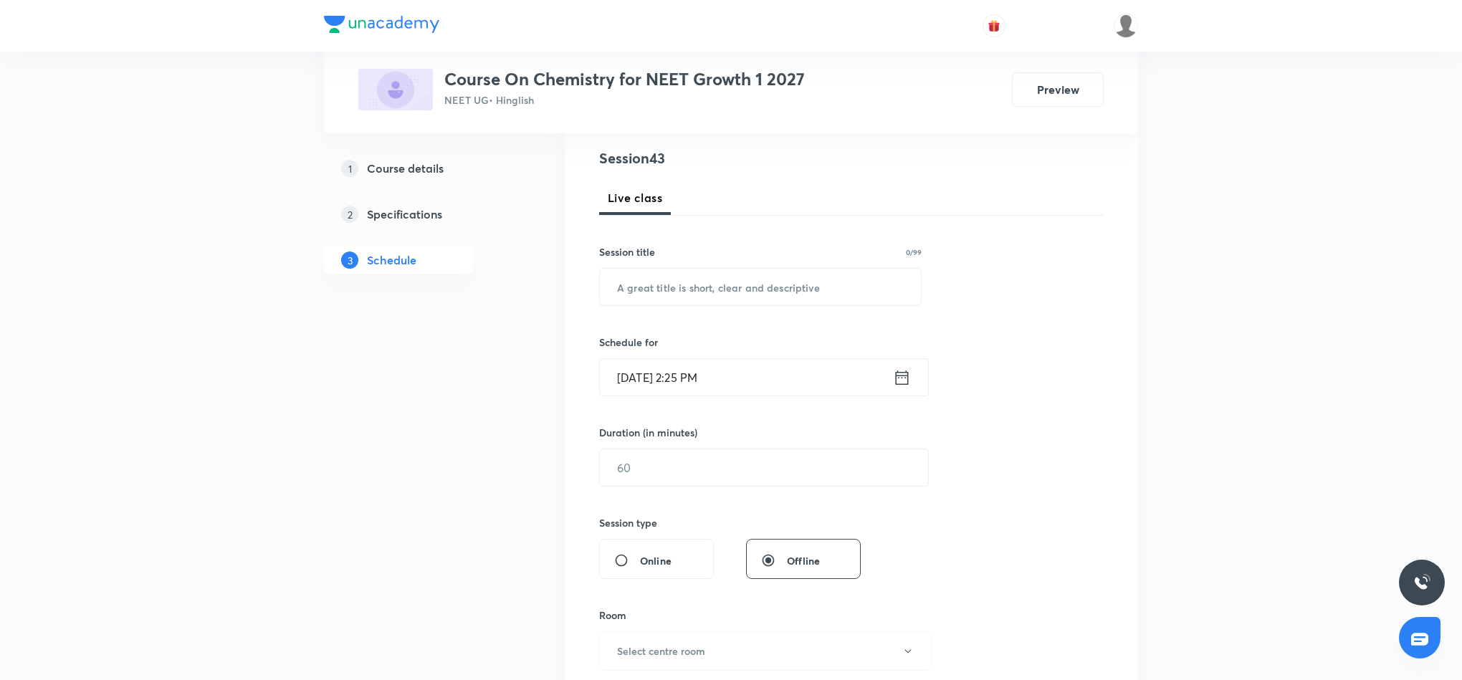
scroll to position [0, 0]
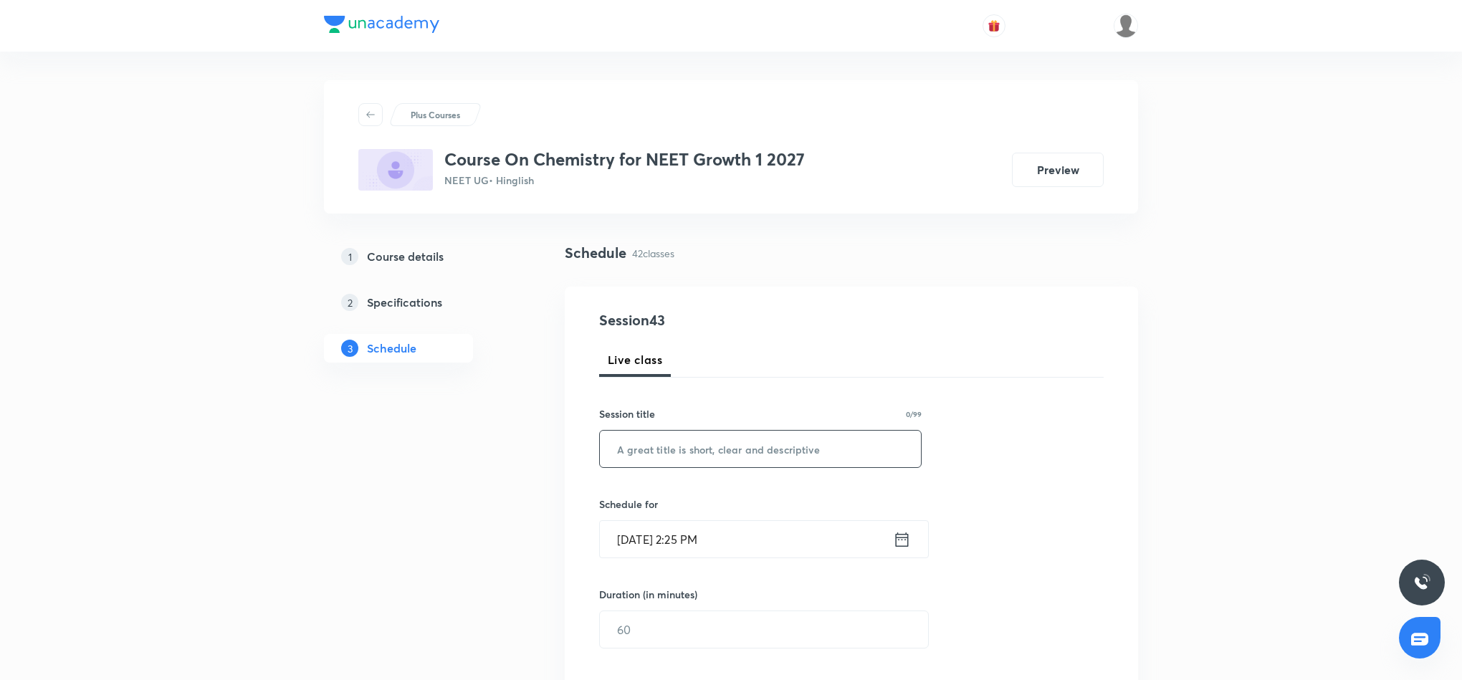
click at [651, 449] on input "text" at bounding box center [760, 449] width 321 height 37
paste input "Chemical bonding"
type input "Chemical bonding 4"
click at [907, 538] on icon at bounding box center [902, 539] width 13 height 14
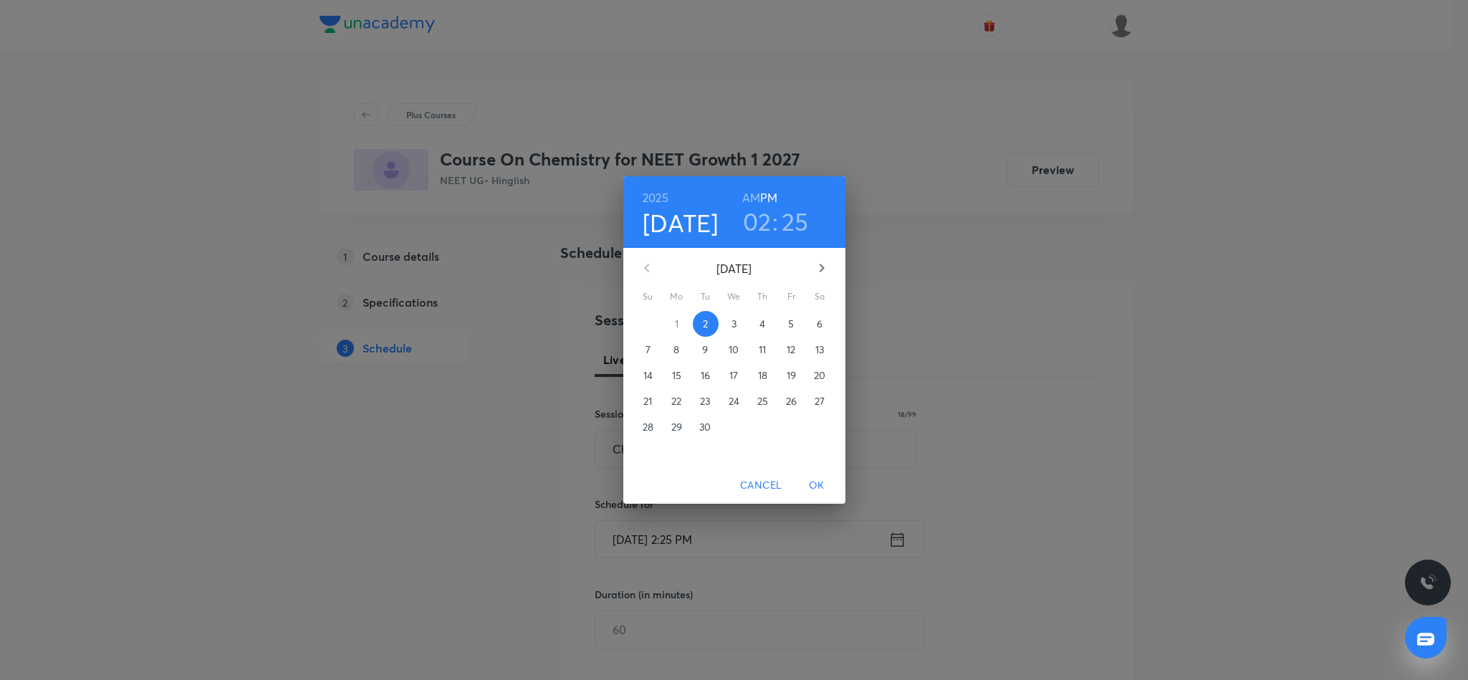
click at [764, 224] on h3 "02" at bounding box center [757, 221] width 29 height 30
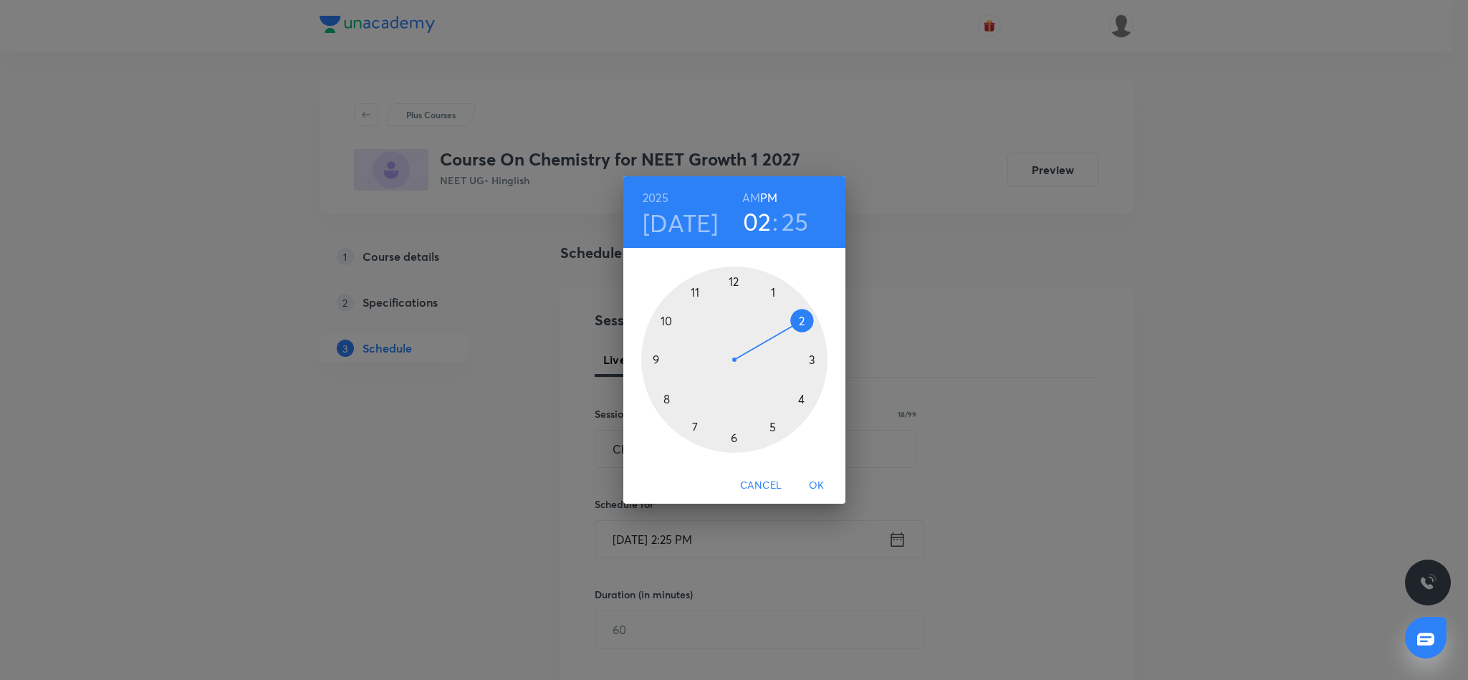
click at [802, 398] on div at bounding box center [734, 360] width 186 height 186
click at [803, 317] on div at bounding box center [734, 360] width 186 height 186
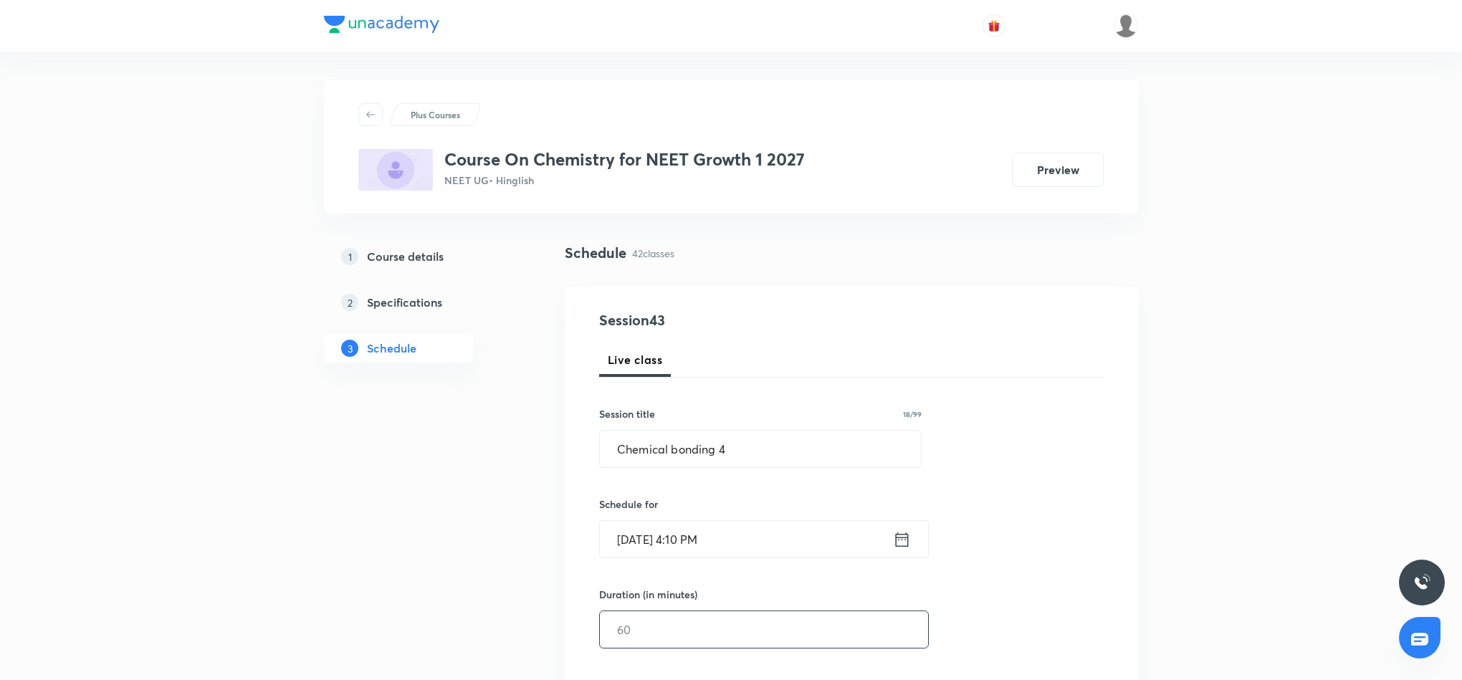
click at [717, 633] on input "text" at bounding box center [764, 629] width 328 height 37
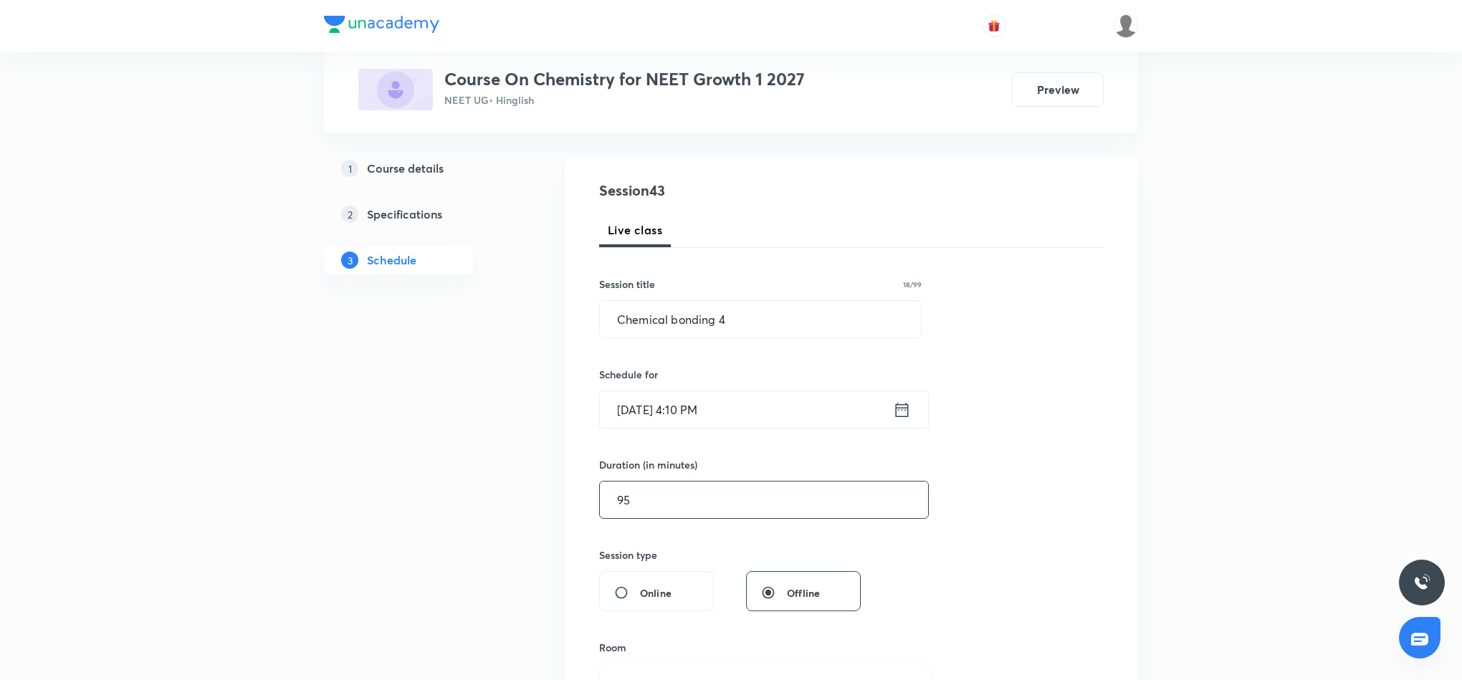
scroll to position [215, 0]
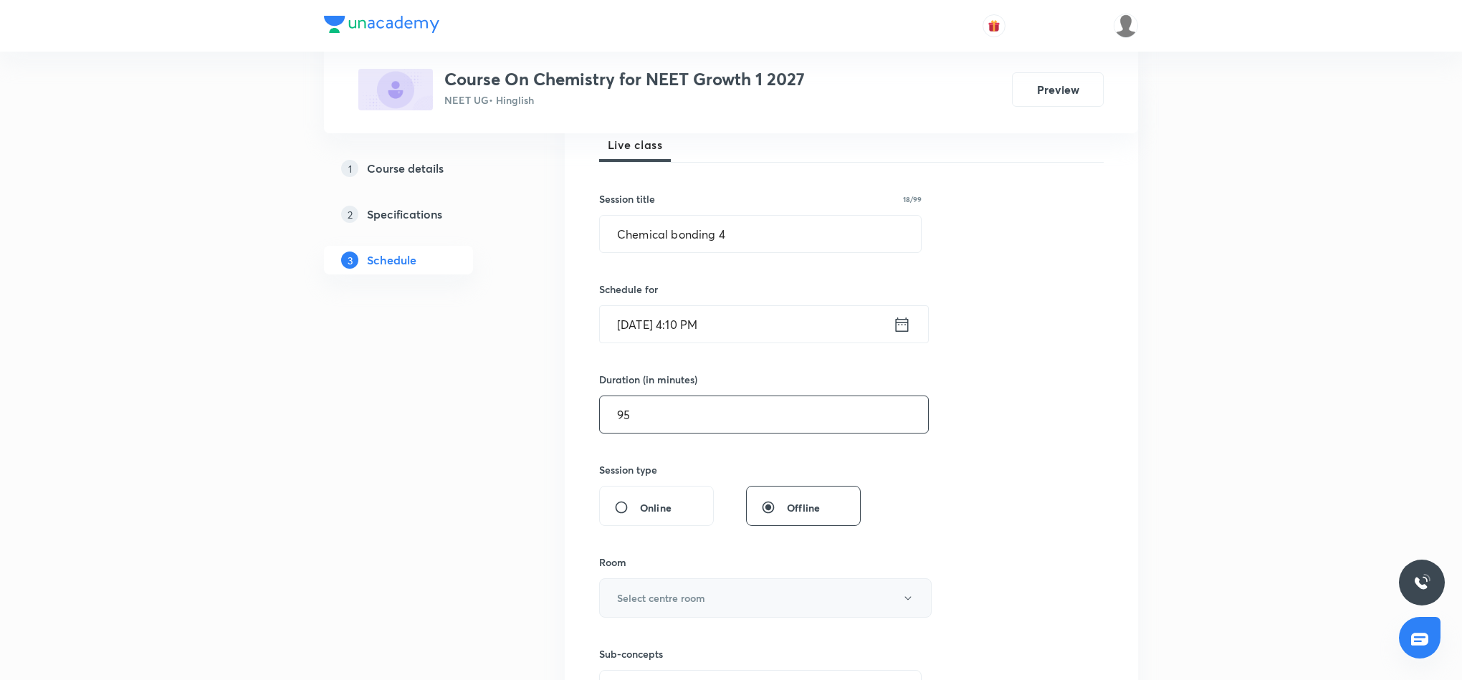
type input "95"
click at [731, 602] on button "Select centre room" at bounding box center [765, 597] width 332 height 39
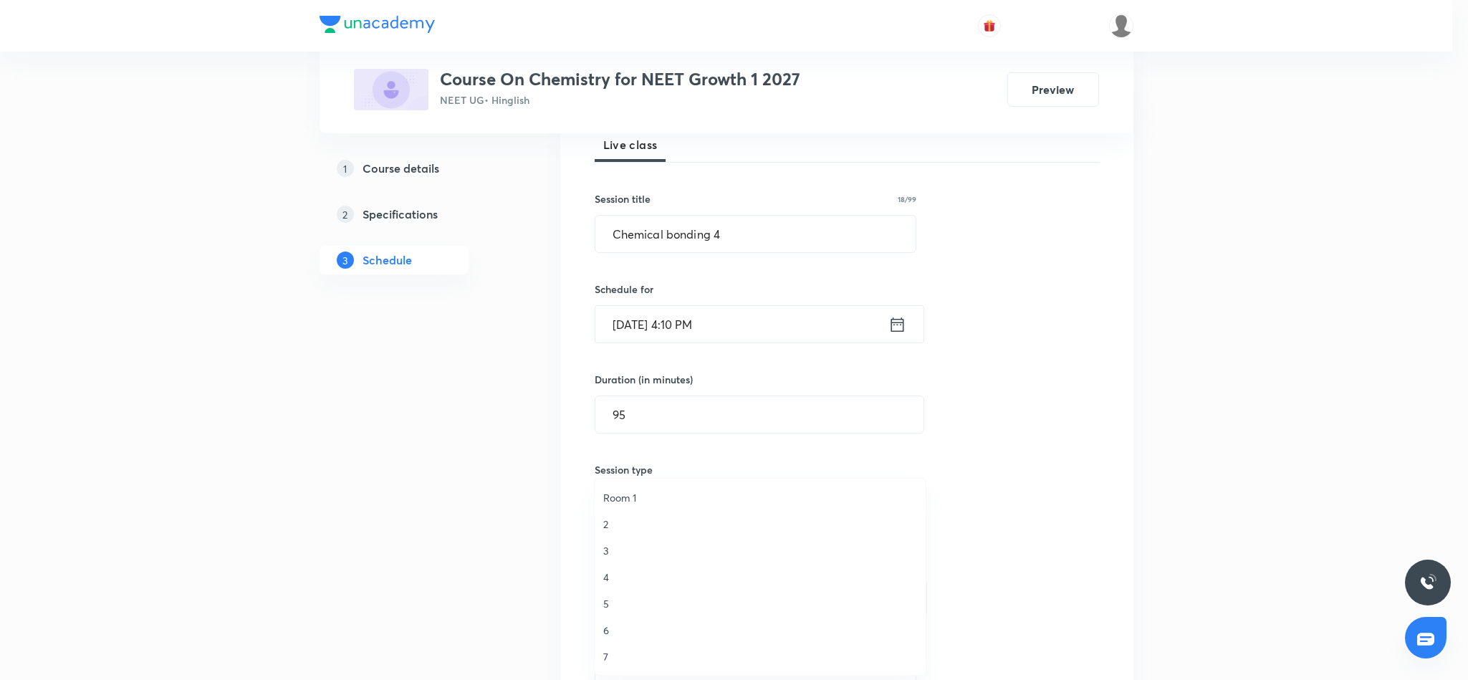
click at [606, 549] on span "3" at bounding box center [760, 550] width 314 height 15
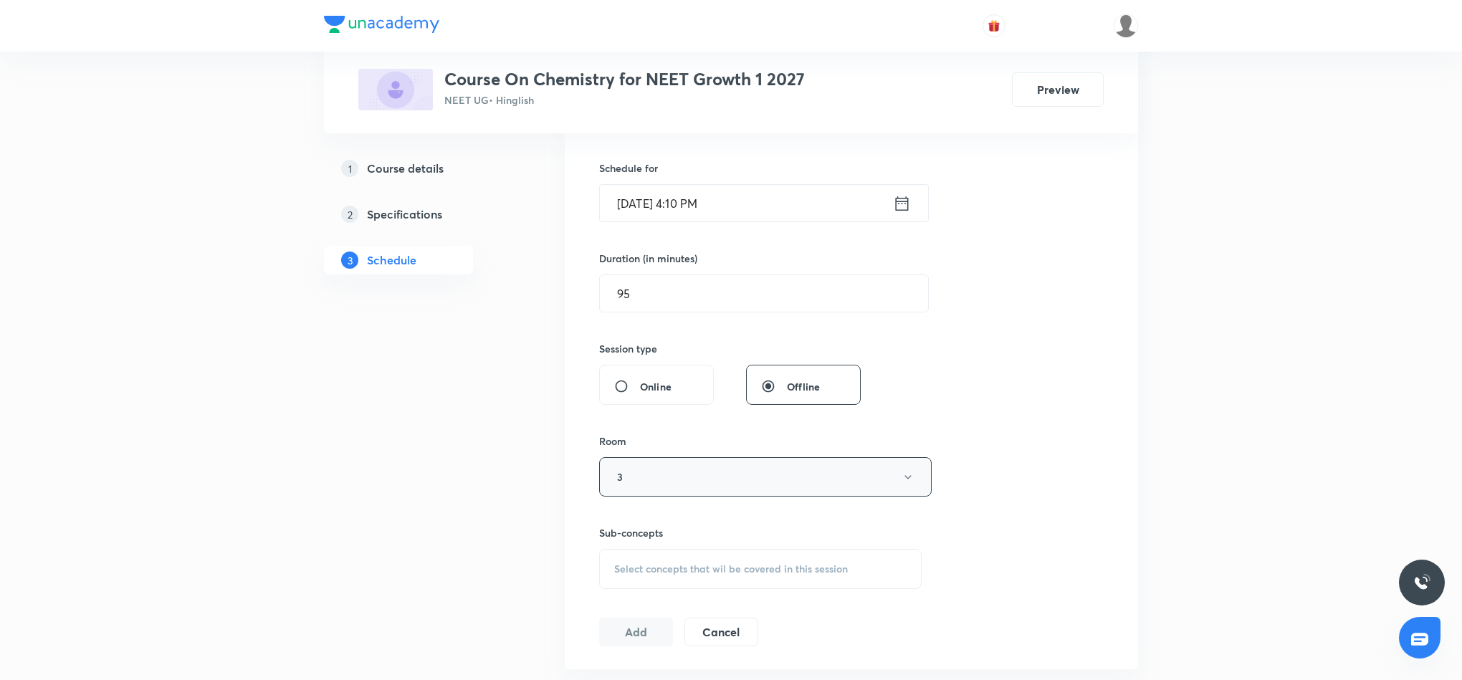
scroll to position [430, 0]
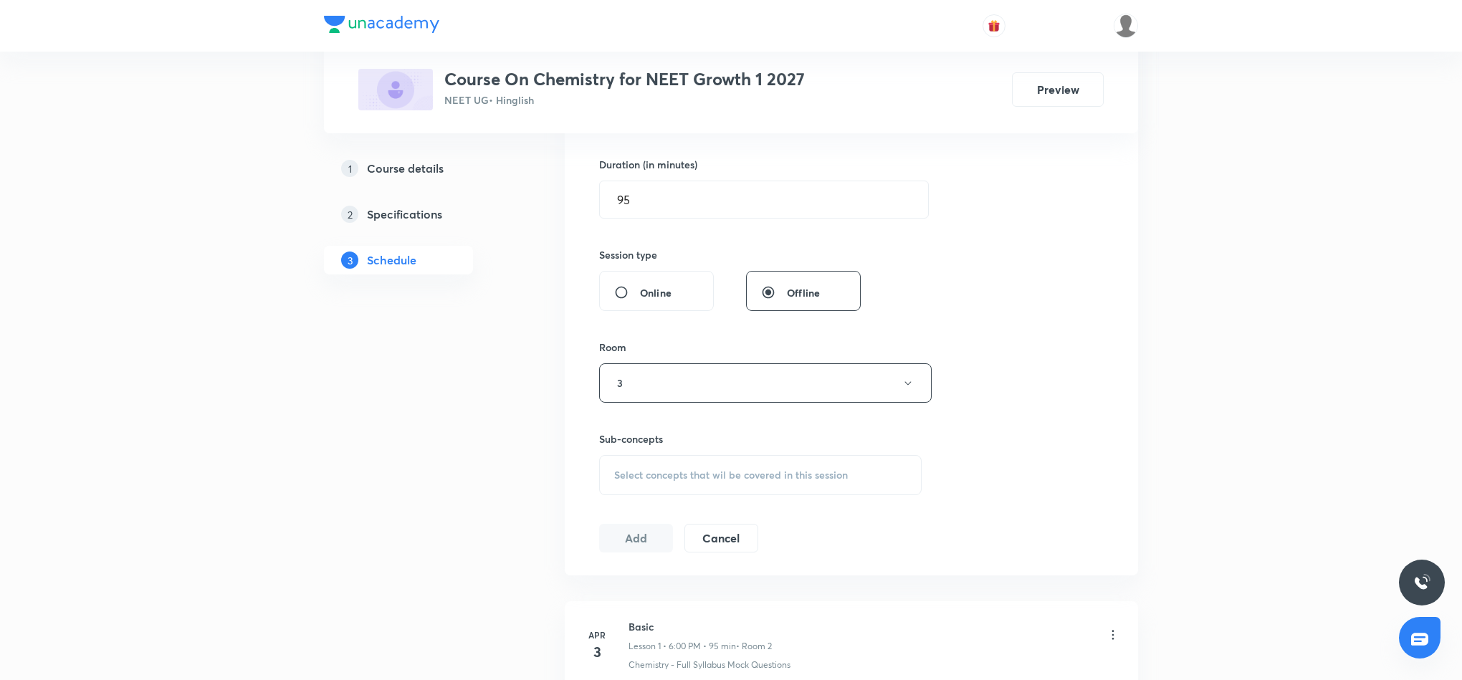
click at [691, 479] on span "Select concepts that wil be covered in this session" at bounding box center [731, 474] width 234 height 11
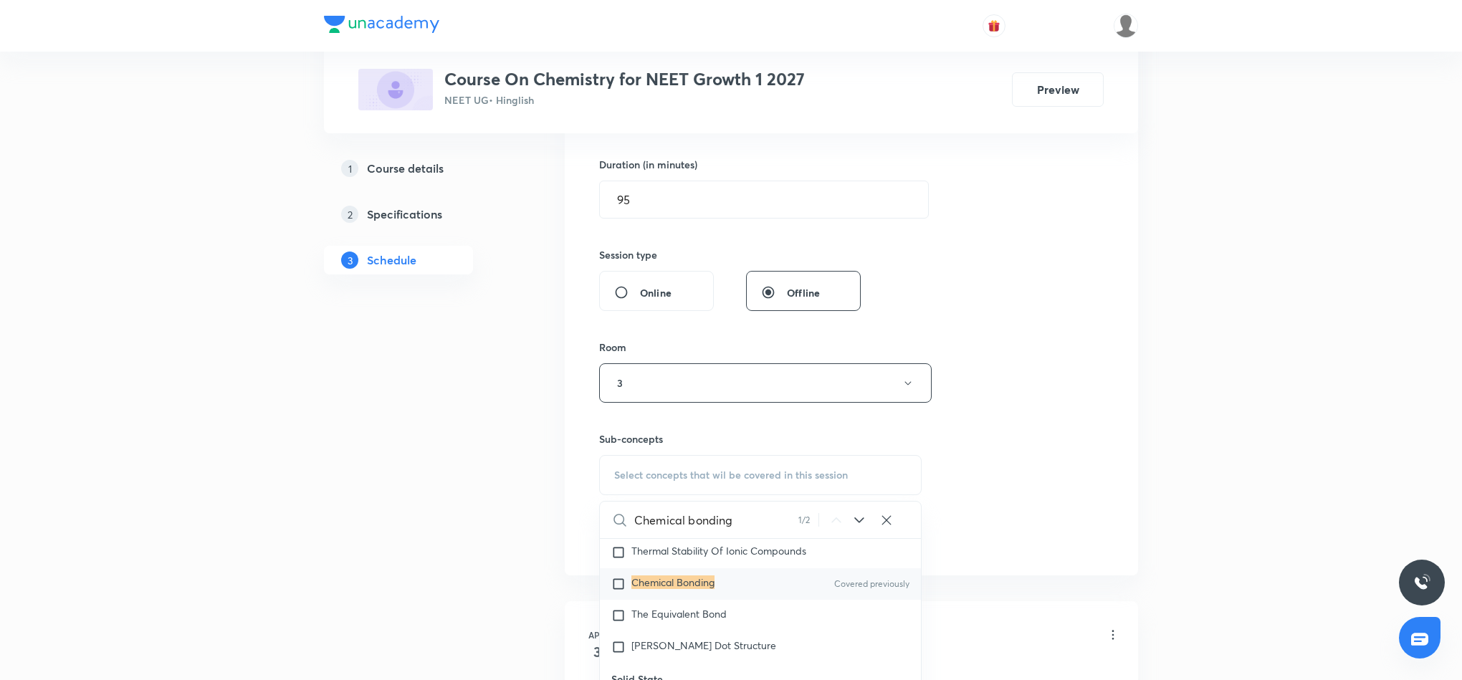
type input "Chemical bonding"
click at [681, 589] on mark "Chemical Bonding" at bounding box center [672, 582] width 83 height 14
checkbox input "true"
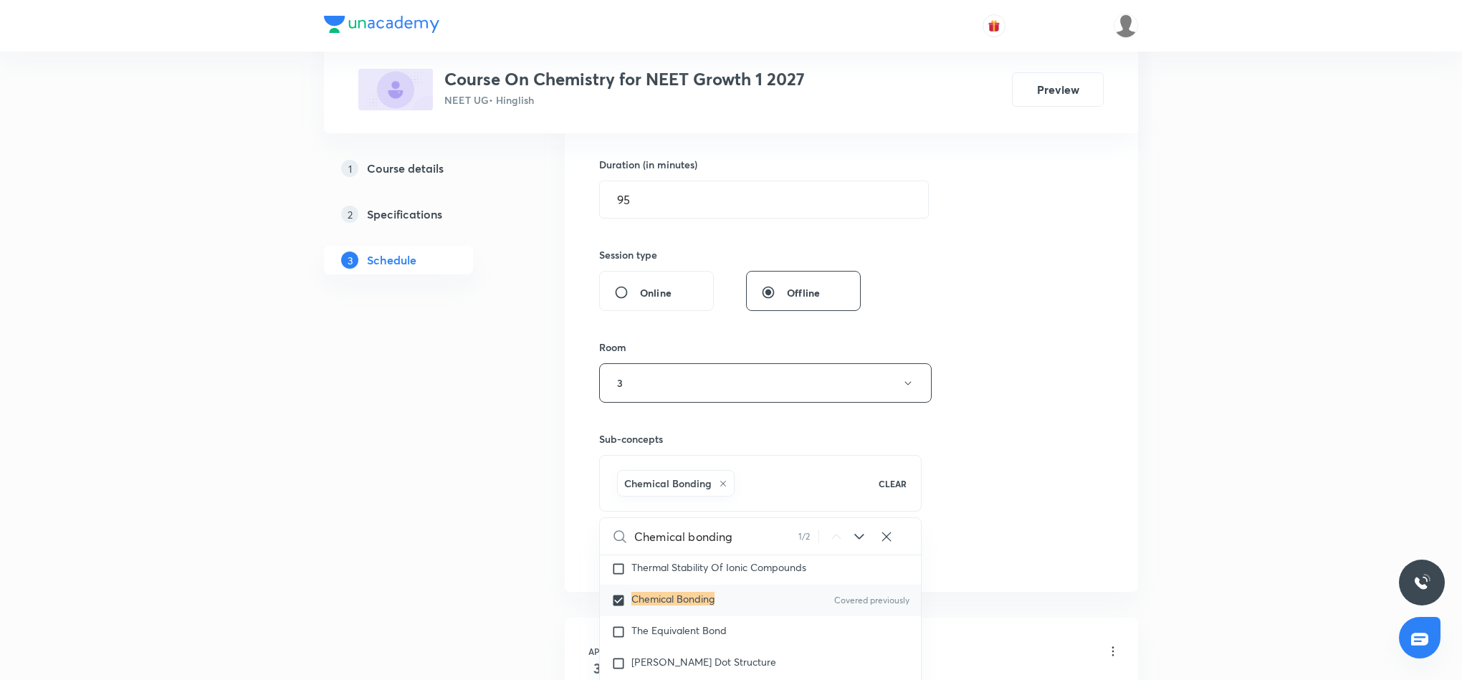
click at [1058, 487] on div "Session 43 Live class Session title 18/99 Chemical bonding 4 ​ Schedule for Sep…" at bounding box center [851, 224] width 504 height 689
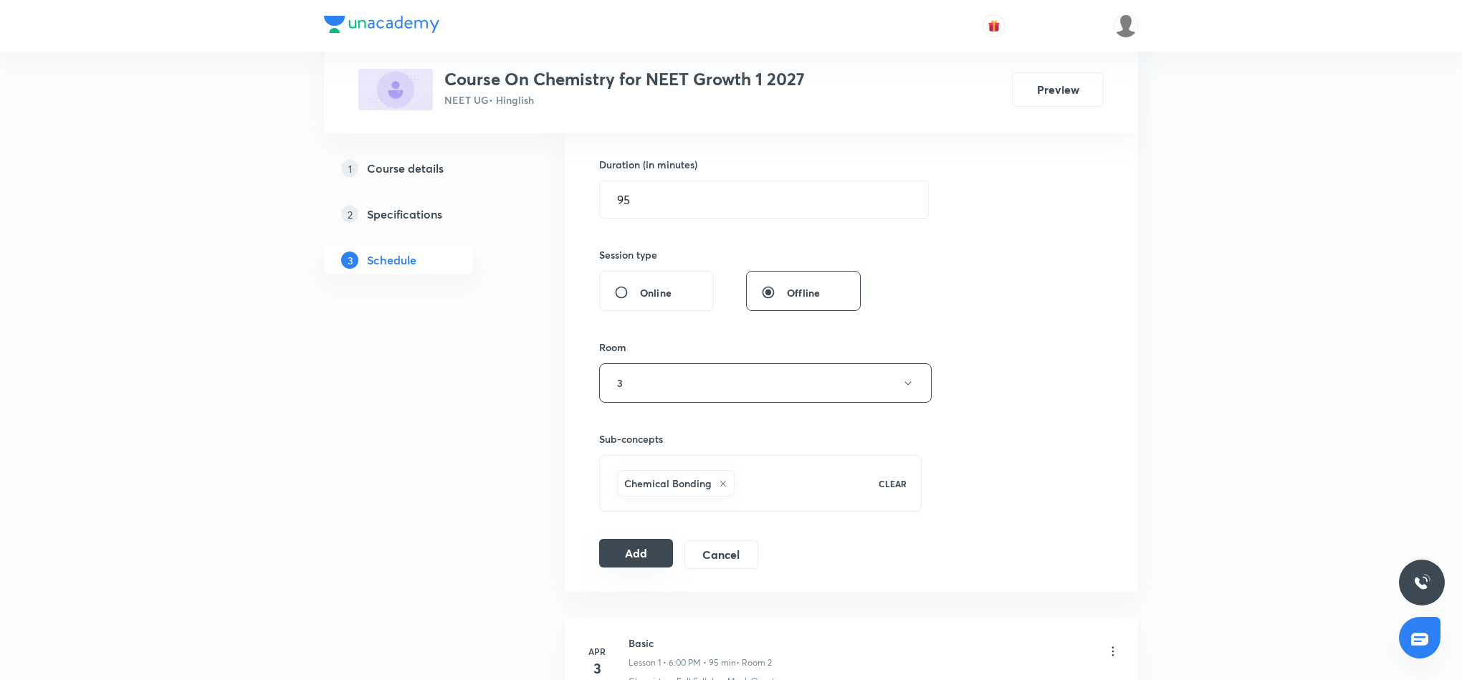
click at [658, 559] on button "Add" at bounding box center [636, 553] width 74 height 29
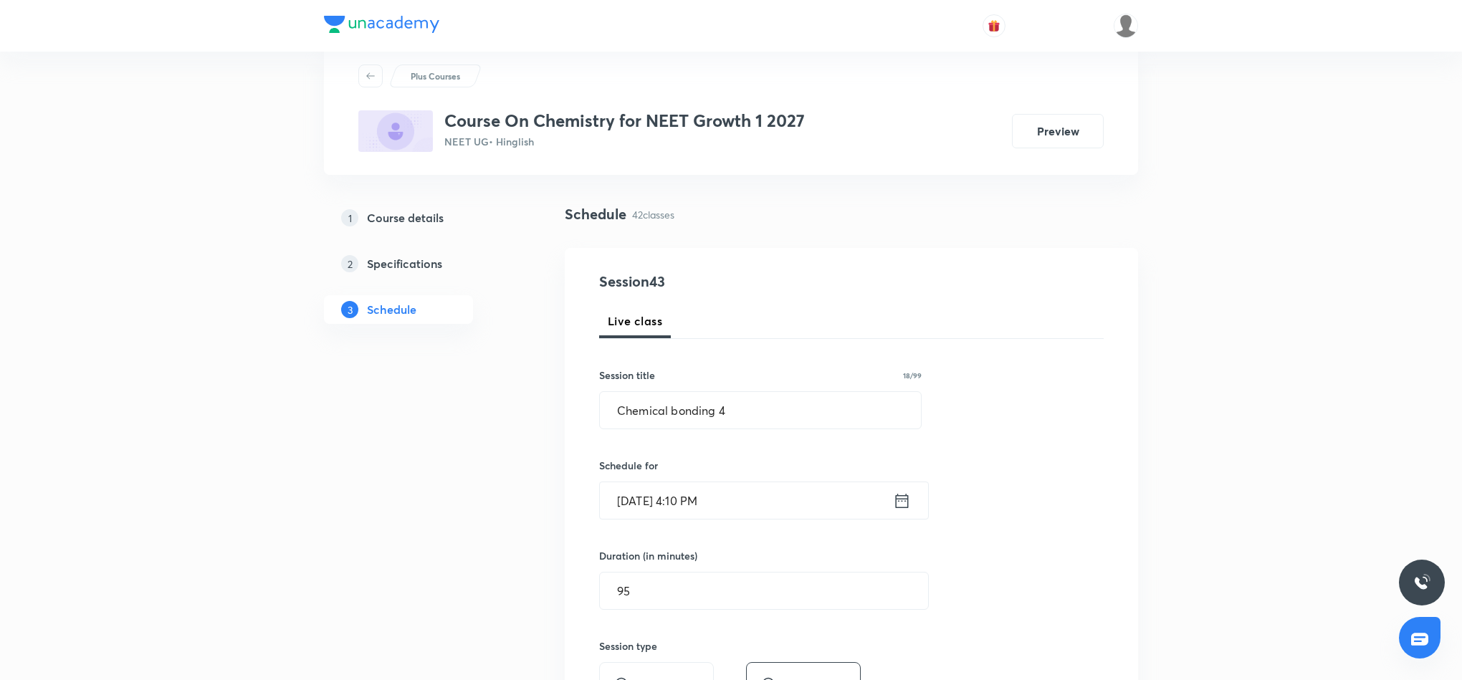
scroll to position [0, 0]
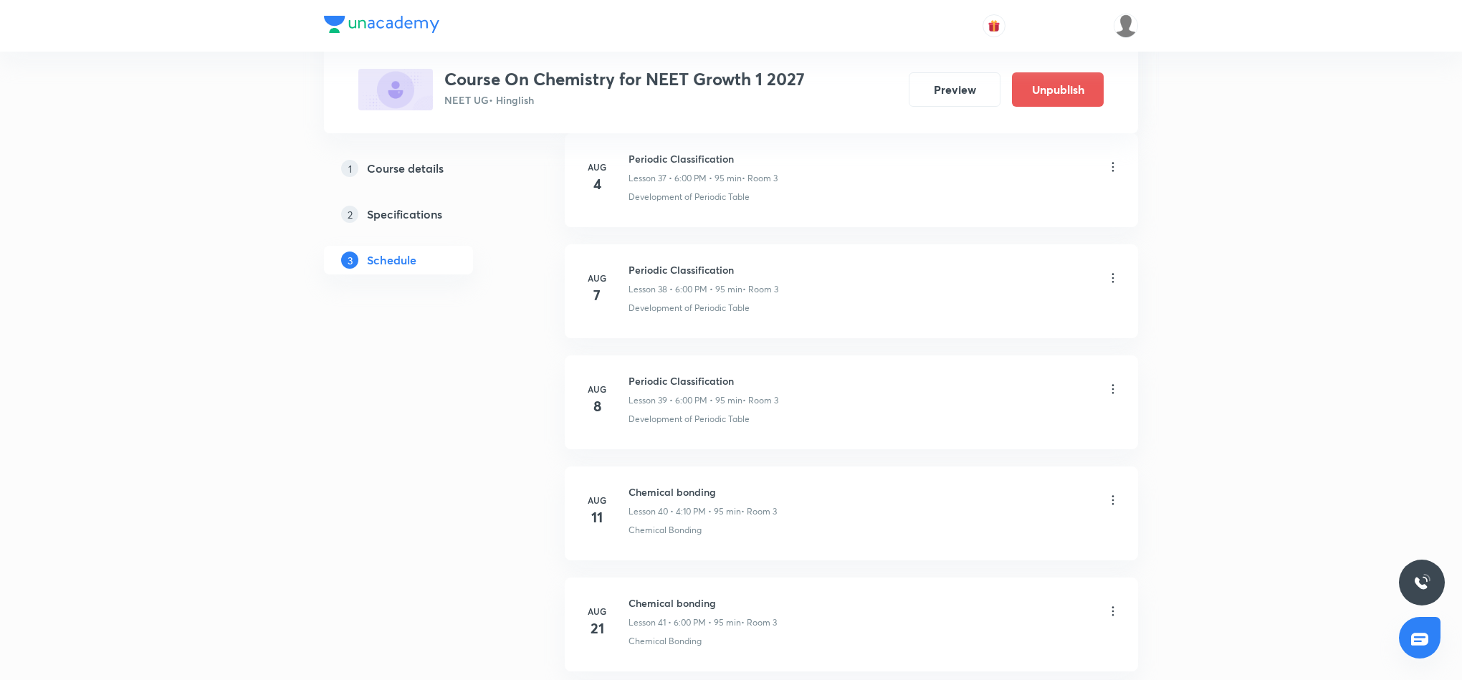
scroll to position [4616, 0]
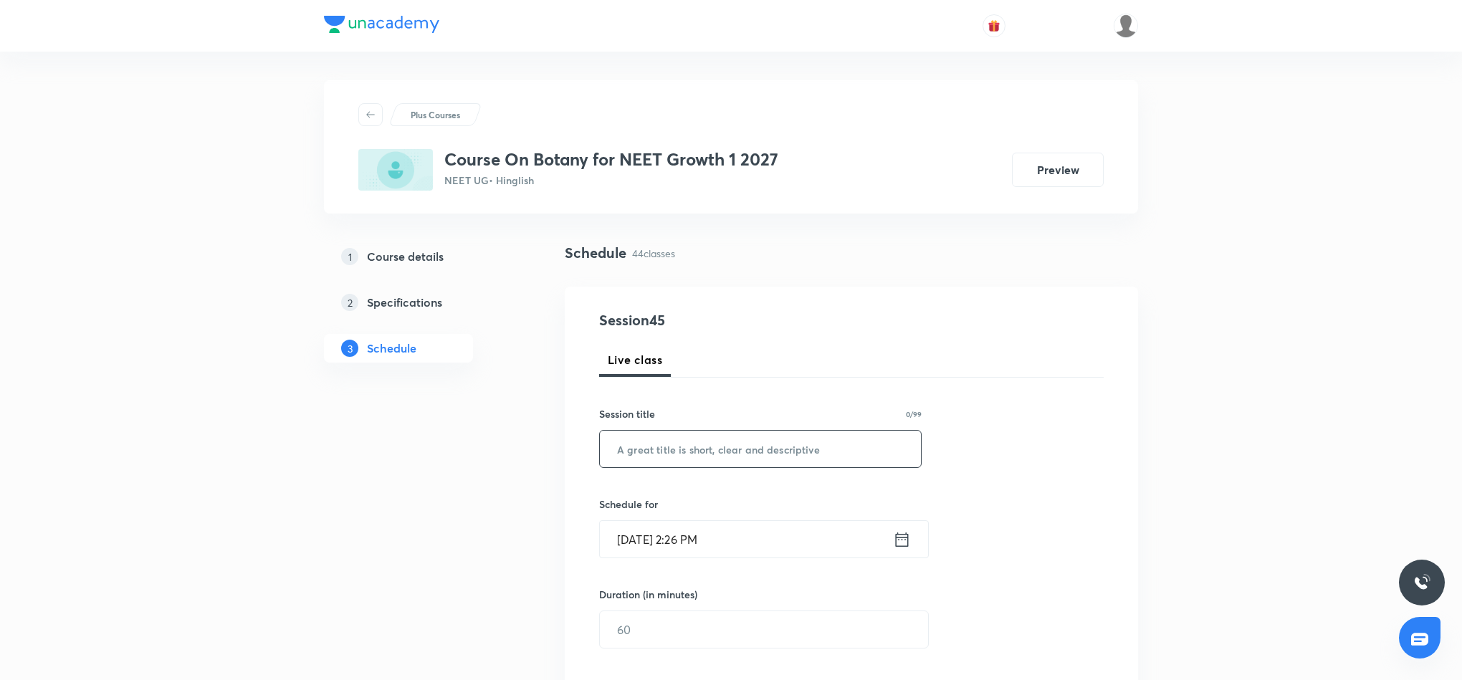
click at [722, 454] on input "text" at bounding box center [760, 449] width 321 height 37
paste input "Plant kingdom"
click at [751, 452] on input "Plant kingdom" at bounding box center [760, 449] width 321 height 37
type input "Plant kingdom 11"
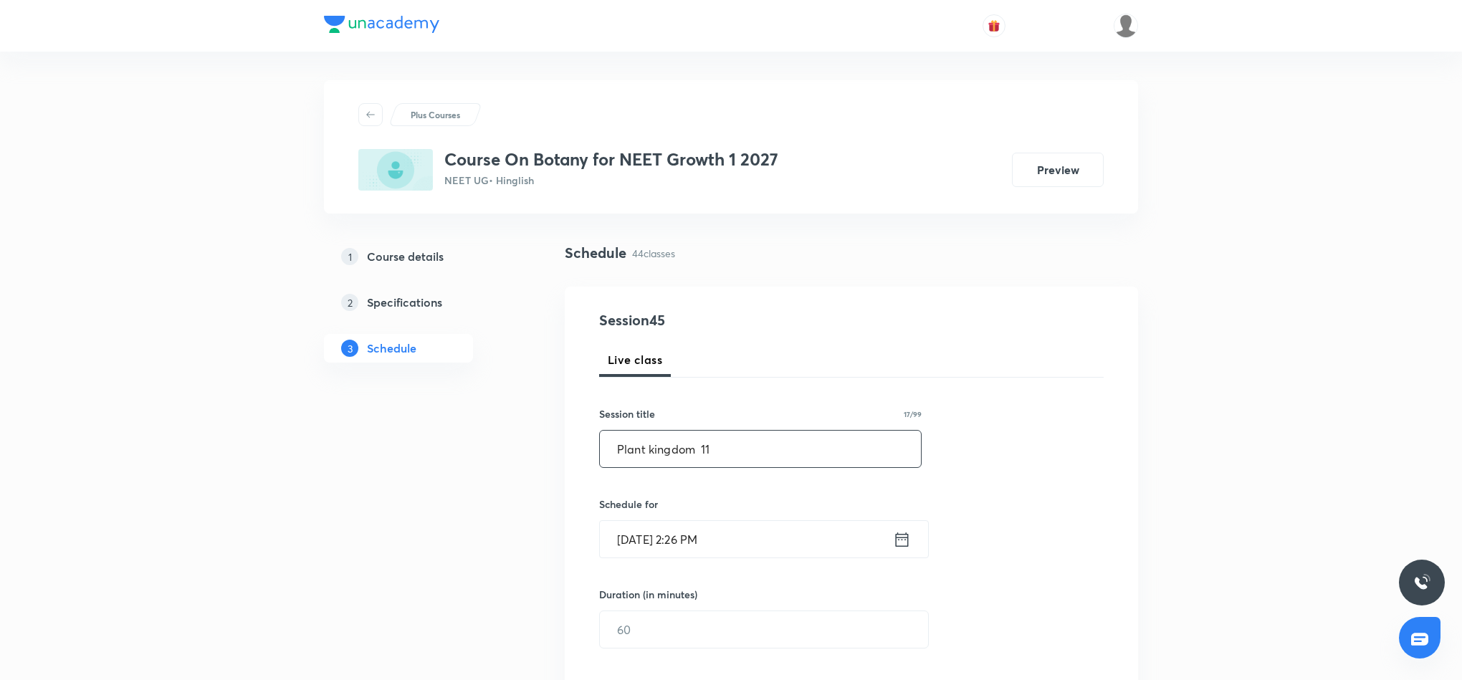
click at [901, 542] on icon at bounding box center [902, 540] width 18 height 20
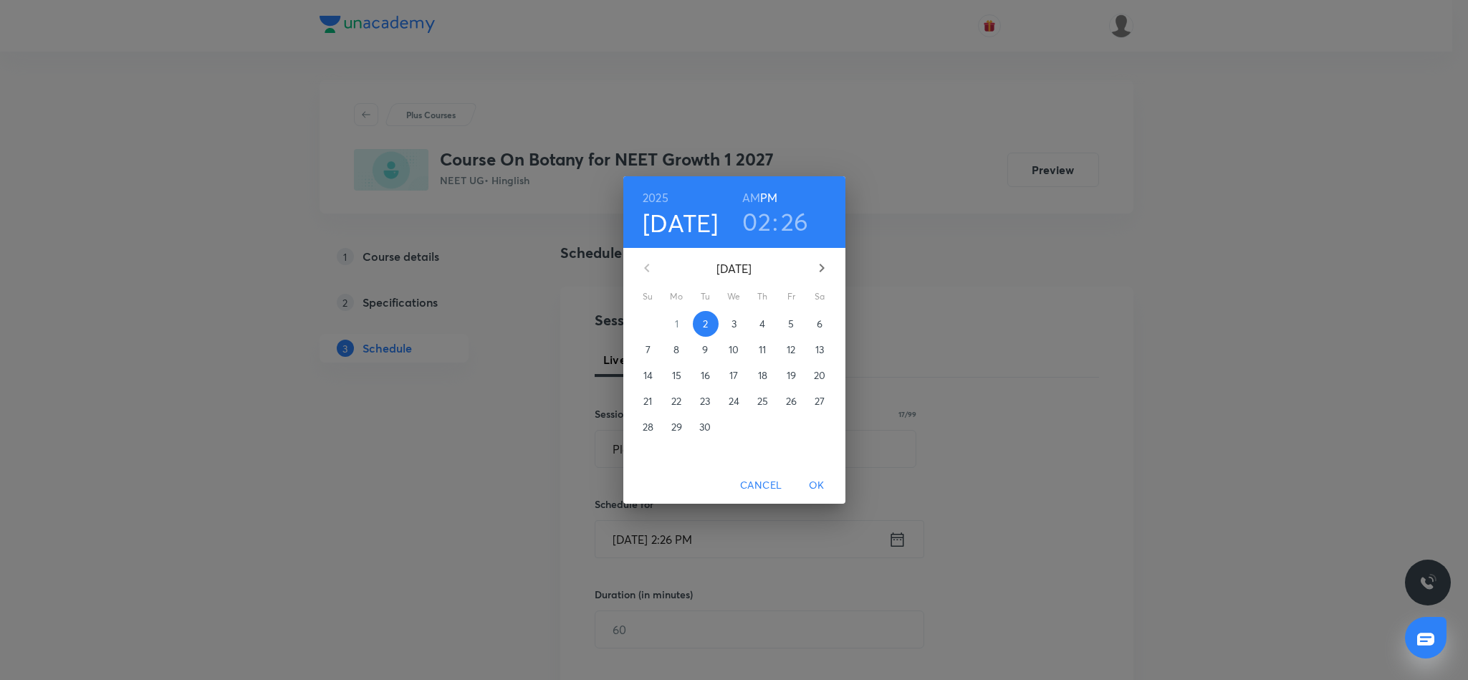
click at [764, 224] on h3 "02" at bounding box center [756, 221] width 29 height 30
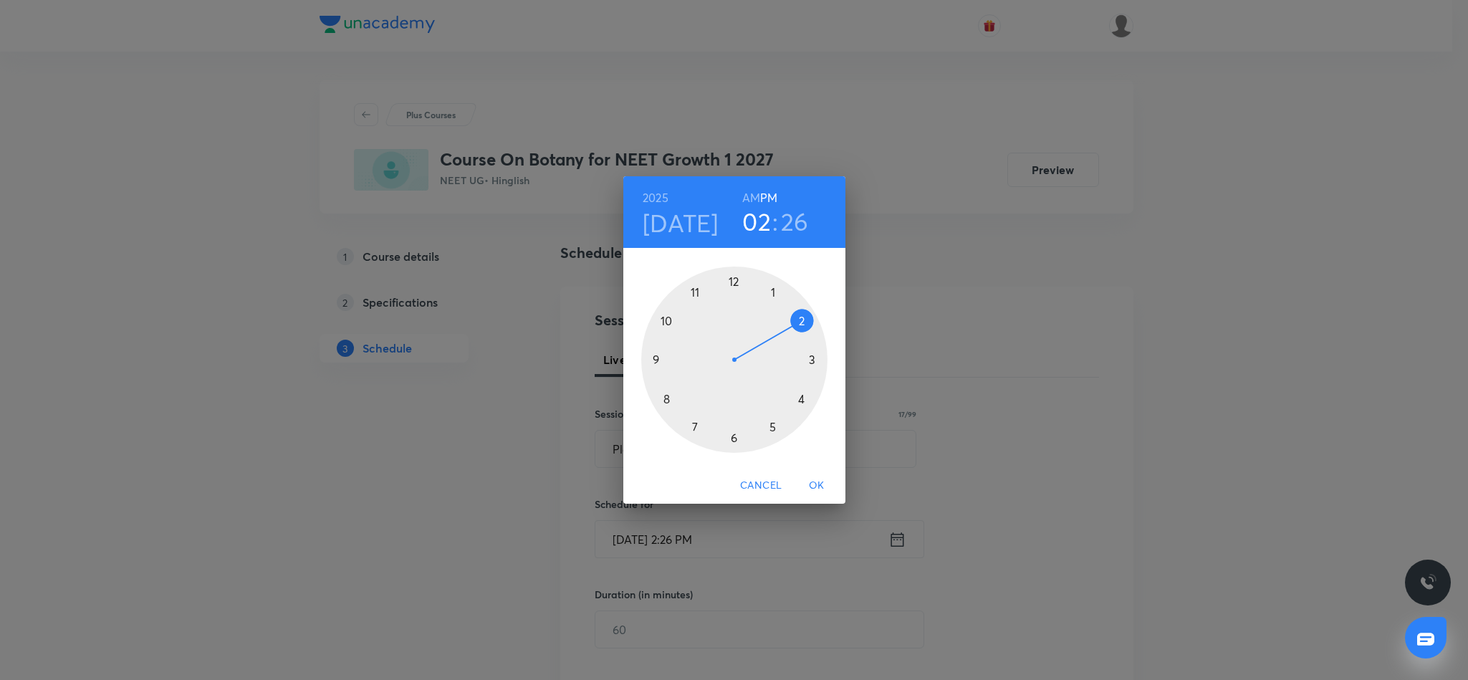
click at [734, 439] on div at bounding box center [734, 360] width 186 height 186
click at [805, 316] on div at bounding box center [734, 360] width 186 height 186
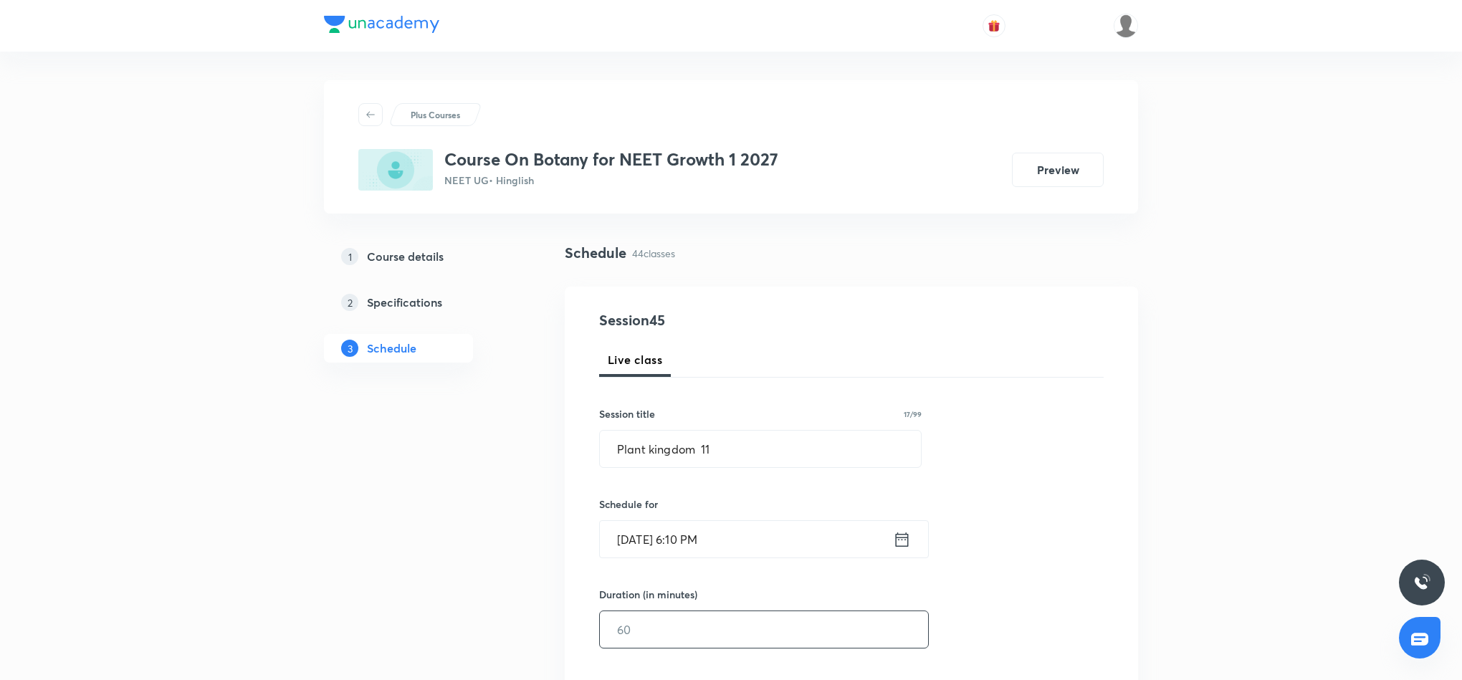
click at [761, 631] on input "text" at bounding box center [764, 629] width 328 height 37
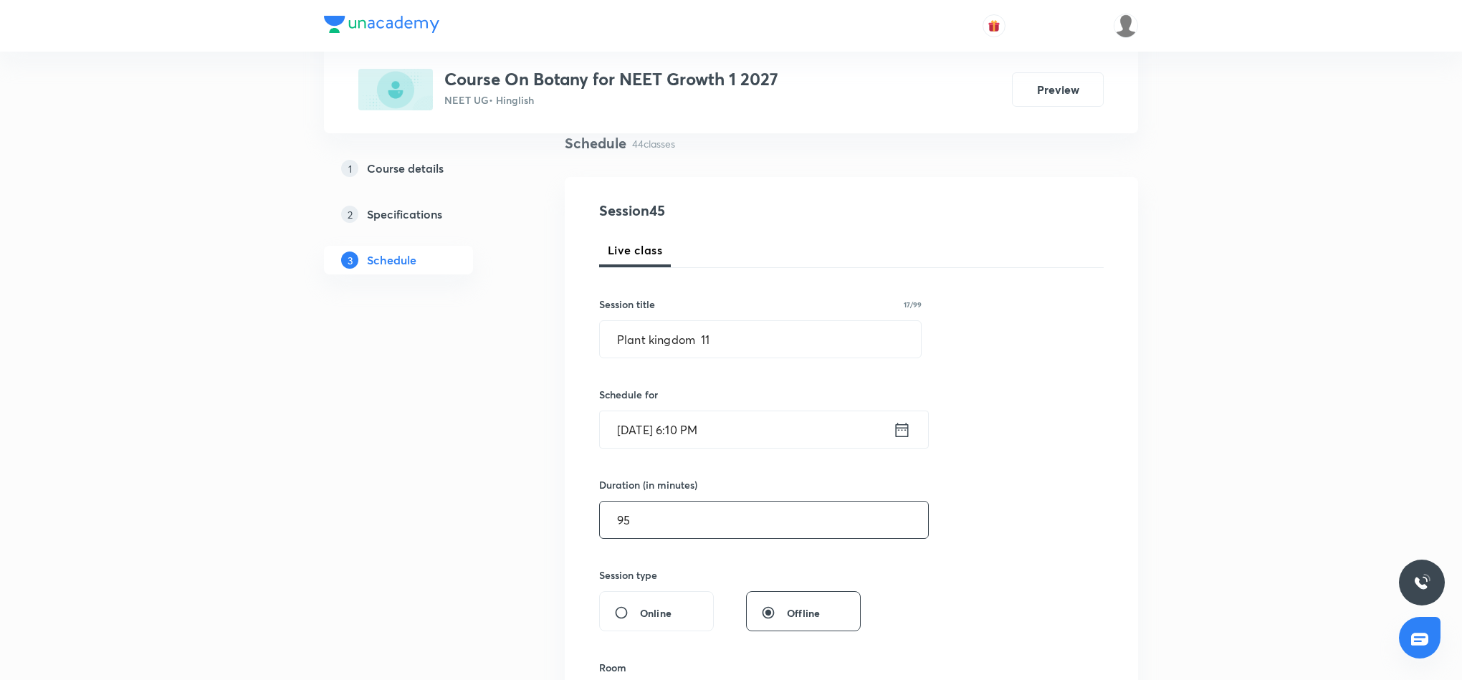
scroll to position [322, 0]
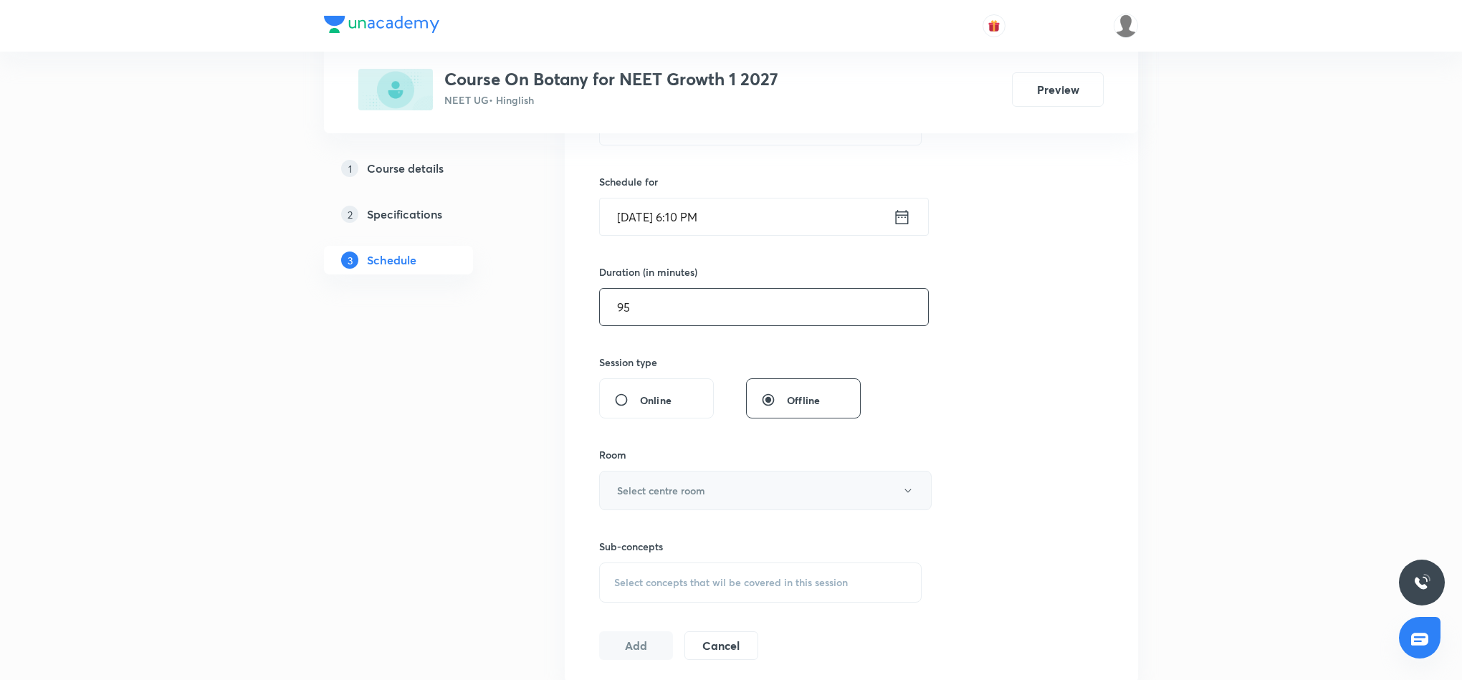
type input "95"
click at [813, 502] on button "Select centre room" at bounding box center [765, 490] width 332 height 39
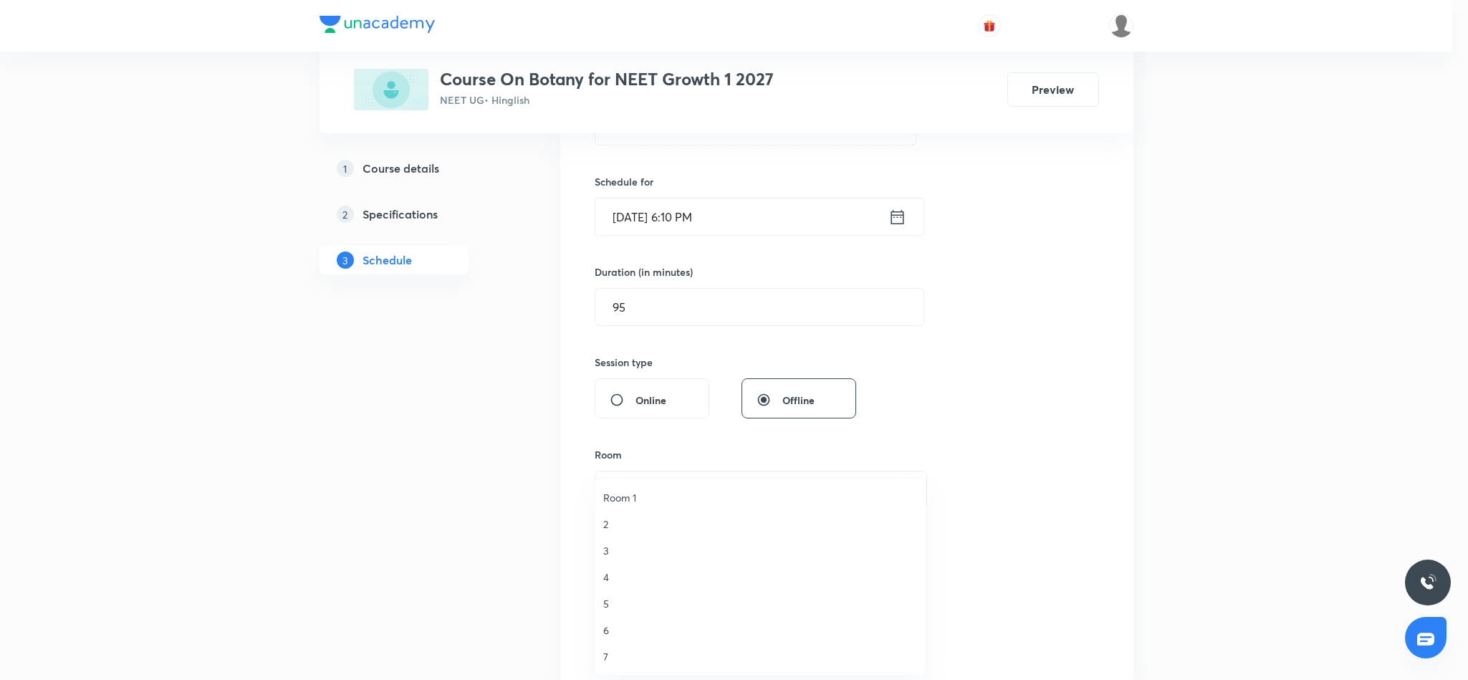
click at [607, 547] on span "3" at bounding box center [760, 550] width 314 height 15
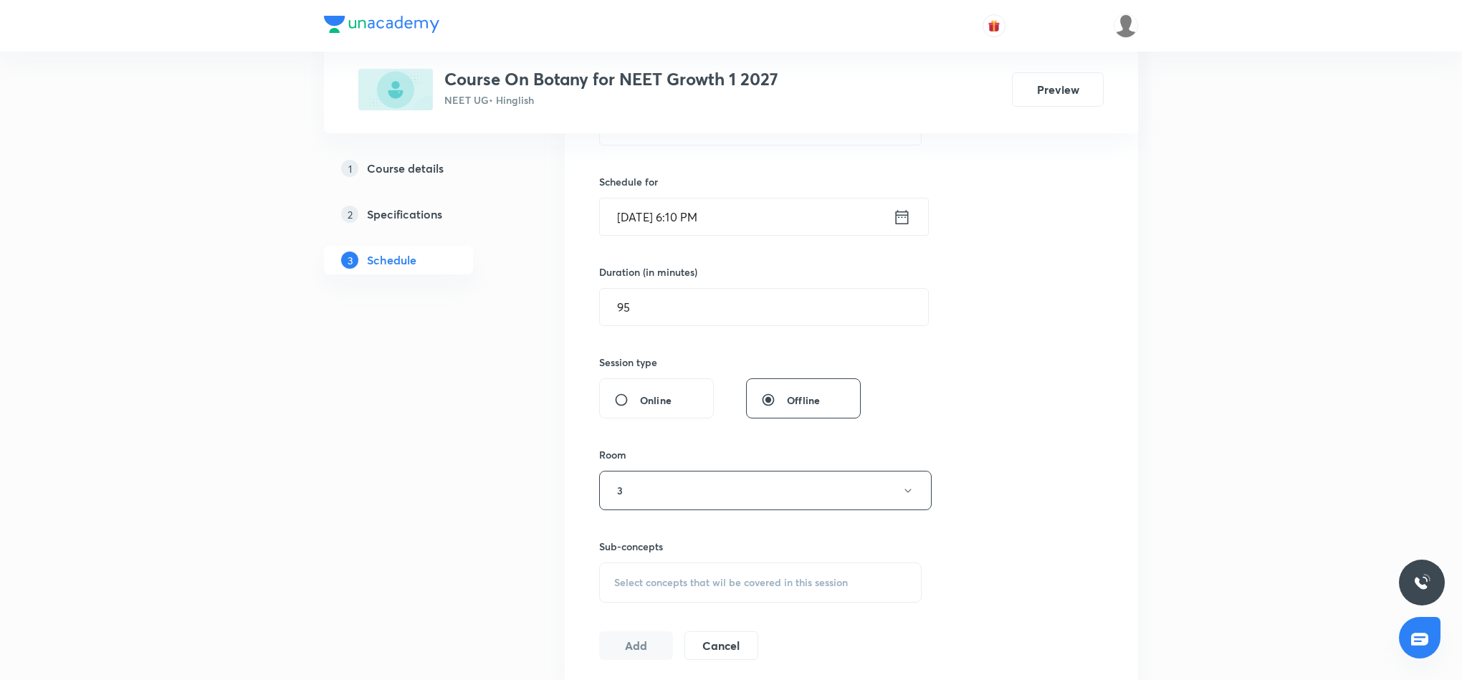
click at [831, 592] on div "Select concepts that wil be covered in this session" at bounding box center [760, 583] width 322 height 40
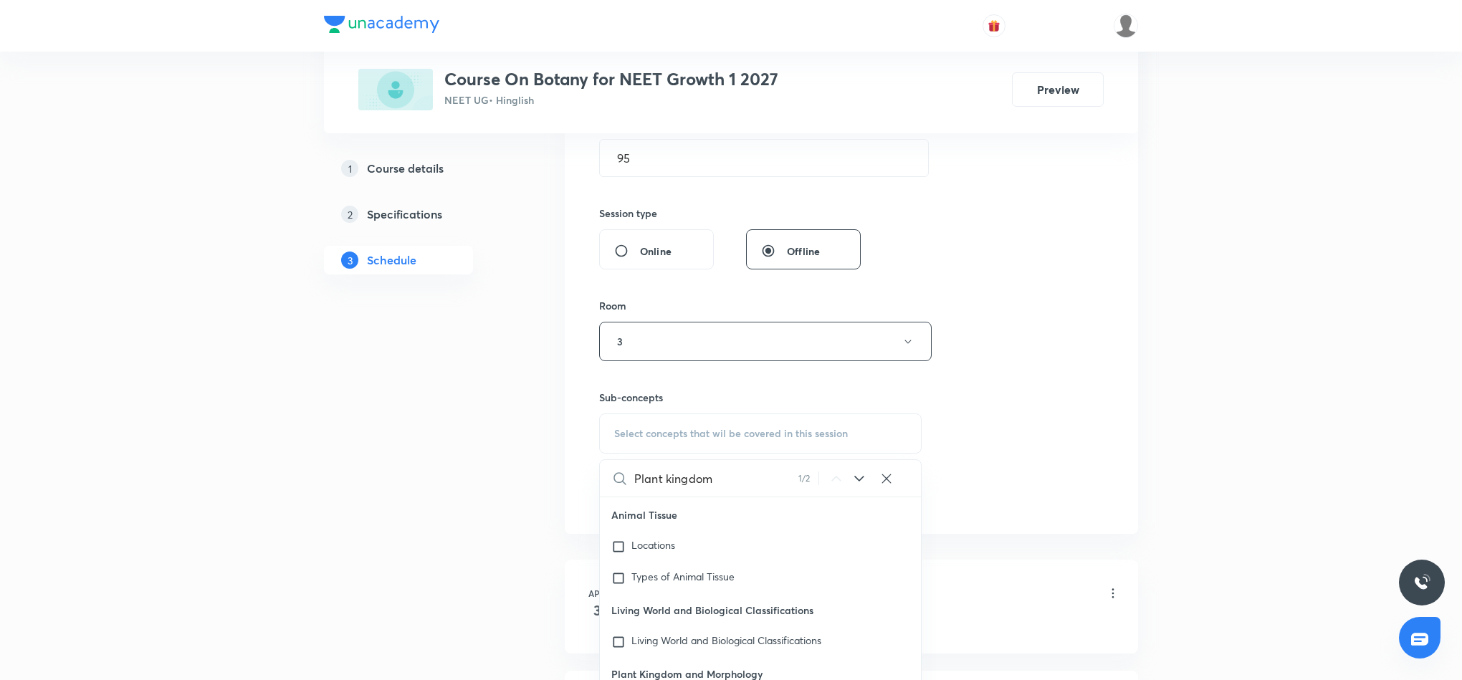
scroll to position [537, 0]
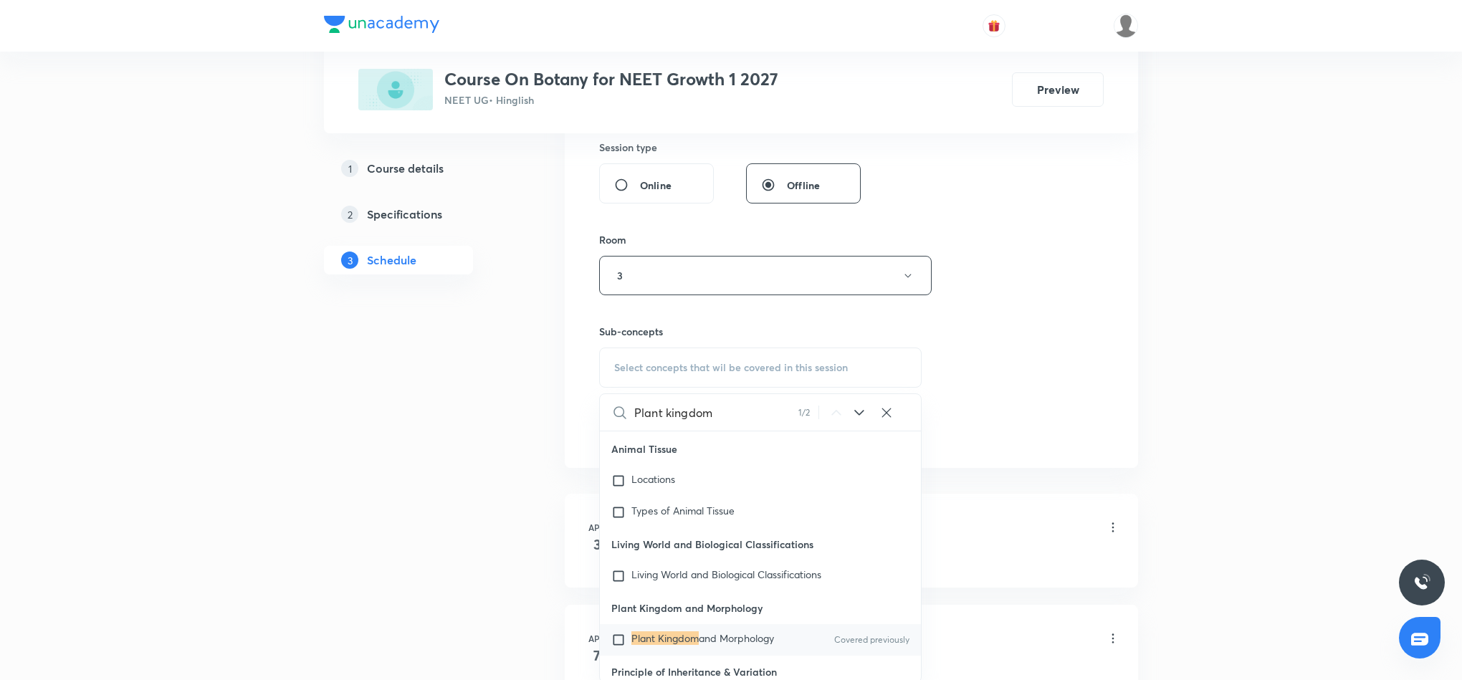
type input "Plant kingdom"
click at [703, 631] on span "and Morphology" at bounding box center [736, 638] width 75 height 14
checkbox input "true"
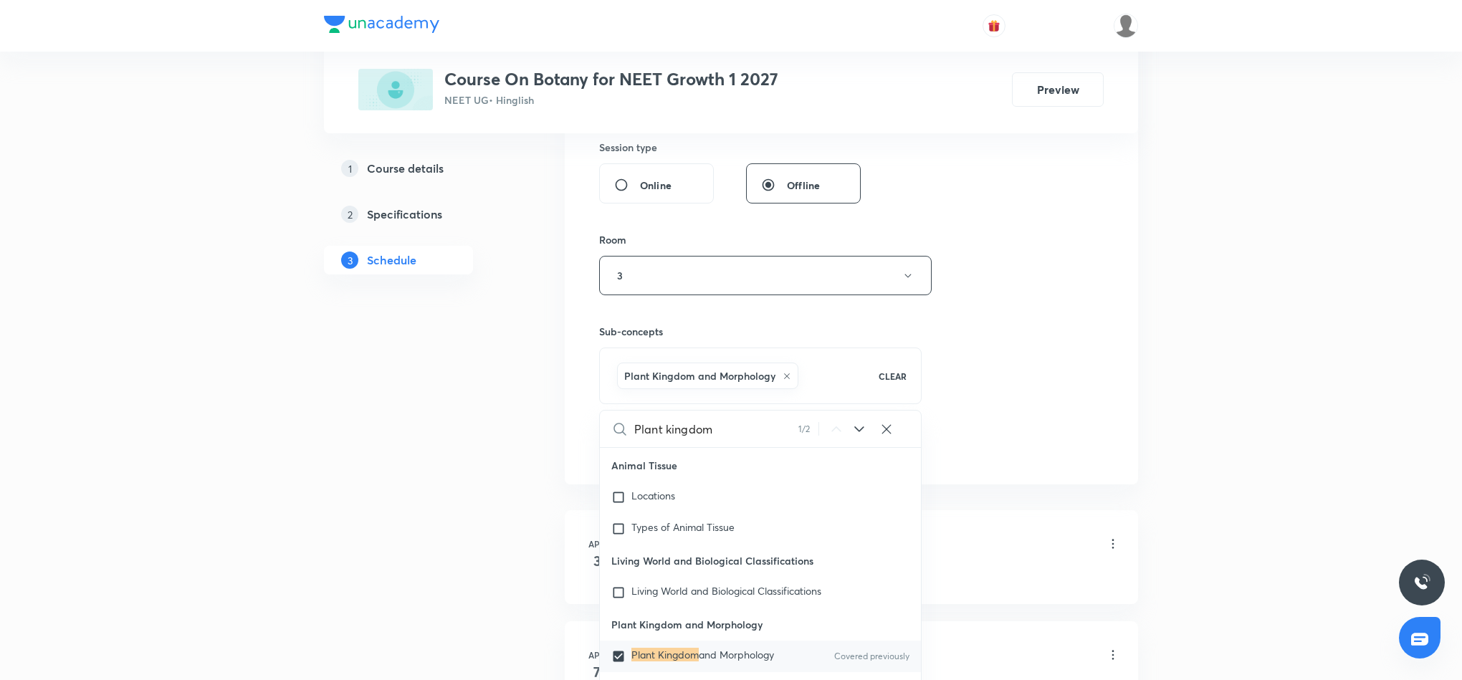
click at [996, 376] on div "Session 45 Live class Session title 17/99 Plant kingdom 11 ​ Schedule for [DATE…" at bounding box center [851, 116] width 504 height 689
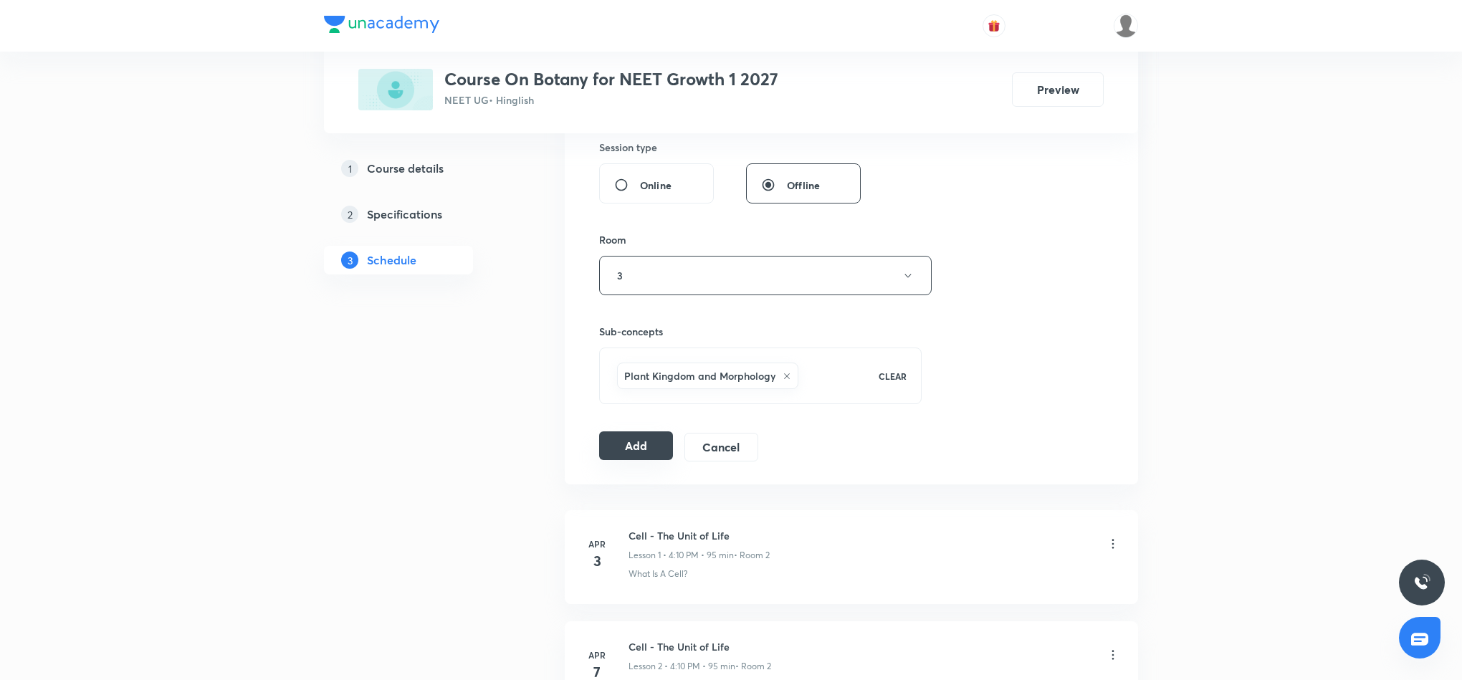
click at [650, 447] on button "Add" at bounding box center [636, 445] width 74 height 29
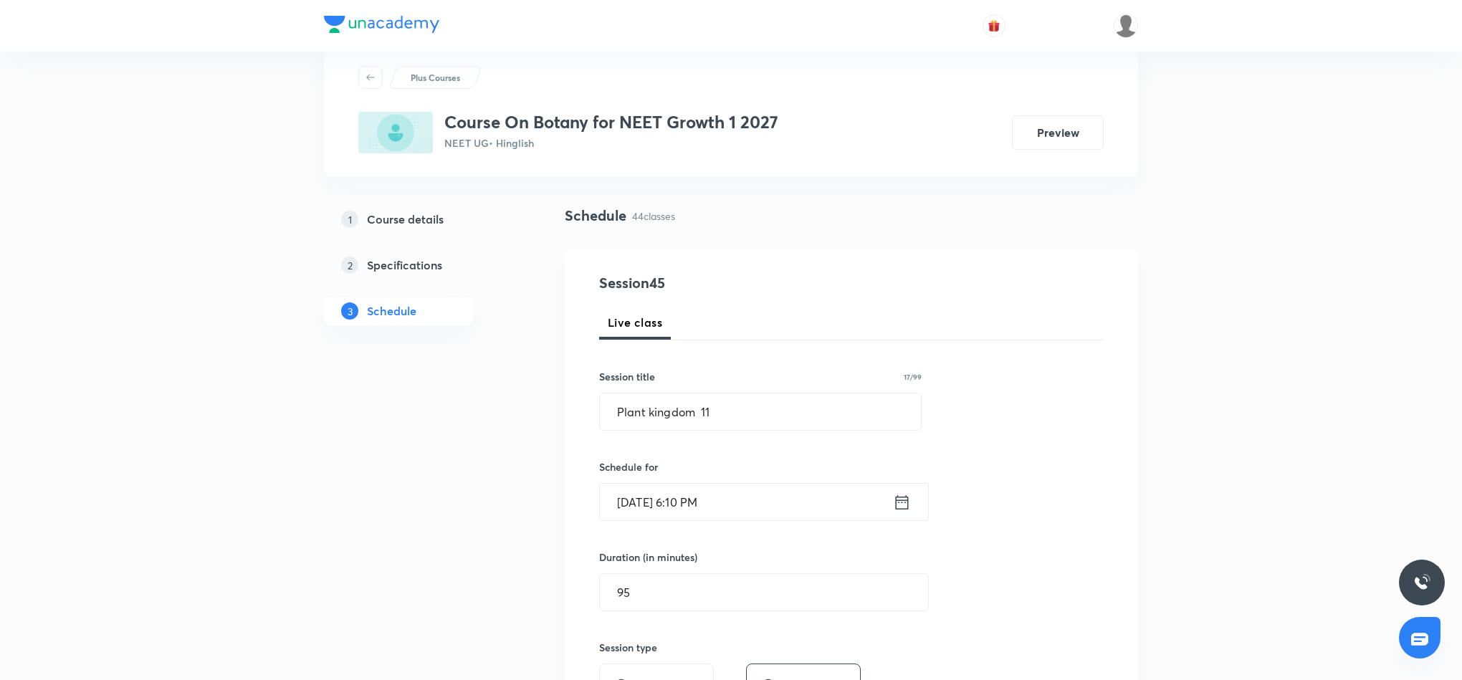
scroll to position [0, 0]
